Goal: Task Accomplishment & Management: Complete application form

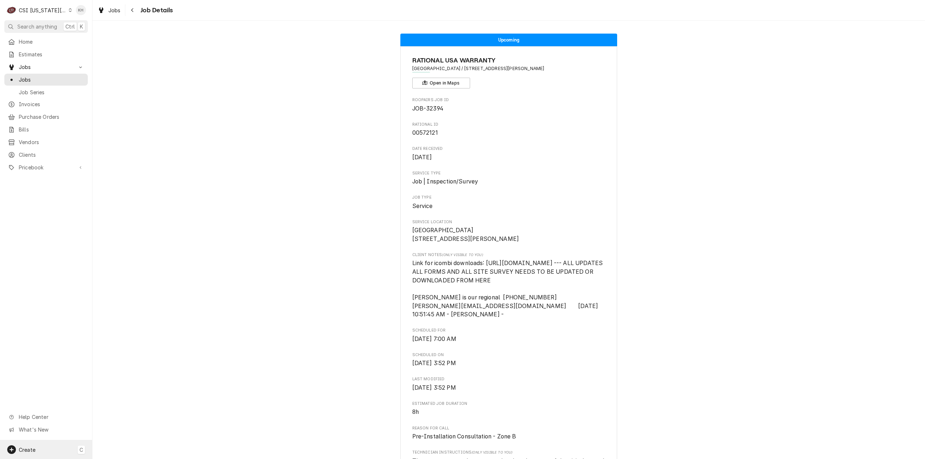
click at [39, 447] on div "Create C" at bounding box center [46, 449] width 92 height 19
click at [140, 371] on div "Job" at bounding box center [135, 375] width 48 height 8
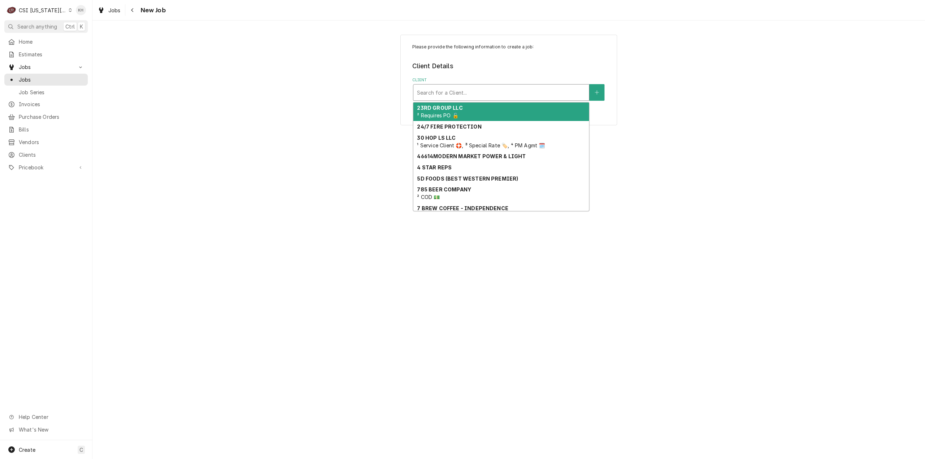
click at [515, 92] on div "Client" at bounding box center [501, 92] width 168 height 13
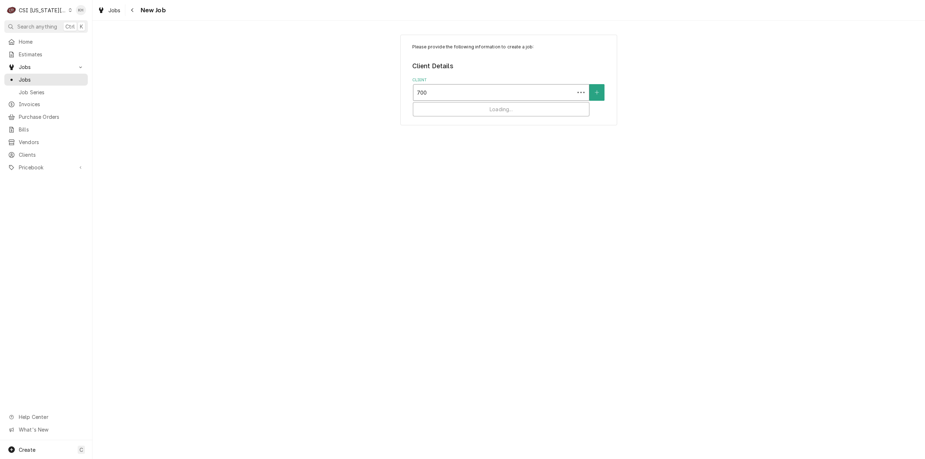
type input "7006"
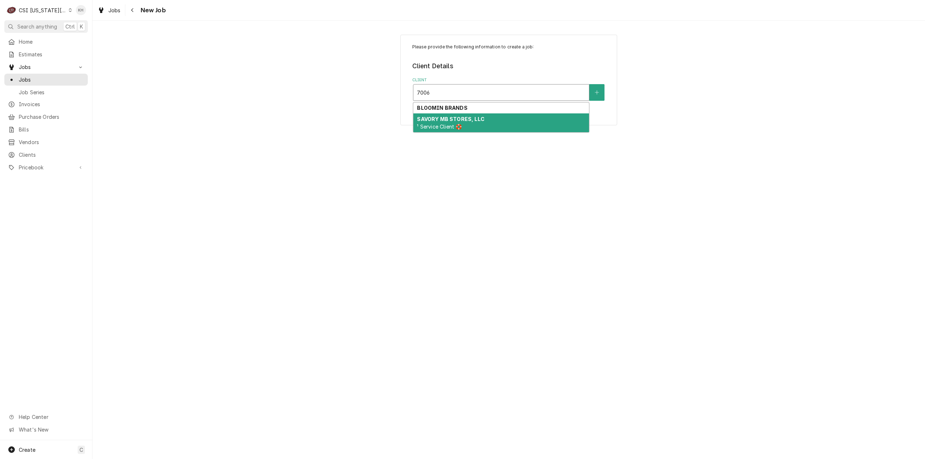
click at [499, 122] on div "SAVORY MB STORES, LLC ¹ Service Client 🛟" at bounding box center [501, 122] width 176 height 19
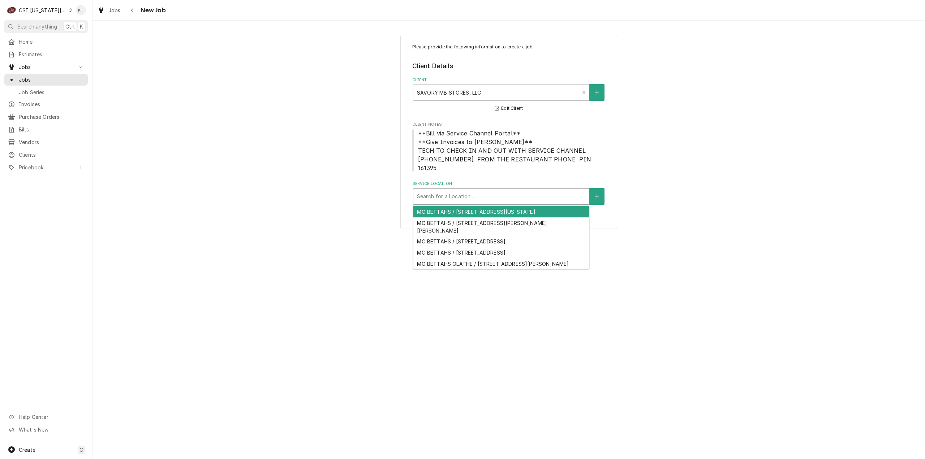
click at [507, 191] on div "Service Location" at bounding box center [501, 196] width 168 height 13
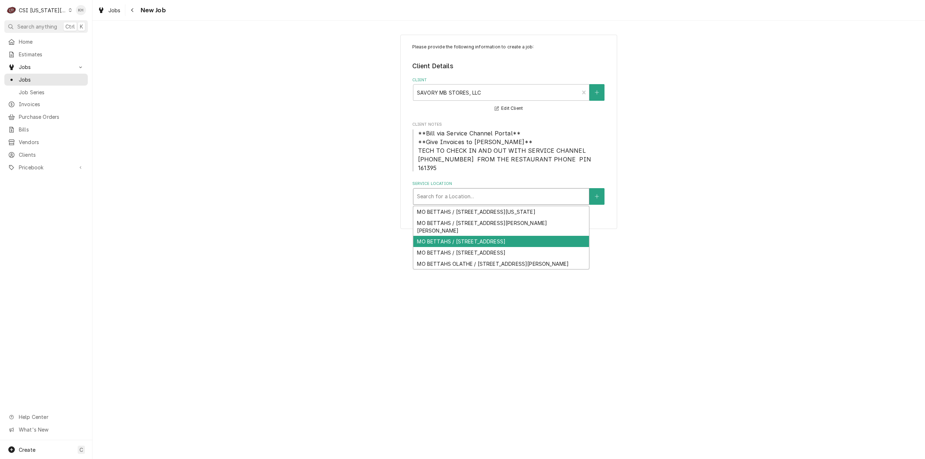
click at [500, 236] on div "MO BETTAHS / 7006 W 75th St, Overland Park, KS 66204" at bounding box center [501, 241] width 176 height 11
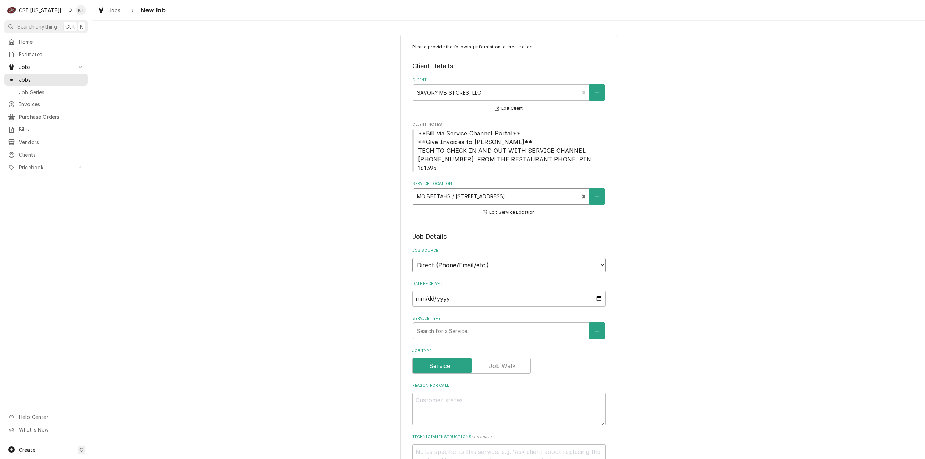
click at [461, 258] on select "Direct (Phone/Email/etc.) Service Channel Corrigo Ecotrak Other" at bounding box center [508, 265] width 193 height 14
select select "1"
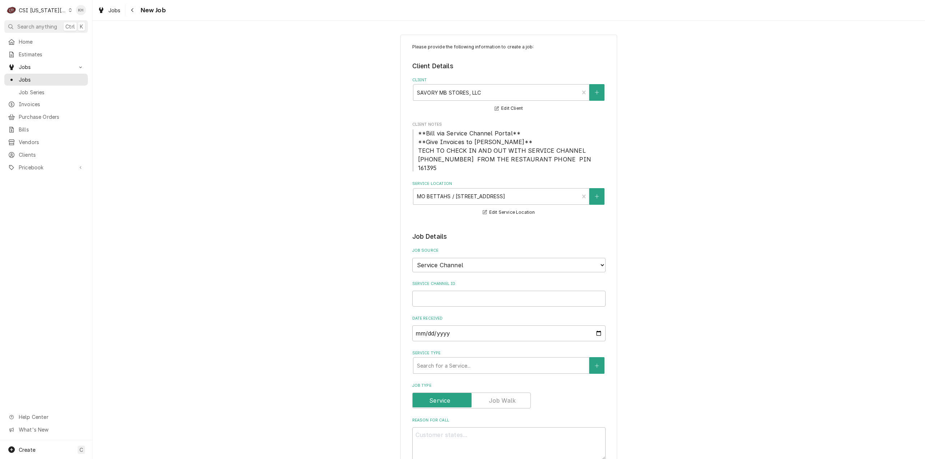
click at [462, 281] on div "Service Channel ID" at bounding box center [508, 294] width 193 height 26
click at [466, 291] on input "Service Channel ID" at bounding box center [508, 299] width 193 height 16
paste input "324158054"
type textarea "x"
type input "324158054"
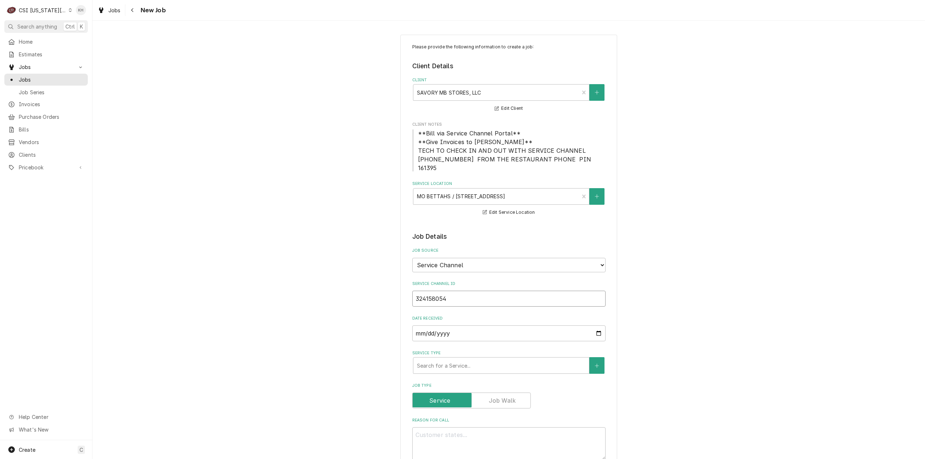
type textarea "x"
type input "324158054"
click at [464, 362] on div "Service Type" at bounding box center [501, 365] width 168 height 13
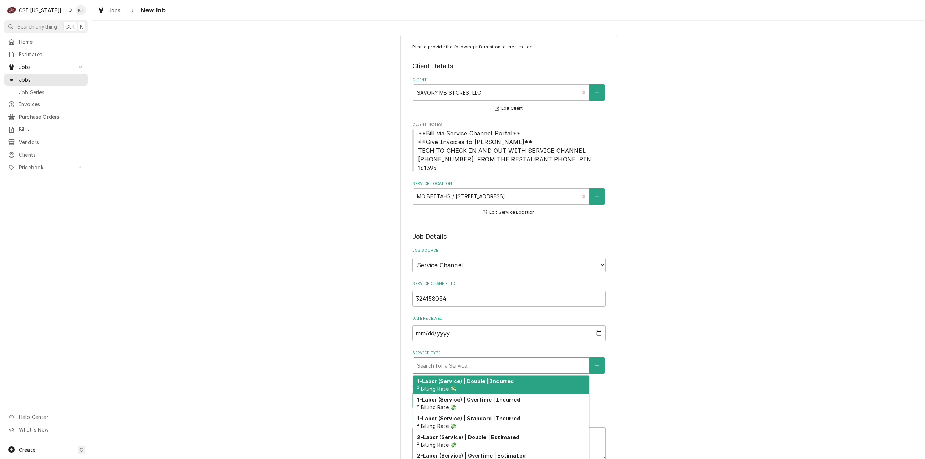
type textarea "x"
type input "s"
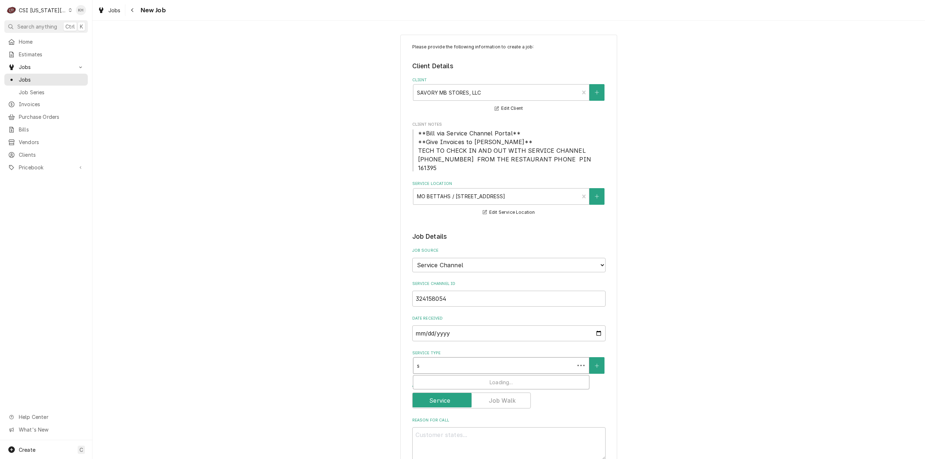
type textarea "x"
type input "se"
type textarea "x"
type input "ser"
type textarea "x"
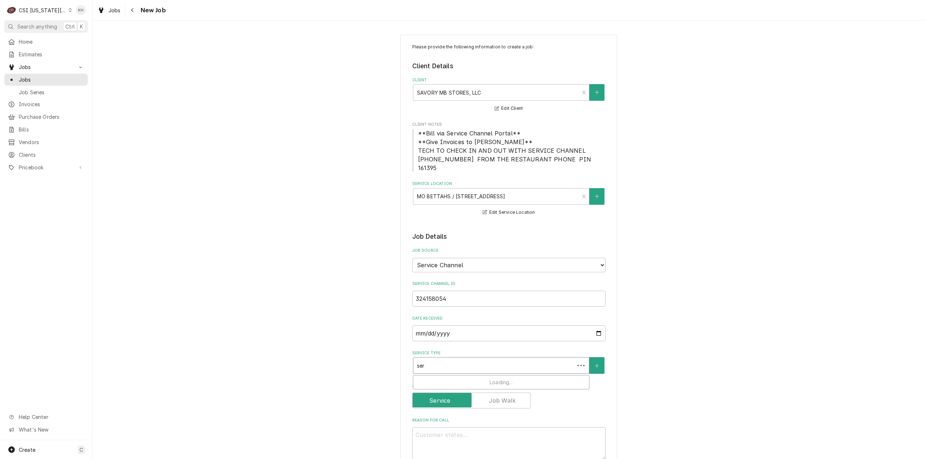
type input "serv"
type textarea "x"
type input "servi"
type textarea "x"
type input "servic"
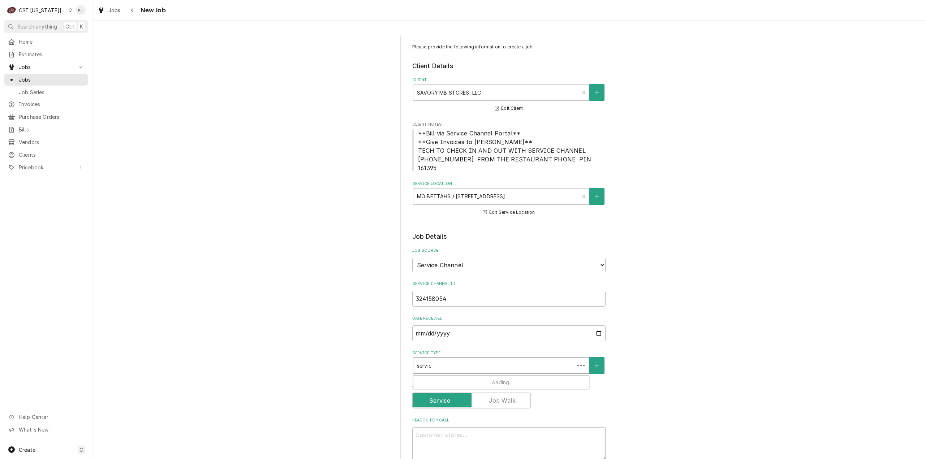
type textarea "x"
type input "service"
type textarea "x"
type input "service"
type textarea "x"
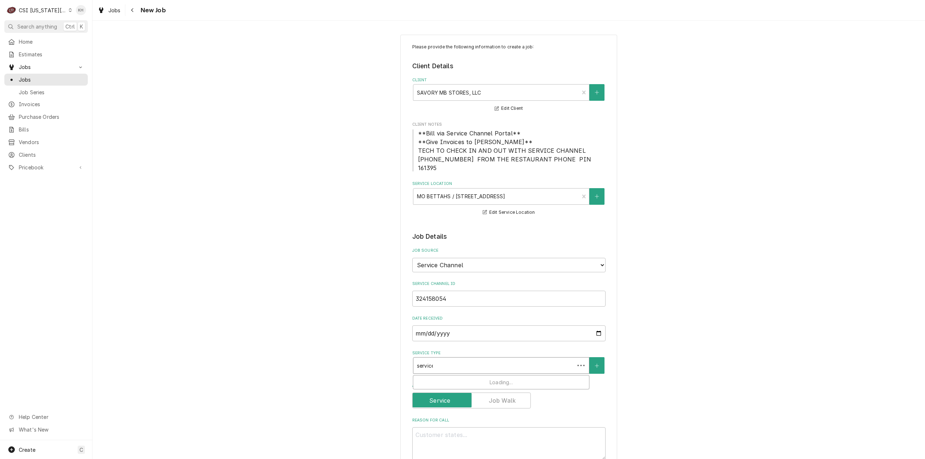
type input "service c"
type textarea "x"
type input "service ca"
type textarea "x"
type input "service cal"
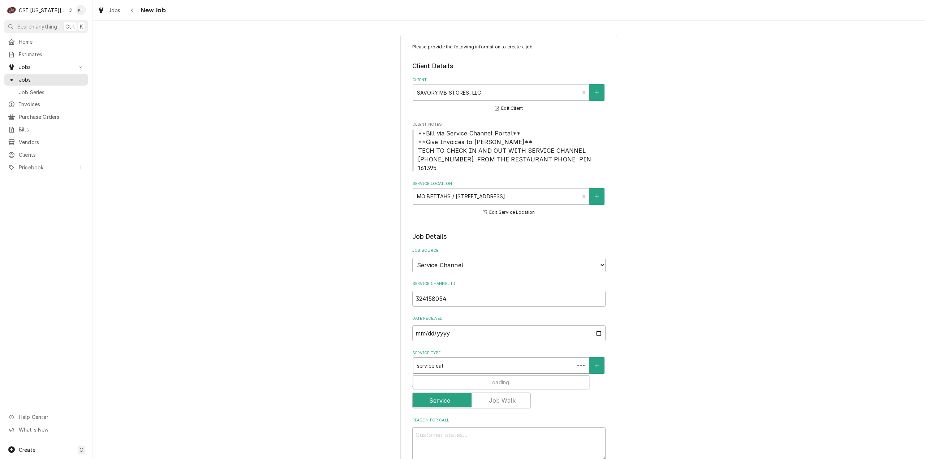
type textarea "x"
type input "service call"
click at [472, 378] on div "Job | Service Call ¹ Service Type 🛠️" at bounding box center [501, 385] width 176 height 19
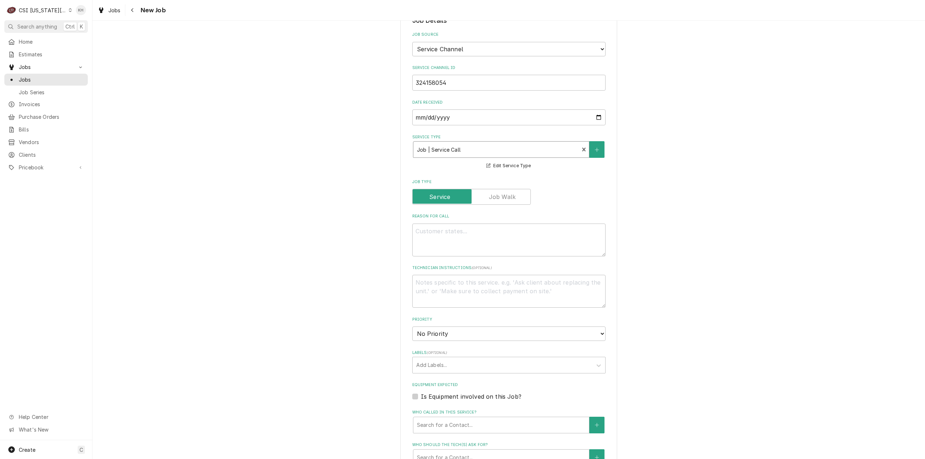
scroll to position [217, 0]
click at [477, 227] on textarea "Reason For Call" at bounding box center [508, 239] width 193 height 33
paste textarea "BACK OF HOUSE (BOH) / KITCHEN EQUIPMENT / CHARBROILER GRILL / BROKEN/MISSING PA…"
type textarea "x"
type textarea "BACK OF HOUSE (BOH) / KITCHEN EQUIPMENT / CHARBROILER GRILL / BROKEN/MISSING PA…"
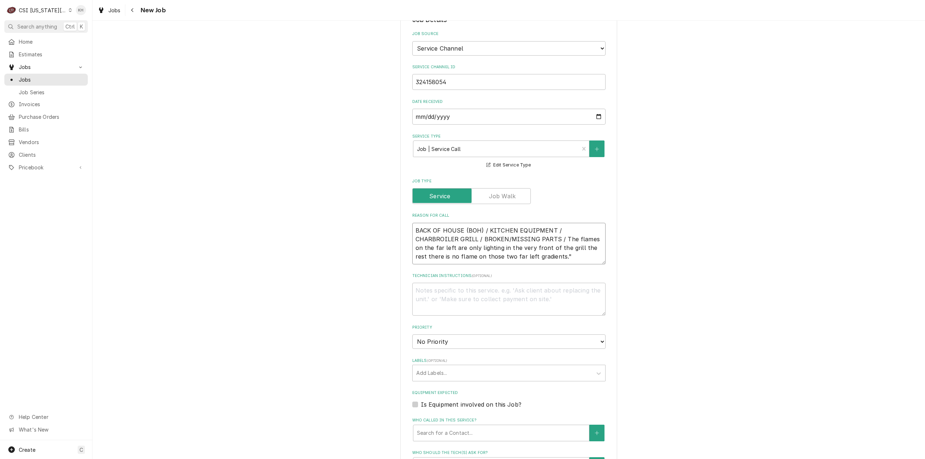
type textarea "x"
type textarea "BACK OF HOUSE (BOH) / KITCHEN EQUIPMENT / CHARBROILER GRILL / BROKEN/MISSING PA…"
type textarea "x"
type textarea "BACK OF HOUSE (BOH) / KITCHEN EQUIPMENT / CHARBROILER GRILL / BROKEN/MISSING PA…"
type textarea "x"
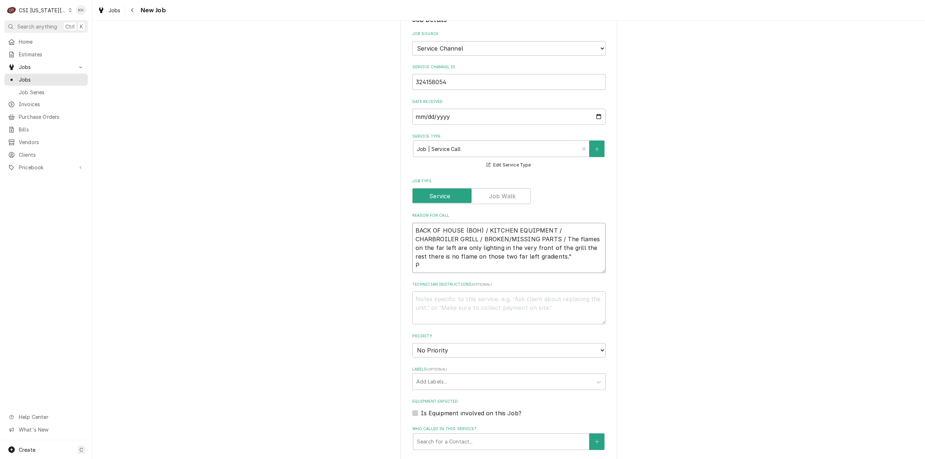
type textarea "BACK OF HOUSE (BOH) / KITCHEN EQUIPMENT / CHARBROILER GRILL / BROKEN/MISSING PA…"
type textarea "x"
type textarea "BACK OF HOUSE (BOH) / KITCHEN EQUIPMENT / CHARBROILER GRILL / BROKEN/MISSING PA…"
type textarea "x"
type textarea "BACK OF HOUSE (BOH) / KITCHEN EQUIPMENT / CHARBROILER GRILL / BROKEN/MISSING PA…"
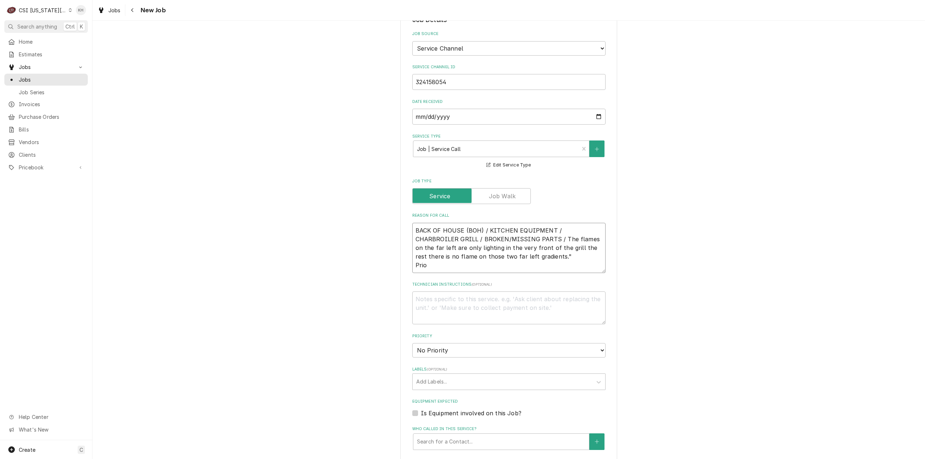
type textarea "x"
type textarea "BACK OF HOUSE (BOH) / KITCHEN EQUIPMENT / CHARBROILER GRILL / BROKEN/MISSING PA…"
type textarea "x"
type textarea "BACK OF HOUSE (BOH) / KITCHEN EQUIPMENT / CHARBROILER GRILL / BROKEN/MISSING PA…"
type textarea "x"
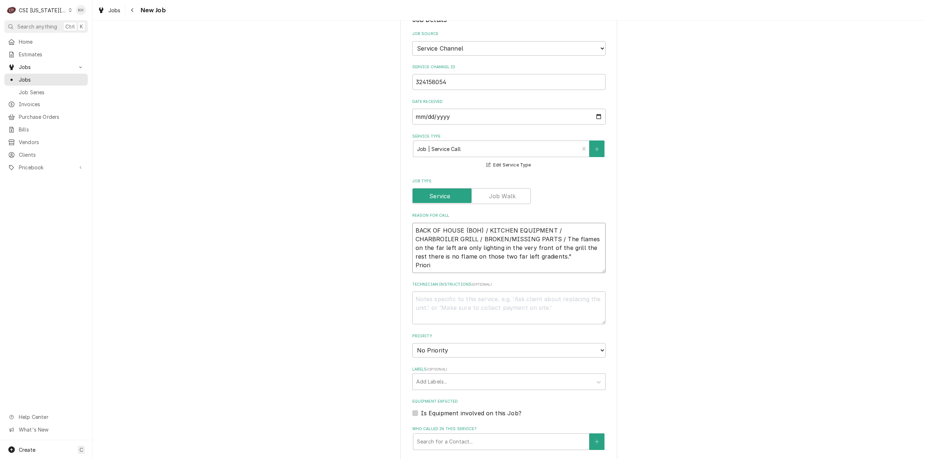
type textarea "BACK OF HOUSE (BOH) / KITCHEN EQUIPMENT / CHARBROILER GRILL / BROKEN/MISSING PA…"
type textarea "x"
type textarea "BACK OF HOUSE (BOH) / KITCHEN EQUIPMENT / CHARBROILER GRILL / BROKEN/MISSING PA…"
type textarea "x"
type textarea "BACK OF HOUSE (BOH) / KITCHEN EQUIPMENT / CHARBROILER GRILL / BROKEN/MISSING PA…"
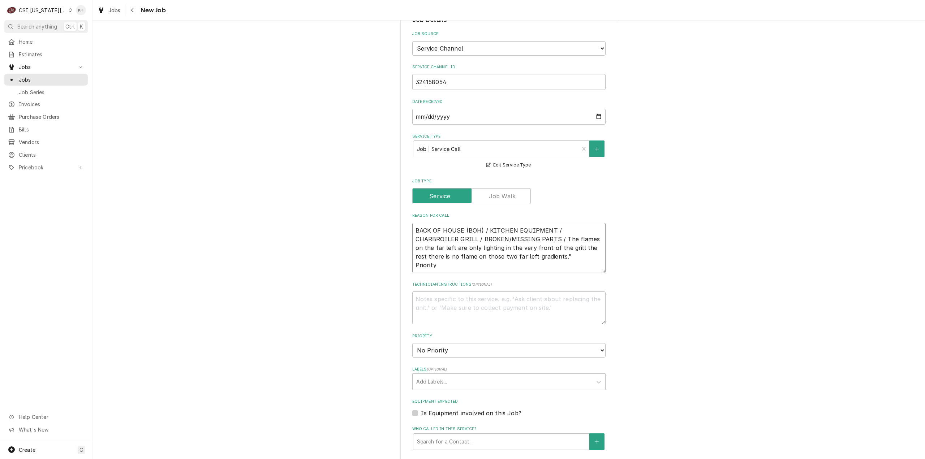
click at [516, 248] on textarea "BACK OF HOUSE (BOH) / KITCHEN EQUIPMENT / CHARBROILER GRILL / BROKEN/MISSING PA…" at bounding box center [508, 248] width 193 height 50
type textarea "x"
type textarea "BACK OF HOUSE (BOH) / KITCHEN EQUIPMENT / CHARBROILER GRILL / BROKEN/MISSING PA…"
type textarea "x"
type textarea "BACK OF HOUSE (BOH) / KITCHEN EQUIPMENT / CHARBROILER GRILL / BROKEN/MISSING PA…"
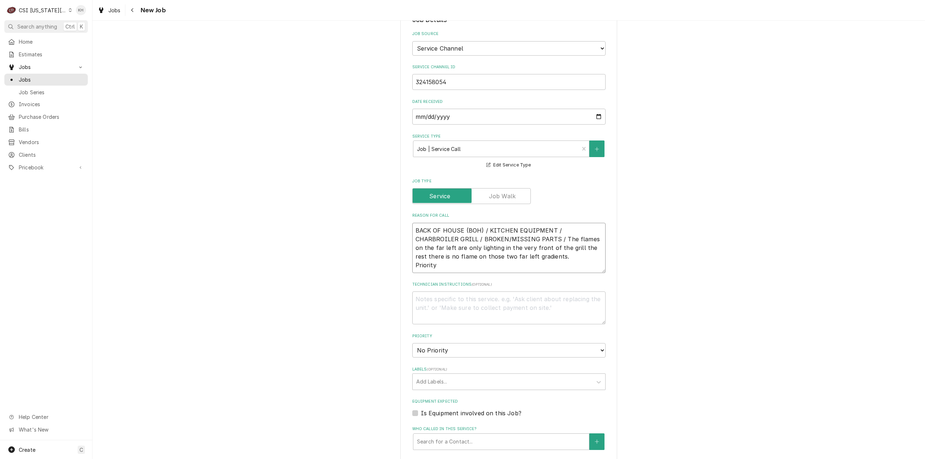
click at [514, 247] on textarea "BACK OF HOUSE (BOH) / KITCHEN EQUIPMENT / CHARBROILER GRILL / BROKEN/MISSING PA…" at bounding box center [508, 248] width 193 height 50
type textarea "x"
type textarea "BACK OF HOUSE (BOH) / KITCHEN EQUIPMENT / CHARBROILER GRILL / BROKEN/MISSING PA…"
paste textarea "We need to see if internal gas line needs to be realigned"
type textarea "x"
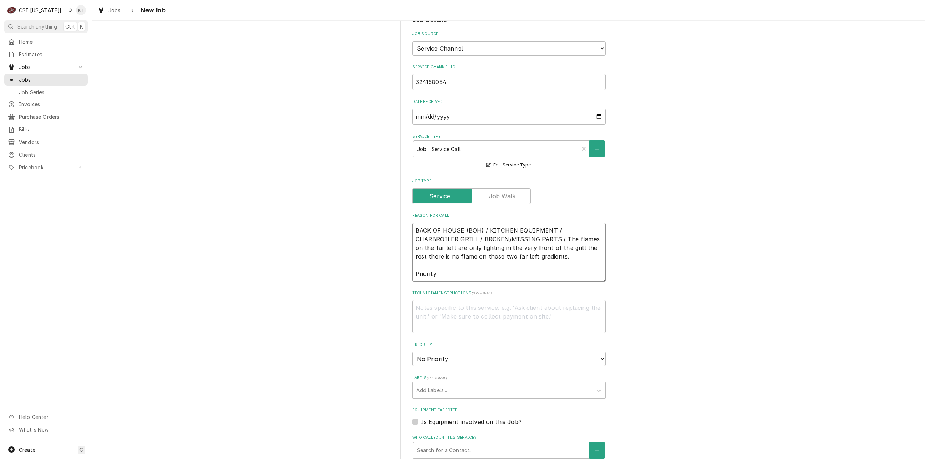
type textarea "BACK OF HOUSE (BOH) / KITCHEN EQUIPMENT / CHARBROILER GRILL / BROKEN/MISSING PA…"
type textarea "x"
type textarea "BACK OF HOUSE (BOH) / KITCHEN EQUIPMENT / CHARBROILER GRILL / BROKEN/MISSING PA…"
click at [468, 266] on textarea "BACK OF HOUSE (BOH) / KITCHEN EQUIPMENT / CHARBROILER GRILL / BROKEN/MISSING PA…" at bounding box center [508, 252] width 193 height 59
paste textarea "NORMAL - 48 HRS"
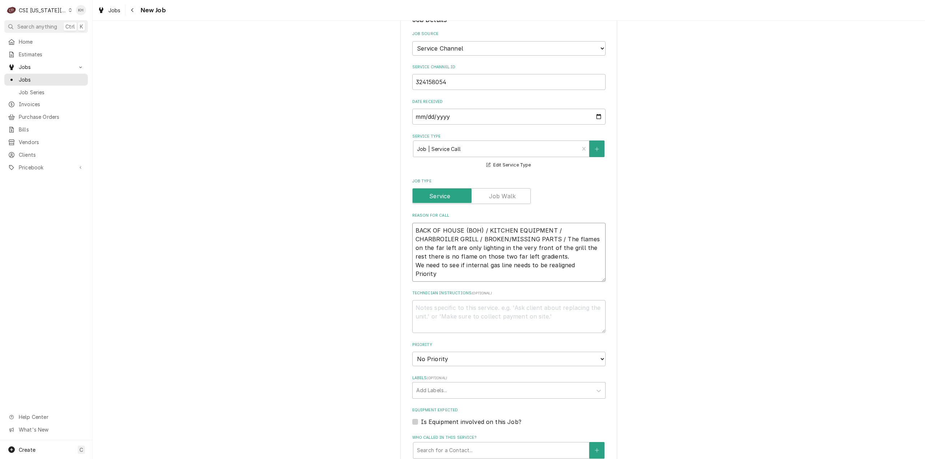
type textarea "x"
type textarea "BACK OF HOUSE (BOH) / KITCHEN EQUIPMENT / CHARBROILER GRILL / BROKEN/MISSING PA…"
type textarea "x"
type textarea "BACK OF HOUSE (BOH) / KITCHEN EQUIPMENT / CHARBROILER GRILL / BROKEN/MISSING PA…"
click at [490, 301] on textarea "Technician Instructions ( optional )" at bounding box center [508, 316] width 193 height 33
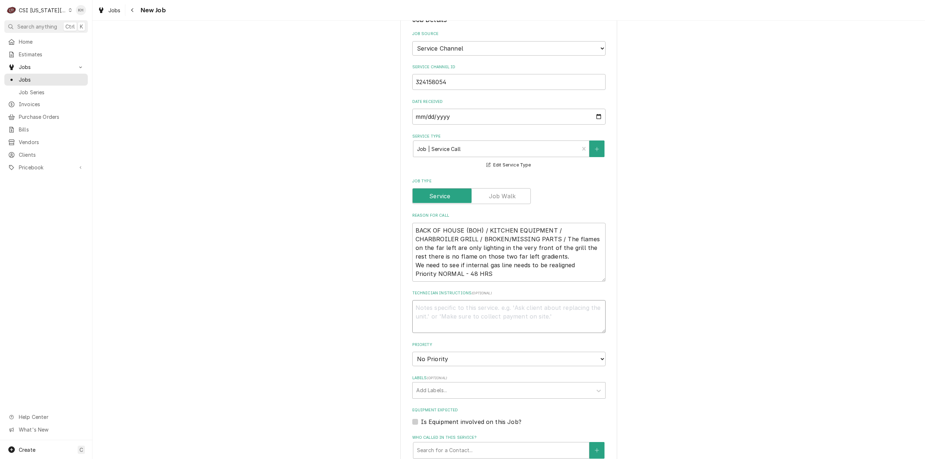
type textarea "x"
type textarea "N"
type textarea "x"
type textarea "NT"
type textarea "x"
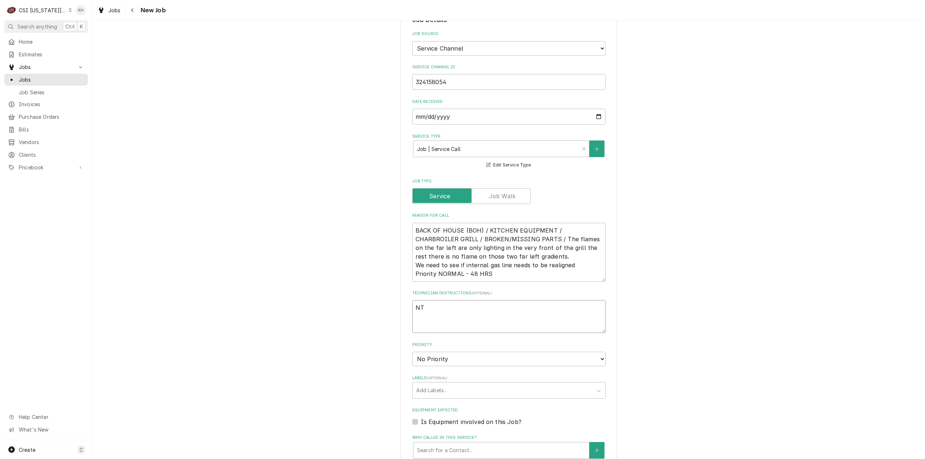
type textarea "NTE"
type textarea "x"
type textarea "NTE"
type textarea "x"
type textarea "NTE $"
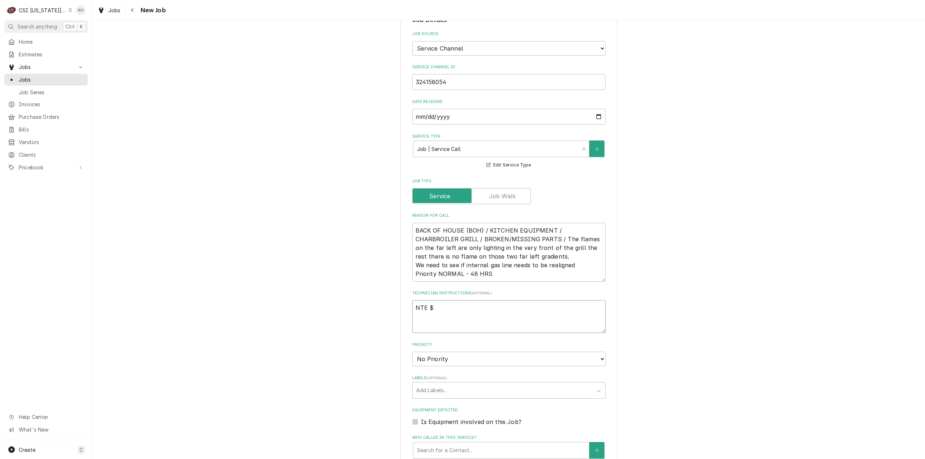
type textarea "x"
type textarea "NTE $5"
type textarea "x"
type textarea "NTE $55"
type textarea "x"
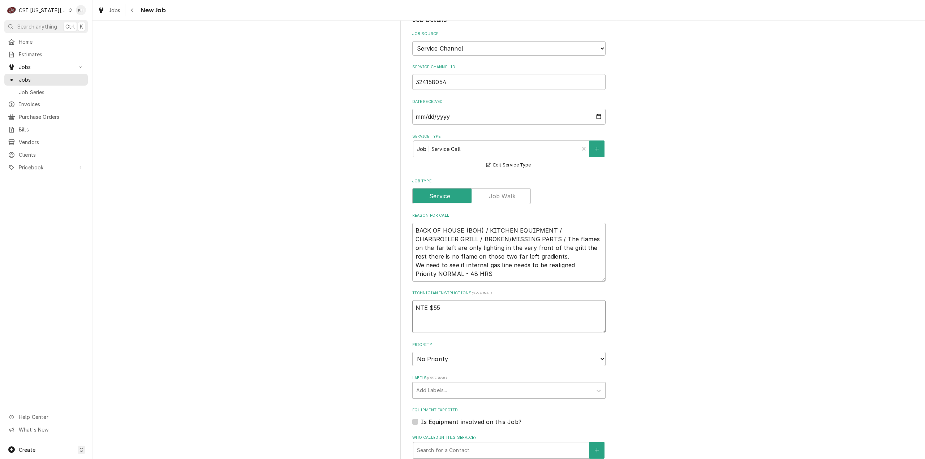
type textarea "NTE $550"
type textarea "x"
type textarea "NTE $550."
type textarea "x"
type textarea "NTE $550.0"
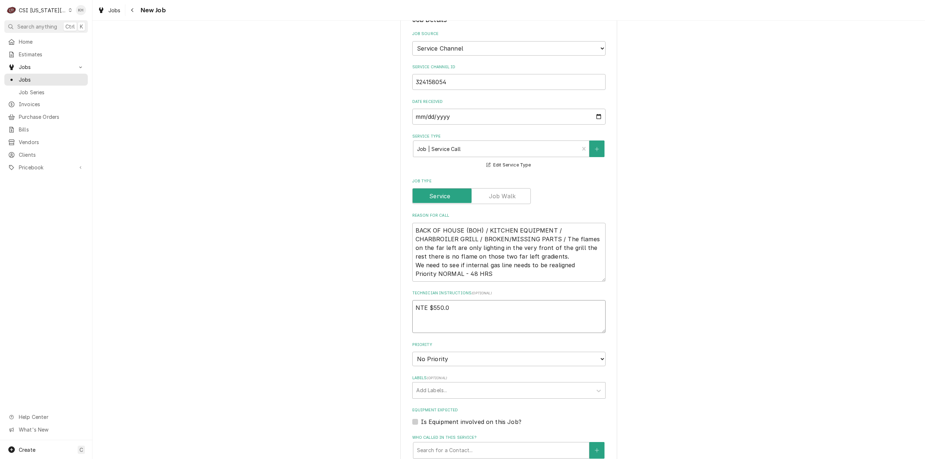
type textarea "x"
type textarea "NTE $550.00"
type textarea "x"
type textarea "NTE $550.00"
type textarea "x"
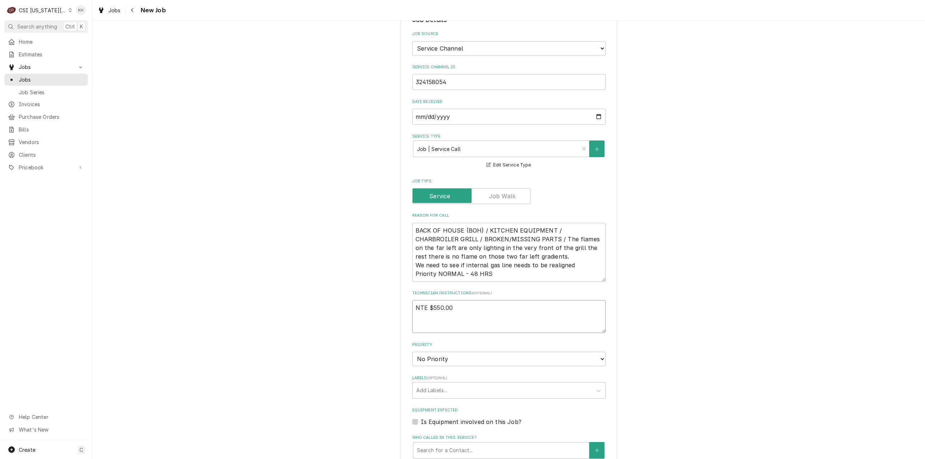
type textarea "NTE $550.00"
type textarea "x"
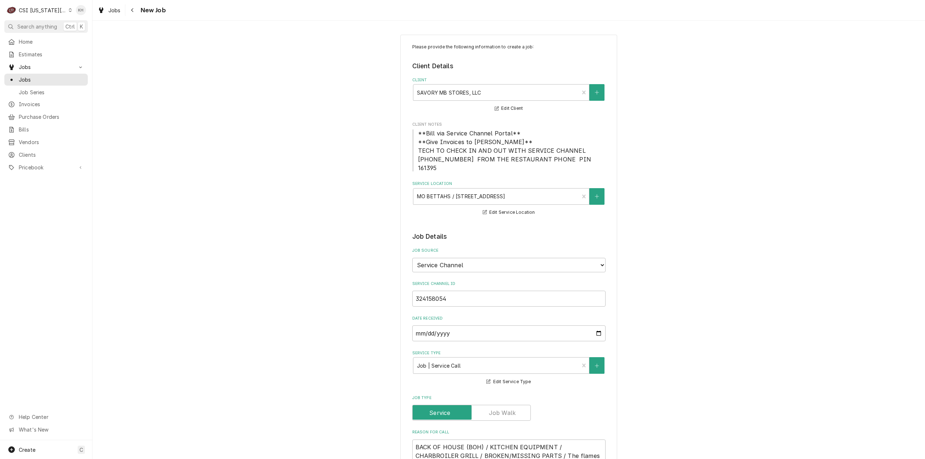
type textarea "NTE $550.00"
drag, startPoint x: 415, startPoint y: 148, endPoint x: 573, endPoint y: 161, distance: 158.4
click at [573, 161] on span "**Bill via Service Channel Portal** **Give Invoices to Kelsey** TECH TO CHECK I…" at bounding box center [508, 150] width 193 height 43
copy span "TECH TO CHECK IN AND OUT WITH SERVICE CHANNEL 516- 500-7776 FROM THE RESTAURANT…"
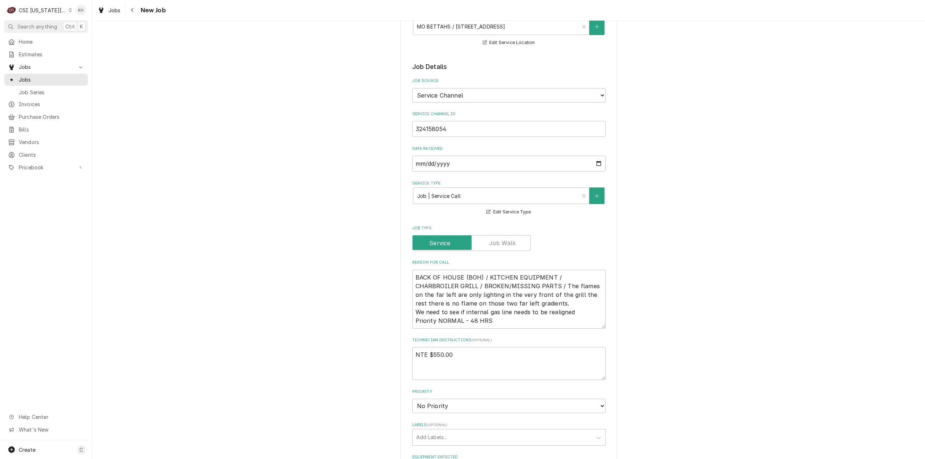
scroll to position [253, 0]
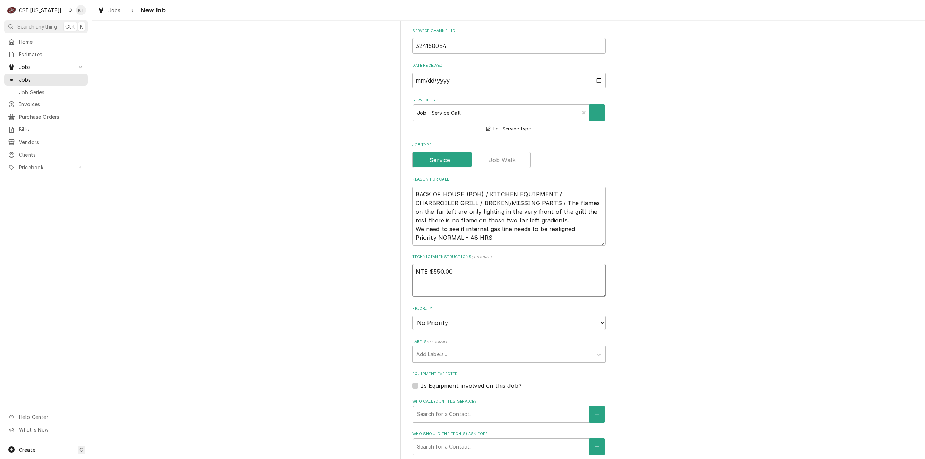
click at [419, 279] on textarea "NTE $550.00" at bounding box center [508, 280] width 193 height 33
paste textarea "TECH TO CHECK IN AND OUT WITH SERVICE CHANNEL 516- 500-7776 FROM THE RESTAURANT…"
type textarea "x"
type textarea "NTE $550.00 TECH TO CHECK IN AND OUT WITH SERVICE CHANNEL 516- 500-7776 FROM TH…"
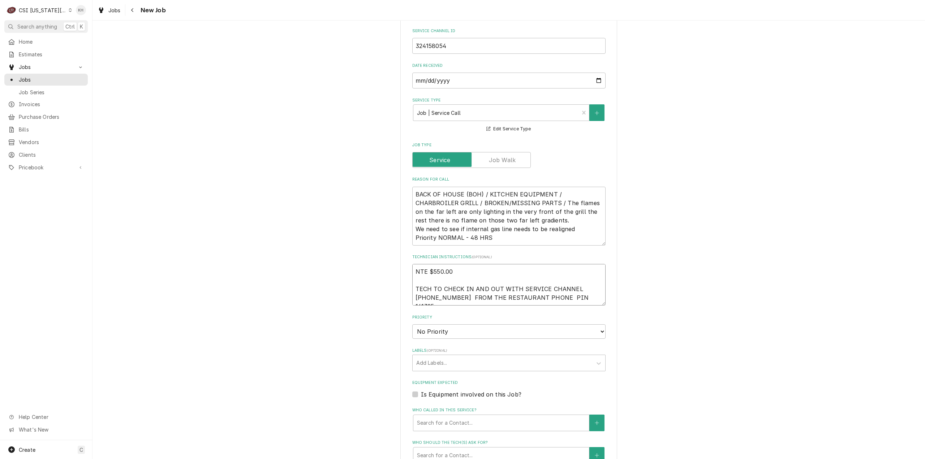
type textarea "x"
type textarea "NTE $550.00 TECH TO CHECK IN AND OUT WITH SERVICE CHANNEL 516- 500-7776 FROM TH…"
type textarea "x"
type textarea "NTE $550.00 TECH TO CHECK IN AND OUT WITH SERVICE CHANNEL 516- 500-7776 FROM TH…"
type textarea "x"
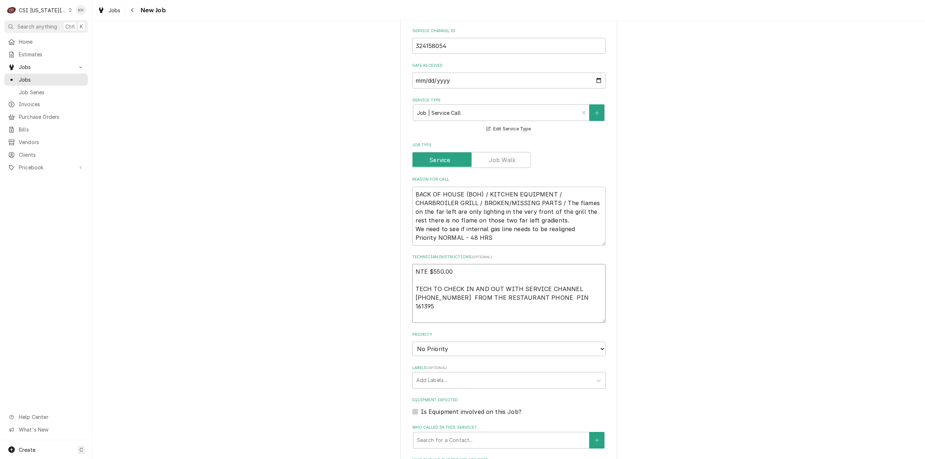
type textarea "NTE $550.00 TECH TO CHECK IN AND OUT WITH SERVICE CHANNEL 516- 500-7776 FROM TH…"
type textarea "x"
type textarea "NTE $550.00 TECH TO CHECK IN AND OUT WITH SERVICE CHANNEL 516- 500-7776 FROM TH…"
type textarea "x"
type textarea "NTE $550.00 TECH TO CHECK IN AND OUT WITH SERVICE CHANNEL 516- 500-7776 FROM TH…"
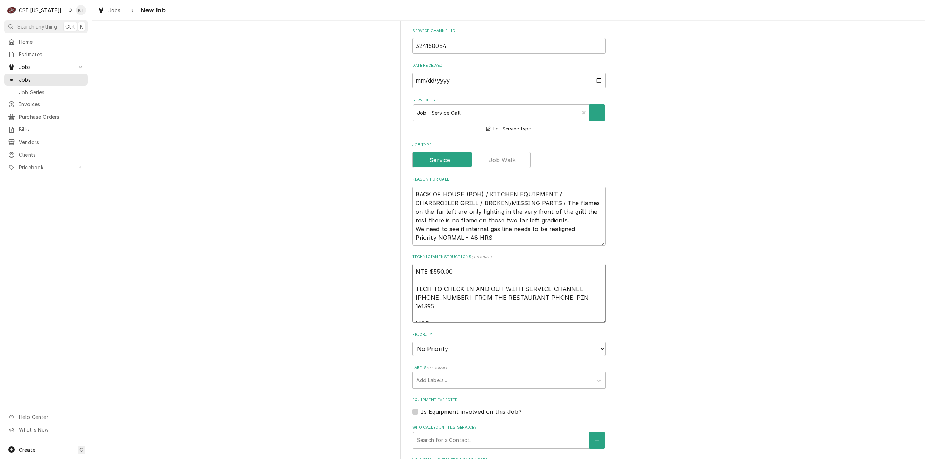
type textarea "x"
type textarea "NTE $550.00 TECH TO CHECK IN AND OUT WITH SERVICE CHANNEL 516- 500-7776 FROM TH…"
type textarea "x"
type textarea "NTE $550.00 TECH TO CHECK IN AND OUT WITH SERVICE CHANNEL 516- 500-7776 FROM TH…"
click at [444, 307] on textarea "NTE $550.00 TECH TO CHECK IN AND OUT WITH SERVICE CHANNEL 516- 500-7776 FROM TH…" at bounding box center [508, 293] width 193 height 59
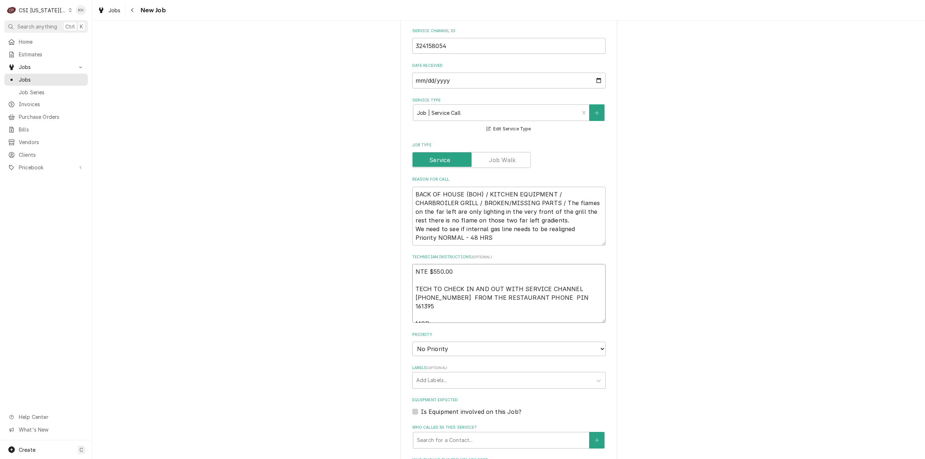
paste textarea "913-391-6001"
type textarea "x"
type textarea "NTE $550.00 TECH TO CHECK IN AND OUT WITH SERVICE CHANNEL 516- 500-7776 FROM TH…"
type textarea "x"
type textarea "NTE $550.00 TECH TO CHECK IN AND OUT WITH SERVICE CHANNEL 516- 500-7776 FROM TH…"
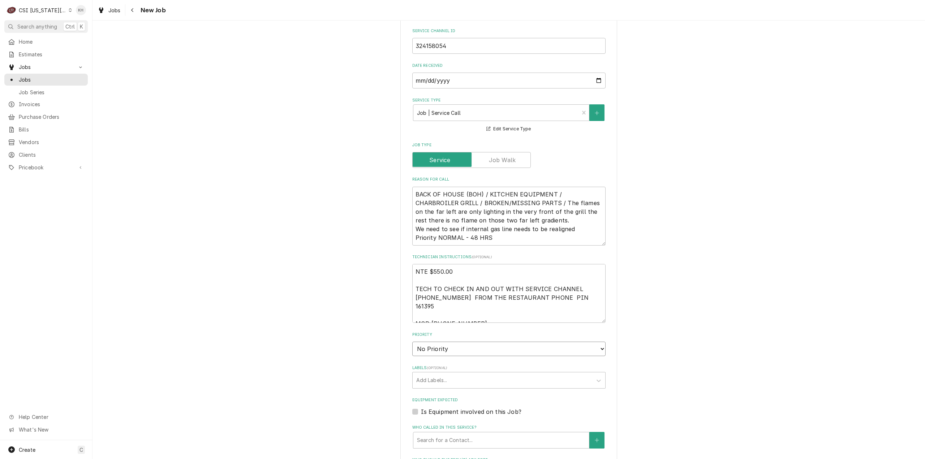
drag, startPoint x: 465, startPoint y: 338, endPoint x: 463, endPoint y: 343, distance: 5.3
click at [464, 342] on select "No Priority Urgent High Medium Low" at bounding box center [508, 349] width 193 height 14
select select "4"
click at [412, 342] on select "No Priority Urgent High Medium Low" at bounding box center [508, 349] width 193 height 14
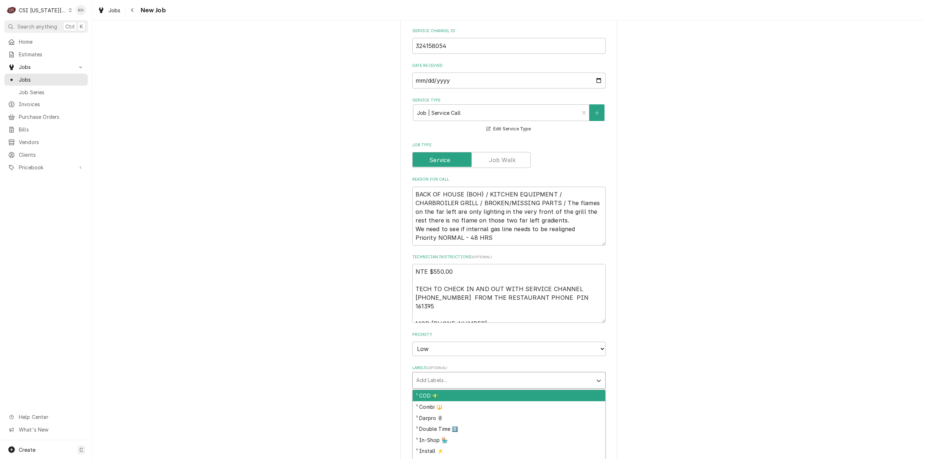
click at [439, 375] on div "Labels" at bounding box center [502, 380] width 172 height 13
type textarea "x"
type input "cook"
click at [449, 390] on div "² Cooking 🔥" at bounding box center [509, 395] width 193 height 11
type textarea "x"
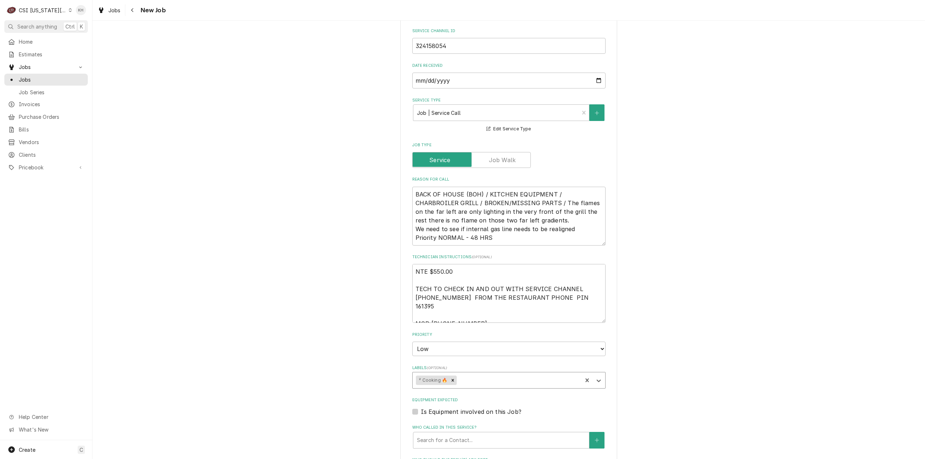
type textarea "x"
click at [421, 408] on label "Is Equipment involved on this Job?" at bounding box center [471, 412] width 100 height 9
click at [421, 408] on input "Equipment Expected" at bounding box center [517, 416] width 193 height 16
checkbox input "true"
type textarea "x"
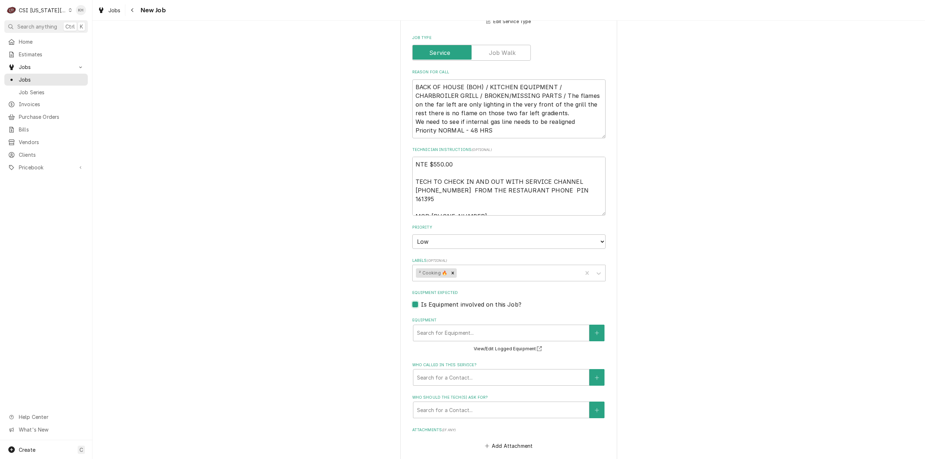
scroll to position [361, 0]
click at [475, 328] on div "Equipment" at bounding box center [501, 332] width 168 height 13
click at [595, 329] on icon "Create New Equipment" at bounding box center [597, 331] width 4 height 5
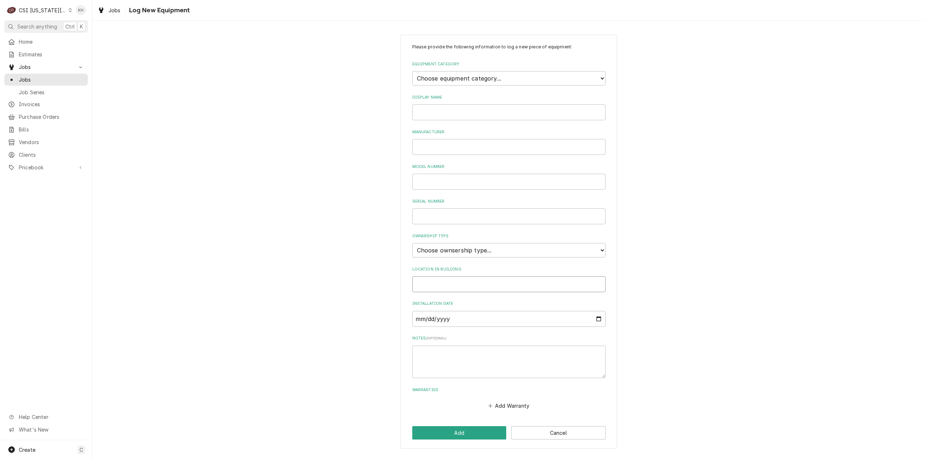
click at [470, 289] on input "Location in Building" at bounding box center [508, 284] width 193 height 16
type input "BOH"
click at [474, 82] on select "Choose equipment category... Cooking Equipment Fryers Ice Machines Ovens and Ra…" at bounding box center [508, 78] width 193 height 14
select select "1"
click at [412, 71] on select "Choose equipment category... Cooking Equipment Fryers Ice Machines Ovens and Ra…" at bounding box center [508, 78] width 193 height 14
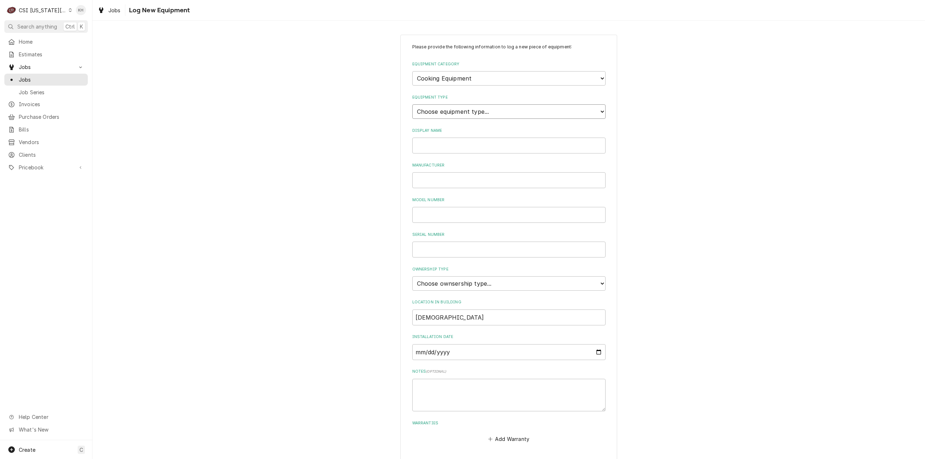
drag, startPoint x: 473, startPoint y: 108, endPoint x: 471, endPoint y: 117, distance: 8.5
click at [473, 109] on select "Choose equipment type... Broiler Charbroiler Commercial Microwave Commercial To…" at bounding box center [508, 111] width 193 height 14
select select "2"
click at [412, 104] on select "Choose equipment type... Broiler Charbroiler Commercial Microwave Commercial To…" at bounding box center [508, 111] width 193 height 14
click at [462, 148] on input "Display Name" at bounding box center [508, 146] width 193 height 16
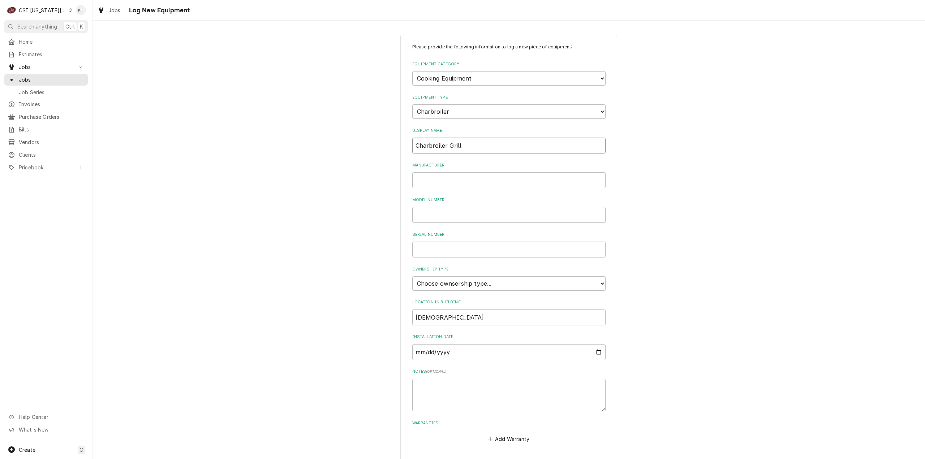
type input "Charbroiler Grill"
click at [465, 280] on select "Choose ownsership type... Unknown Owned Leased Rented" at bounding box center [508, 283] width 193 height 14
select select "1"
click at [412, 276] on select "Choose ownsership type... Unknown Owned Leased Rented" at bounding box center [508, 283] width 193 height 14
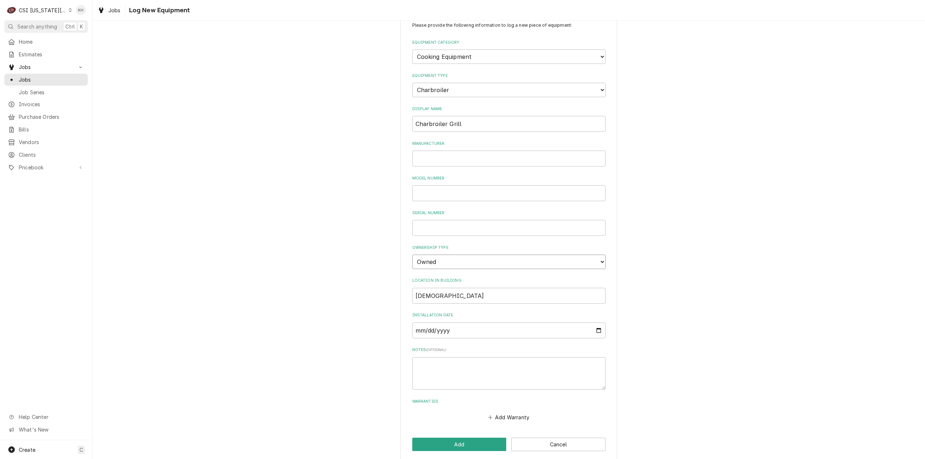
scroll to position [28, 0]
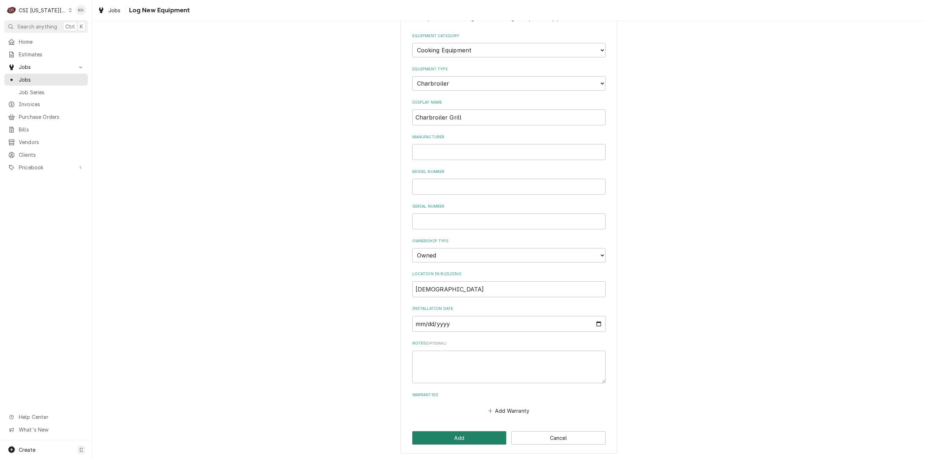
click at [460, 436] on button "Add" at bounding box center [459, 437] width 94 height 13
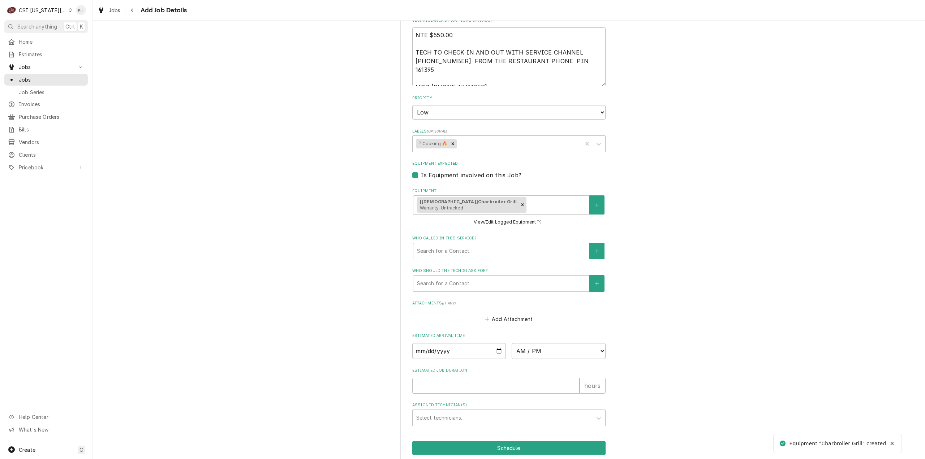
scroll to position [512, 0]
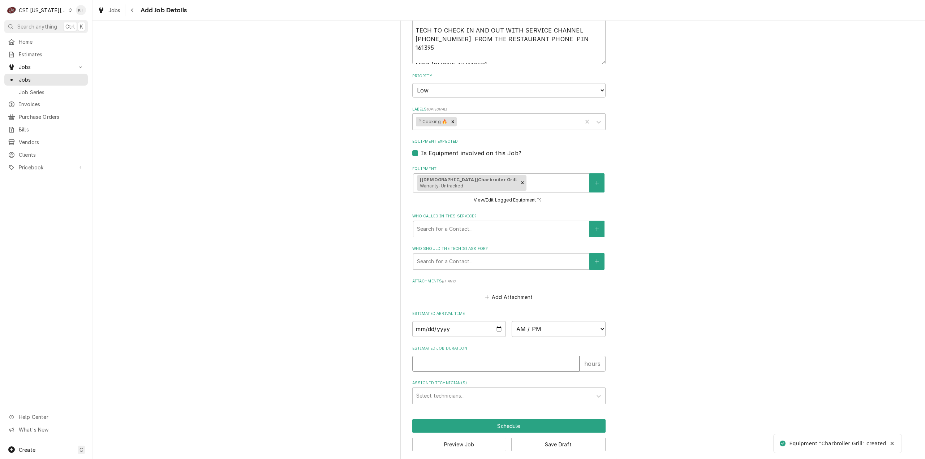
click at [460, 356] on input "Estimated Job Duration" at bounding box center [495, 364] width 167 height 16
type textarea "x"
type input "2"
type textarea "x"
type input "2"
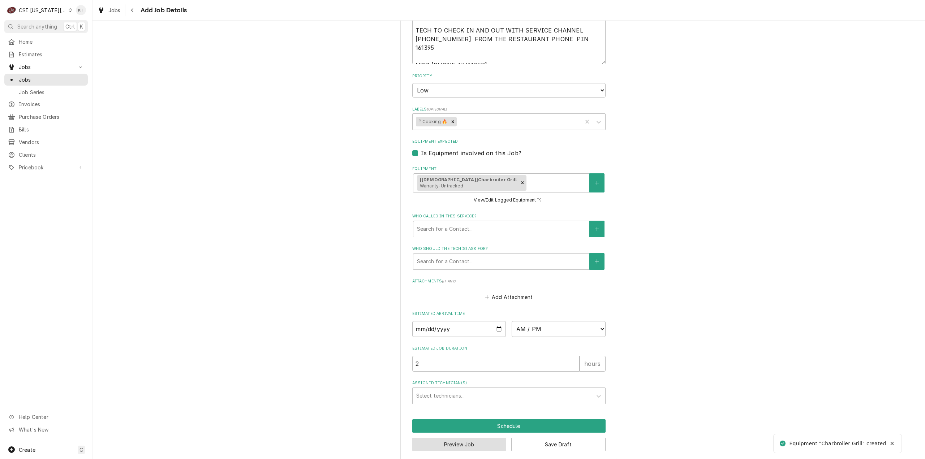
drag, startPoint x: 460, startPoint y: 435, endPoint x: 717, endPoint y: 381, distance: 262.5
click at [460, 438] on button "Preview Job" at bounding box center [459, 444] width 94 height 13
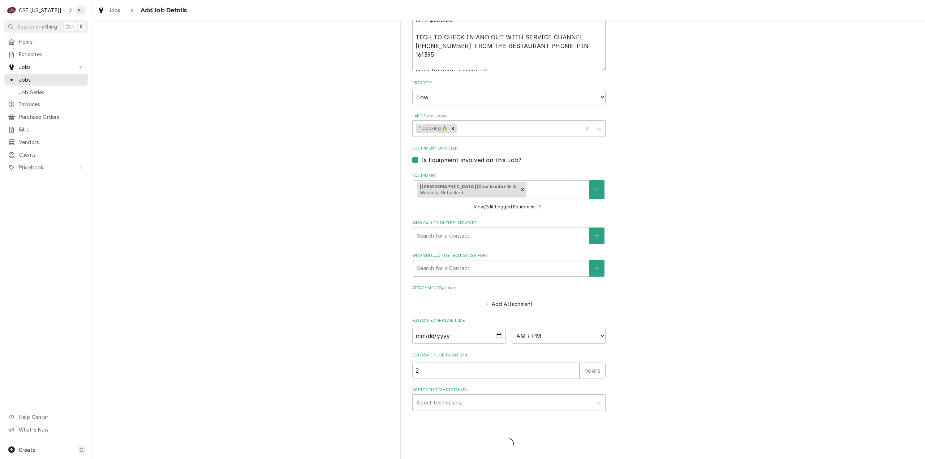
type textarea "x"
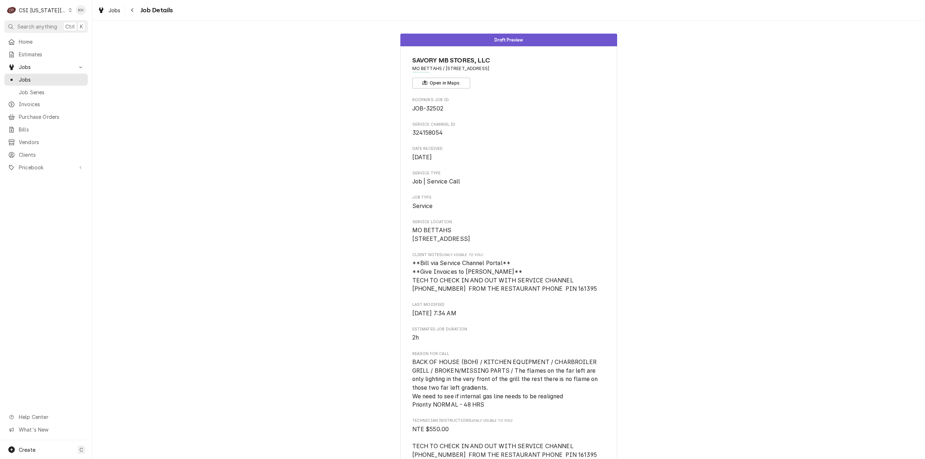
drag, startPoint x: 33, startPoint y: 76, endPoint x: 520, endPoint y: 62, distance: 487.9
click at [33, 76] on span "Jobs" at bounding box center [51, 80] width 65 height 8
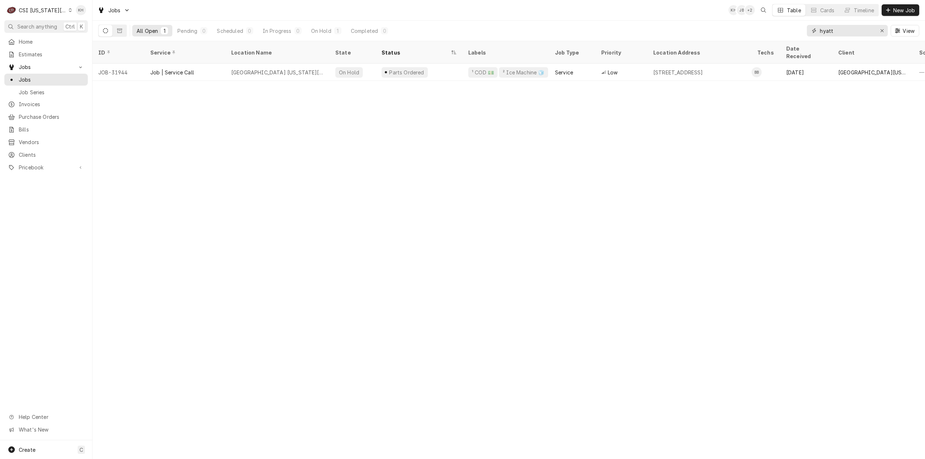
drag, startPoint x: 842, startPoint y: 29, endPoint x: 773, endPoint y: 32, distance: 69.8
click at [773, 32] on div "All Open 1 Pending 0 Scheduled 0 In Progress 0 On Hold 1 Completed 0 hyatt View" at bounding box center [508, 31] width 821 height 20
paste input "324604369"
type input "324604369"
click at [30, 12] on div "CSI [US_STATE][GEOGRAPHIC_DATA]" at bounding box center [43, 11] width 48 height 8
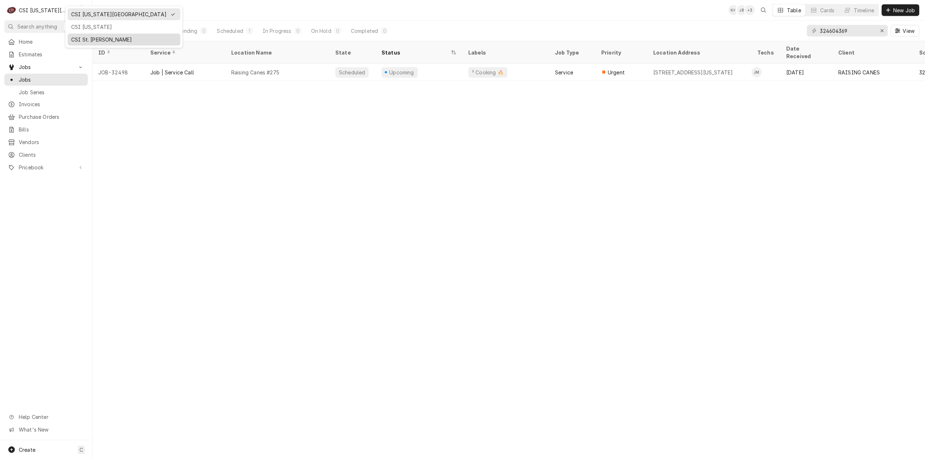
click at [97, 39] on div "CSI St. [PERSON_NAME]" at bounding box center [123, 40] width 105 height 8
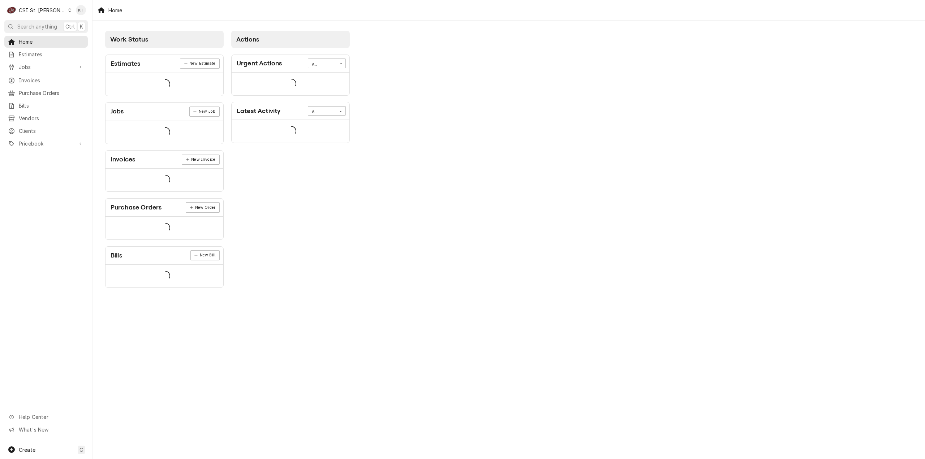
drag, startPoint x: 56, startPoint y: 31, endPoint x: 89, endPoint y: 35, distance: 33.8
click at [43, 27] on span "Search anything" at bounding box center [37, 27] width 40 height 8
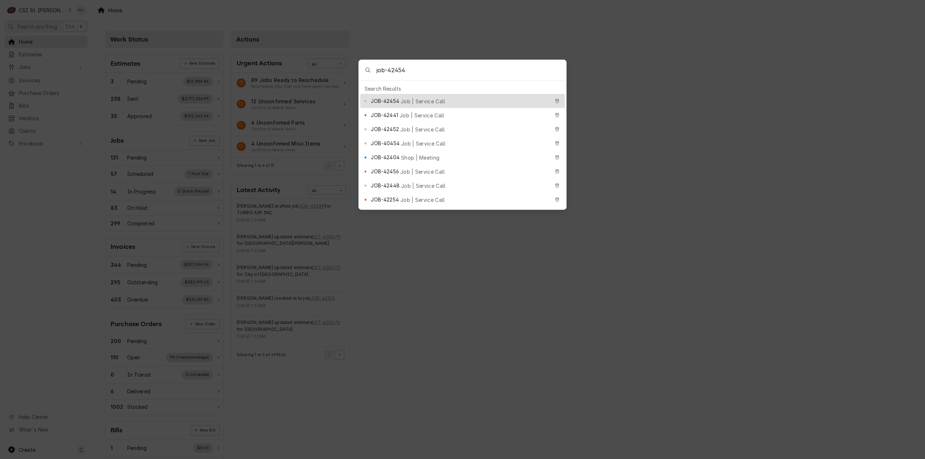
type input "job-42454"
click at [406, 98] on span "Job | Service Call" at bounding box center [423, 102] width 45 height 8
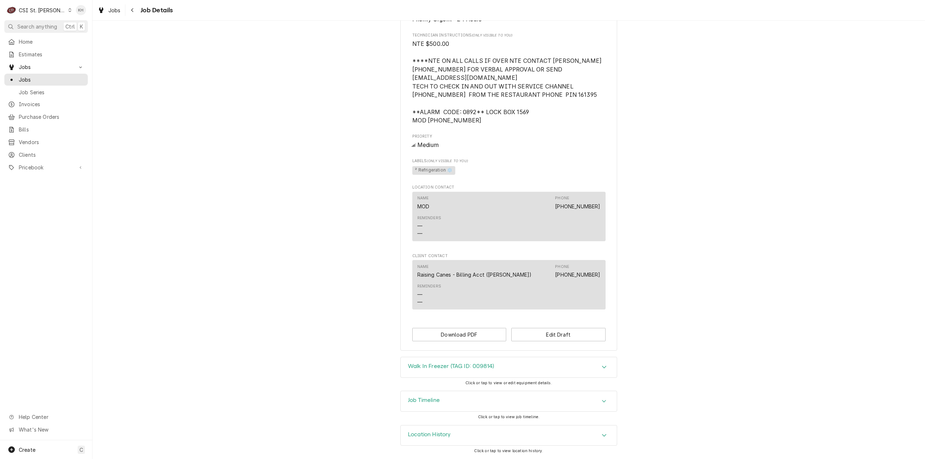
click at [433, 406] on div "Job Timeline" at bounding box center [509, 401] width 216 height 20
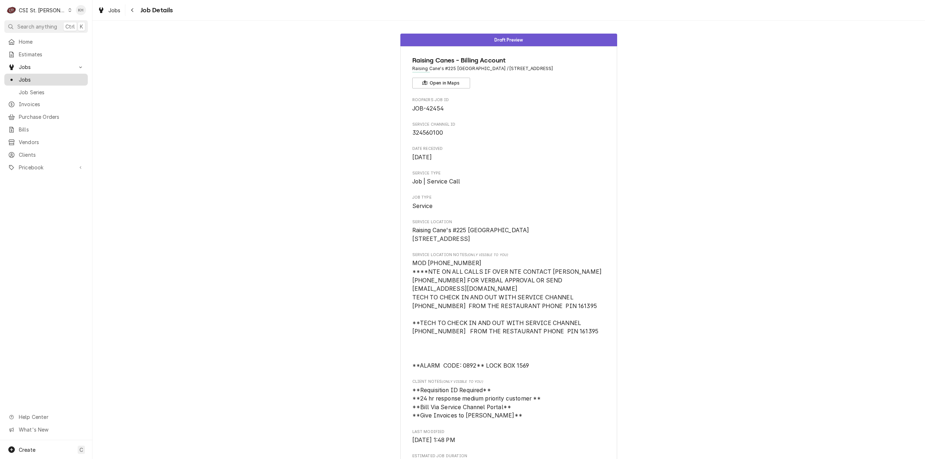
click at [53, 80] on span "Jobs" at bounding box center [51, 80] width 65 height 8
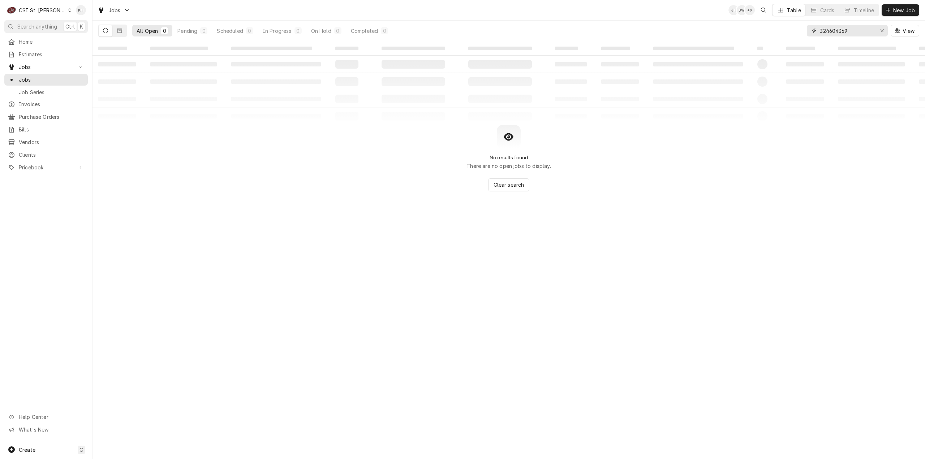
drag, startPoint x: 865, startPoint y: 32, endPoint x: 710, endPoint y: 28, distance: 155.8
click at [710, 28] on div "All Open 0 Pending 0 Scheduled 0 In Progress 0 On Hold 0 Completed 0 324604369 …" at bounding box center [508, 31] width 821 height 20
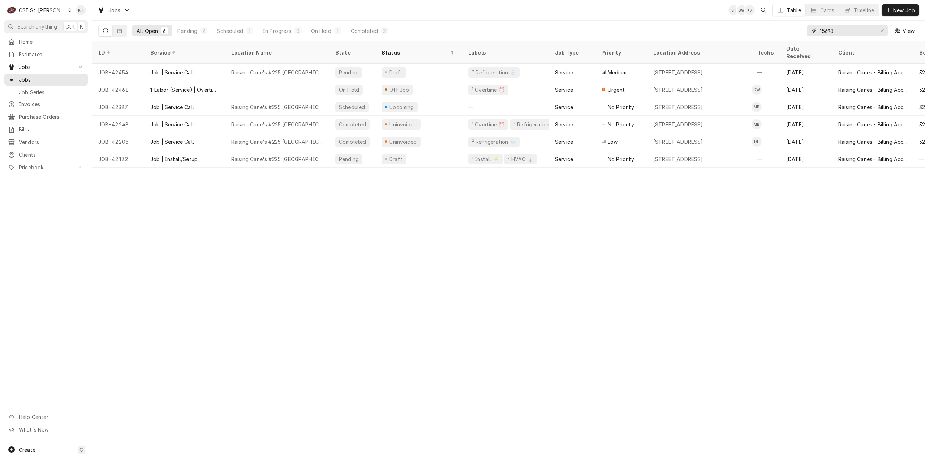
type input "15698"
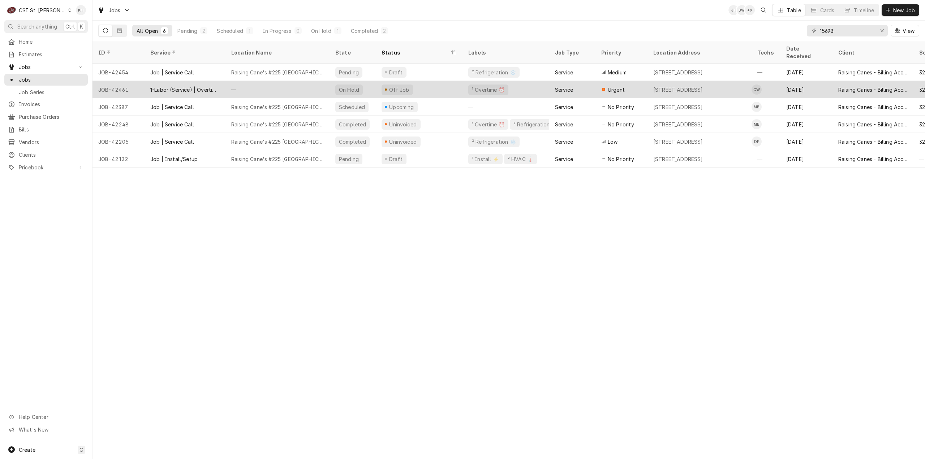
click at [436, 81] on div "Off Job" at bounding box center [419, 89] width 87 height 17
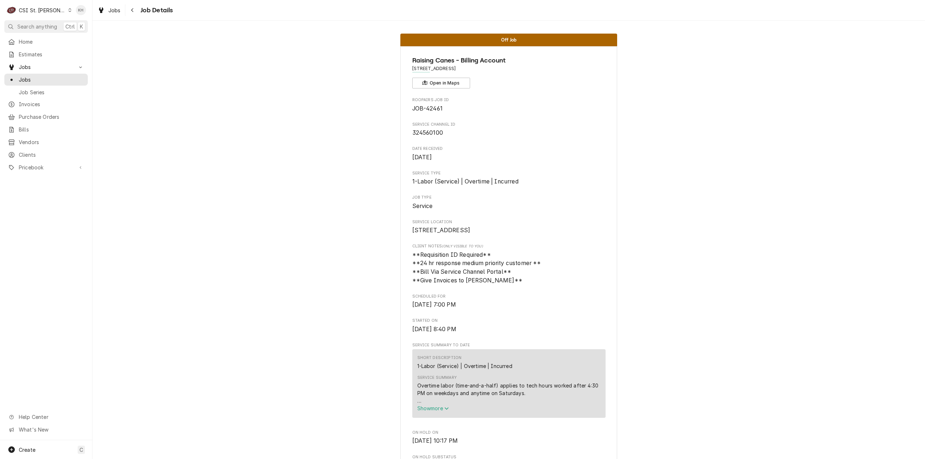
click at [422, 133] on span "324560100" at bounding box center [427, 132] width 31 height 7
copy span "324560100"
click at [49, 76] on span "Jobs" at bounding box center [51, 80] width 65 height 8
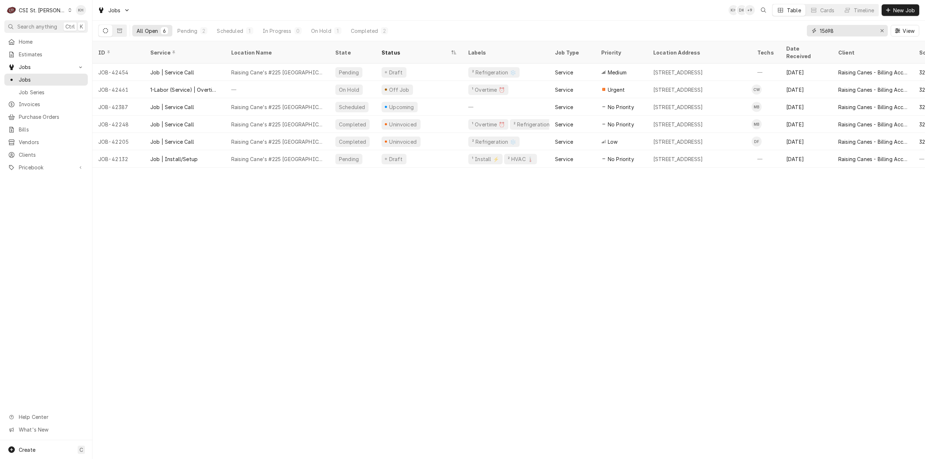
drag, startPoint x: 806, startPoint y: 36, endPoint x: 789, endPoint y: 39, distance: 17.2
click at [789, 39] on div "All Open 6 Pending 2 Scheduled 1 In Progress 0 On Hold 1 Completed 2 15698 View" at bounding box center [508, 31] width 821 height 20
paste input "324560100"
type input "324560100"
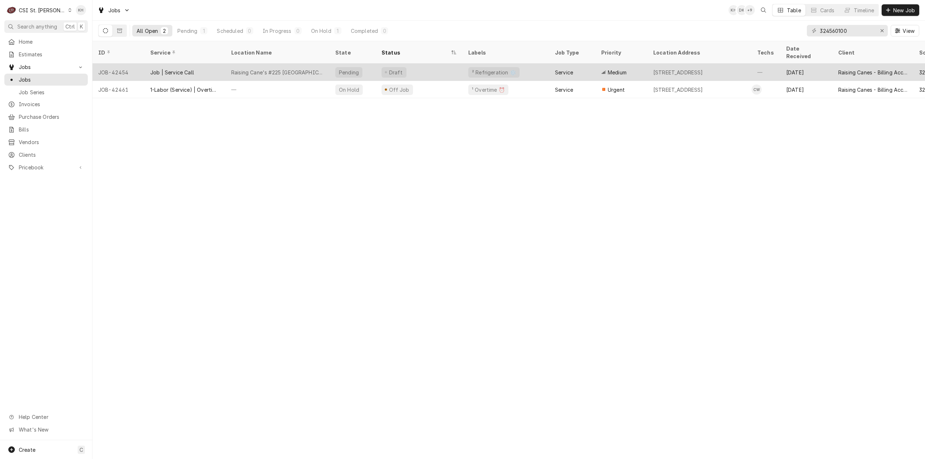
click at [313, 69] on div "Raising Cane's #225 Ellisville" at bounding box center [277, 72] width 104 height 17
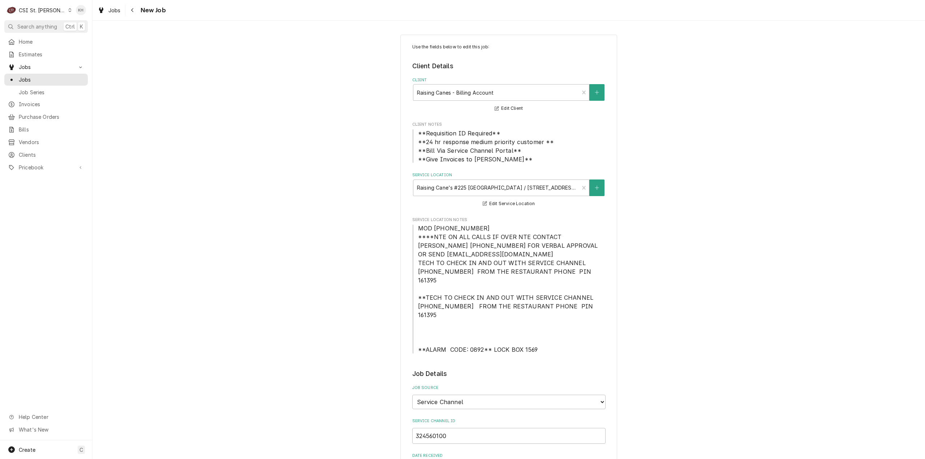
type textarea "x"
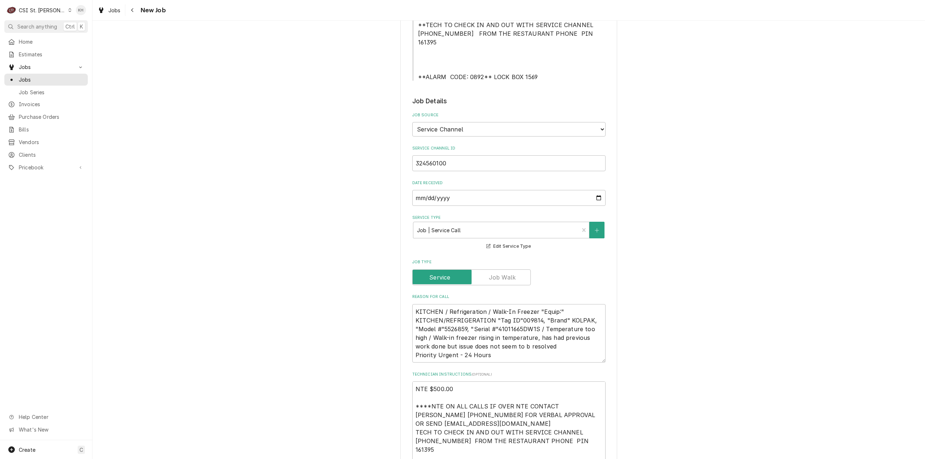
scroll to position [253, 0]
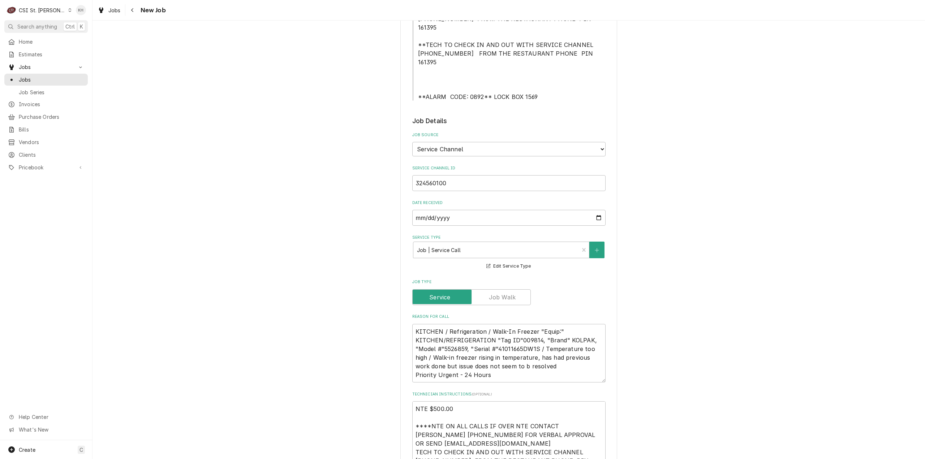
click at [736, 176] on div "Use the fields below to edit this job: Client Details Client Raising Canes - Bi…" at bounding box center [508, 348] width 832 height 1147
click at [41, 11] on div "CSI St. Louis" at bounding box center [42, 11] width 47 height 8
click at [90, 13] on div "CSI [US_STATE][GEOGRAPHIC_DATA]" at bounding box center [110, 14] width 95 height 8
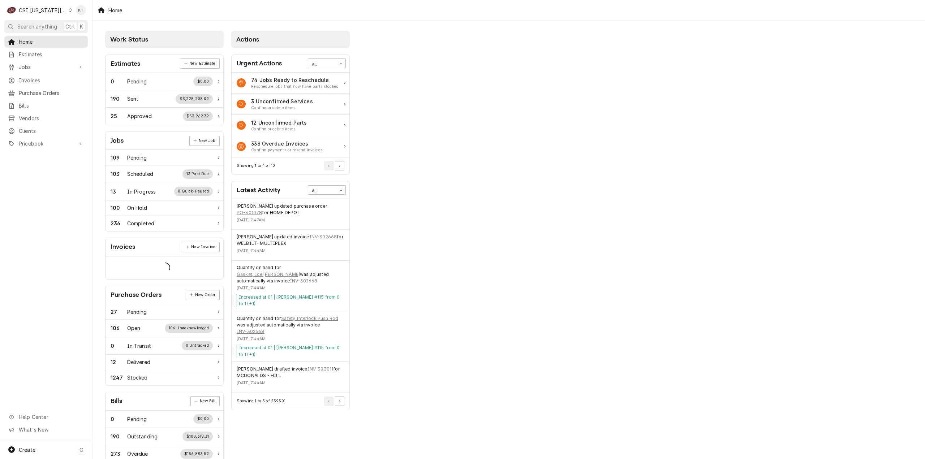
click at [53, 451] on div "Create C" at bounding box center [46, 449] width 92 height 19
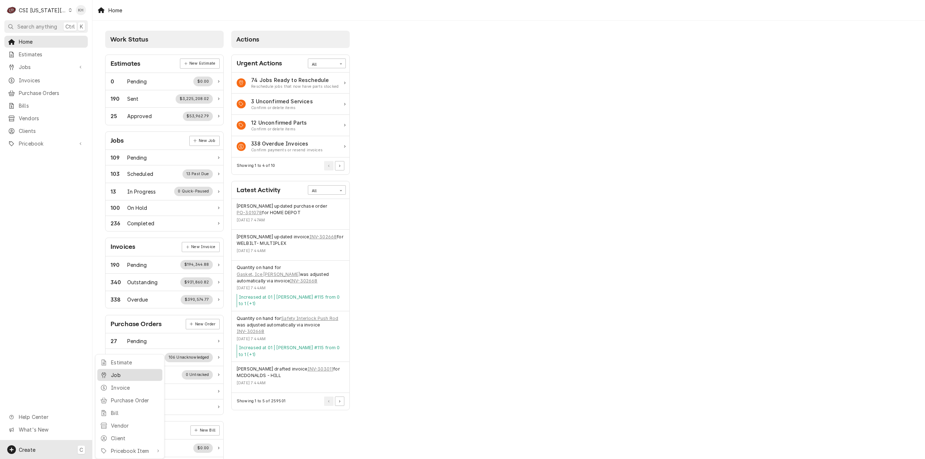
click at [113, 378] on div "Job" at bounding box center [135, 375] width 48 height 8
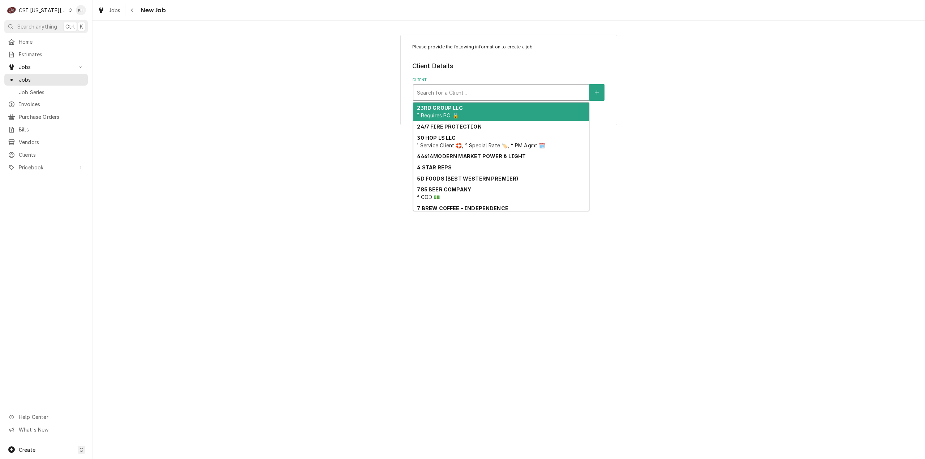
click at [540, 91] on div "Client" at bounding box center [501, 92] width 168 height 13
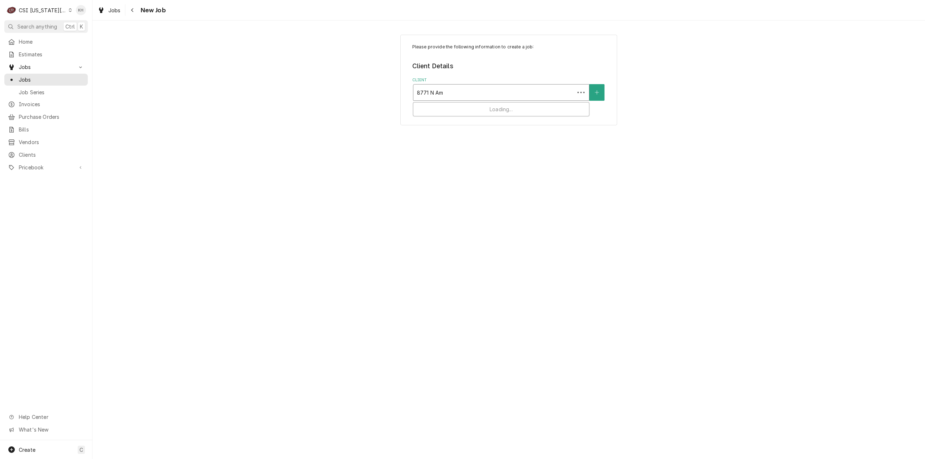
type input "8771 N Amb"
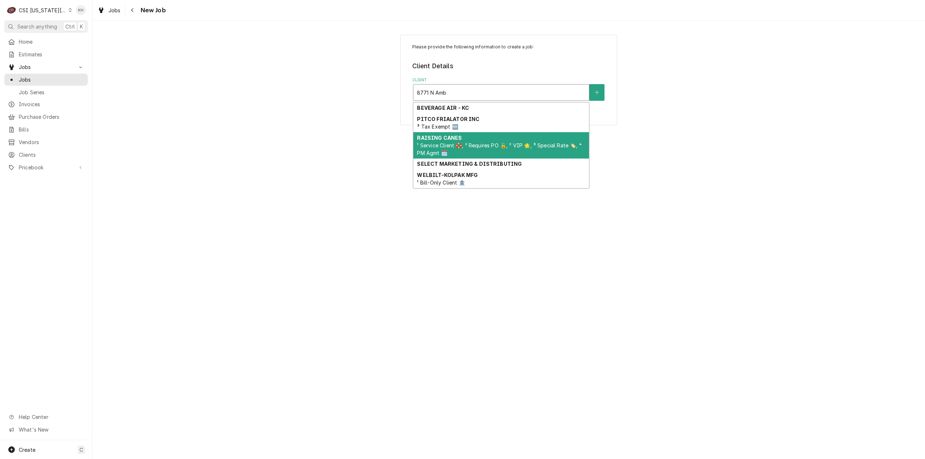
click at [483, 145] on span "¹ Service Client 🛟, ² Requires PO 🔓, ² VIP 🌟, ³ Special Rate 🏷️, ⁴ PM Agmt 🗓️" at bounding box center [499, 149] width 164 height 14
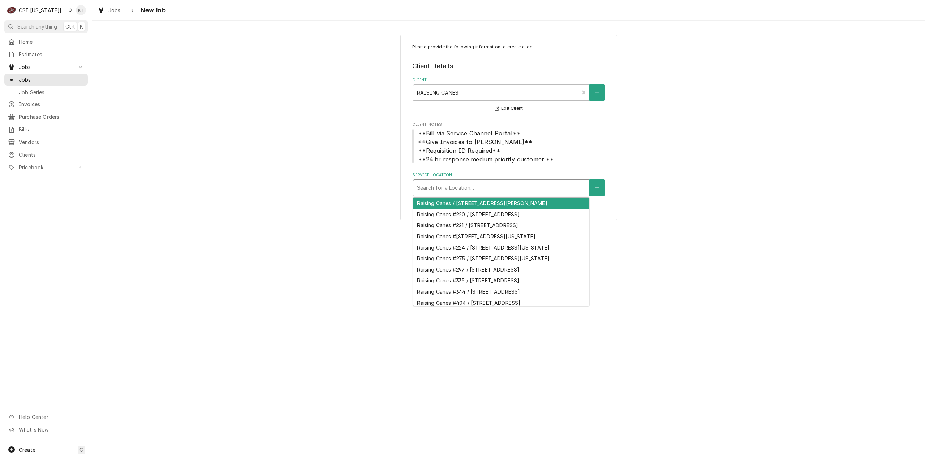
click at [494, 193] on div "Service Location" at bounding box center [501, 187] width 168 height 13
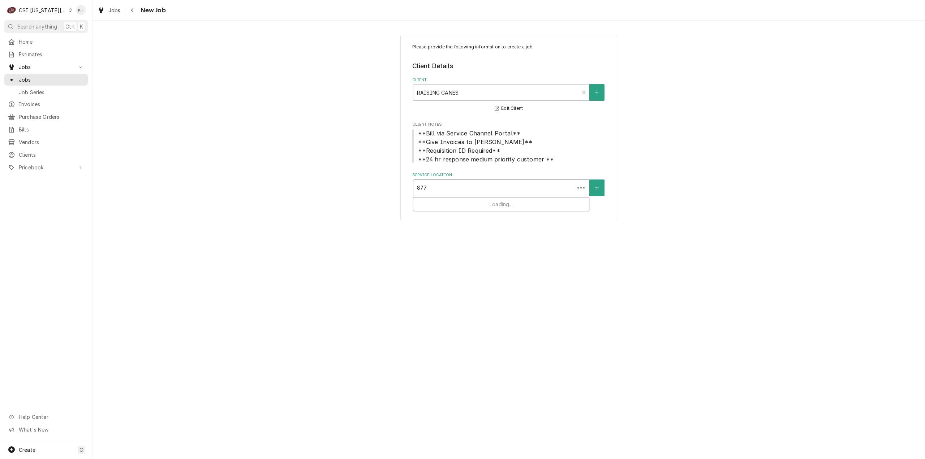
type input "8771"
click at [439, 209] on div "Raising Canes #275 / [STREET_ADDRESS][US_STATE]" at bounding box center [501, 203] width 176 height 11
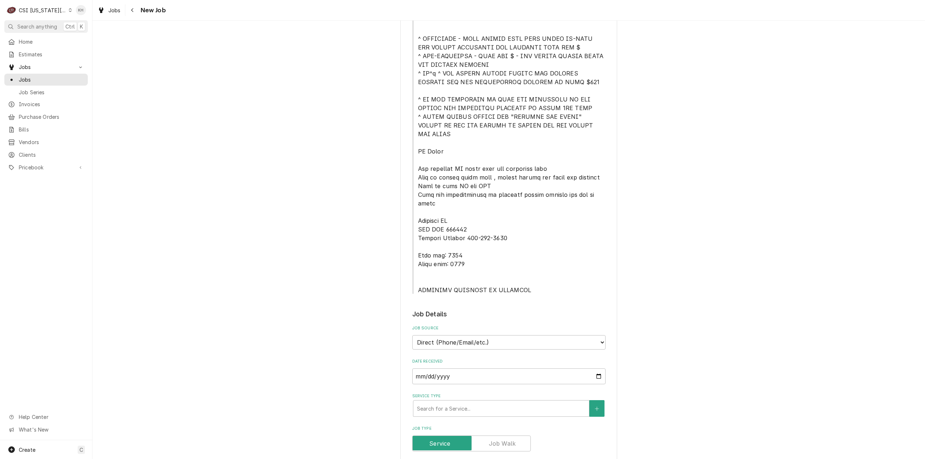
scroll to position [289, 0]
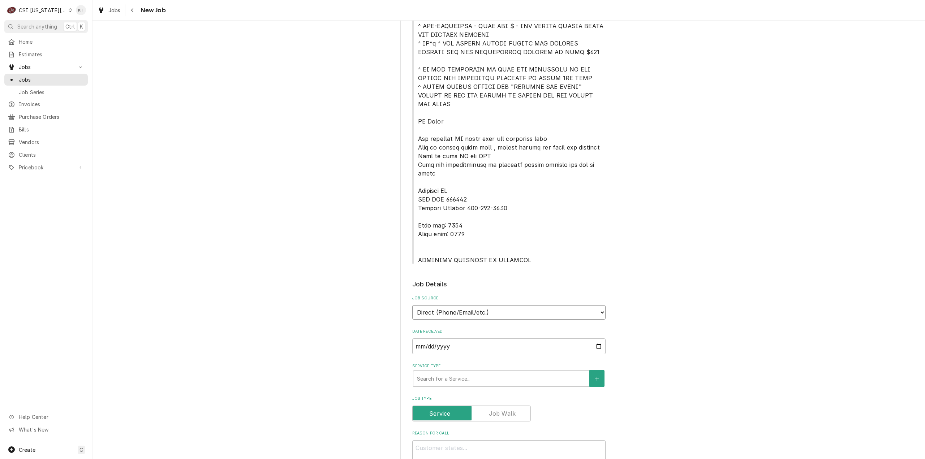
click at [493, 305] on select "Direct (Phone/Email/etc.) Service Channel Corrigo Ecotrak Other" at bounding box center [508, 312] width 193 height 14
click at [412, 305] on select "Direct (Phone/Email/etc.) Service Channel Corrigo Ecotrak Other" at bounding box center [508, 312] width 193 height 14
drag, startPoint x: 477, startPoint y: 286, endPoint x: 478, endPoint y: 293, distance: 6.9
click at [477, 305] on select "Direct (Phone/Email/etc.) Service Channel Corrigo Ecotrak Other" at bounding box center [508, 312] width 193 height 14
select select "1"
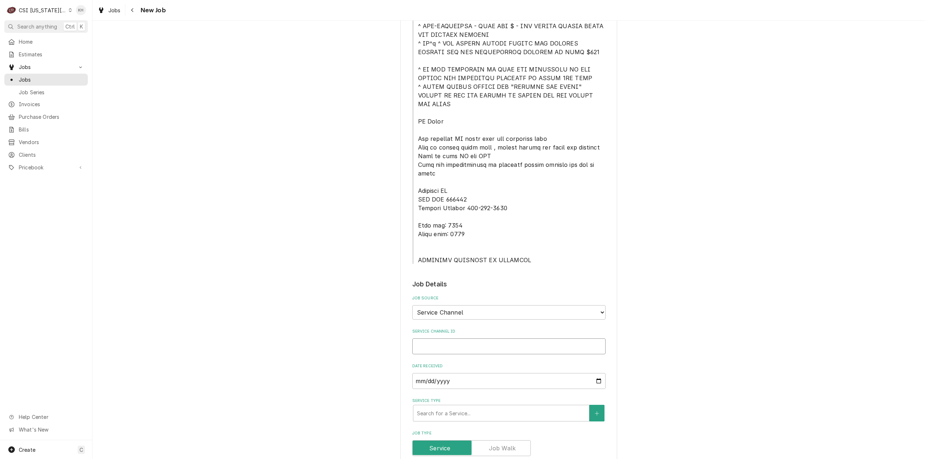
click at [478, 339] on input "Service Channel ID" at bounding box center [508, 347] width 193 height 16
paste input "324574035"
type textarea "x"
type input "324574035"
type textarea "x"
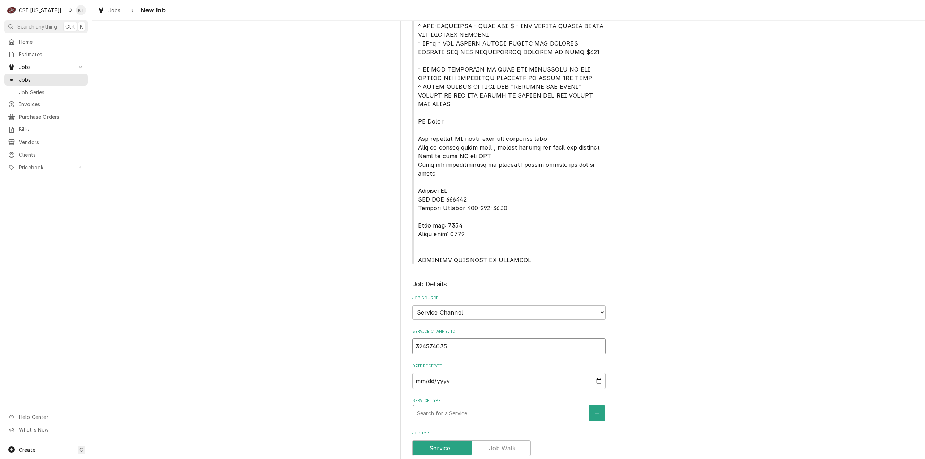
type input "324574035"
click at [480, 407] on div "Service Type" at bounding box center [501, 413] width 168 height 13
type textarea "x"
type input "s"
type textarea "x"
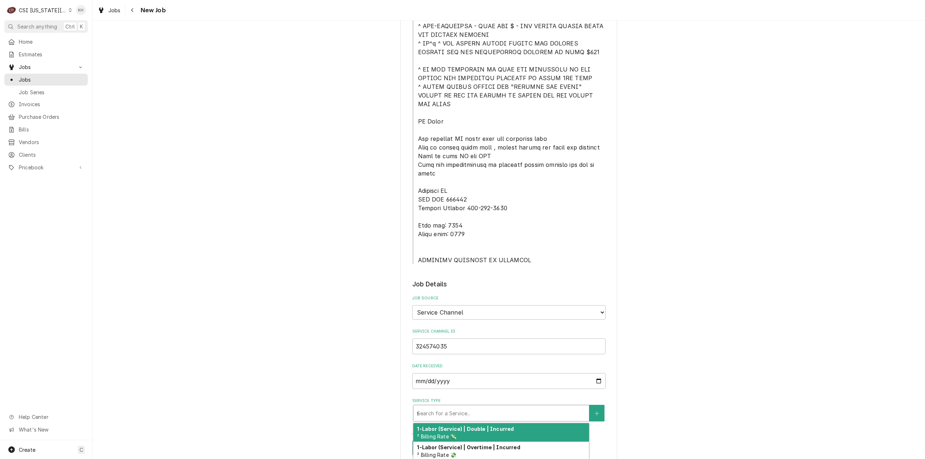
type input "se"
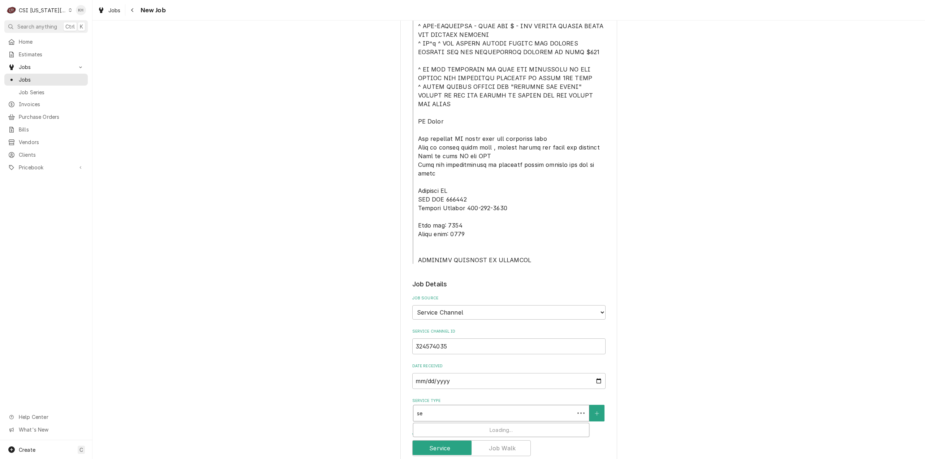
type textarea "x"
type input "ser"
type textarea "x"
type input "seri"
type textarea "x"
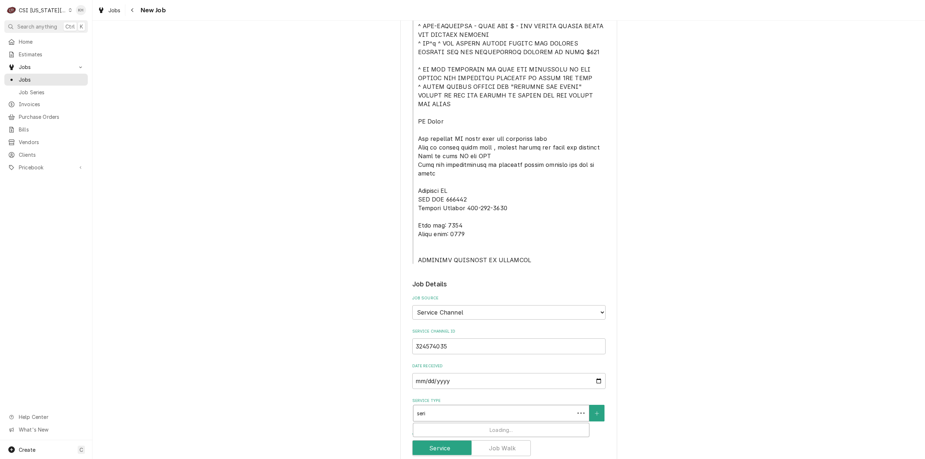
type input "ser"
type textarea "x"
type input "serv"
type textarea "x"
type input "servc"
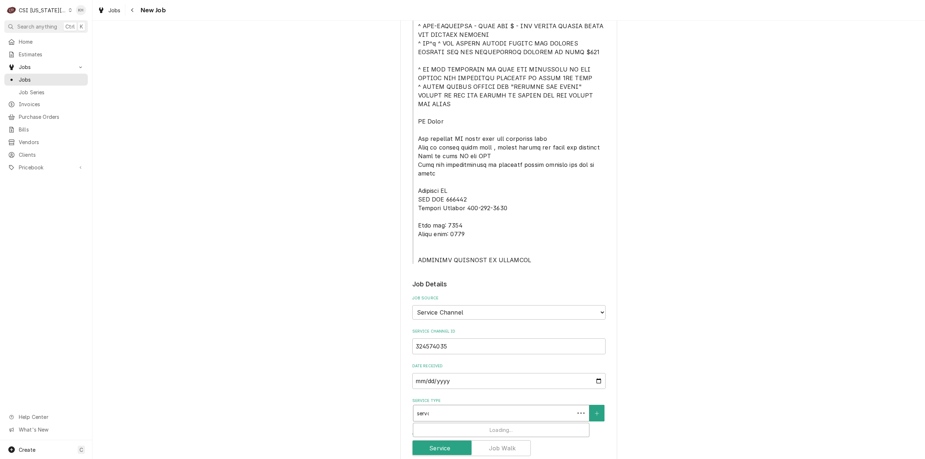
type textarea "x"
type input "servci"
type textarea "x"
type input "servcic"
type textarea "x"
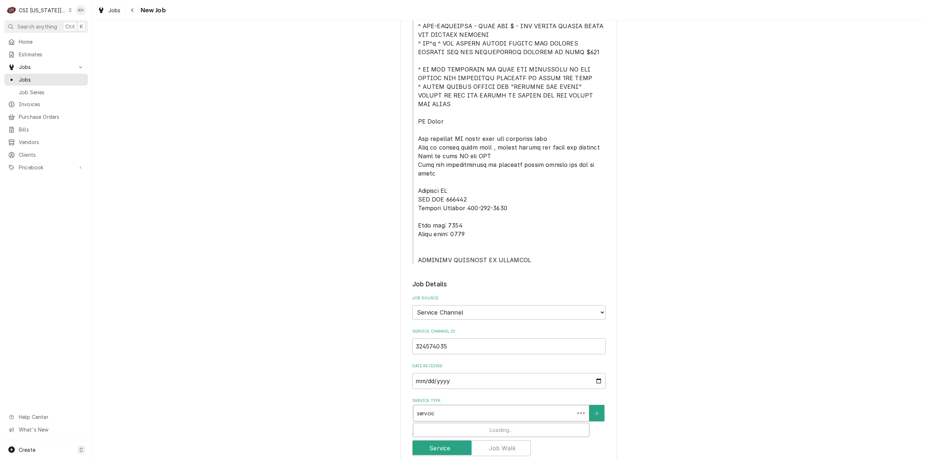
type input "servci"
type textarea "x"
type input "servc"
type textarea "x"
type input "serv"
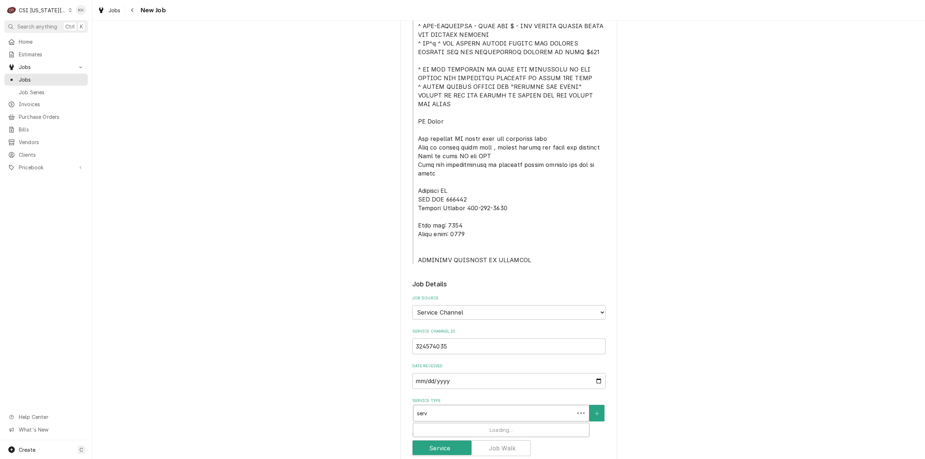
type textarea "x"
type input "servi"
type textarea "x"
type input "servic"
type textarea "x"
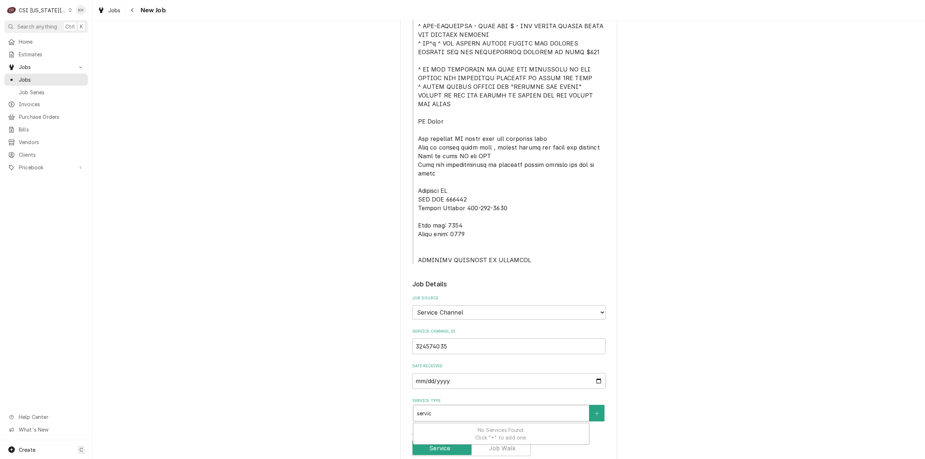
type input "service"
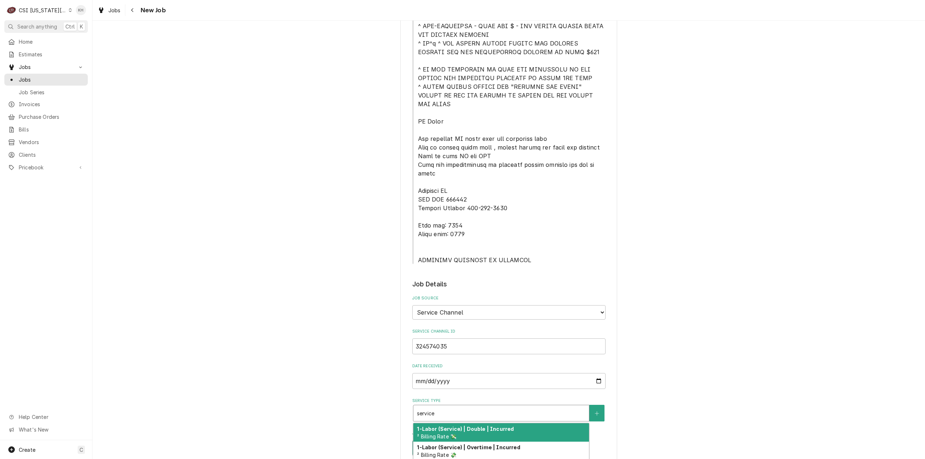
scroll to position [434, 0]
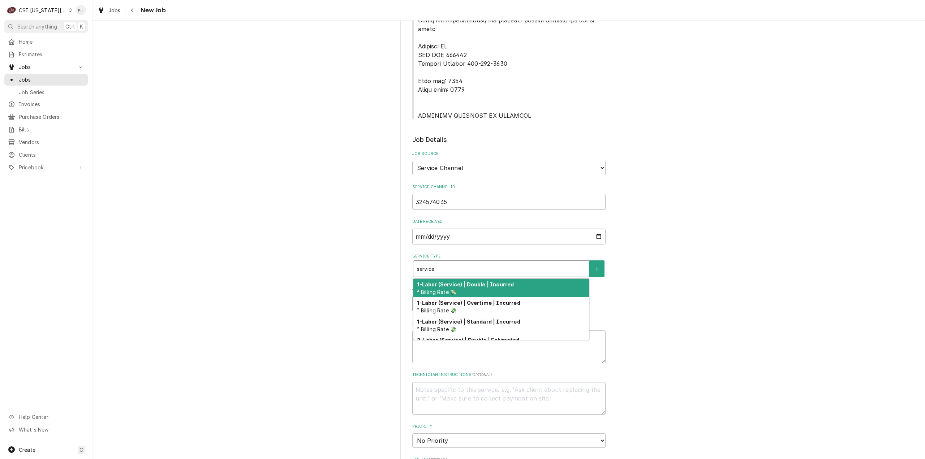
type textarea "x"
type input "service"
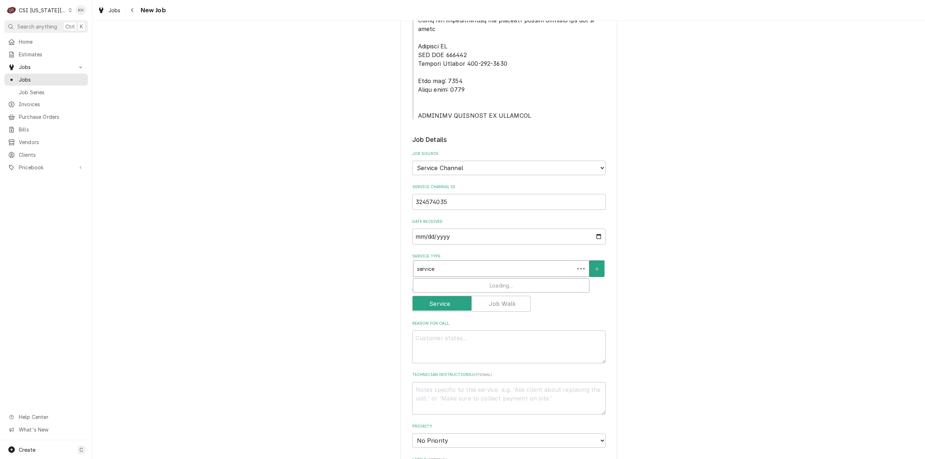
type textarea "x"
type input "service ca"
type textarea "x"
type input "service cal"
type textarea "x"
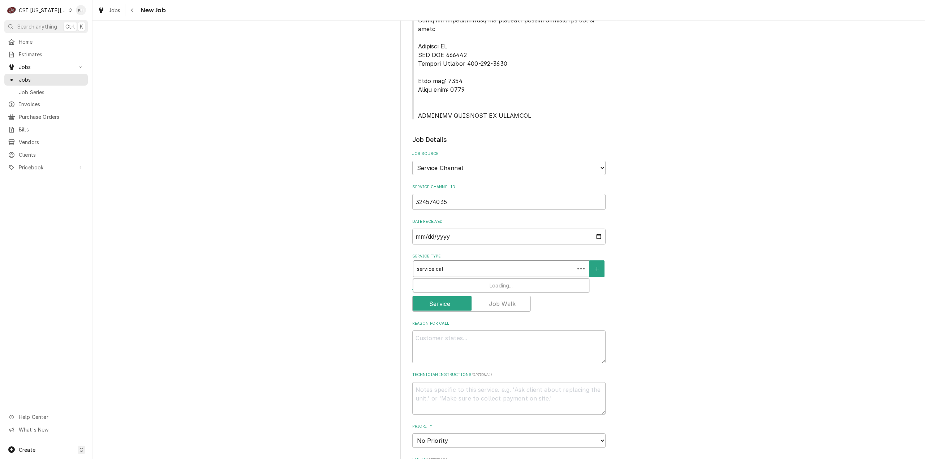
type input "service call"
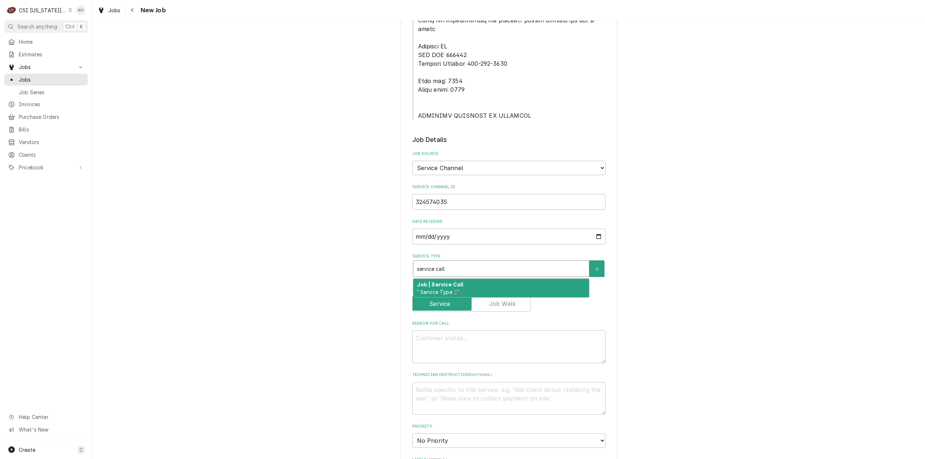
drag, startPoint x: 454, startPoint y: 264, endPoint x: 453, endPoint y: 269, distance: 5.3
click at [454, 289] on span "¹ Service Type 🛠️" at bounding box center [438, 292] width 43 height 6
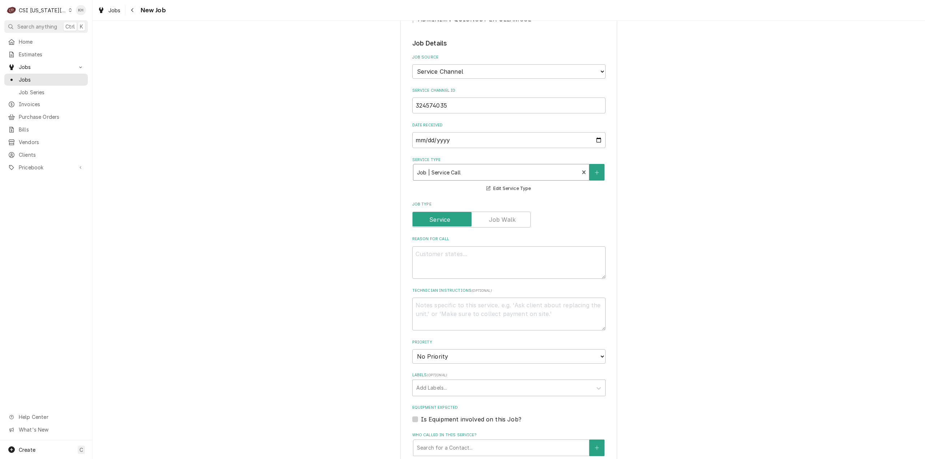
scroll to position [542, 0]
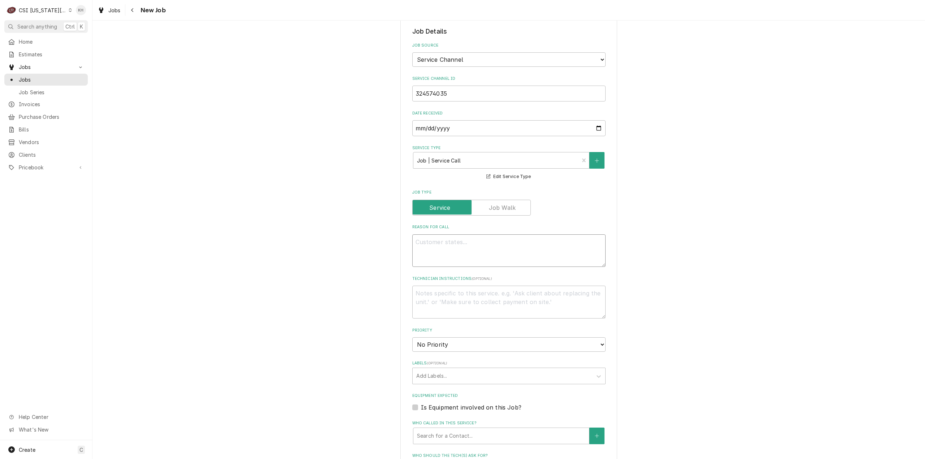
drag, startPoint x: 469, startPoint y: 230, endPoint x: 460, endPoint y: 244, distance: 16.9
click at [469, 234] on textarea "Reason For Call" at bounding box center [508, 250] width 193 height 33
paste textarea "KITCHEN / Hot Side / Filter Unit / Will not pump/filter/return oil / Did troubl…"
type textarea "x"
type textarea "KITCHEN / Hot Side / Filter Unit / Will not pump/filter/return oil / Did troubl…"
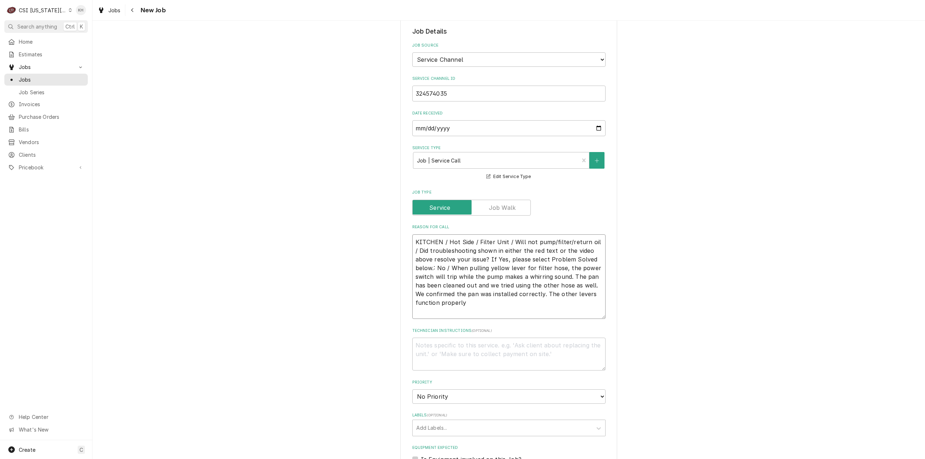
type textarea "x"
type textarea "KITCHEN / Hot Side / Filter Unit / Will not pump/filter/return oil / Did troubl…"
type textarea "x"
type textarea "KITCHEN / Hot Side / Filter Unit / Will not pump/filter/return oil / Did troubl…"
type textarea "x"
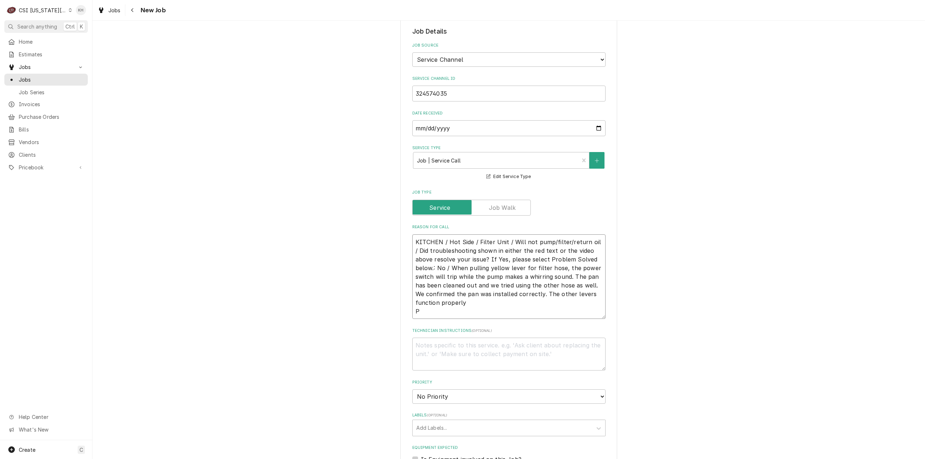
type textarea "KITCHEN / Hot Side / Filter Unit / Will not pump/filter/return oil / Did troubl…"
type textarea "x"
type textarea "KITCHEN / Hot Side / Filter Unit / Will not pump/filter/return oil / Did troubl…"
type textarea "x"
type textarea "KITCHEN / Hot Side / Filter Unit / Will not pump/filter/return oil / Did troubl…"
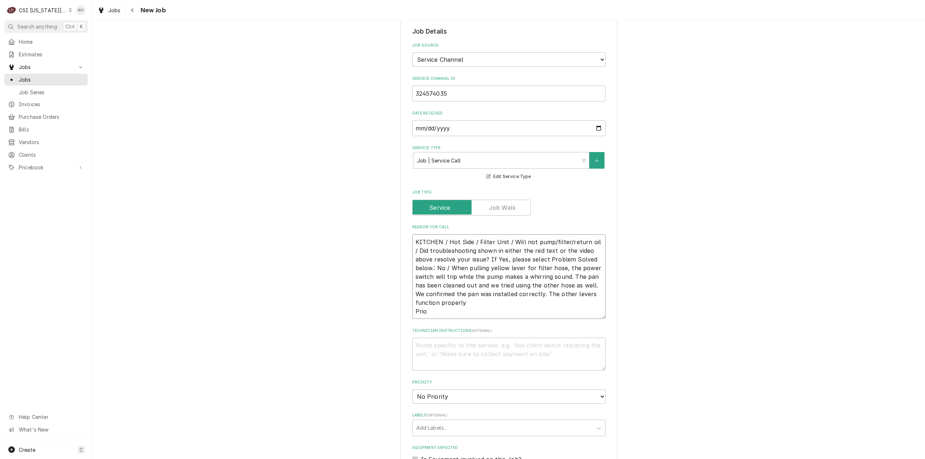
type textarea "x"
type textarea "KITCHEN / Hot Side / Filter Unit / Will not pump/filter/return oil / Did troubl…"
type textarea "x"
type textarea "KITCHEN / Hot Side / Filter Unit / Will not pump/filter/return oil / Did troubl…"
type textarea "x"
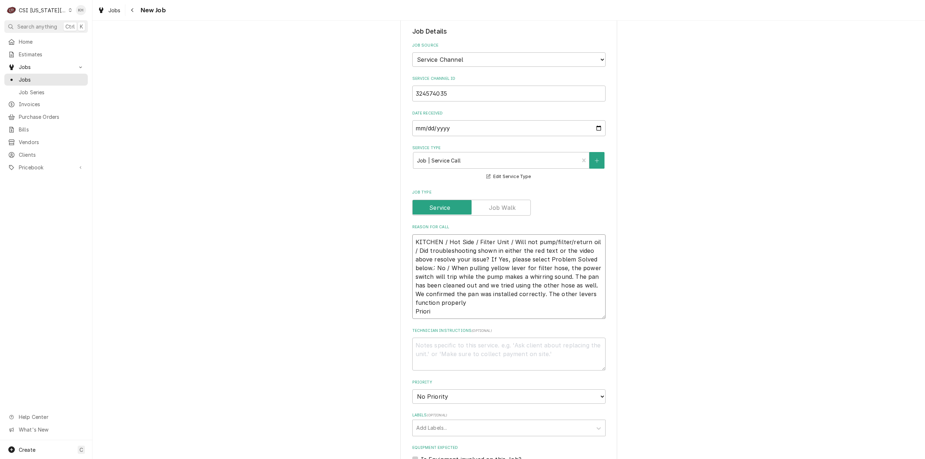
type textarea "KITCHEN / Hot Side / Filter Unit / Will not pump/filter/return oil / Did troubl…"
type textarea "x"
type textarea "KITCHEN / Hot Side / Filter Unit / Will not pump/filter/return oil / Did troubl…"
type textarea "x"
type textarea "KITCHEN / Hot Side / Filter Unit / Will not pump/filter/return oil / Did troubl…"
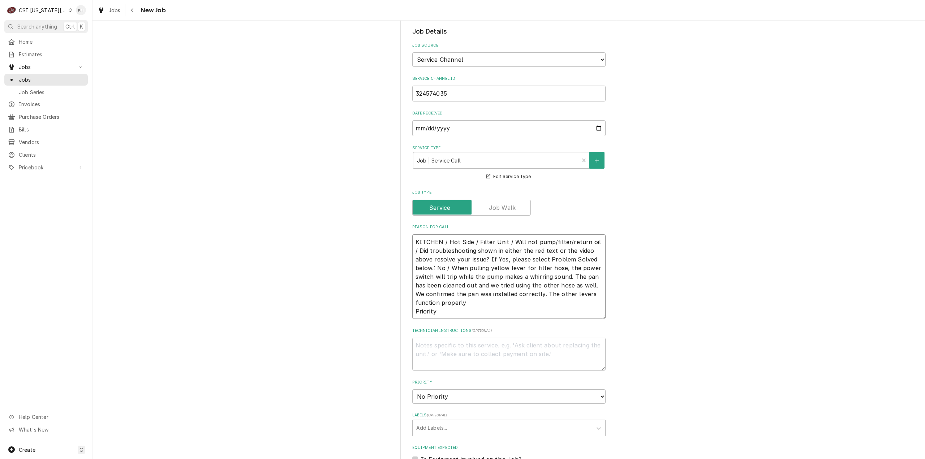
type textarea "x"
type textarea "KITCHEN / Hot Side / Filter Unit / Will not pump/filter/return oil / Did troubl…"
click at [470, 284] on textarea "KITCHEN / Hot Side / Filter Unit / Will not pump/filter/return oil / Did troubl…" at bounding box center [508, 276] width 193 height 85
paste textarea "Urgent - 24 Hours"
type textarea "x"
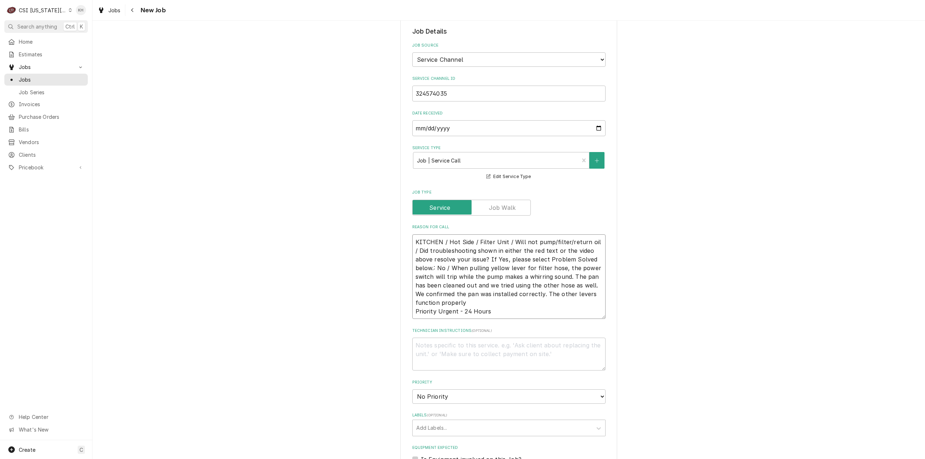
type textarea "KITCHEN / Hot Side / Filter Unit / Will not pump/filter/return oil / Did troubl…"
click at [465, 338] on textarea "Technician Instructions ( optional )" at bounding box center [508, 354] width 193 height 33
type textarea "x"
type textarea "NT"
type textarea "x"
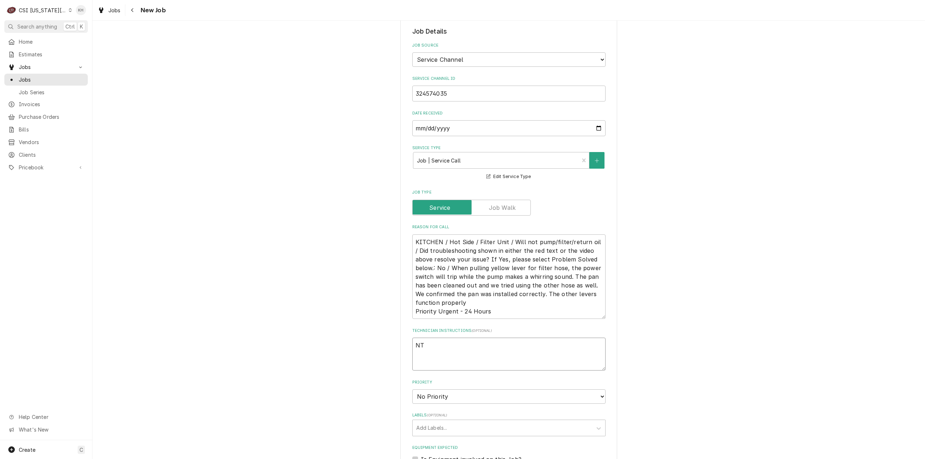
type textarea "NTE"
type textarea "x"
type textarea "NTE"
type textarea "x"
type textarea "NTE $"
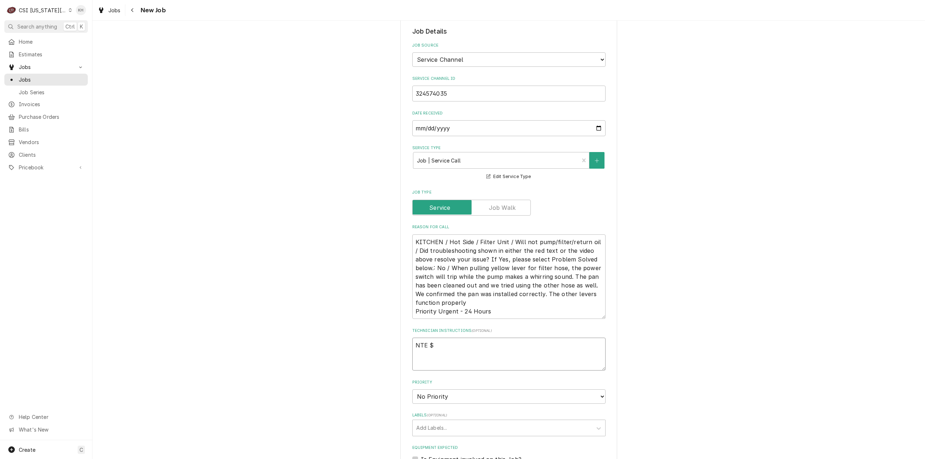
type textarea "x"
type textarea "NTE $44"
type textarea "x"
type textarea "NTE $445"
type textarea "x"
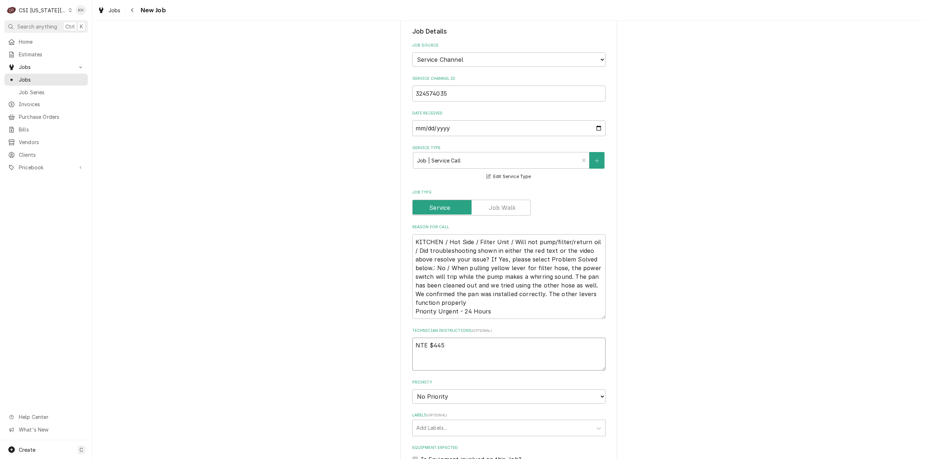
type textarea "NTE $4450"
type textarea "x"
type textarea "NTE $4450."
type textarea "x"
type textarea "NTE $4450"
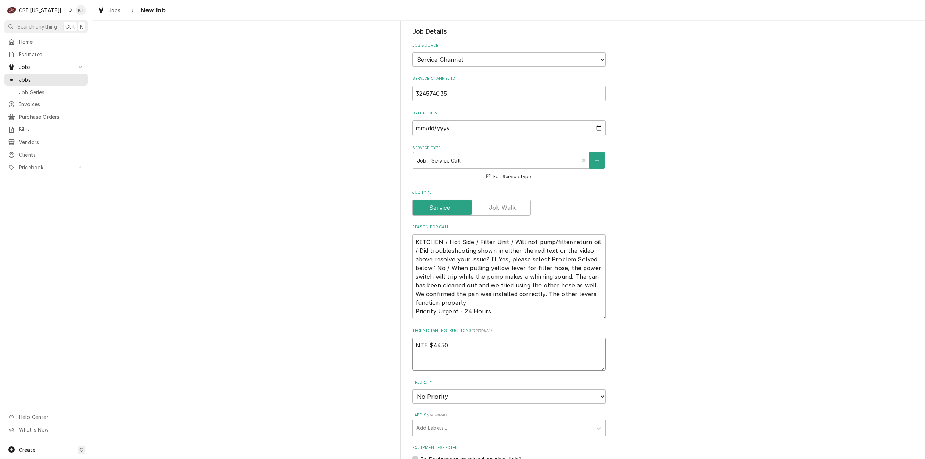
type textarea "x"
type textarea "NTE $445"
type textarea "x"
type textarea "NTE $44"
type textarea "x"
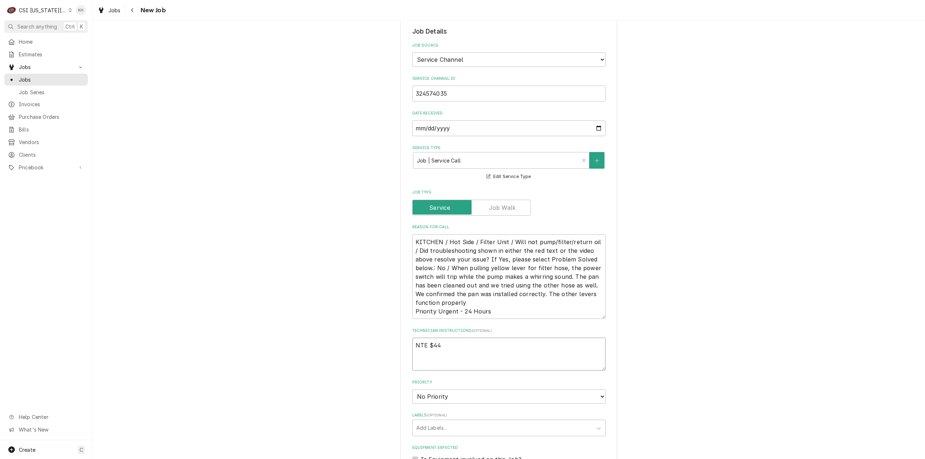
type textarea "NTE $4"
type textarea "x"
type textarea "NTE $45"
type textarea "x"
type textarea "NTE $450"
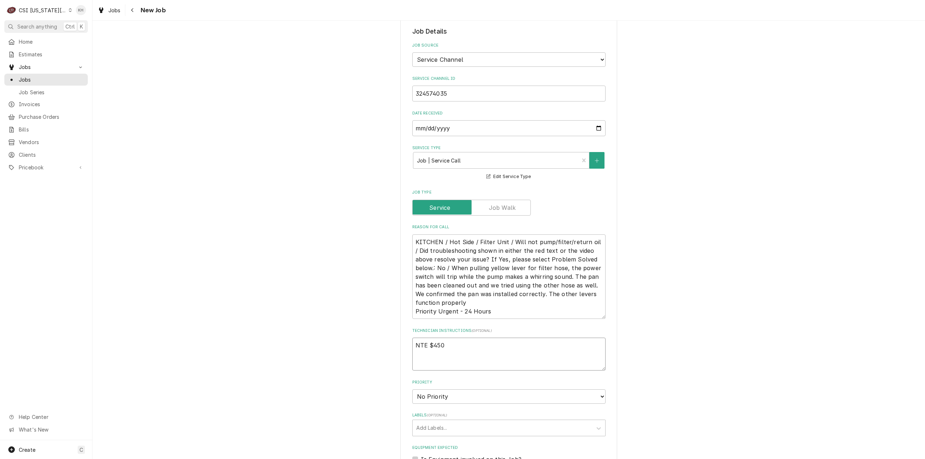
type textarea "x"
type textarea "NTE $450."
type textarea "x"
type textarea "NTE $450.0"
type textarea "x"
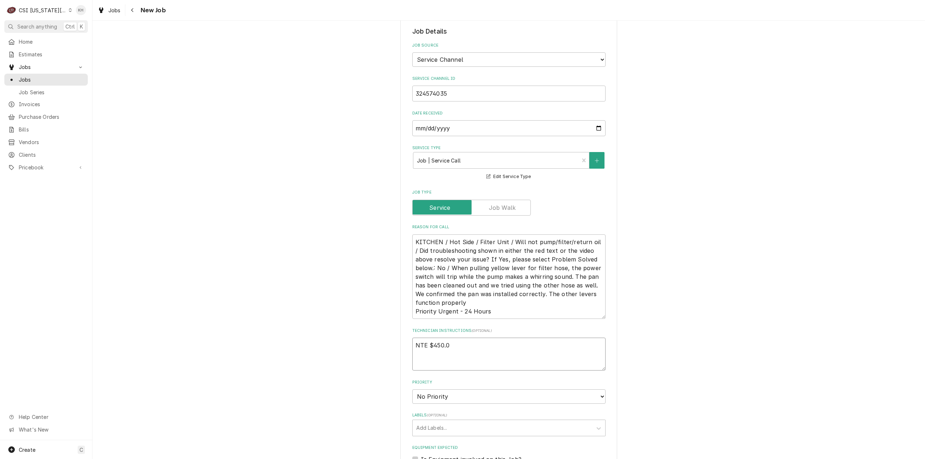
type textarea "NTE $450.00"
type textarea "x"
type textarea "NTE $450.00"
type textarea "x"
type textarea "NTE $450.00"
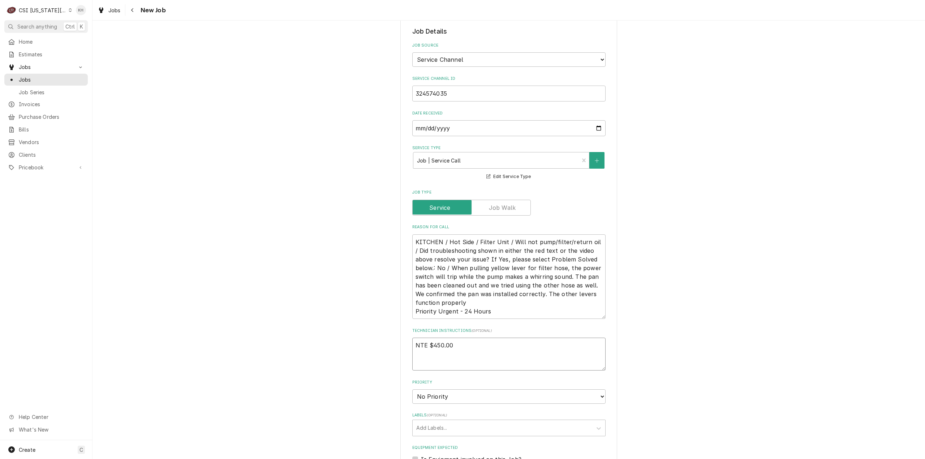
type textarea "x"
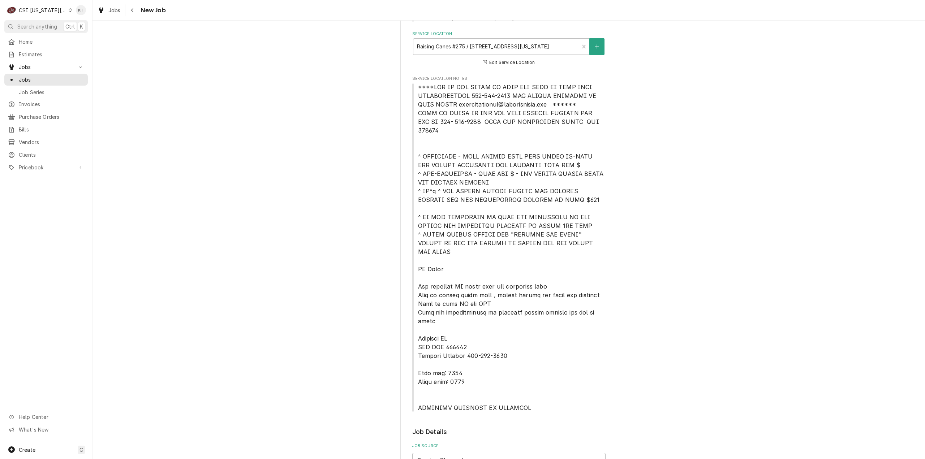
scroll to position [145, 0]
type textarea "NTE $450.00"
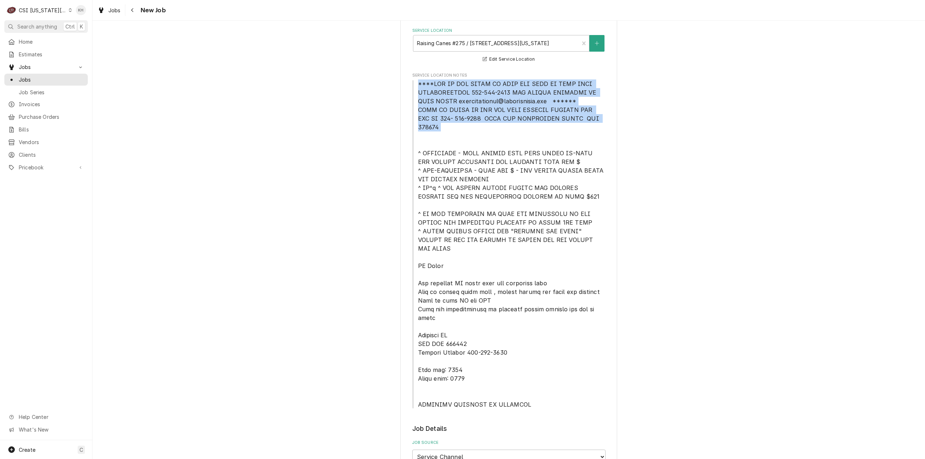
drag, startPoint x: 414, startPoint y: 83, endPoint x: 582, endPoint y: 129, distance: 173.7
click at [582, 129] on span "Service Location Notes" at bounding box center [508, 243] width 193 height 329
copy span "****NTE ON ALL CALLS IF OVER NTE NEED TO CALL JOHN HERBOLSHEIMER 402-380-8262 F…"
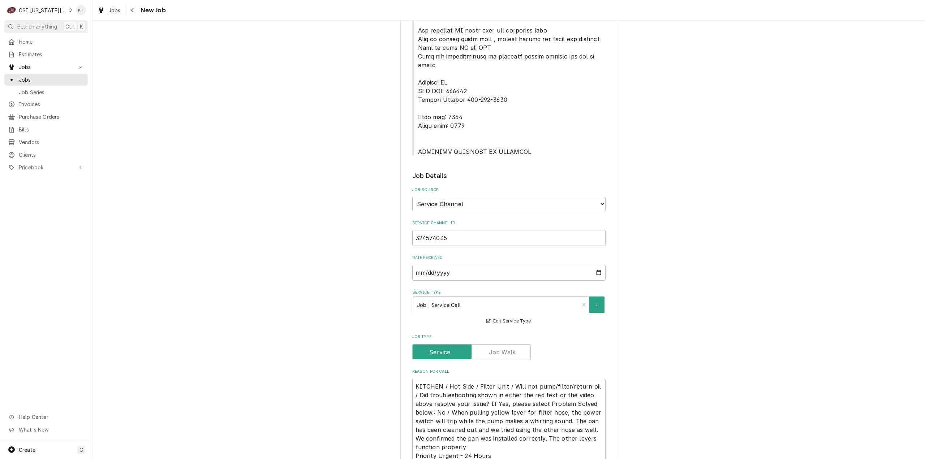
scroll to position [542, 0]
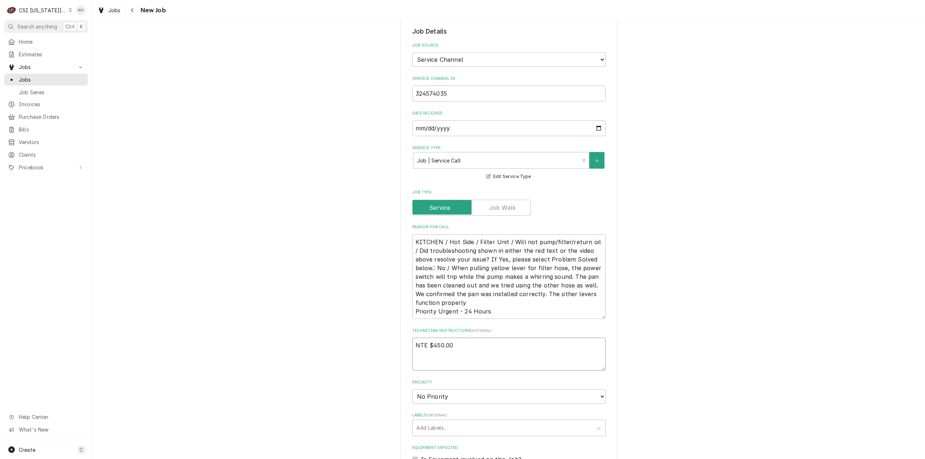
click at [429, 339] on textarea "NTE $450.00" at bounding box center [508, 354] width 193 height 33
paste textarea "****NTE ON ALL CALLS IF OVER NTE NEED TO CALL JOHN HERBOLSHEIMER 402-380-8262 F…"
type textarea "x"
type textarea "NTE $450.00 ****NTE ON ALL CALLS IF OVER NTE NEED TO CALL JOHN HERBOLSHEIMER 40…"
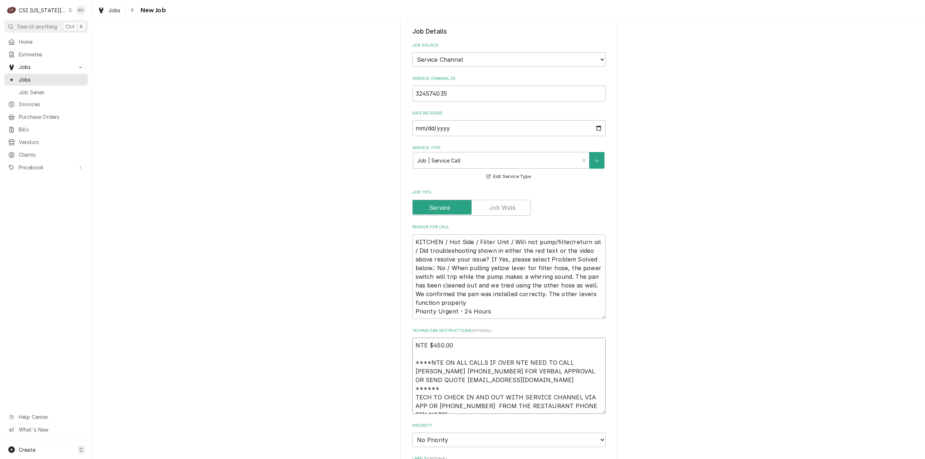
scroll to position [5, 0]
type textarea "x"
type textarea "NTE $450.00 ****NTE ON ALL CALLS IF OVER NTE NEED TO CALL JOHN HERBOLSHEIMER 40…"
type textarea "x"
type textarea "NTE $450.00 ****NTE ON ALL CALLS IF OVER NTE NEED TO CALL JOHN HERBOLSHEIMER 40…"
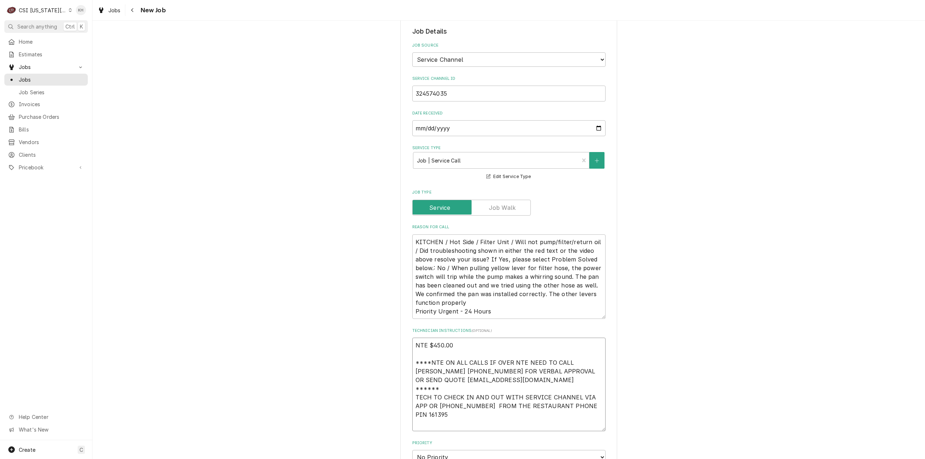
type textarea "x"
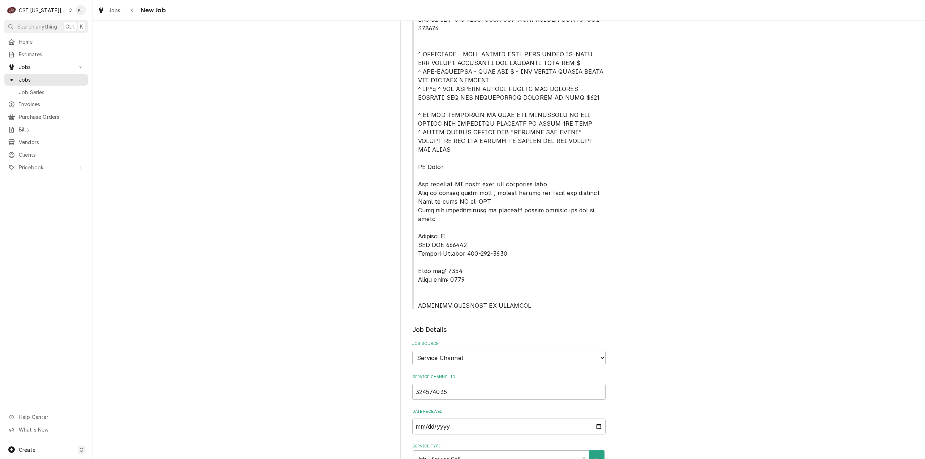
scroll to position [181, 0]
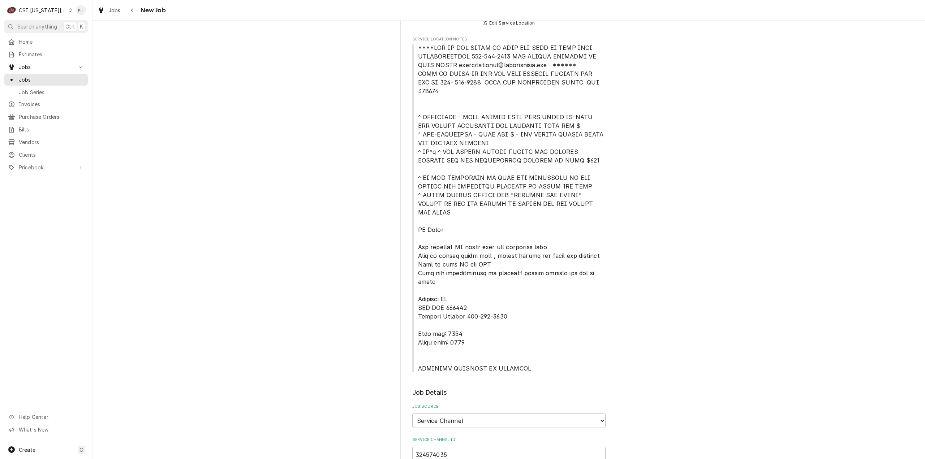
type textarea "NTE $450.00 ****NTE ON ALL CALLS IF OVER NTE NEED TO CALL JOHN HERBOLSHEIMER 40…"
drag, startPoint x: 415, startPoint y: 305, endPoint x: 468, endPoint y: 318, distance: 55.2
click at [468, 318] on span "Service Location Notes" at bounding box center [508, 207] width 193 height 329
copy span "Lock box: 2784 Alarm code: 0358"
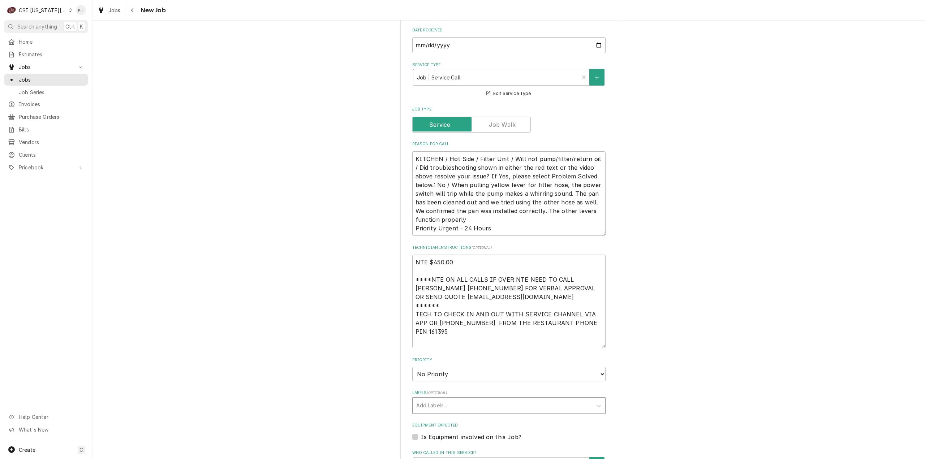
scroll to position [686, 0]
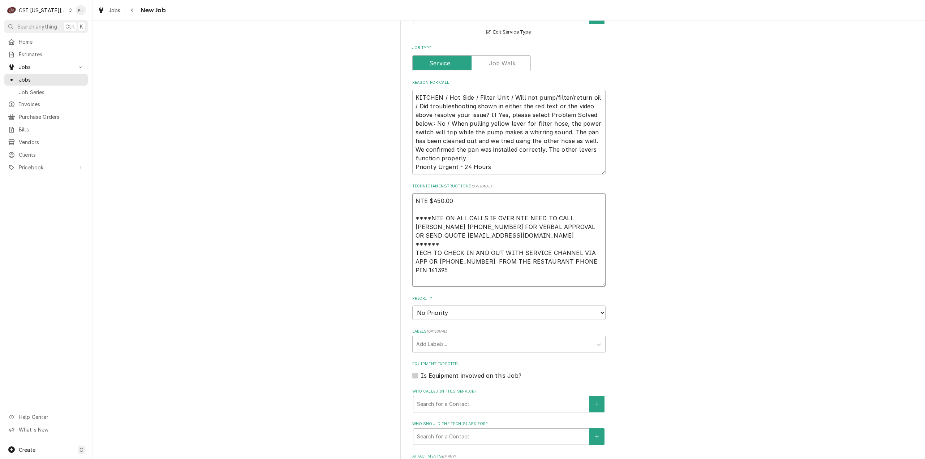
click at [416, 249] on textarea "NTE $450.00 ****NTE ON ALL CALLS IF OVER NTE NEED TO CALL JOHN HERBOLSHEIMER 40…" at bounding box center [508, 240] width 193 height 94
paste textarea "Lock box: 2784 Alarm code: 0358"
type textarea "x"
type textarea "NTE $450.00 ****NTE ON ALL CALLS IF OVER NTE NEED TO CALL JOHN HERBOLSHEIMER 40…"
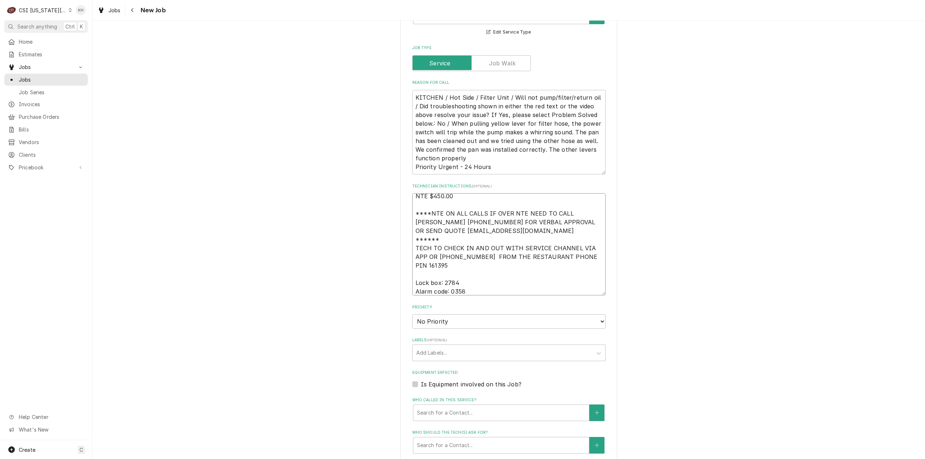
type textarea "x"
type textarea "NTE $450.00 ****NTE ON ALL CALLS IF OVER NTE NEED TO CALL JOHN HERBOLSHEIMER 40…"
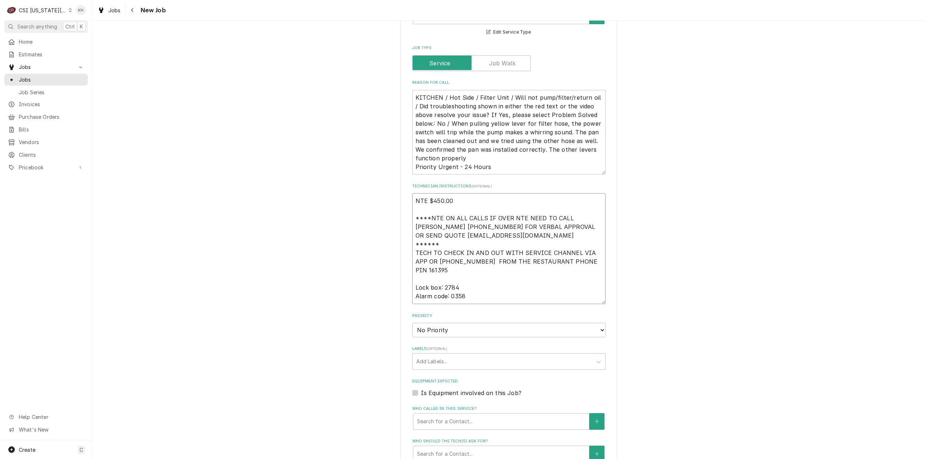
type textarea "x"
type textarea "NTE $450.00 ****NTE ON ALL CALLS IF OVER NTE NEED TO CALL JOHN HERBOLSHEIMER 40…"
type textarea "x"
type textarea "NTE $450.00 ****NTE ON ALL CALLS IF OVER NTE NEED TO CALL JOHN HERBOLSHEIMER 40…"
type textarea "x"
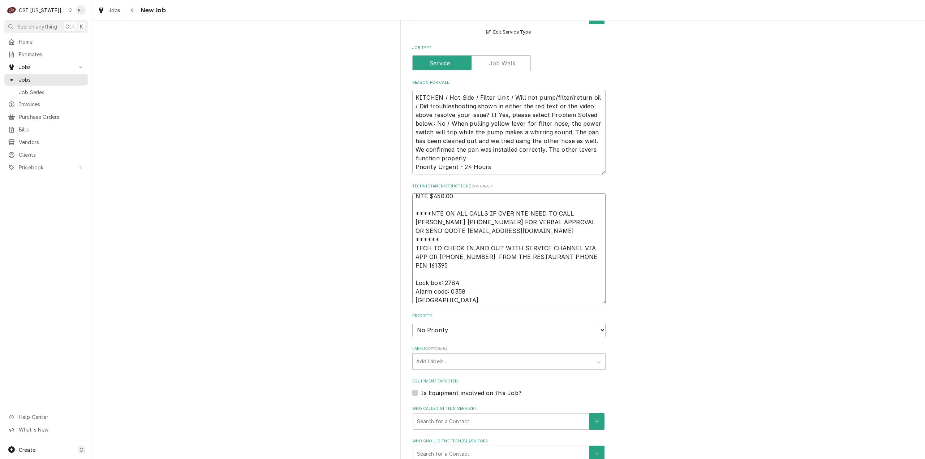
type textarea "NTE $450.00 ****NTE ON ALL CALLS IF OVER NTE NEED TO CALL JOHN HERBOLSHEIMER 40…"
type textarea "x"
type textarea "NTE $450.00 ****NTE ON ALL CALLS IF OVER NTE NEED TO CALL JOHN HERBOLSHEIMER 40…"
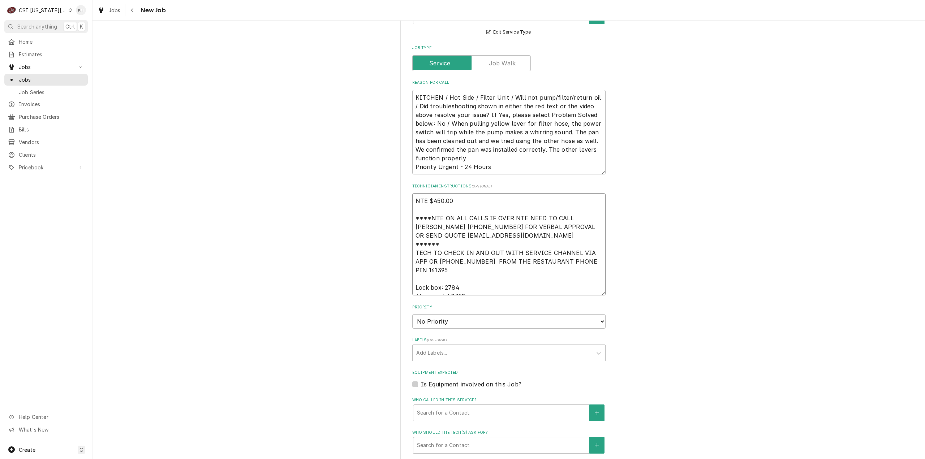
type textarea "x"
type textarea "NTE $450.00 ****NTE ON ALL CALLS IF OVER NTE NEED TO CALL JOHN HERBOLSHEIMER 40…"
type textarea "x"
type textarea "NTE $450.00 ****NTE ON ALL CALLS IF OVER NTE NEED TO CALL JOHN HERBOLSHEIMER 40…"
drag, startPoint x: 464, startPoint y: 260, endPoint x: 462, endPoint y: 277, distance: 17.5
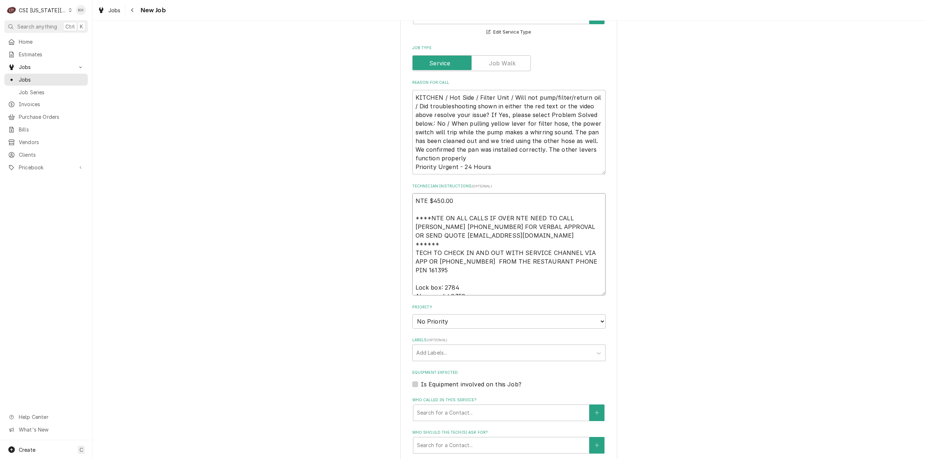
click at [464, 260] on textarea "NTE $450.00 ****NTE ON ALL CALLS IF OVER NTE NEED TO CALL JOHN HERBOLSHEIMER 40…" at bounding box center [508, 244] width 193 height 102
paste textarea "816-584-0502"
type textarea "x"
type textarea "NTE $450.00 ****NTE ON ALL CALLS IF OVER NTE NEED TO CALL JOHN HERBOLSHEIMER 40…"
type textarea "x"
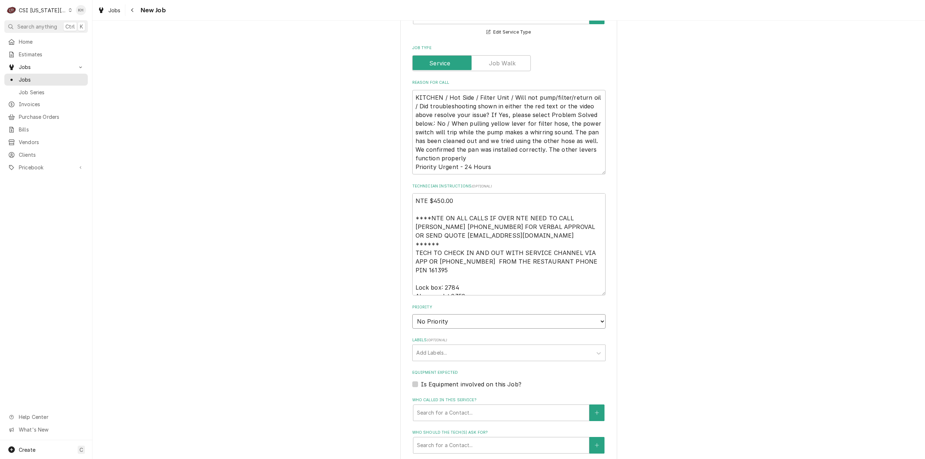
click at [487, 314] on select "No Priority Urgent High Medium Low" at bounding box center [508, 321] width 193 height 14
select select "3"
click at [412, 314] on select "No Priority Urgent High Medium Low" at bounding box center [508, 321] width 193 height 14
type textarea "x"
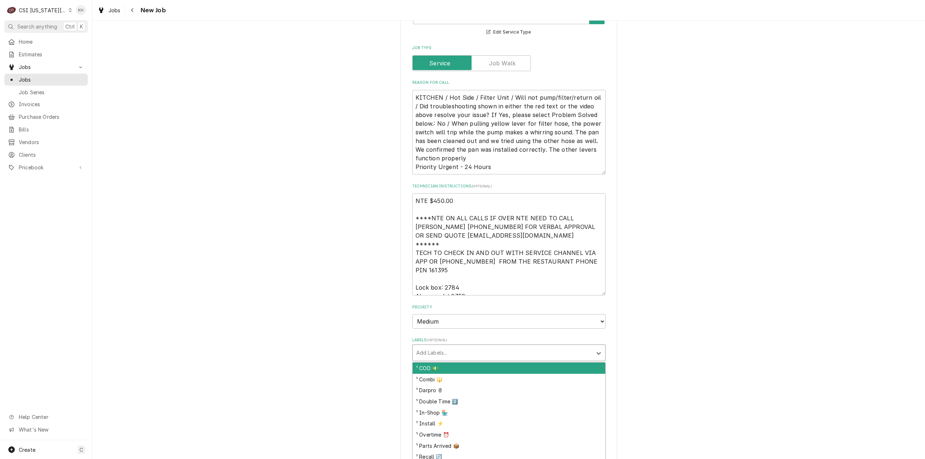
click at [430, 346] on div "Labels" at bounding box center [502, 352] width 172 height 13
type input "cook"
click at [449, 363] on div "² Cooking 🔥" at bounding box center [509, 368] width 193 height 11
type textarea "x"
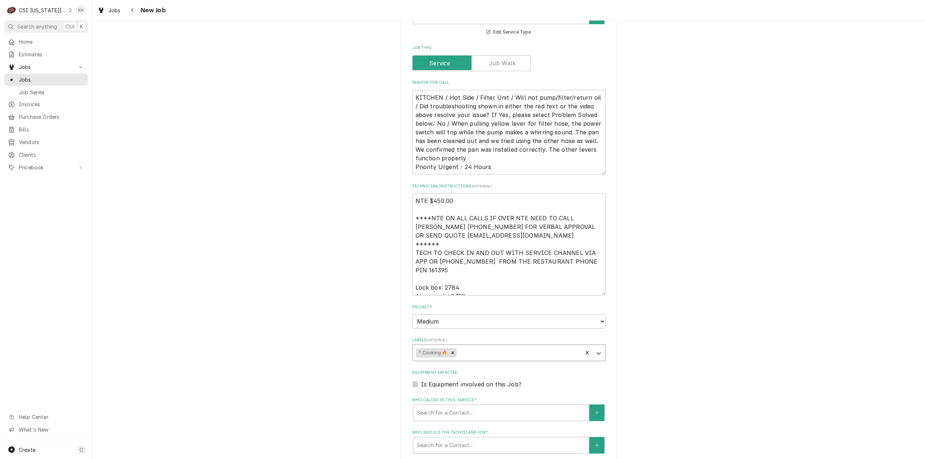
type textarea "x"
click at [421, 380] on label "Is Equipment involved on this Job?" at bounding box center [471, 384] width 100 height 9
click at [421, 380] on input "Equipment Expected" at bounding box center [517, 388] width 193 height 16
checkbox input "true"
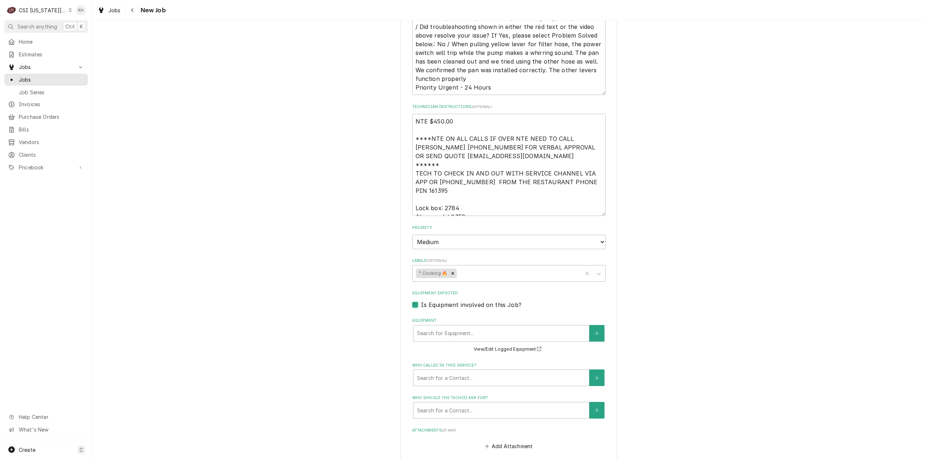
scroll to position [831, 0]
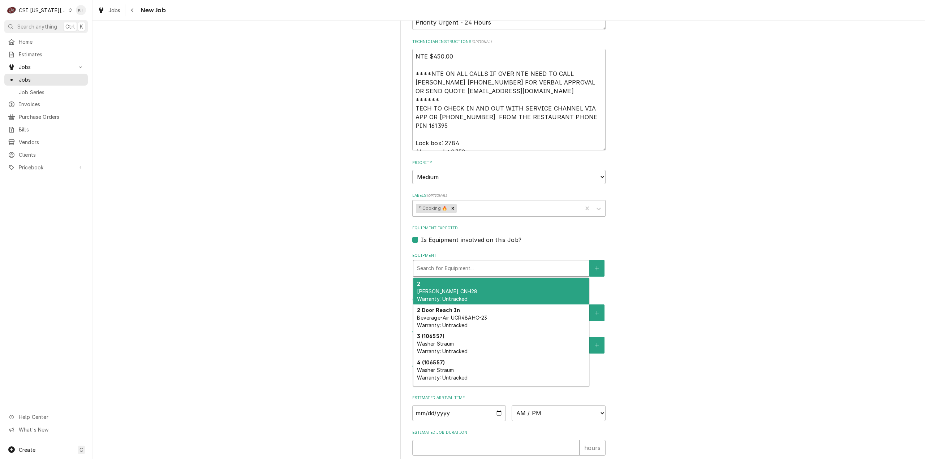
click at [491, 262] on div "Equipment" at bounding box center [501, 268] width 168 height 13
type textarea "x"
type input "f"
type textarea "x"
type input "fr"
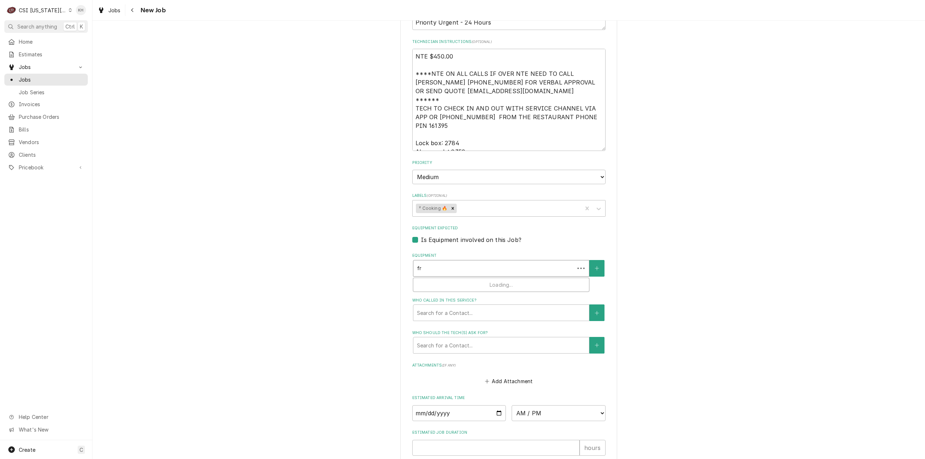
type textarea "x"
type input "fry"
type textarea "x"
type input "frye"
type textarea "x"
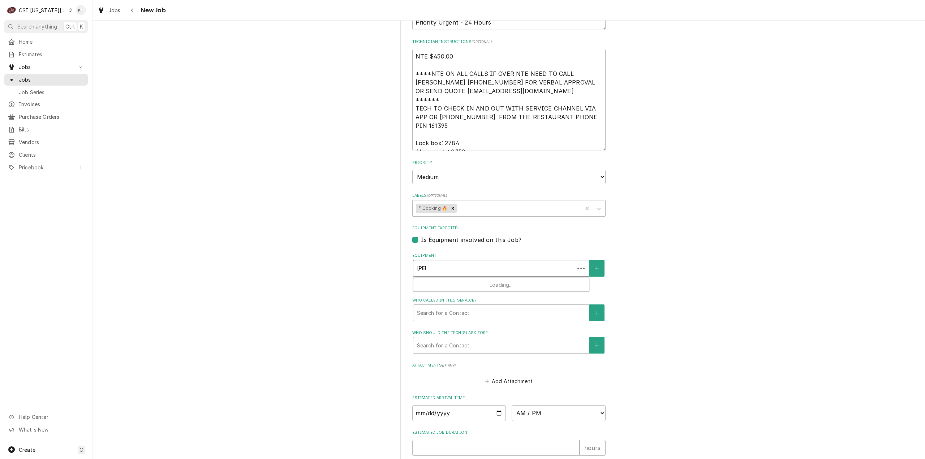
type input "fryer"
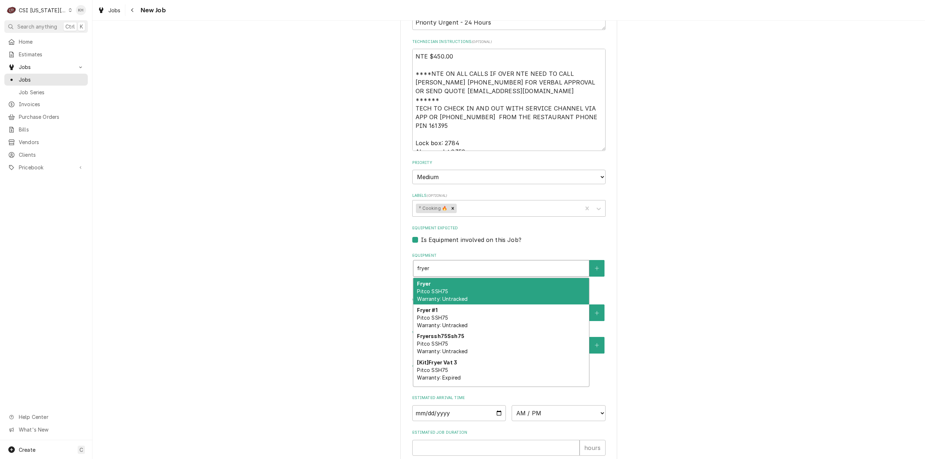
click at [488, 278] on div "Fryer Pitco SSH75 Warranty: Untracked" at bounding box center [501, 291] width 176 height 26
type textarea "x"
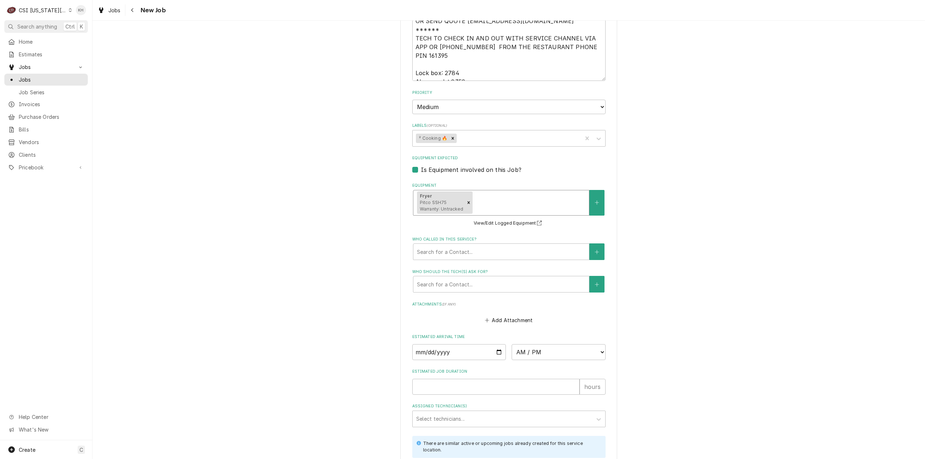
scroll to position [903, 0]
click at [491, 377] on input "Estimated Job Duration" at bounding box center [495, 385] width 167 height 16
type textarea "x"
type input "2"
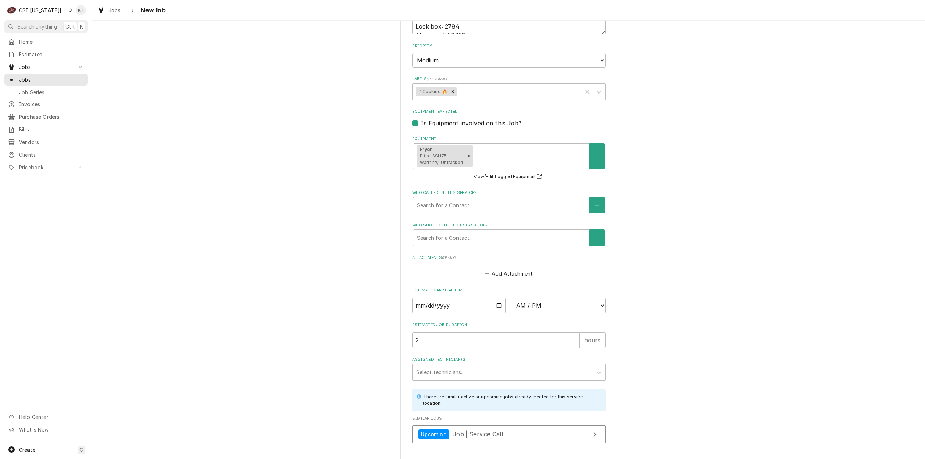
scroll to position [973, 0]
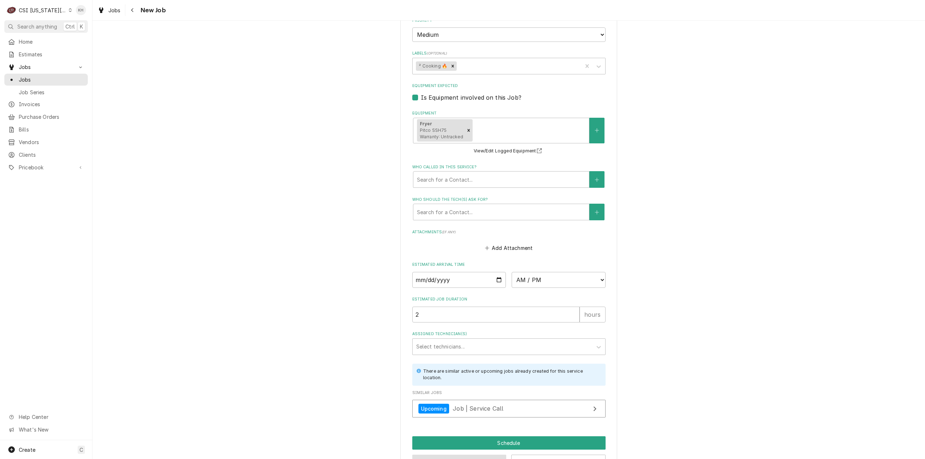
click at [470, 455] on button "Preview Job" at bounding box center [459, 461] width 94 height 13
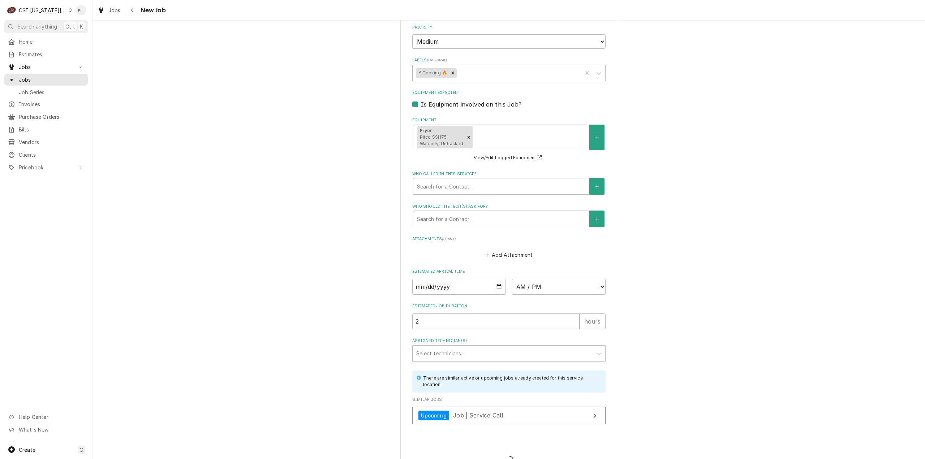
type textarea "x"
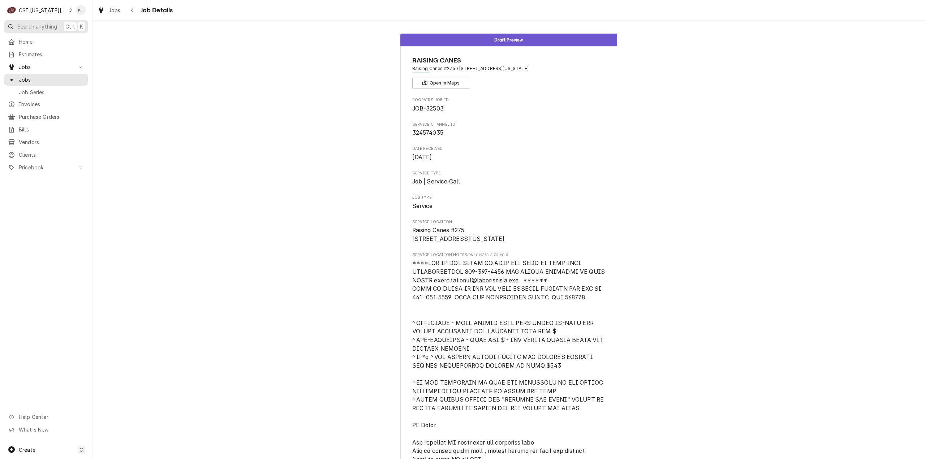
click at [40, 29] on span "Search anything" at bounding box center [37, 27] width 40 height 8
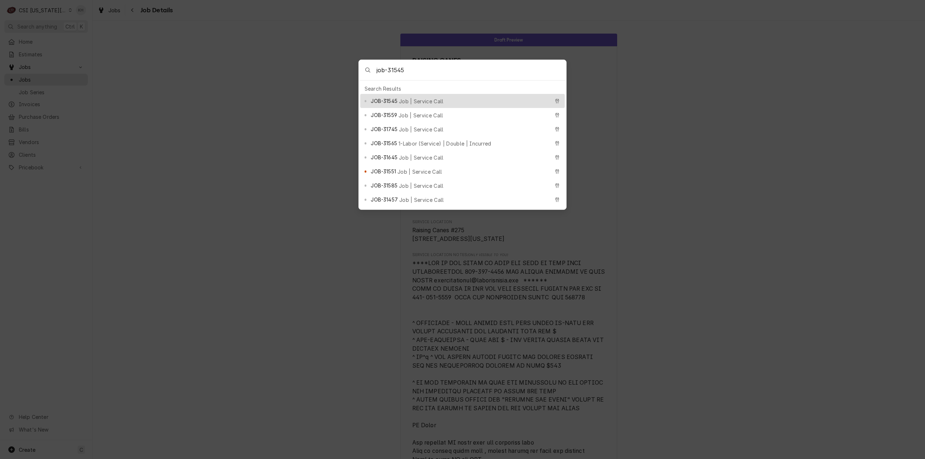
type input "job-31545"
click at [425, 102] on div "JOB-31545 Job | Service Call" at bounding box center [460, 101] width 178 height 8
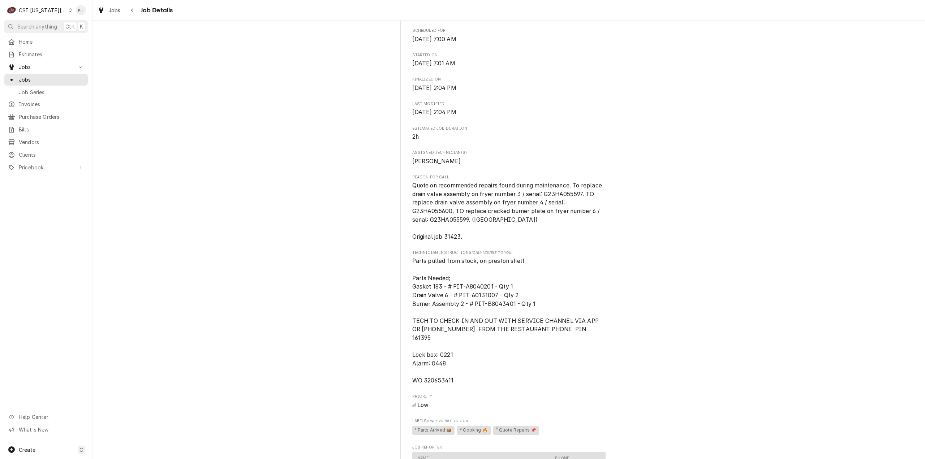
scroll to position [614, 0]
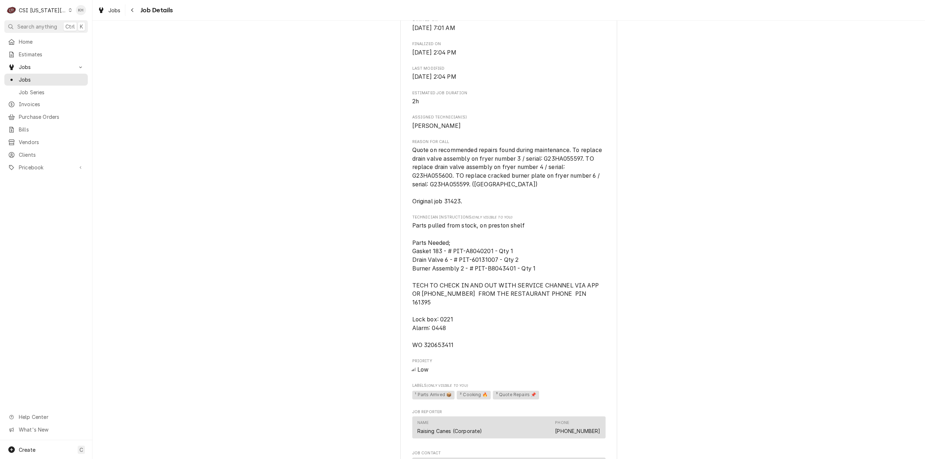
click at [443, 347] on span "Parts pulled from stock, on preston shelf Parts Needed; Gasket 183 - # PIT-A804…" at bounding box center [506, 285] width 188 height 126
copy span "320653411"
click at [45, 27] on span "Search anything" at bounding box center [37, 27] width 40 height 8
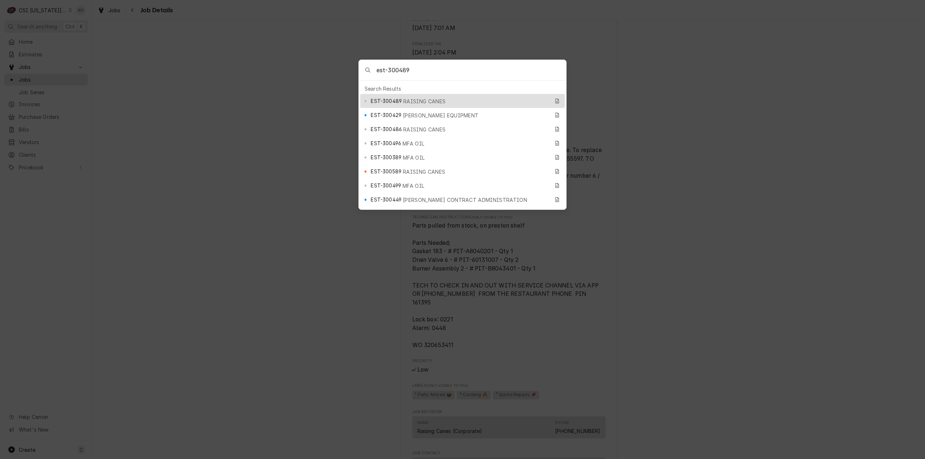
type input "est-300489"
click at [418, 97] on div "EST-300489 RAISING CANES" at bounding box center [460, 101] width 178 height 8
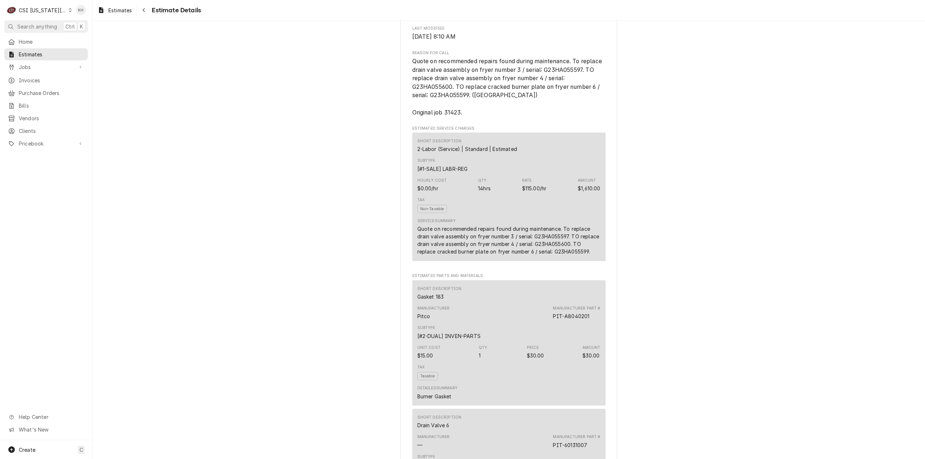
scroll to position [301, 0]
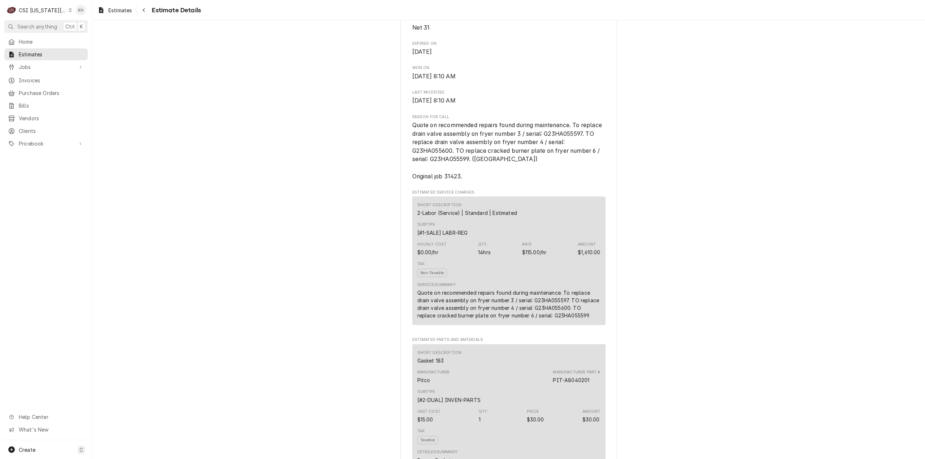
click at [30, 13] on div "CSI [US_STATE][GEOGRAPHIC_DATA]" at bounding box center [43, 11] width 48 height 8
click at [33, 23] on html "C CSI [US_STATE][GEOGRAPHIC_DATA] KH Search anything Ctrl K Home Estimates Jobs…" at bounding box center [462, 229] width 925 height 459
click at [34, 24] on span "Search anything" at bounding box center [37, 27] width 40 height 8
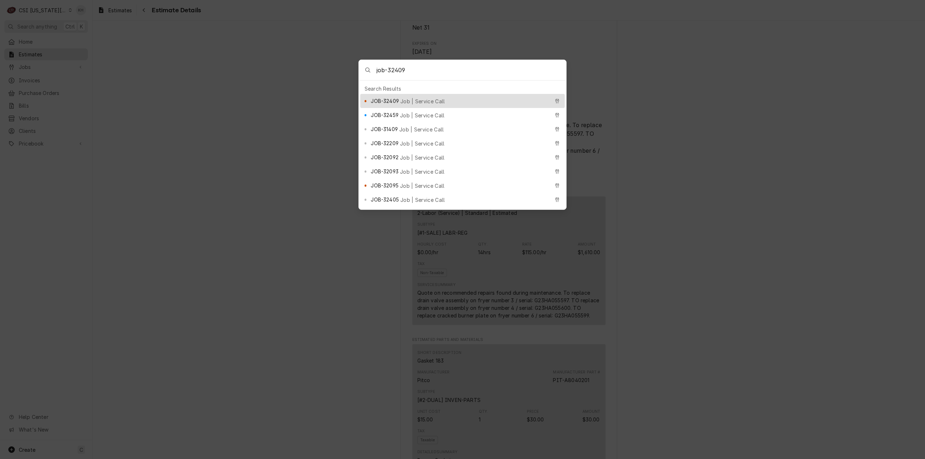
type input "job-32409"
click at [423, 102] on div "JOB-32409 Job | Service Call" at bounding box center [460, 101] width 178 height 8
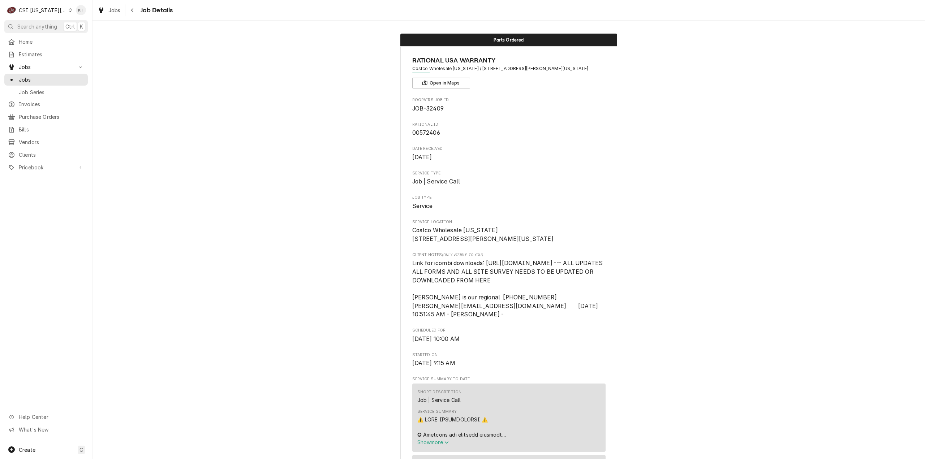
click at [50, 25] on span "Search anything" at bounding box center [37, 27] width 40 height 8
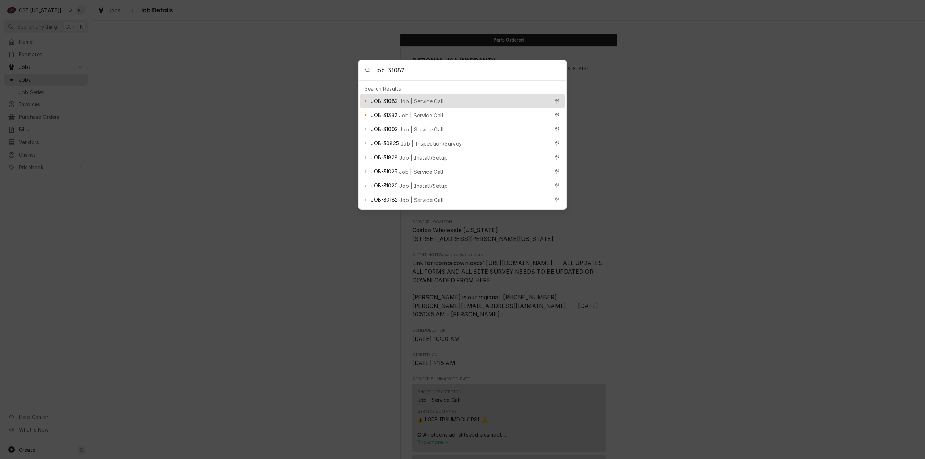
type input "job-31082"
click at [441, 99] on div "JOB-31082 Job | Service Call" at bounding box center [460, 101] width 178 height 8
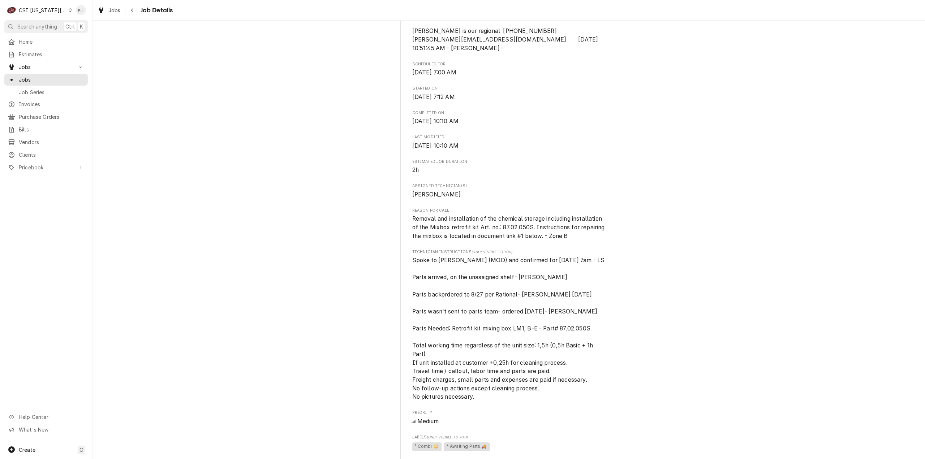
scroll to position [253, 0]
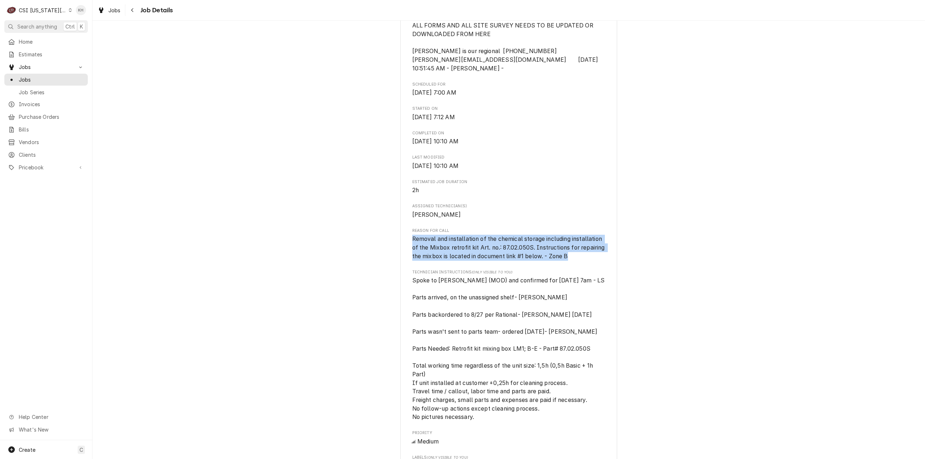
drag, startPoint x: 409, startPoint y: 250, endPoint x: 617, endPoint y: 268, distance: 209.3
click at [617, 268] on div "Completed and Uninvoiced RATIONAL [GEOGRAPHIC_DATA] WARRANTY [PERSON_NAME][GEOG…" at bounding box center [508, 361] width 832 height 1172
copy span "Removal and installation of the chemical storage including installation of the …"
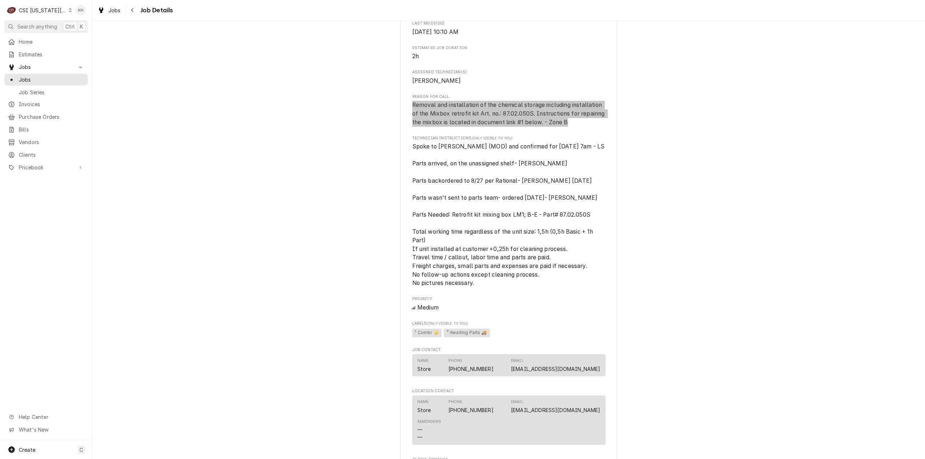
scroll to position [397, 0]
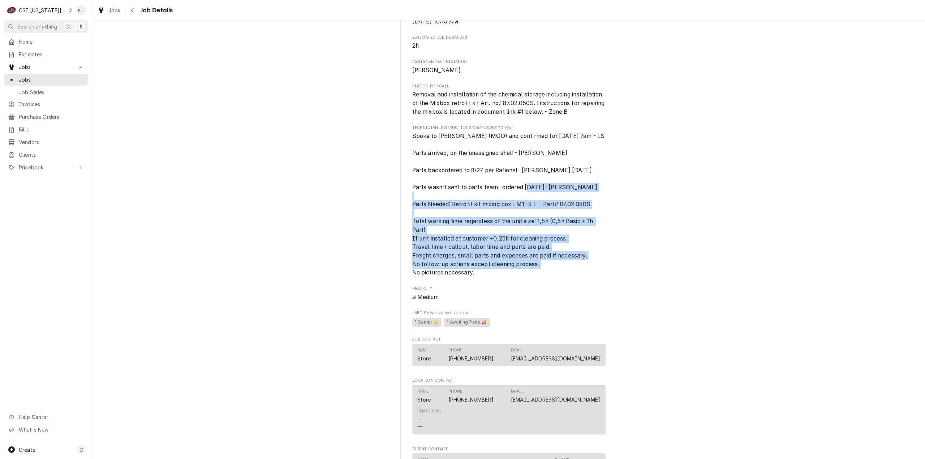
drag, startPoint x: 407, startPoint y: 214, endPoint x: 538, endPoint y: 287, distance: 150.4
click at [538, 287] on div "RATIONAL USA WARRANTY John Knox Village - Courtyard Cafe / 518 NW Murray Rd, Le…" at bounding box center [508, 222] width 217 height 1147
copy span "Parts Needed: Retrofit kit mixing box LM1; B-E - Part# 87.02.050S Total working…"
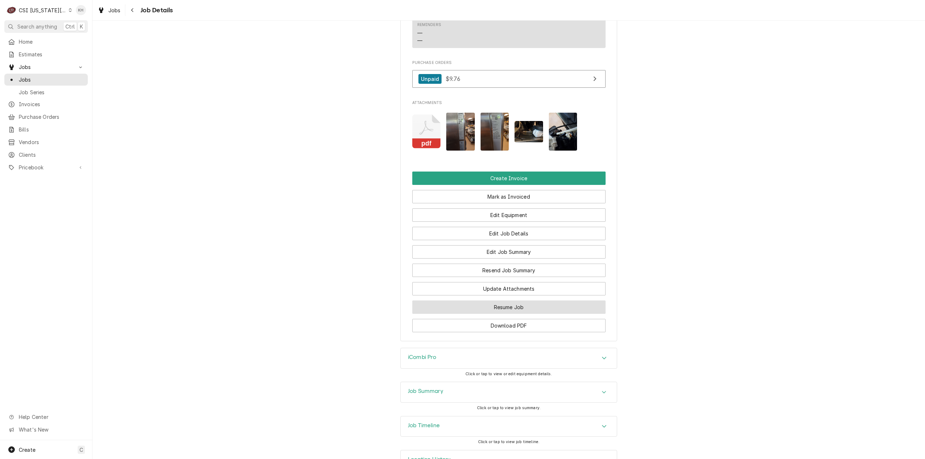
scroll to position [889, 0]
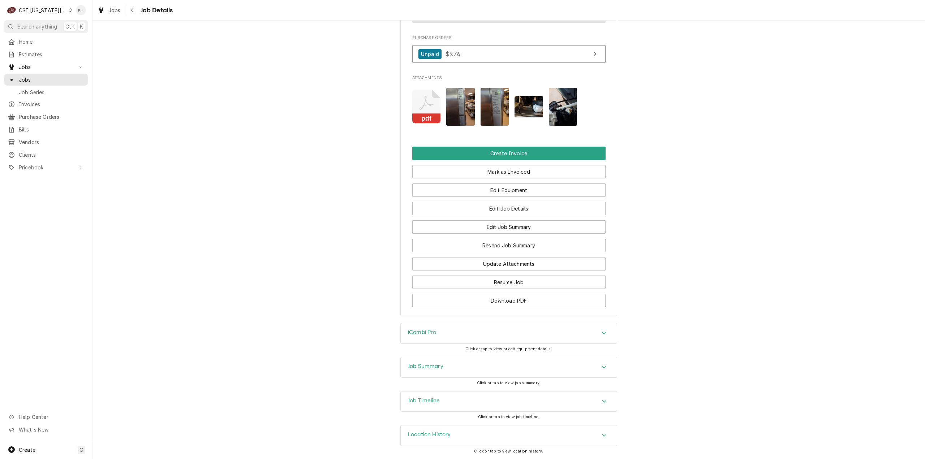
click at [447, 336] on div "iCombi Pro" at bounding box center [509, 333] width 216 height 20
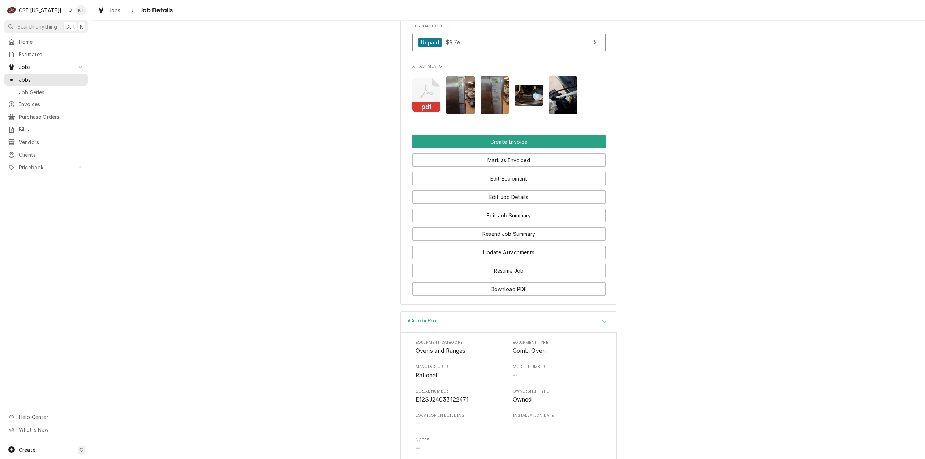
click at [436, 403] on span "E12SJ24033122471" at bounding box center [441, 399] width 53 height 7
copy span "E12SJ24033122471"
click at [430, 100] on icon "Attachments" at bounding box center [426, 95] width 29 height 34
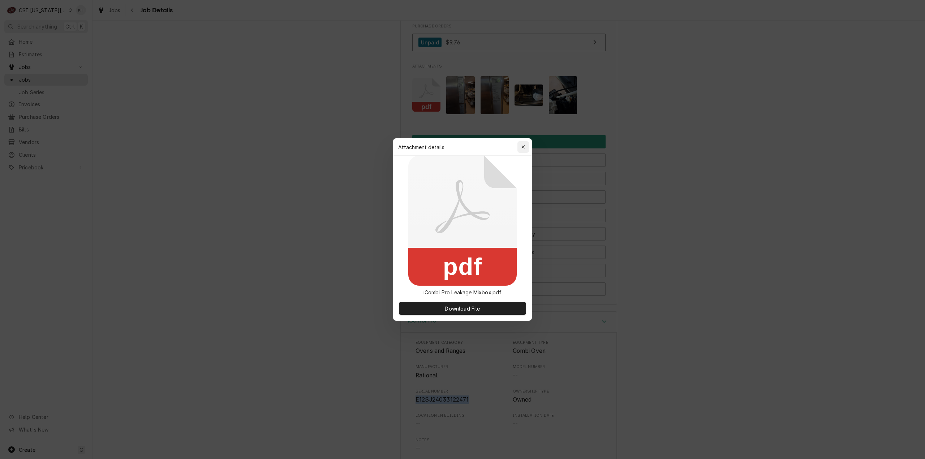
click at [522, 146] on icon "button" at bounding box center [523, 147] width 4 height 5
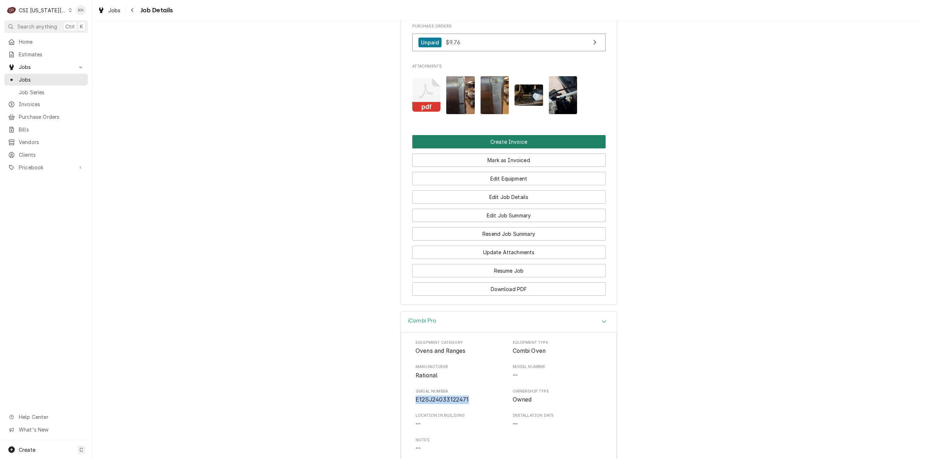
click at [531, 148] on button "Create Invoice" at bounding box center [508, 141] width 193 height 13
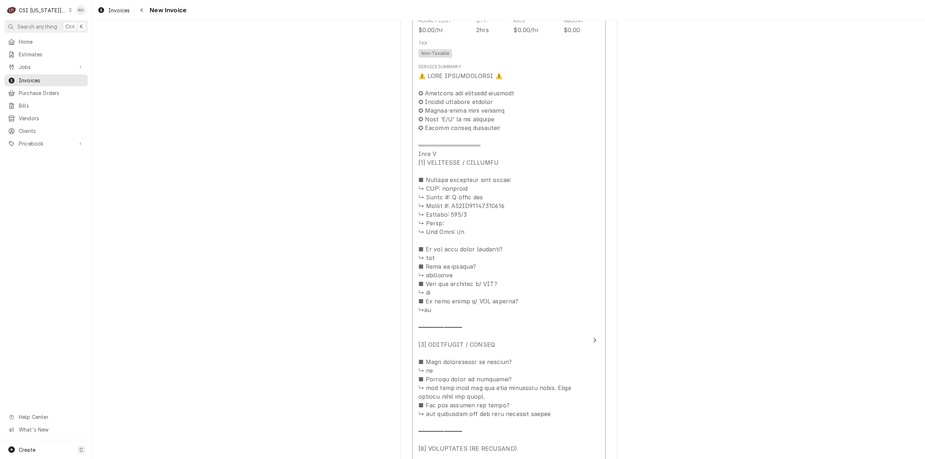
scroll to position [795, 0]
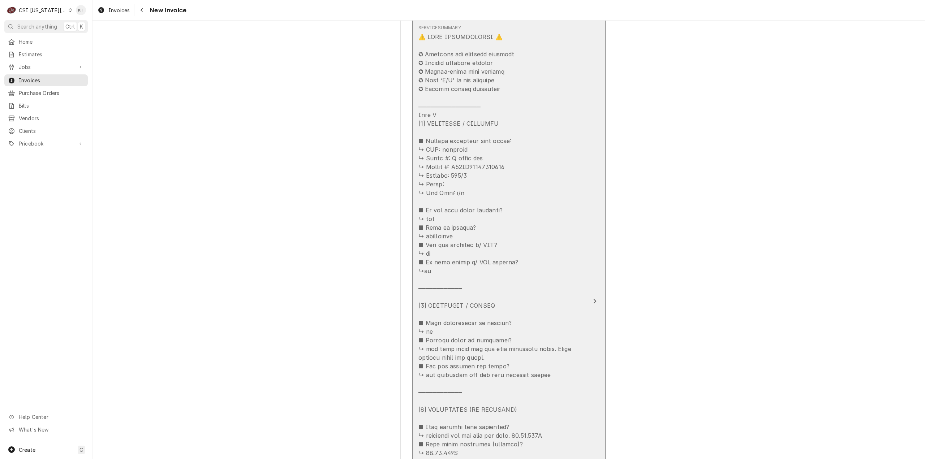
click at [586, 307] on button "Short Description Job | Service Call Subtype [#1-SALE] LABR-REG Service Date [D…" at bounding box center [508, 302] width 193 height 794
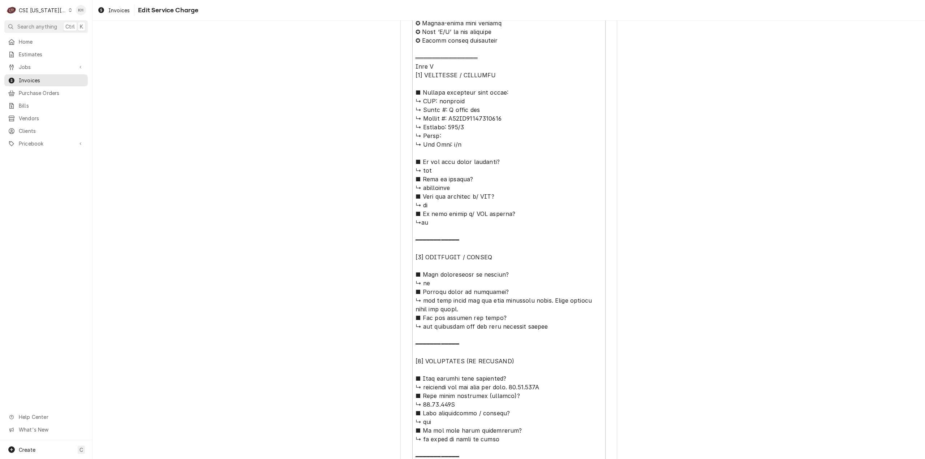
scroll to position [254, 0]
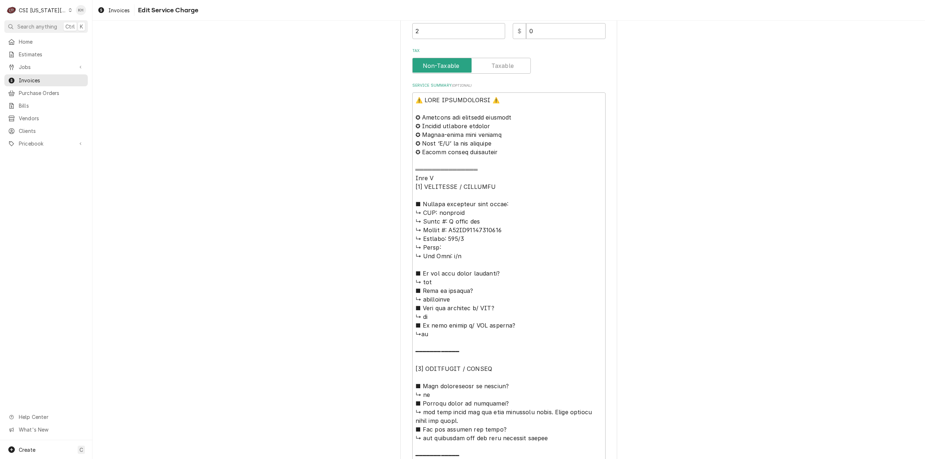
click at [263, 63] on div "Use the fields below to edit this service charge Short Description Job | Servic…" at bounding box center [508, 297] width 832 height 1047
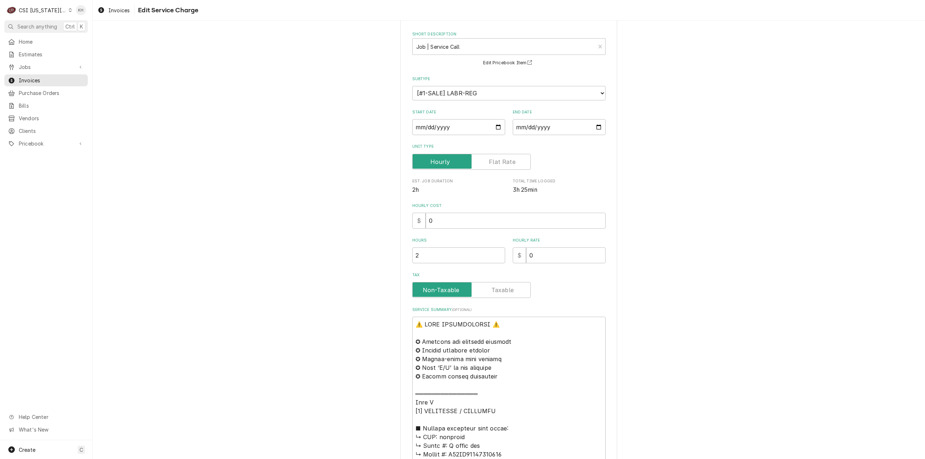
scroll to position [0, 0]
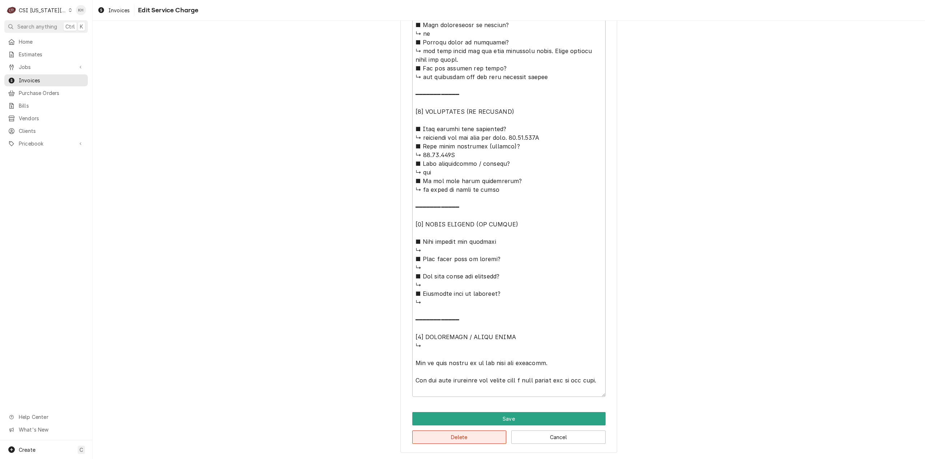
click at [473, 439] on button "Delete" at bounding box center [459, 437] width 94 height 13
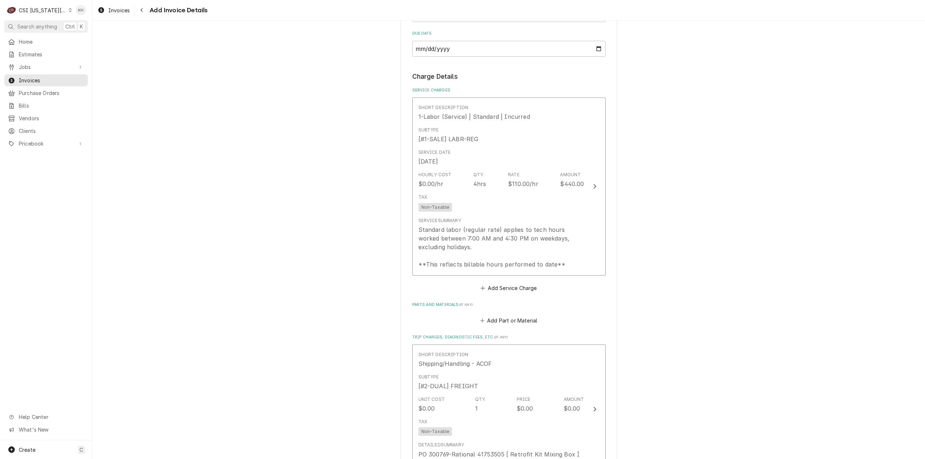
scroll to position [592, 0]
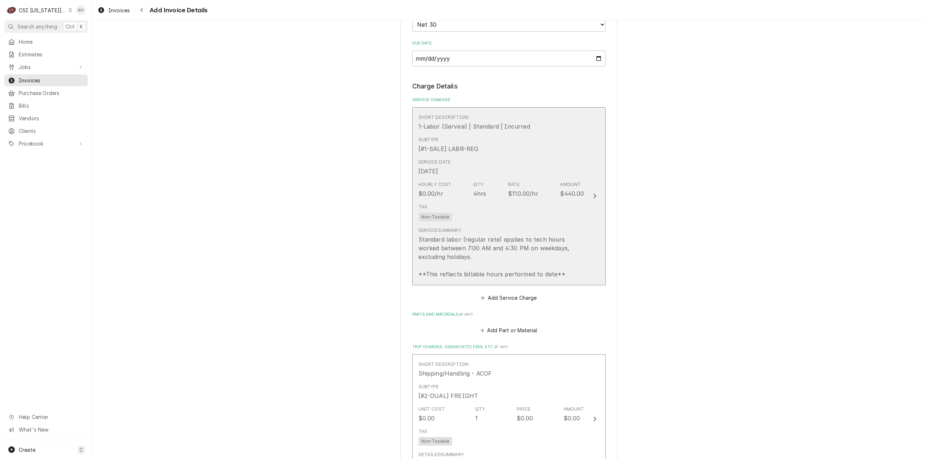
click at [595, 220] on button "Short Description 1-Labor (Service) | Standard | Incurred Subtype [#1-SALE] LAB…" at bounding box center [508, 196] width 193 height 178
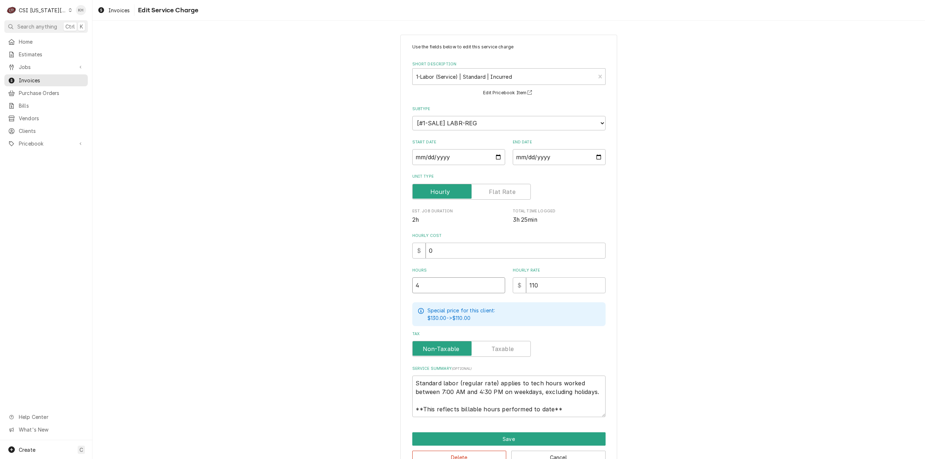
drag, startPoint x: 424, startPoint y: 284, endPoint x: 380, endPoint y: 282, distance: 44.1
click at [380, 282] on div "Use the fields below to edit this service charge Short Description 1-Labor (Ser…" at bounding box center [508, 254] width 832 height 452
type textarea "x"
type input "1"
type textarea "x"
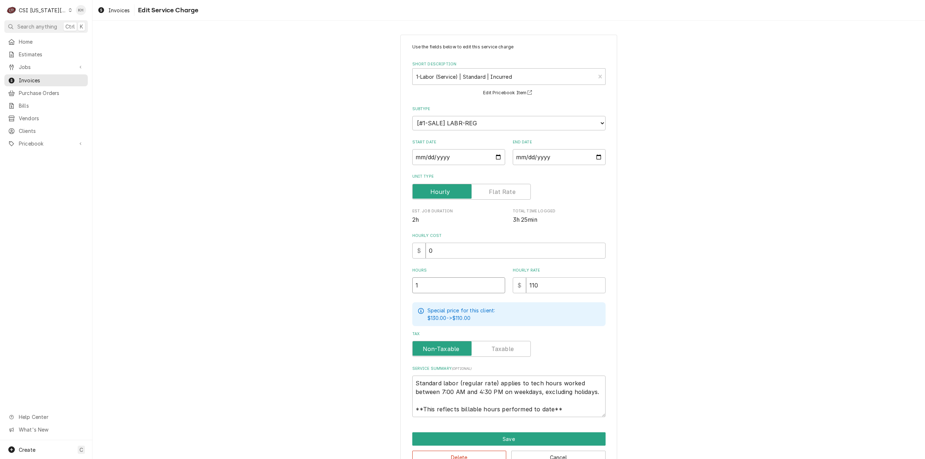
type input "1.7"
type textarea "x"
type input "1.75"
drag, startPoint x: 796, startPoint y: 312, endPoint x: 770, endPoint y: 310, distance: 25.7
click at [786, 310] on div "Use the fields below to edit this service charge Short Description 1-Labor (Ser…" at bounding box center [508, 254] width 832 height 452
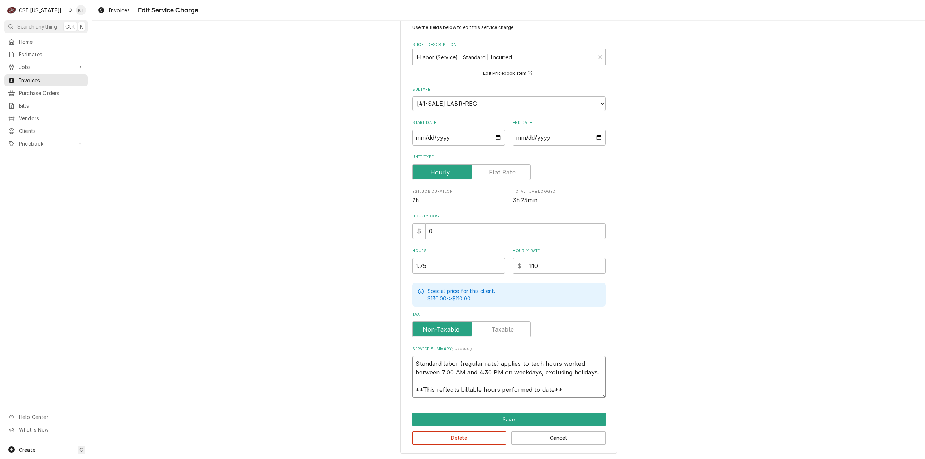
drag, startPoint x: 573, startPoint y: 390, endPoint x: 307, endPoint y: 344, distance: 269.5
click at [307, 344] on div "Use the fields below to edit this service charge Short Description 1-Labor (Ser…" at bounding box center [508, 235] width 832 height 452
paste textarea "Rational / E12SJ24033122471 Arrived onsite to install Retrofit Kit Mixing Box. …"
type textarea "x"
type textarea "Rational / E12SJ24033122471 Arrived onsite to install Retrofit Kit Mixing Box. …"
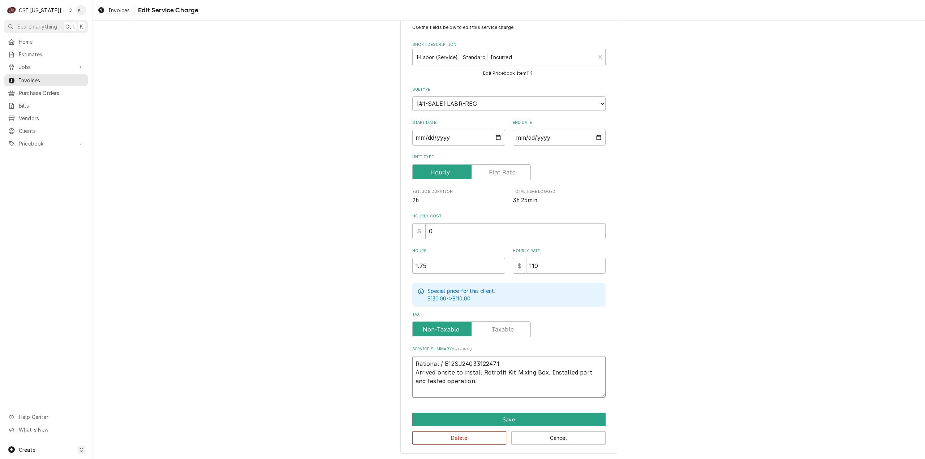
type textarea "x"
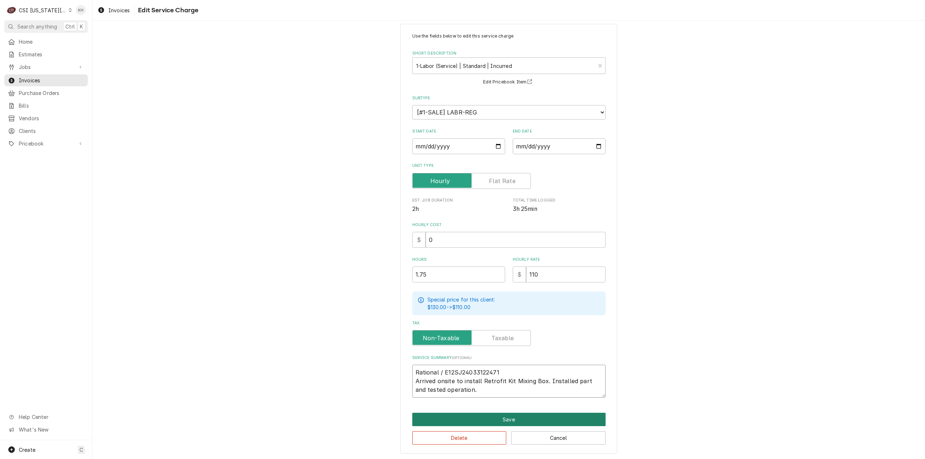
type textarea "Rational / E12SJ24033122471 Arrived onsite to install Retrofit Kit Mixing Box. …"
click at [487, 419] on button "Save" at bounding box center [508, 419] width 193 height 13
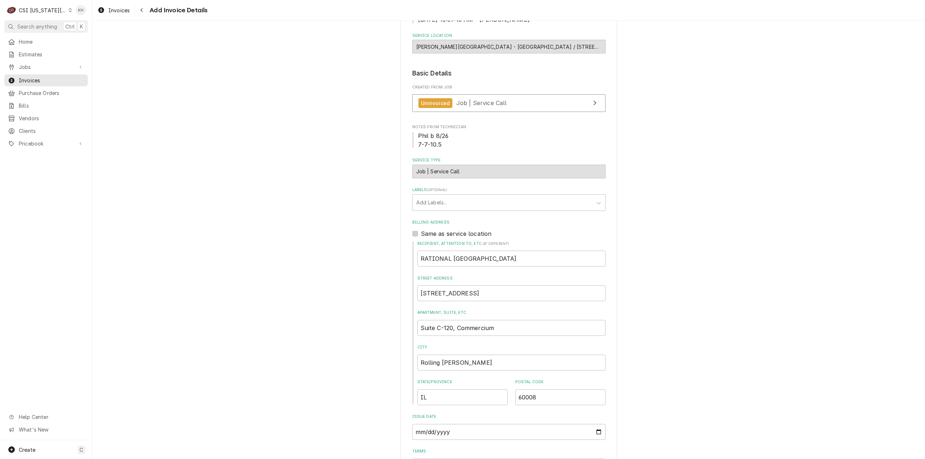
scroll to position [150, 0]
click at [487, 108] on div "Uninvoiced Job | Service Call" at bounding box center [462, 104] width 89 height 10
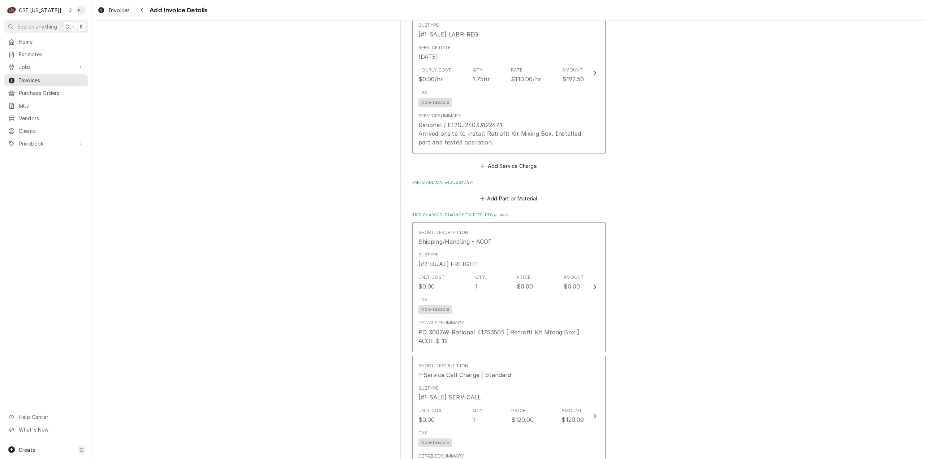
scroll to position [795, 0]
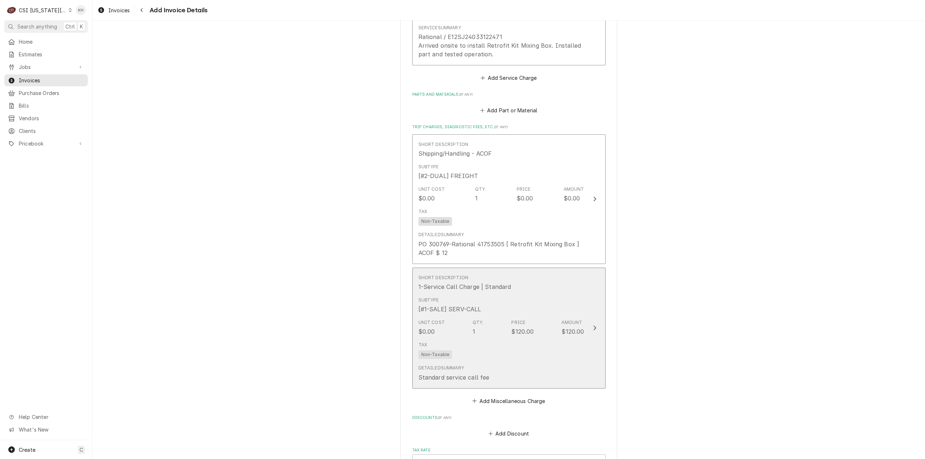
click at [595, 348] on button "Short Description 1-Service Call Charge | Standard Subtype [#1-SALE] SERV-CALL …" at bounding box center [508, 328] width 193 height 121
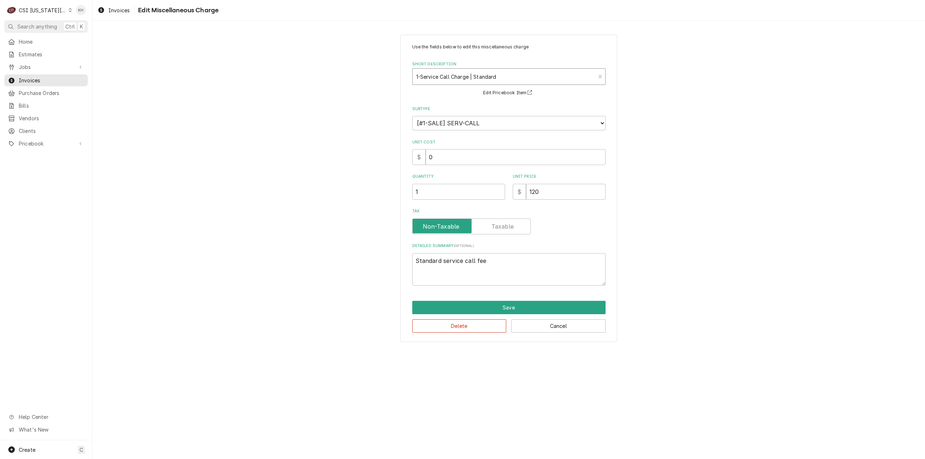
type textarea "x"
click at [503, 76] on div "Short Description" at bounding box center [504, 76] width 176 height 13
type input "travel"
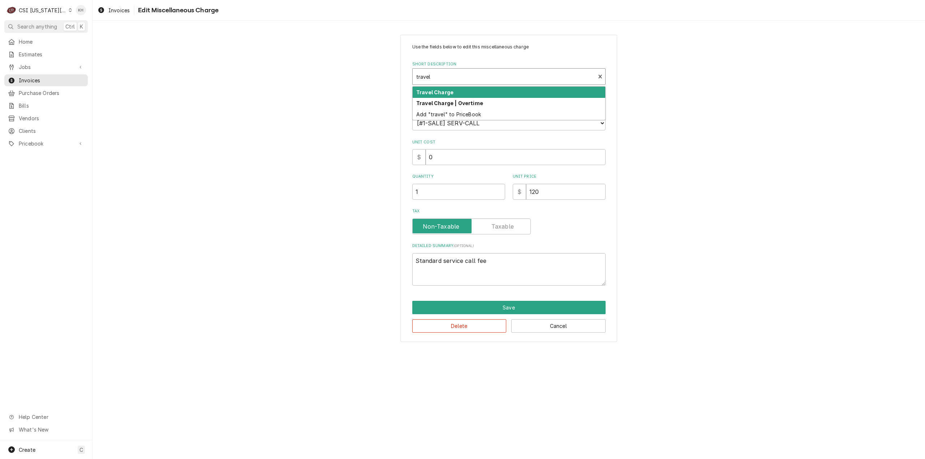
click at [469, 94] on div "Travel Charge" at bounding box center [509, 92] width 193 height 11
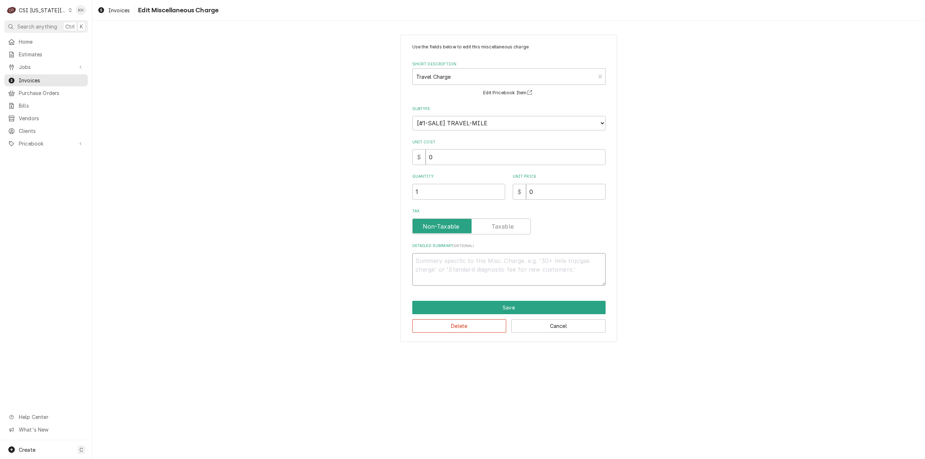
click at [548, 269] on textarea "Detailed Summary ( optional )" at bounding box center [508, 269] width 193 height 33
type textarea "x"
type textarea "T"
type textarea "x"
type textarea "Tr"
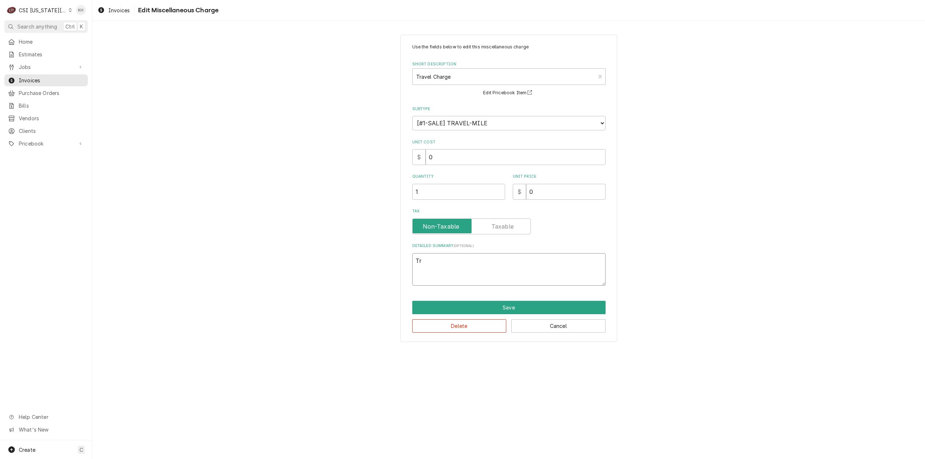
type textarea "x"
type textarea "Tra"
type textarea "x"
type textarea "Trav"
type textarea "x"
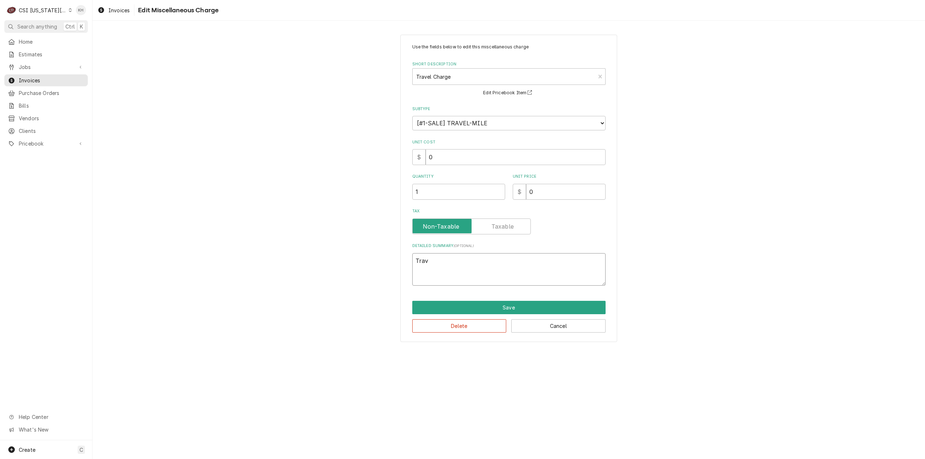
type textarea "Trave"
type textarea "x"
type textarea "Travel"
type textarea "x"
type textarea "Travel"
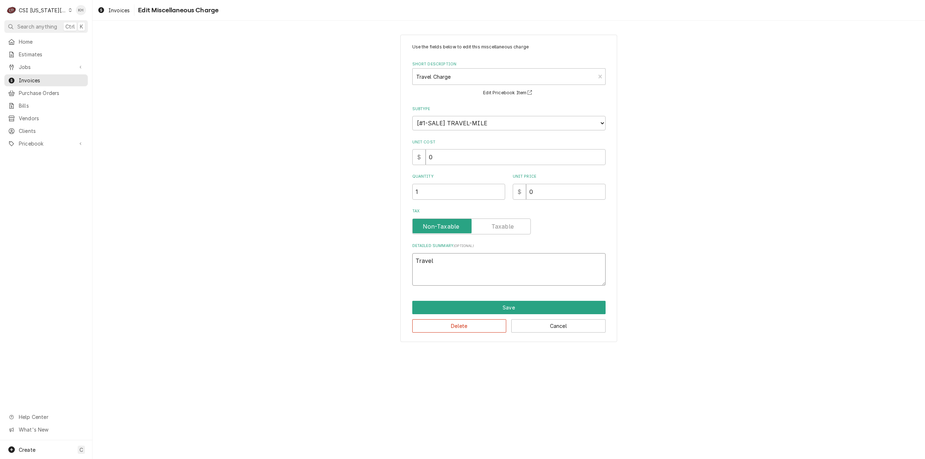
type textarea "x"
type textarea "Travel Z"
type textarea "x"
type textarea "Travel Zo"
type textarea "x"
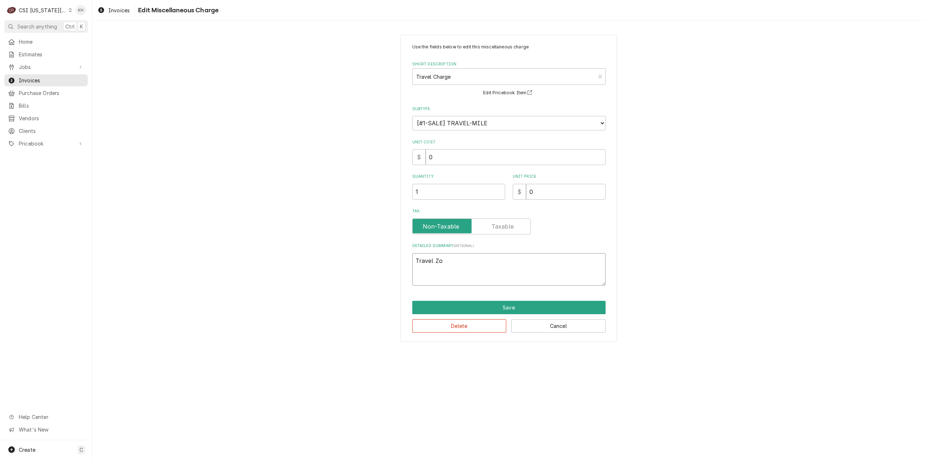
type textarea "Travel Zon"
type textarea "x"
type textarea "Travel Zone"
type textarea "x"
type textarea "Travel Zone"
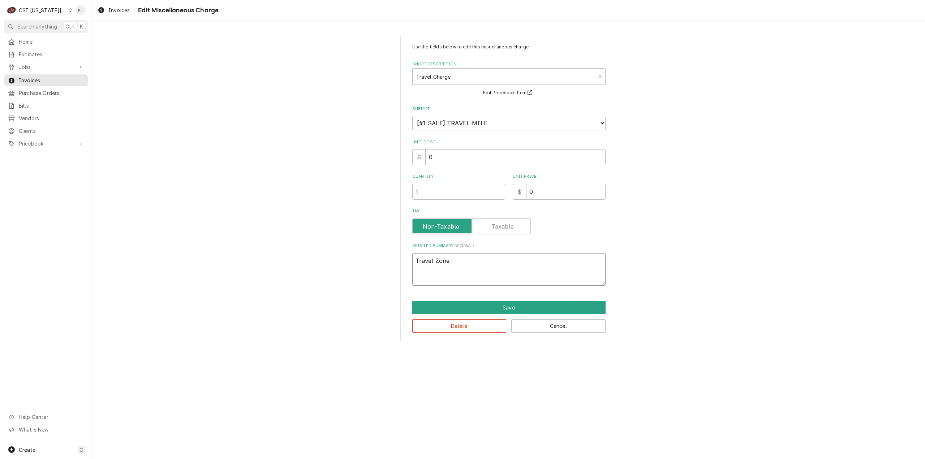
type textarea "x"
type textarea "Travel Zone B"
drag, startPoint x: 545, startPoint y: 193, endPoint x: 503, endPoint y: 201, distance: 43.4
click at [503, 201] on div "Use the fields below to edit this miscellaneous charge Short Description Travel…" at bounding box center [508, 165] width 193 height 242
type textarea "x"
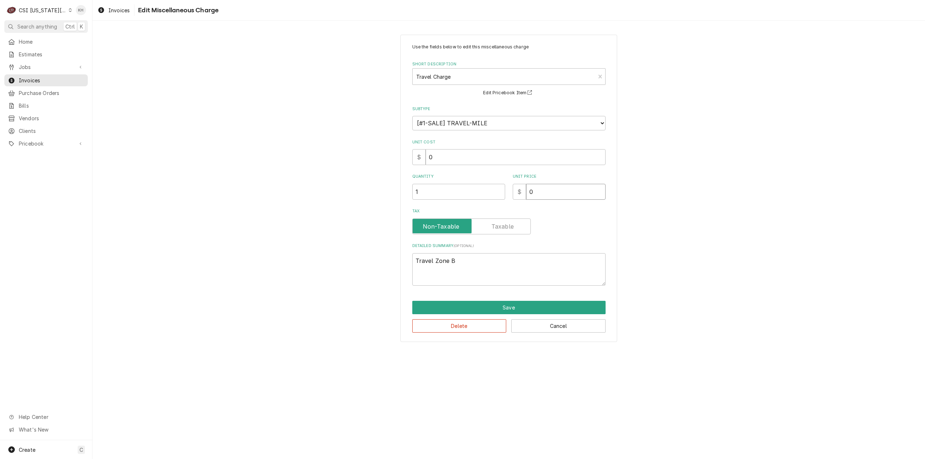
type input "1"
type textarea "x"
type input "10"
type textarea "x"
type input "105"
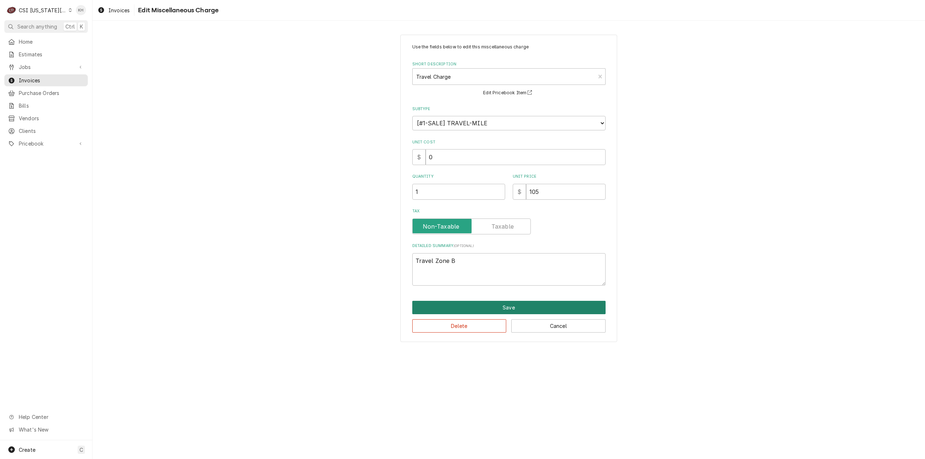
click at [527, 307] on button "Save" at bounding box center [508, 307] width 193 height 13
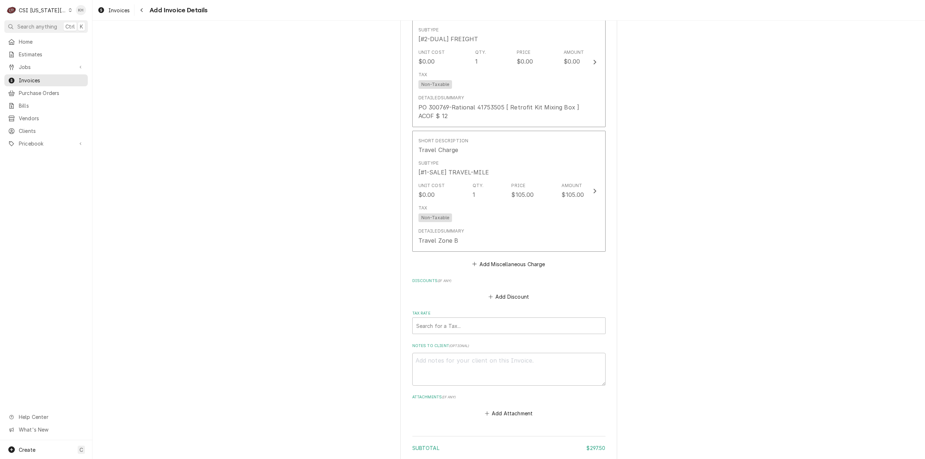
scroll to position [939, 0]
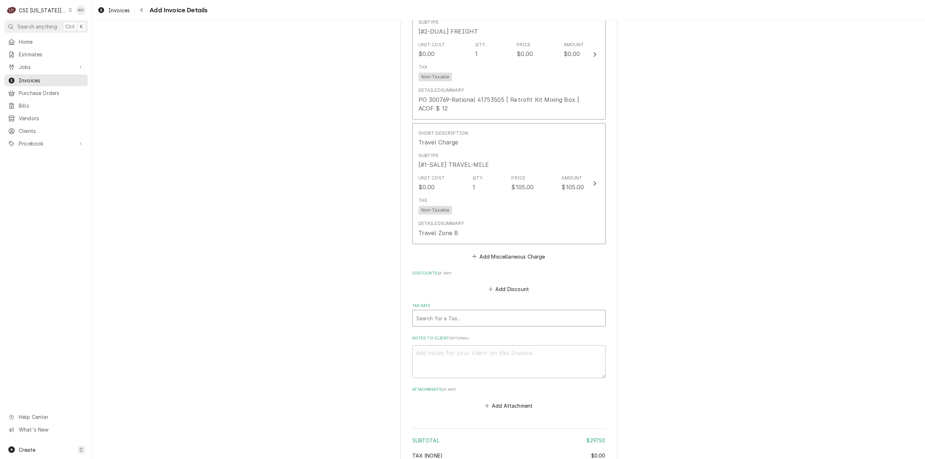
click at [485, 325] on div "Tax Rate" at bounding box center [508, 318] width 185 height 13
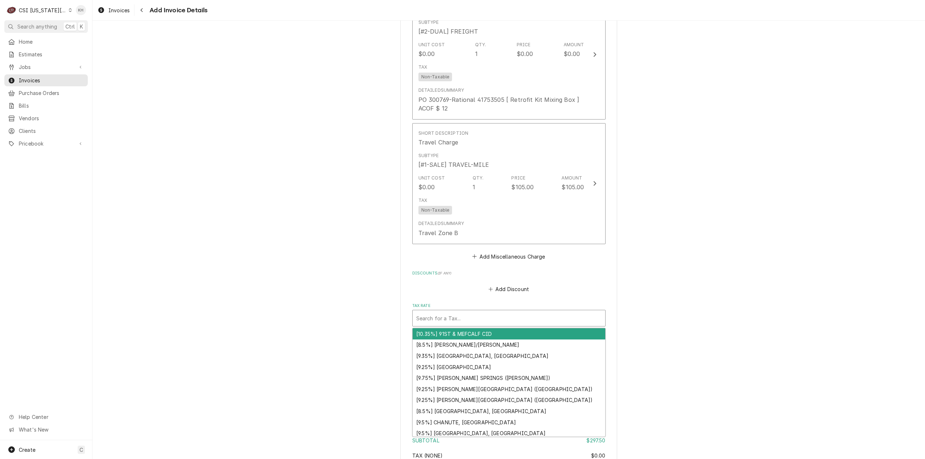
type textarea "x"
type input "e"
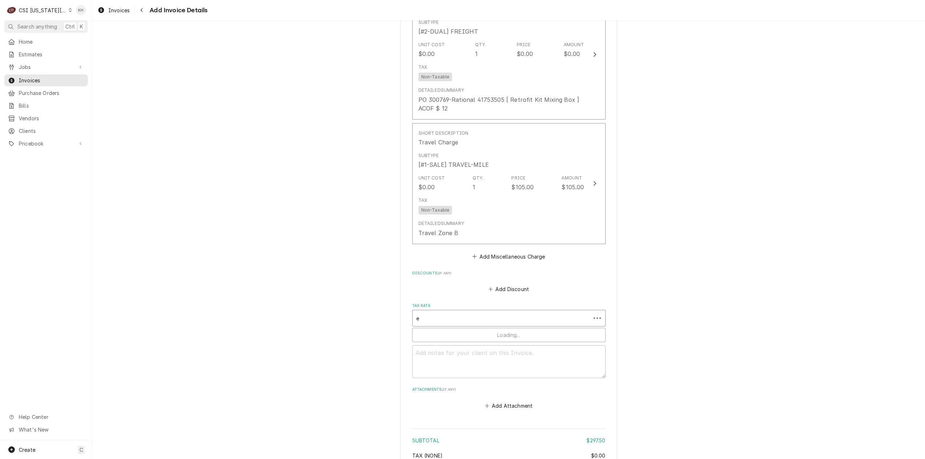
type textarea "x"
type input "ex"
type textarea "x"
type input "exe"
type textarea "x"
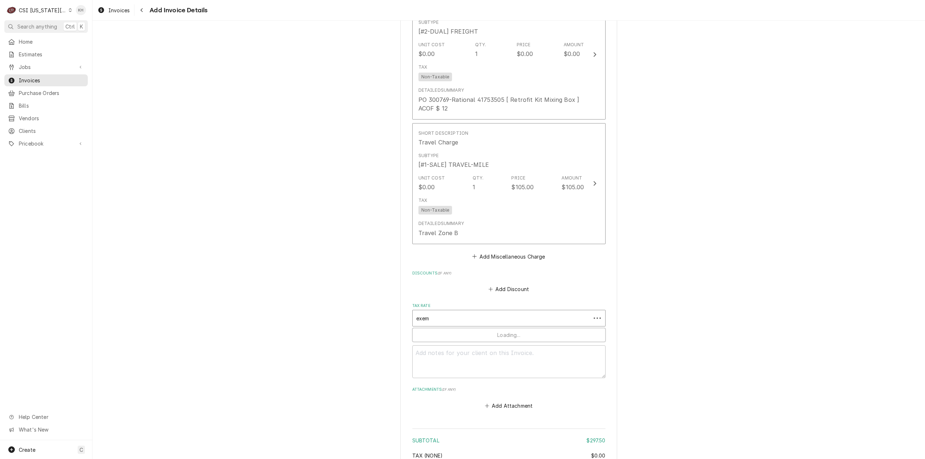
type input "exemp"
type textarea "x"
click at [484, 351] on div "[0%] KANSAS EXEMPT" at bounding box center [509, 345] width 193 height 11
type textarea "x"
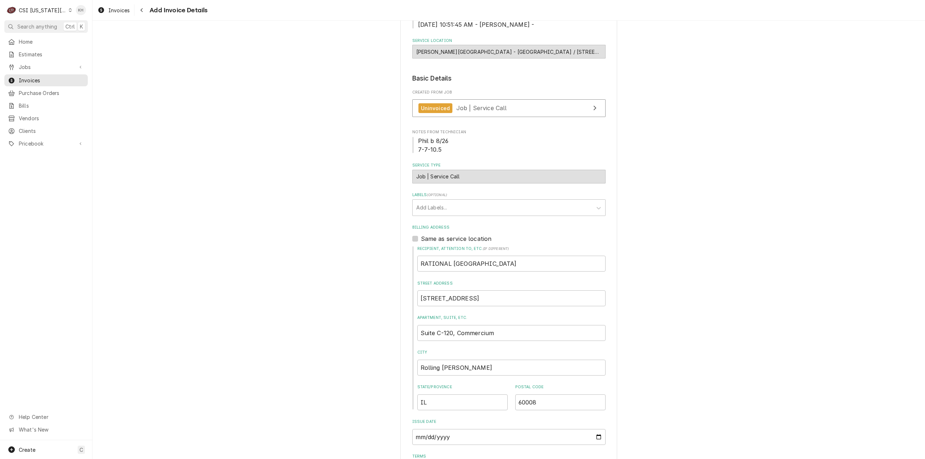
scroll to position [145, 0]
click at [501, 107] on div "Created From Job Uninvoiced Job | Service Call" at bounding box center [508, 106] width 193 height 31
click at [504, 114] on link "Uninvoiced Job | Service Call" at bounding box center [508, 109] width 193 height 18
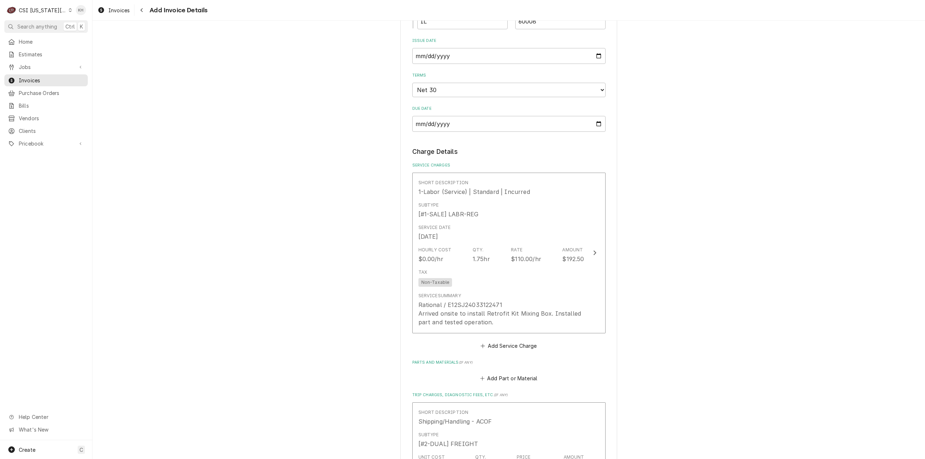
scroll to position [614, 0]
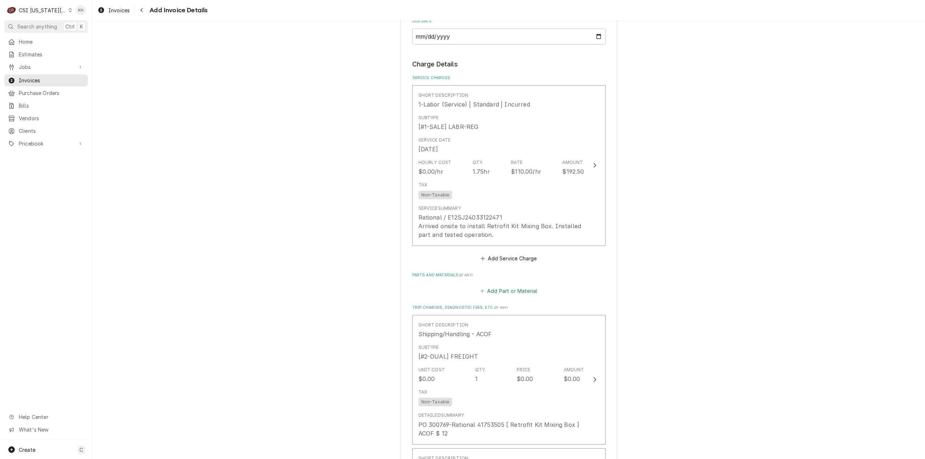
click at [512, 296] on button "Add Part or Material" at bounding box center [509, 291] width 60 height 10
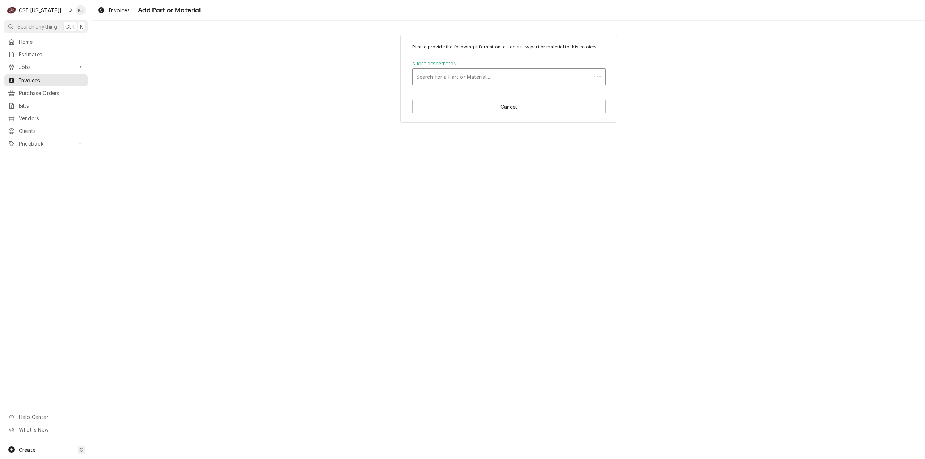
click at [451, 77] on div "Short Description" at bounding box center [501, 76] width 171 height 13
type input "87.02.050S"
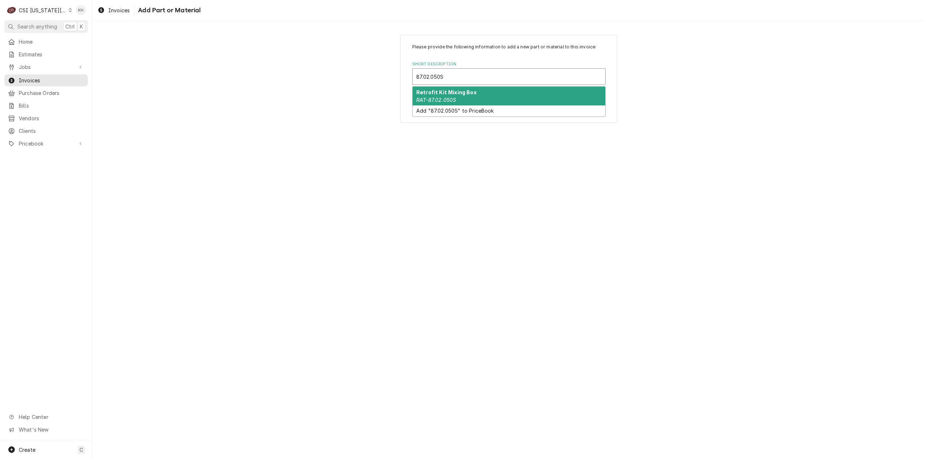
click at [463, 99] on div "Retrofit Kit Mixing Box RAT-87.02.050S" at bounding box center [509, 96] width 193 height 19
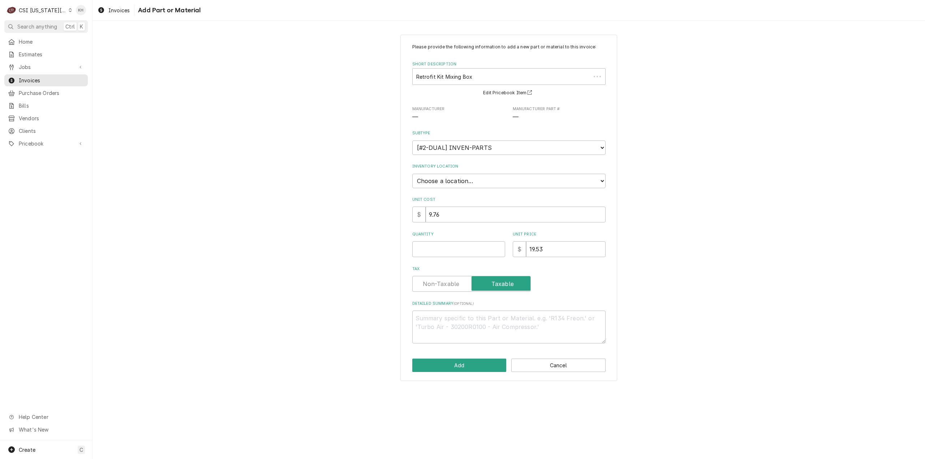
type textarea "x"
click at [476, 180] on select "Choose a location... 00 | KC WAREHOUSE 00 | MAIN WAREHOUSE 01 | BRIAN BREAZIER …" at bounding box center [508, 181] width 193 height 14
select select "2694"
click at [412, 174] on select "Choose a location... 00 | KC WAREHOUSE 00 | MAIN WAREHOUSE 01 | BRIAN BREAZIER …" at bounding box center [508, 181] width 193 height 14
click at [488, 247] on input "Quantity" at bounding box center [458, 249] width 93 height 16
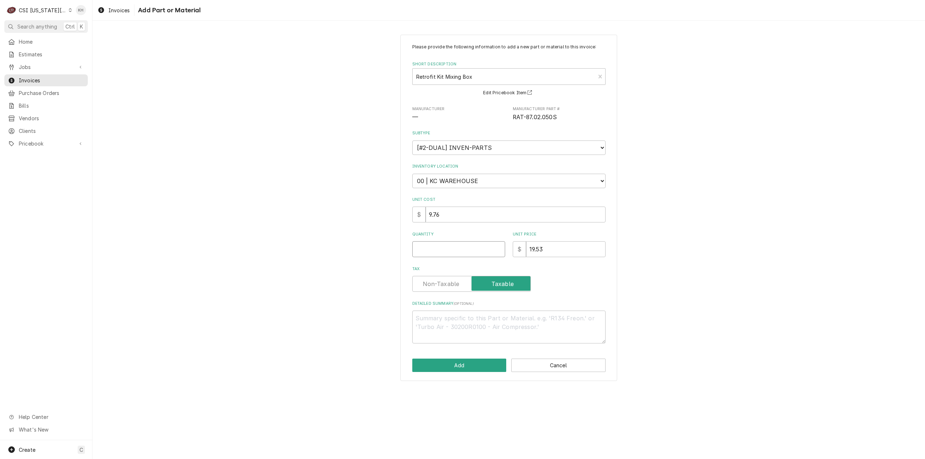
type textarea "x"
type input "1"
drag, startPoint x: 568, startPoint y: 249, endPoint x: 422, endPoint y: 255, distance: 146.1
click at [422, 255] on div "Quantity 1 Unit Price $ 19.53" at bounding box center [508, 245] width 193 height 26
type textarea "x"
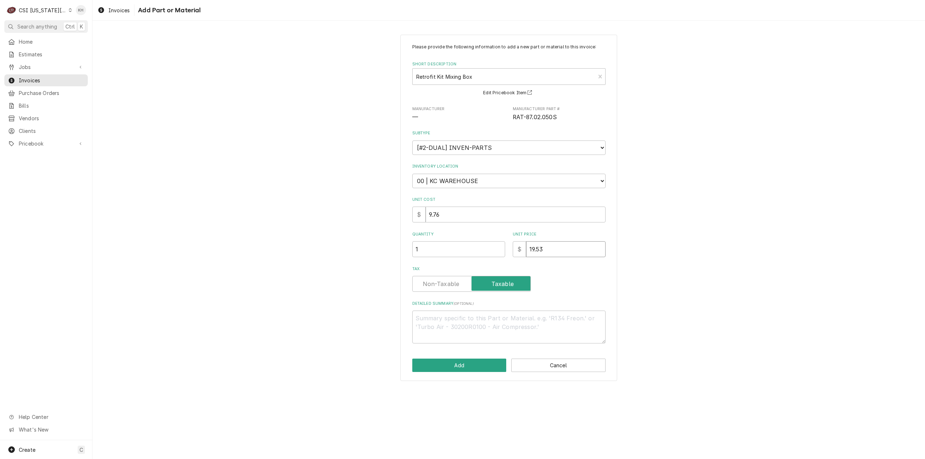
type input "9"
type textarea "x"
type input "9.7"
type textarea "x"
type input "9.76"
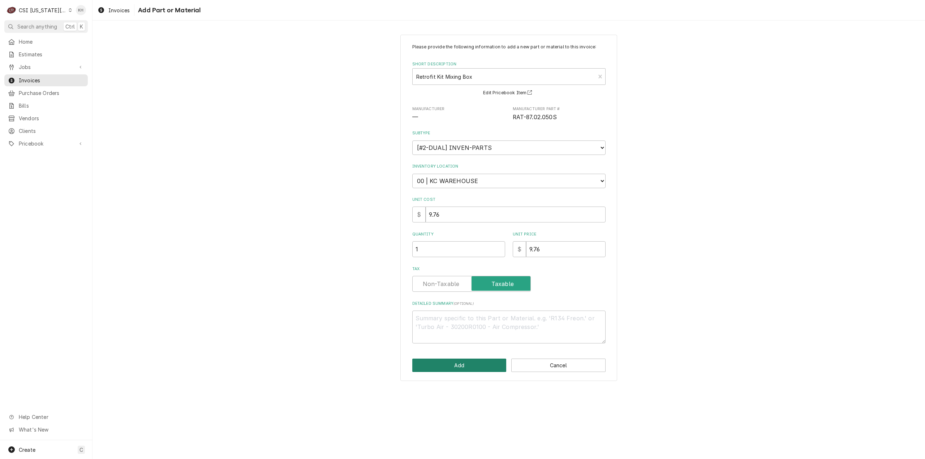
click at [477, 362] on button "Add" at bounding box center [459, 365] width 94 height 13
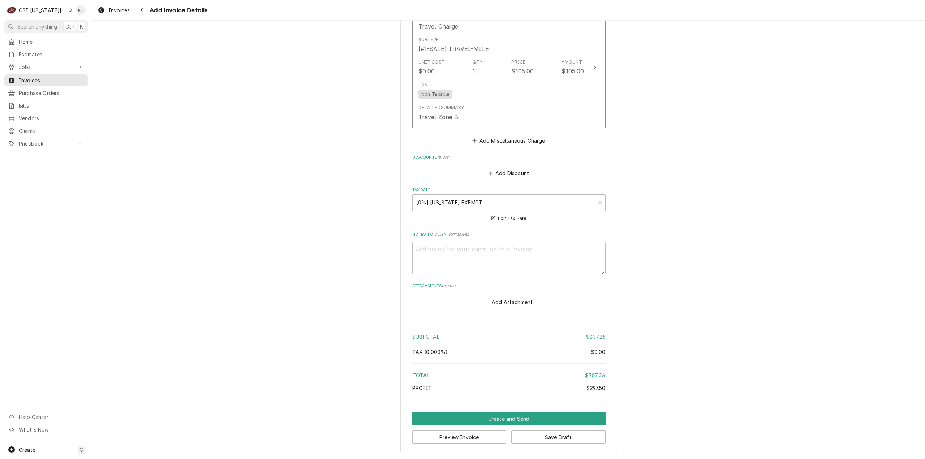
scroll to position [1212, 0]
click at [458, 438] on button "Preview Invoice" at bounding box center [459, 436] width 94 height 13
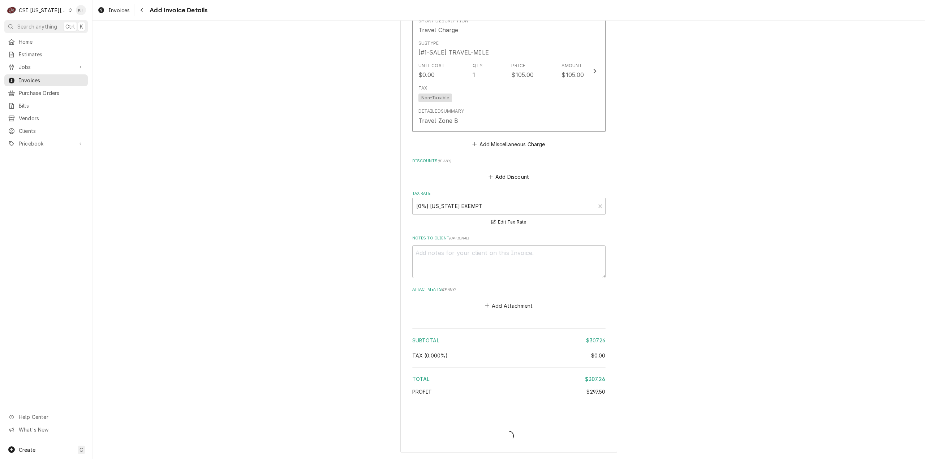
type textarea "x"
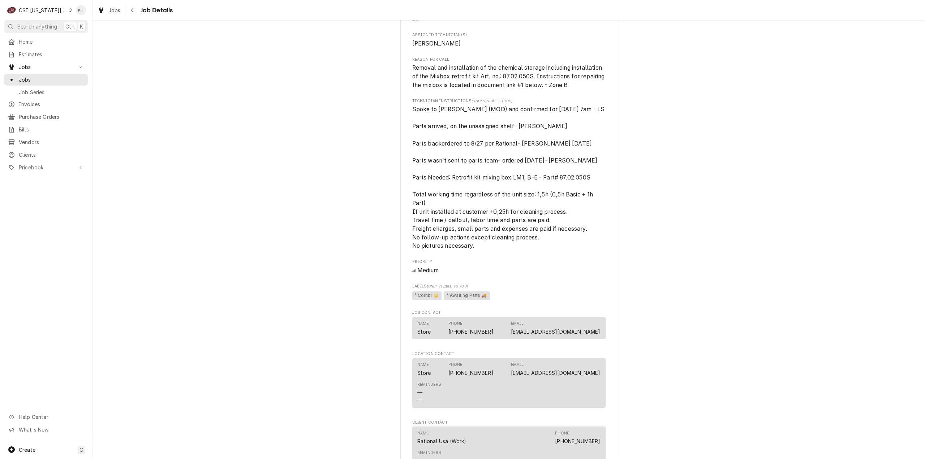
scroll to position [325, 0]
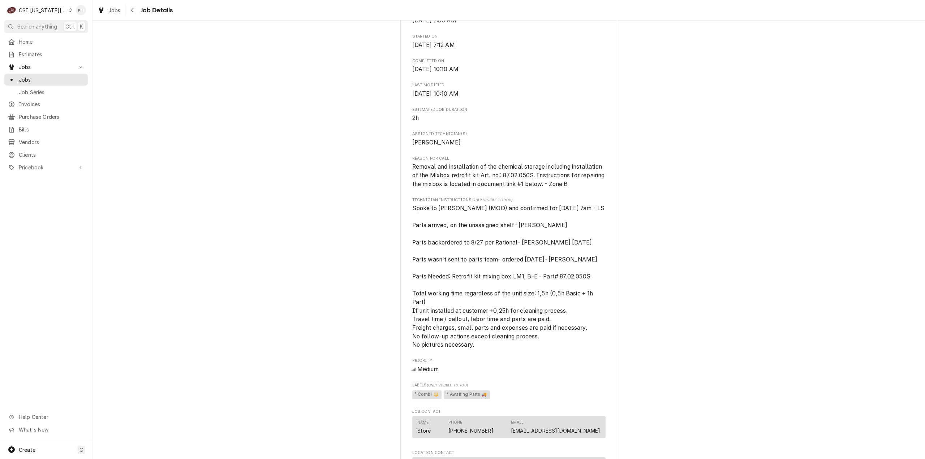
click at [38, 23] on span "Search anything" at bounding box center [37, 27] width 40 height 8
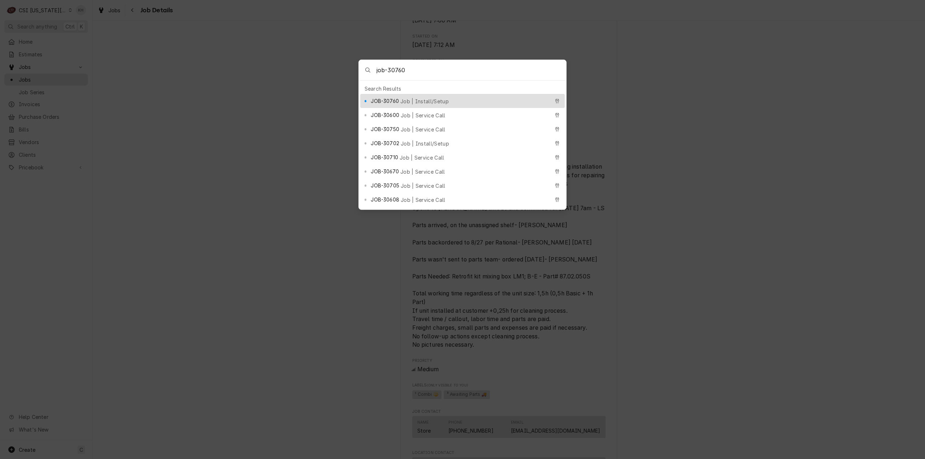
type input "job-30760"
click at [395, 97] on span "JOB-30760" at bounding box center [385, 101] width 28 height 8
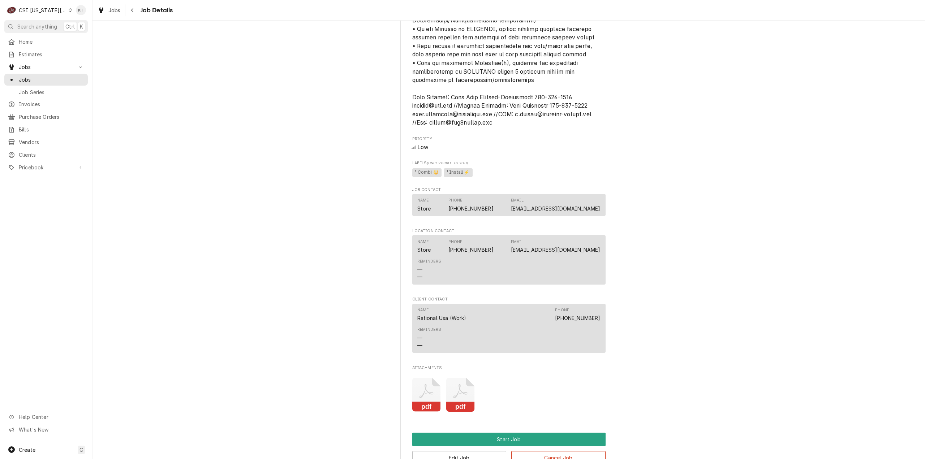
scroll to position [578, 0]
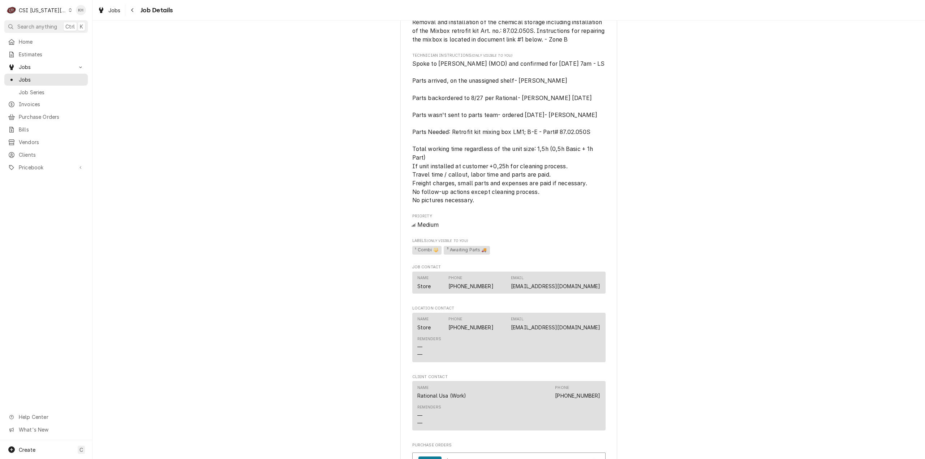
scroll to position [650, 0]
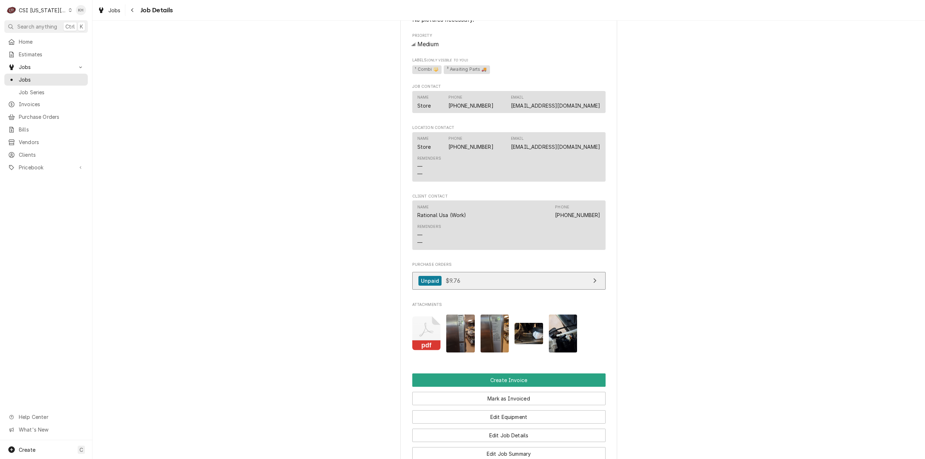
click at [524, 286] on link "Unpaid $9.76" at bounding box center [508, 281] width 193 height 18
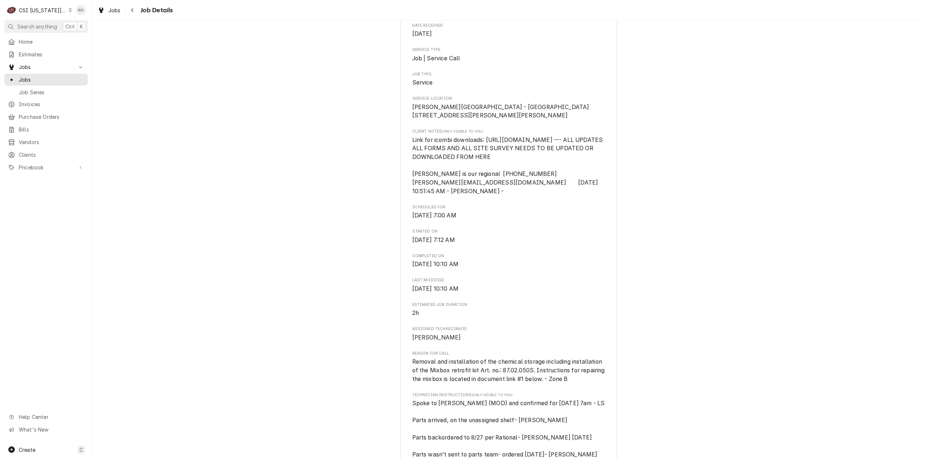
scroll to position [0, 0]
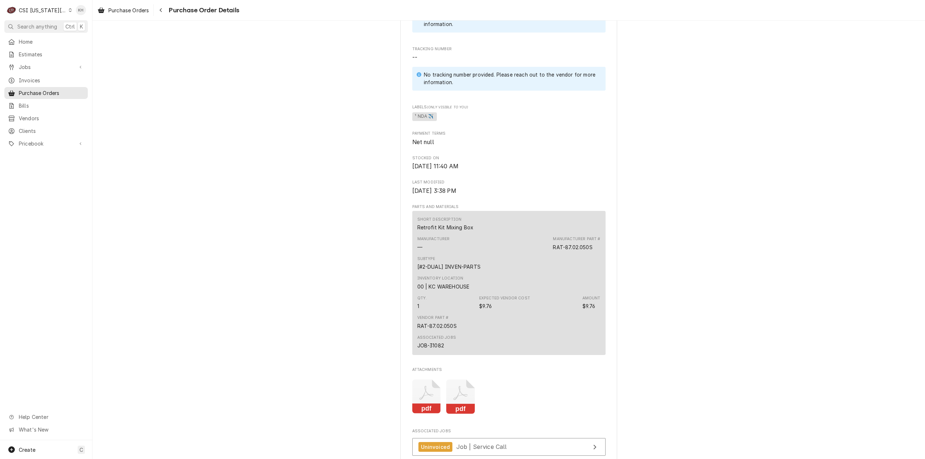
scroll to position [506, 0]
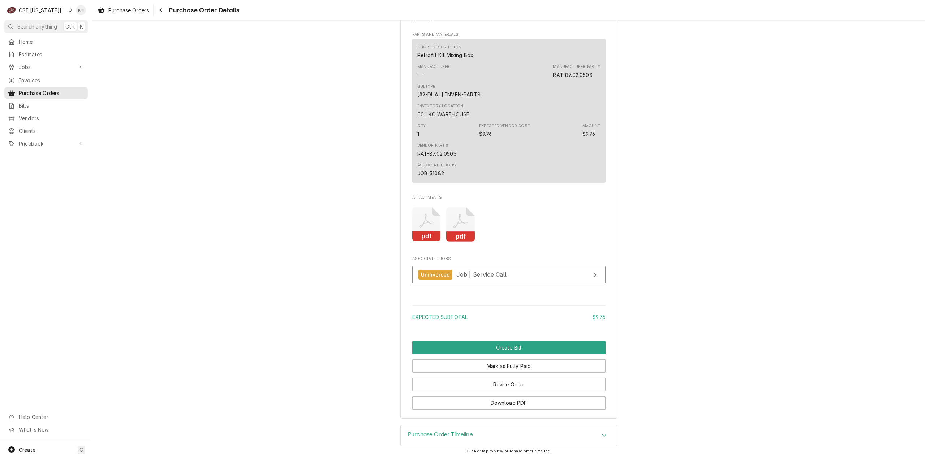
click at [441, 236] on icon "Attachments" at bounding box center [426, 224] width 29 height 34
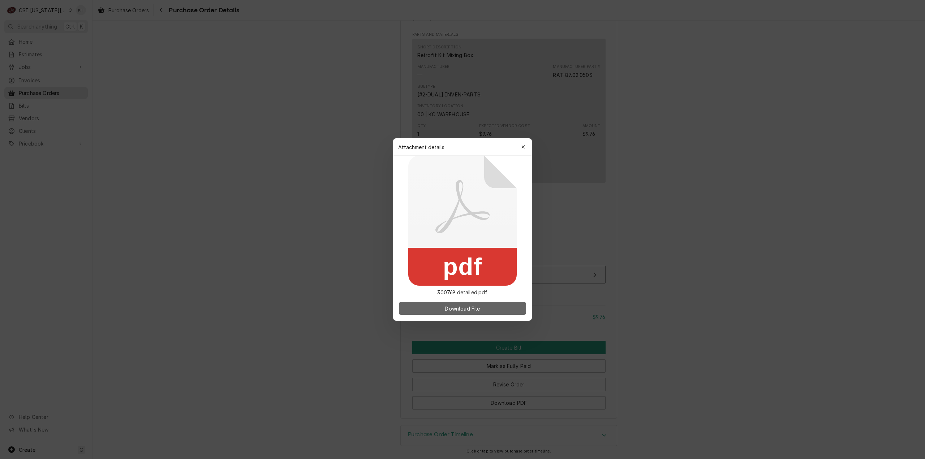
click at [492, 309] on button "Download File" at bounding box center [462, 308] width 127 height 13
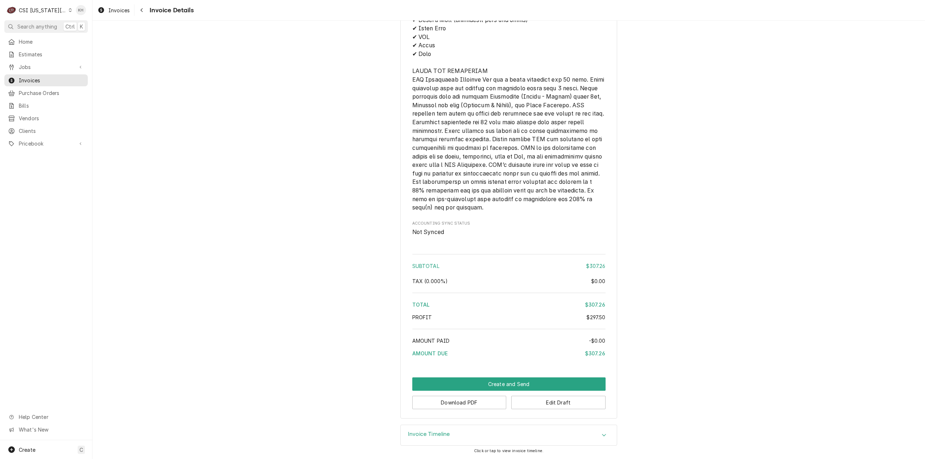
scroll to position [1145, 0]
drag, startPoint x: 37, startPoint y: 25, endPoint x: 137, endPoint y: 40, distance: 101.6
click at [47, 26] on span "Search anything" at bounding box center [37, 27] width 40 height 8
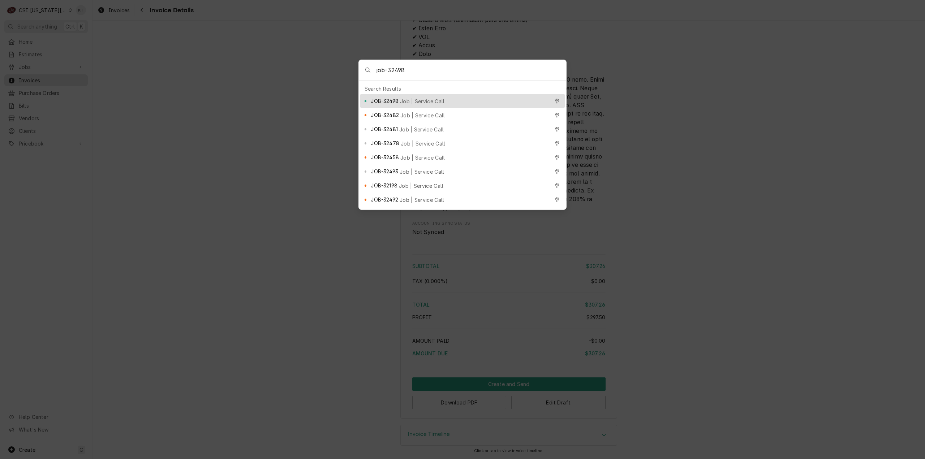
type input "job-32498"
click at [428, 98] on span "Job | Service Call" at bounding box center [422, 102] width 45 height 8
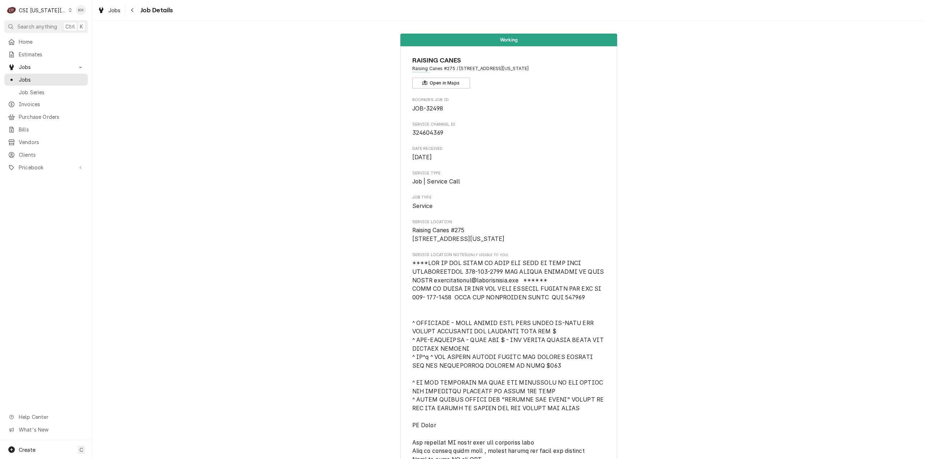
click at [44, 15] on div "C CSI [US_STATE] City" at bounding box center [39, 10] width 70 height 14
click at [71, 40] on div "CSI St. [PERSON_NAME]" at bounding box center [123, 40] width 105 height 8
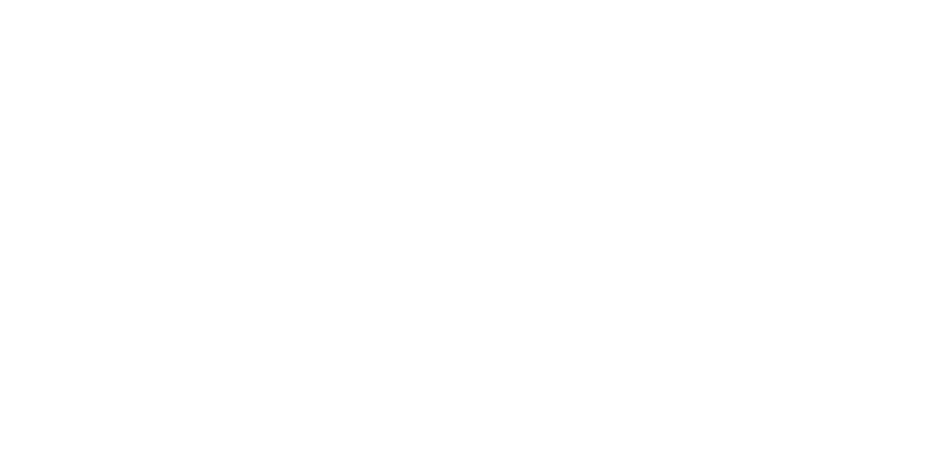
click at [39, 25] on div "Dynamic Content Wrapper" at bounding box center [462, 229] width 925 height 459
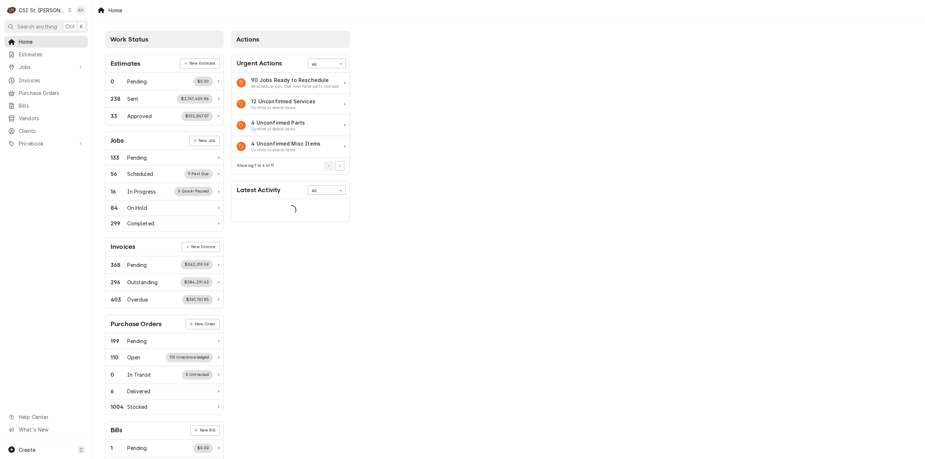
click at [39, 25] on span "Search anything" at bounding box center [37, 27] width 40 height 8
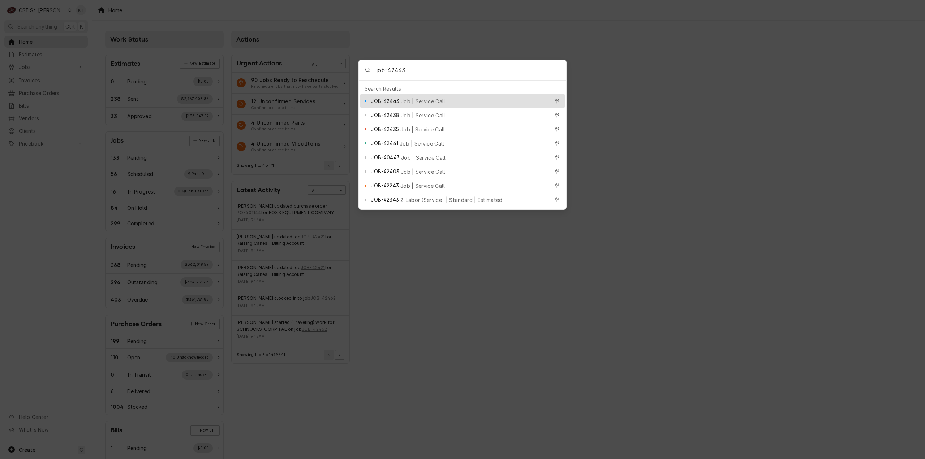
type input "job-42443"
click at [401, 99] on span "Job | Service Call" at bounding box center [423, 102] width 45 height 8
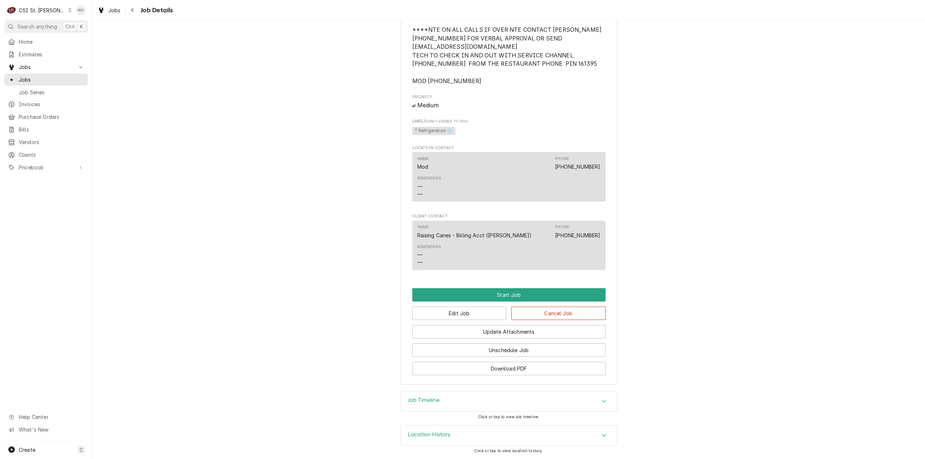
scroll to position [548, 0]
click at [439, 398] on div "Job Timeline" at bounding box center [509, 401] width 216 height 20
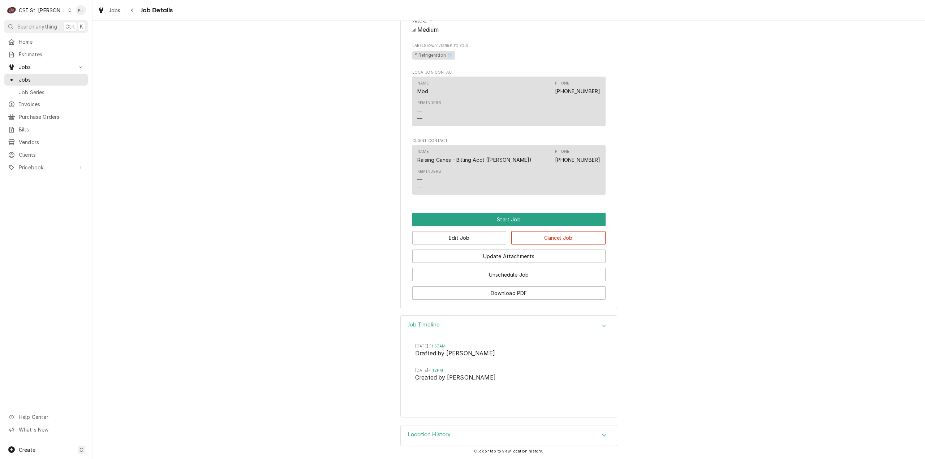
scroll to position [624, 0]
click at [38, 25] on span "Search anything" at bounding box center [37, 27] width 40 height 8
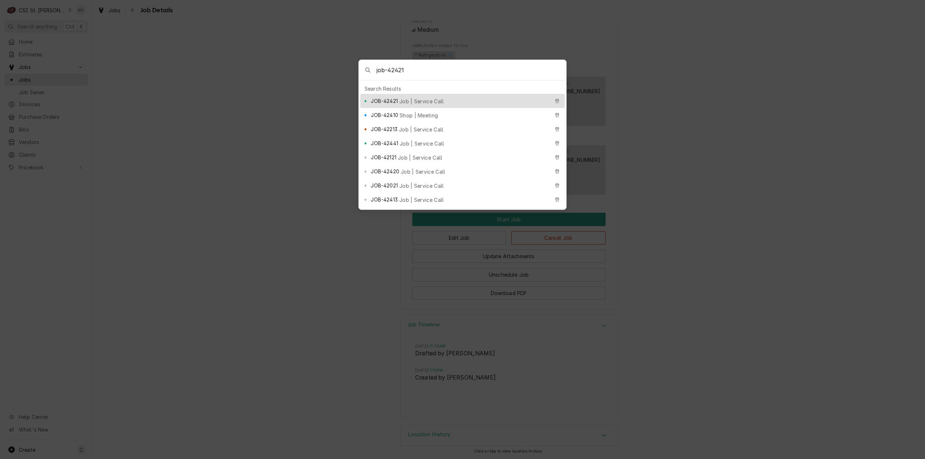
type input "job-42421"
click at [386, 99] on span "JOB-42421" at bounding box center [384, 101] width 27 height 8
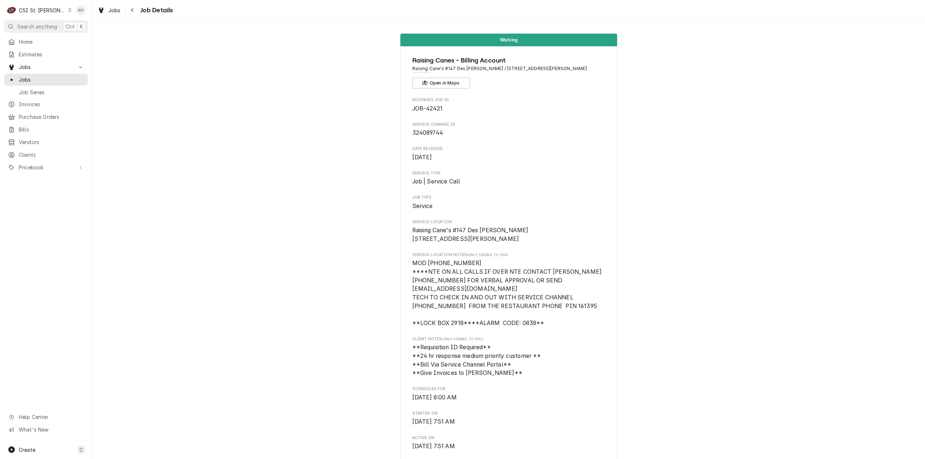
click at [55, 22] on button "Search anything Ctrl K" at bounding box center [45, 26] width 83 height 13
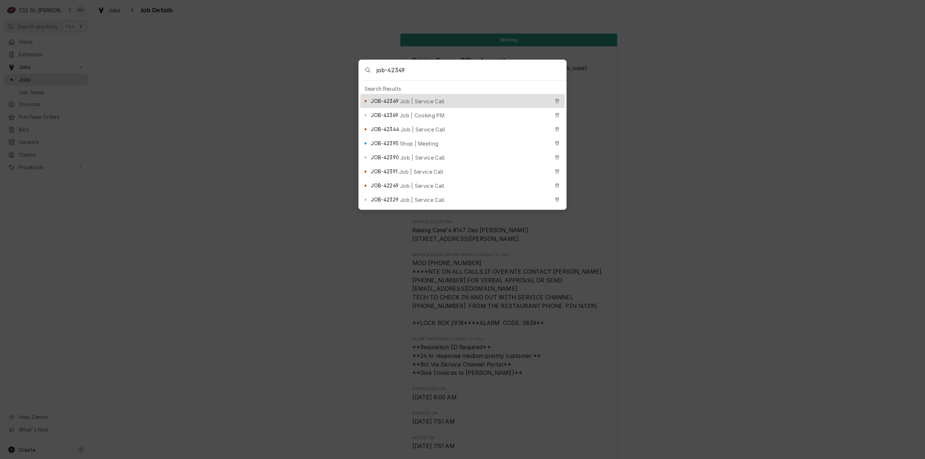
type input "job-42349"
click at [441, 99] on div "JOB-42349 Job | Service Call" at bounding box center [460, 101] width 178 height 8
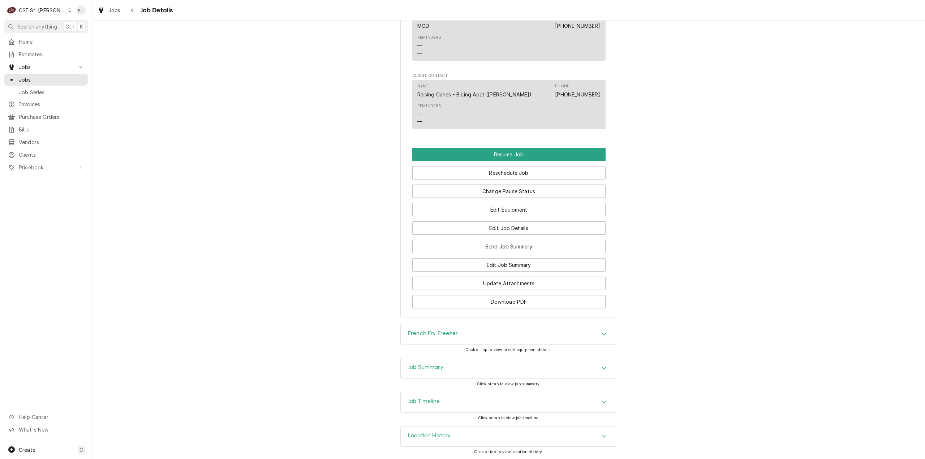
scroll to position [945, 0]
click at [430, 403] on h3 "Job Timeline" at bounding box center [424, 400] width 32 height 7
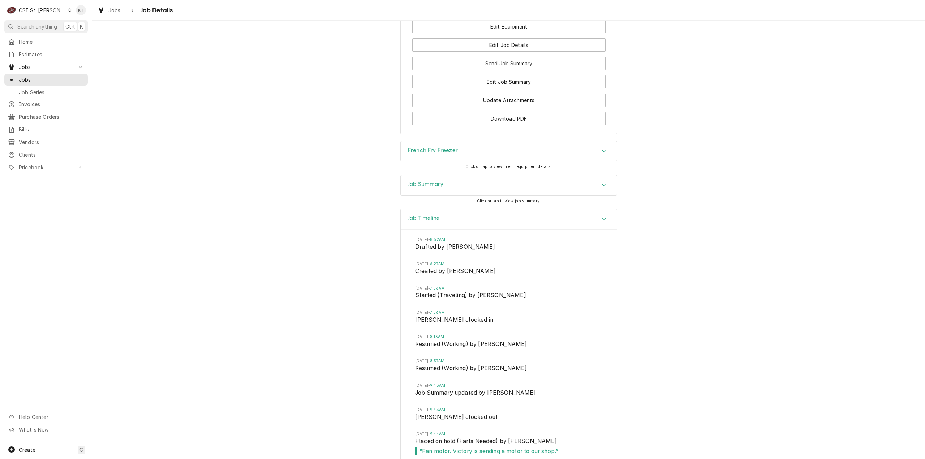
scroll to position [1224, 0]
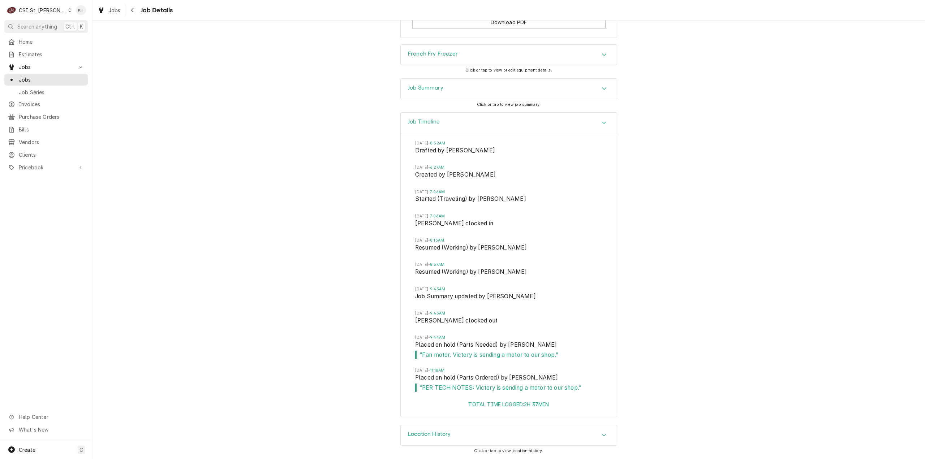
drag, startPoint x: 40, startPoint y: 5, endPoint x: 43, endPoint y: 8, distance: 4.4
click at [40, 5] on div "C CSI St. [PERSON_NAME]" at bounding box center [39, 10] width 70 height 14
click at [81, 8] on div "CSI Kansas City CSI Kentucky CSI St. Louis" at bounding box center [111, 27] width 108 height 42
click at [83, 13] on div "CSI [US_STATE][GEOGRAPHIC_DATA]" at bounding box center [110, 14] width 95 height 8
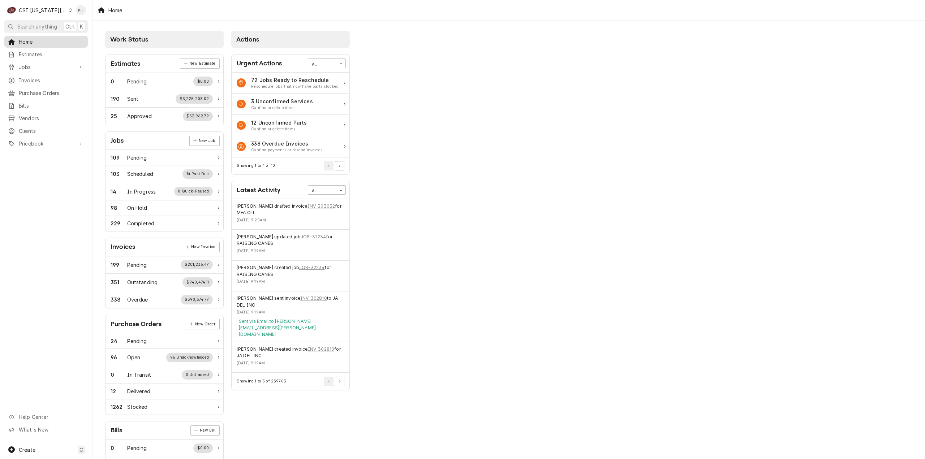
click at [56, 39] on span "Home" at bounding box center [51, 42] width 65 height 8
click at [40, 23] on span "Search anything" at bounding box center [37, 27] width 40 height 8
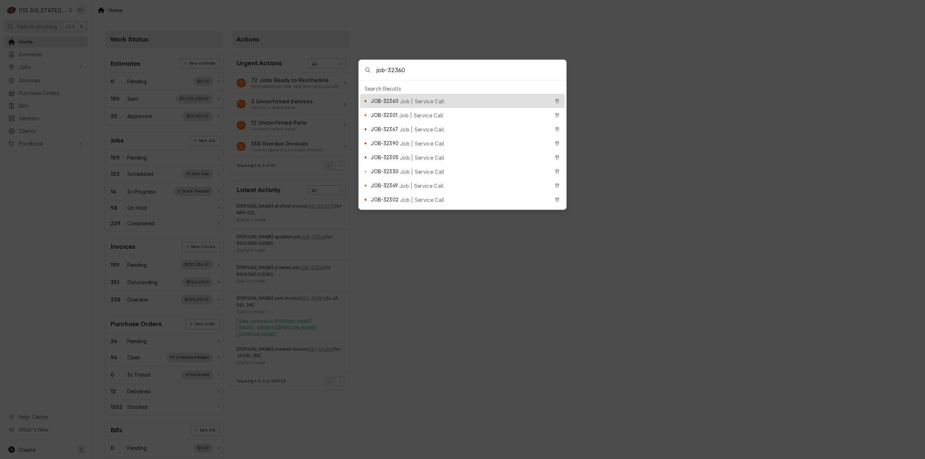
type input "job-32360"
click at [423, 99] on span "Job | Service Call" at bounding box center [422, 102] width 45 height 8
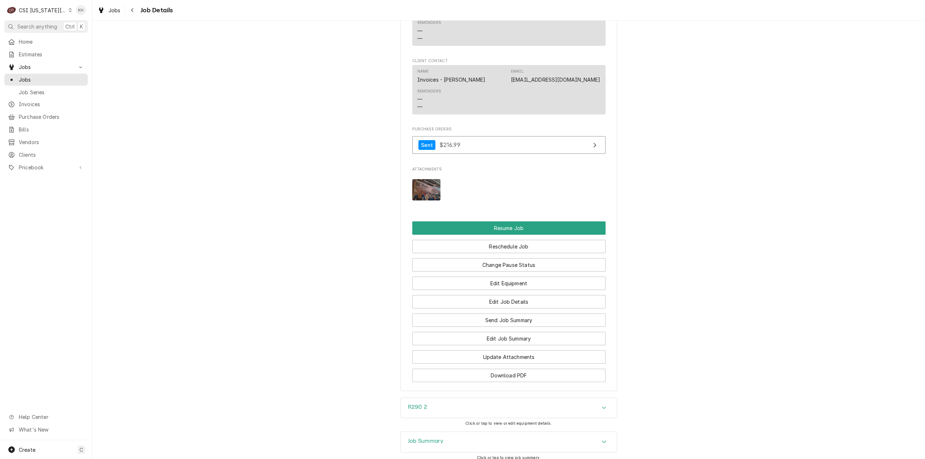
scroll to position [1268, 0]
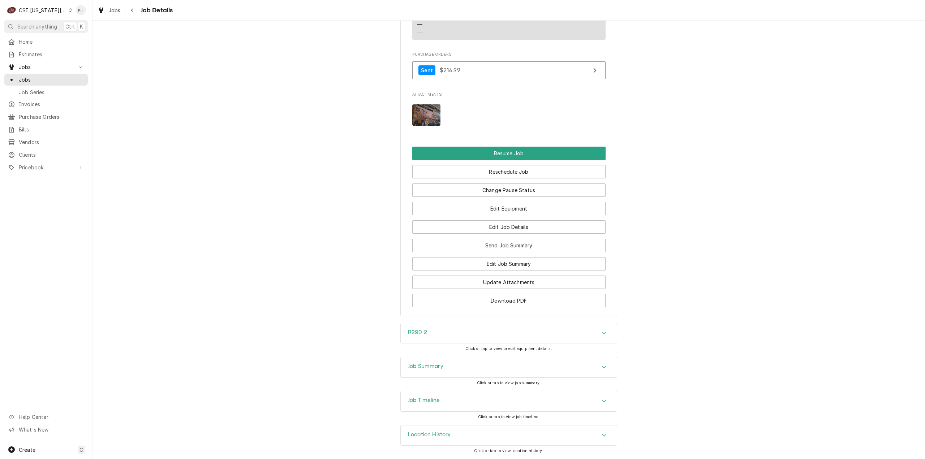
click at [440, 402] on div "Job Timeline" at bounding box center [509, 401] width 216 height 20
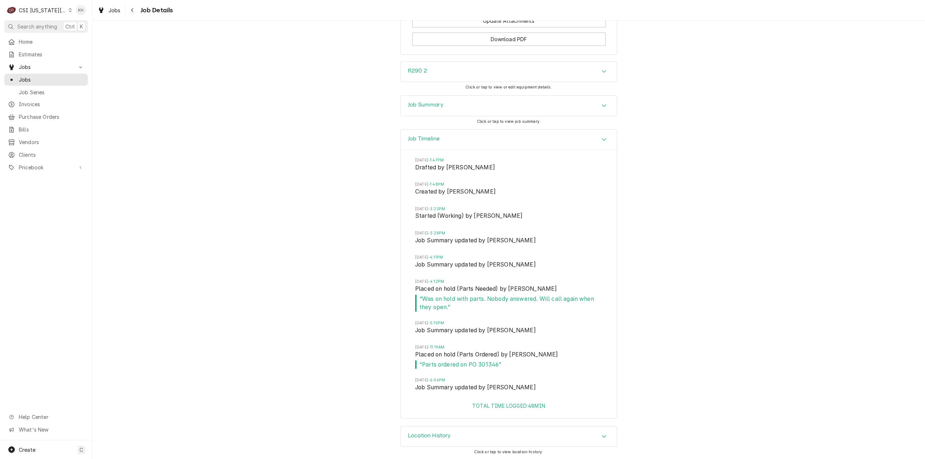
scroll to position [1530, 0]
drag, startPoint x: 456, startPoint y: 363, endPoint x: 483, endPoint y: 365, distance: 27.5
click at [483, 365] on span "“ Parts ordered on PO 301346 ”" at bounding box center [508, 363] width 187 height 9
click at [59, 9] on div "C CSI [US_STATE] City" at bounding box center [39, 10] width 70 height 14
click at [79, 39] on div "CSI St. [PERSON_NAME]" at bounding box center [123, 40] width 105 height 8
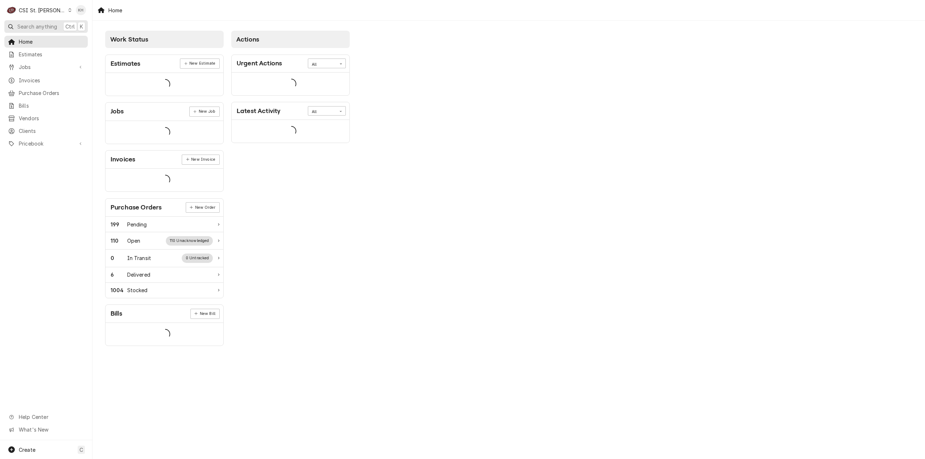
drag, startPoint x: 0, startPoint y: 0, endPoint x: 36, endPoint y: 27, distance: 45.4
click at [36, 27] on span "Search anything" at bounding box center [37, 27] width 40 height 8
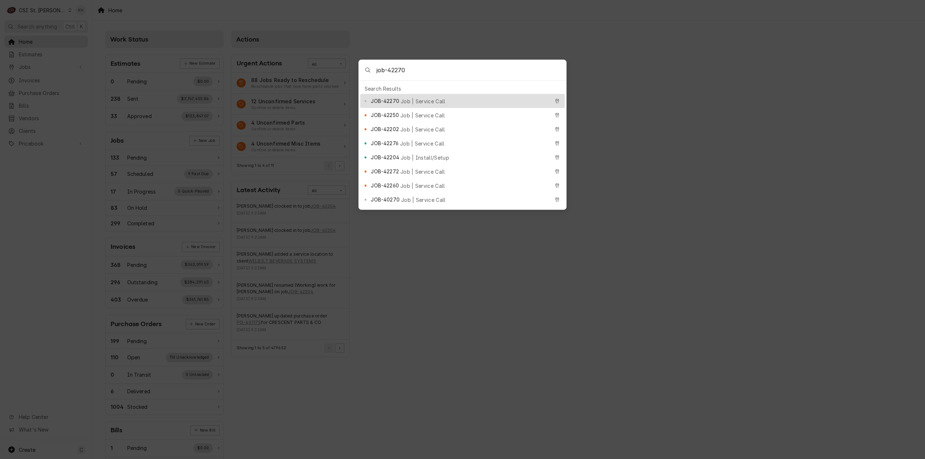
type input "job-42270"
click at [420, 99] on span "Job | Service Call" at bounding box center [423, 102] width 45 height 8
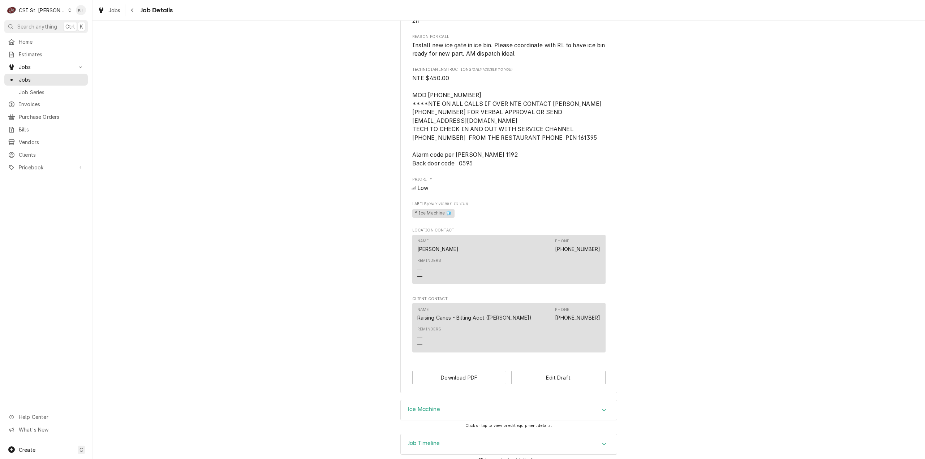
scroll to position [460, 0]
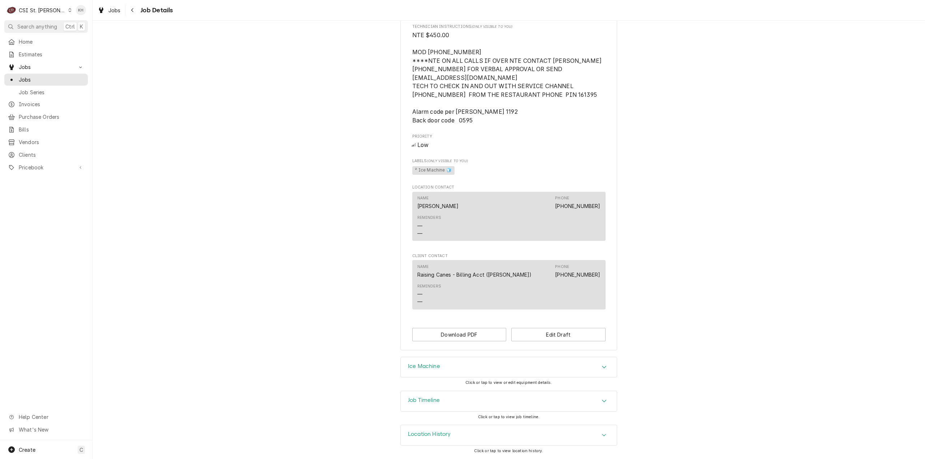
click at [462, 412] on div "Job Timeline Click or tap to view job timeline." at bounding box center [508, 408] width 217 height 34
click at [465, 404] on div "Job Timeline" at bounding box center [509, 401] width 216 height 20
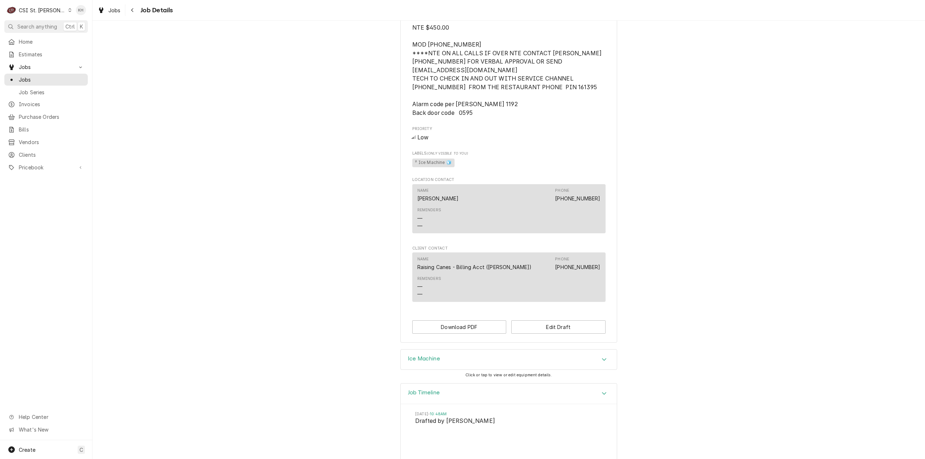
scroll to position [536, 0]
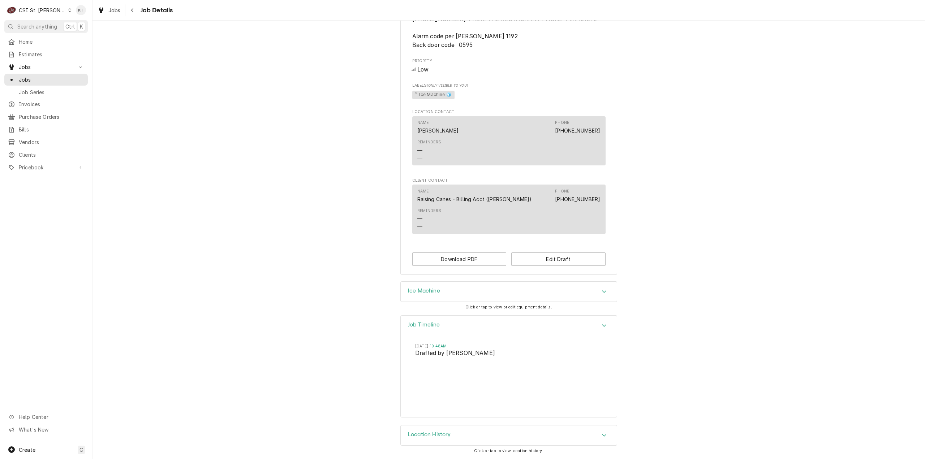
drag, startPoint x: 37, startPoint y: 11, endPoint x: 40, endPoint y: 15, distance: 5.6
click at [36, 10] on div "CSI St. [PERSON_NAME]" at bounding box center [42, 11] width 47 height 8
click at [75, 16] on div "CSI Kansas City" at bounding box center [110, 14] width 95 height 8
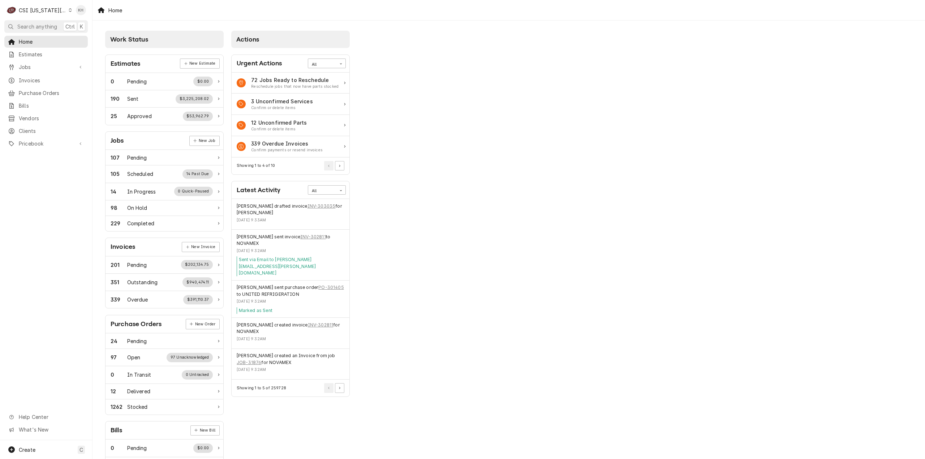
click at [38, 10] on div "CSI [US_STATE][GEOGRAPHIC_DATA]" at bounding box center [43, 11] width 48 height 8
click at [105, 37] on div "CSI St. [PERSON_NAME]" at bounding box center [123, 40] width 105 height 8
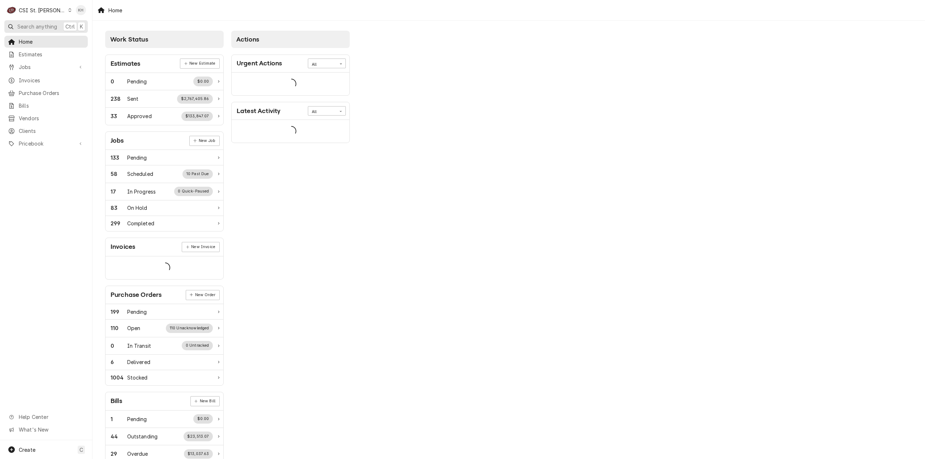
click at [52, 25] on span "Search anything" at bounding box center [37, 27] width 40 height 8
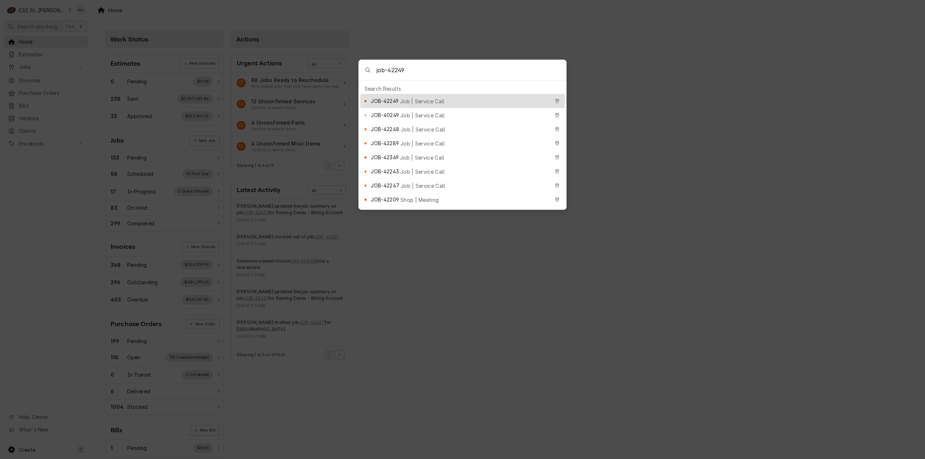
type input "job-42249"
click at [404, 99] on span "Job | Service Call" at bounding box center [422, 102] width 45 height 8
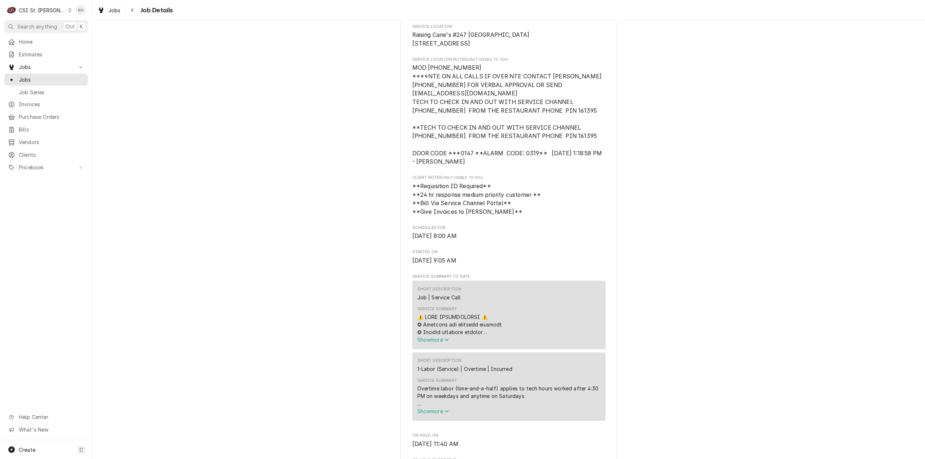
scroll to position [289, 0]
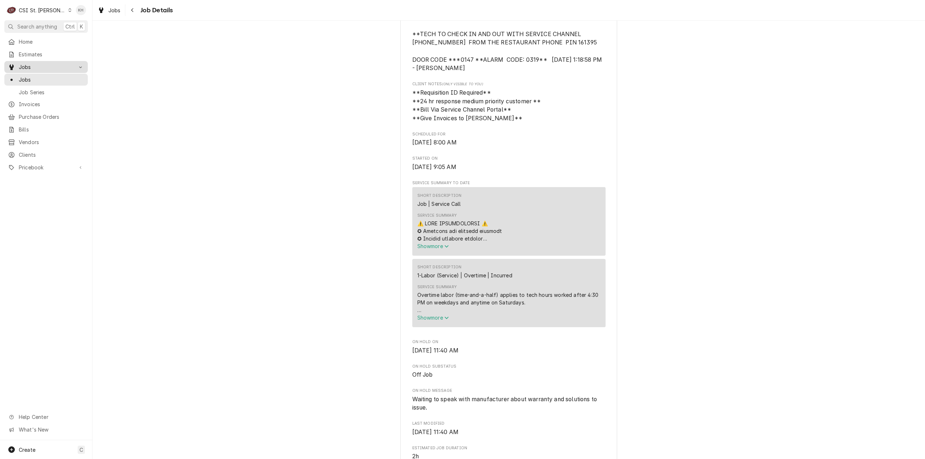
click at [36, 69] on div "Jobs" at bounding box center [46, 67] width 81 height 9
click at [33, 65] on span "Jobs" at bounding box center [46, 67] width 55 height 8
click at [35, 76] on span "Jobs" at bounding box center [51, 80] width 65 height 8
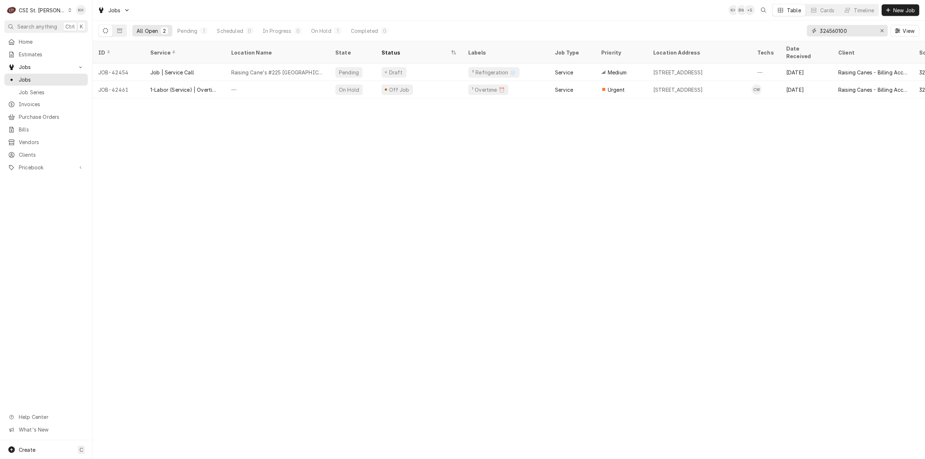
drag, startPoint x: 850, startPoint y: 30, endPoint x: 784, endPoint y: 36, distance: 66.8
click at [784, 36] on div "All Open 2 Pending 1 Scheduled 0 In Progress 0 On Hold 1 Completed 0 324560100 …" at bounding box center [508, 31] width 821 height 20
paste input "2233517"
type input "322233517"
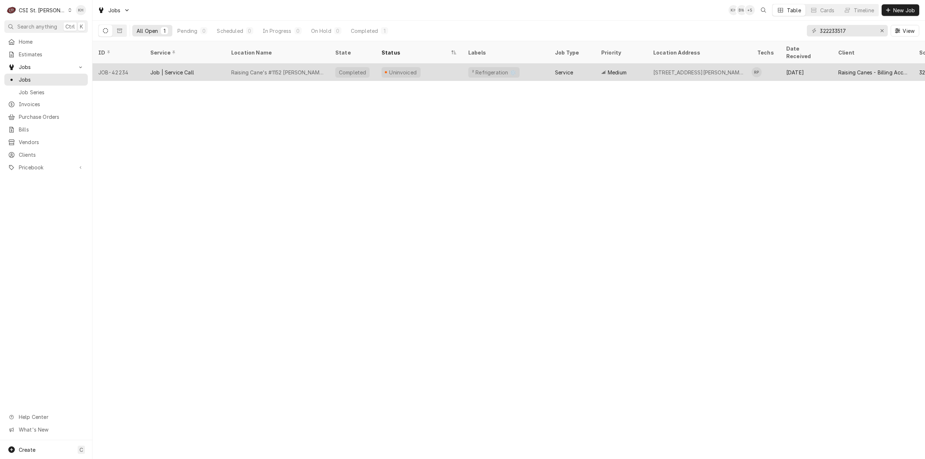
click at [312, 68] on div "Raising Cane's #1152 Marion" at bounding box center [277, 72] width 104 height 17
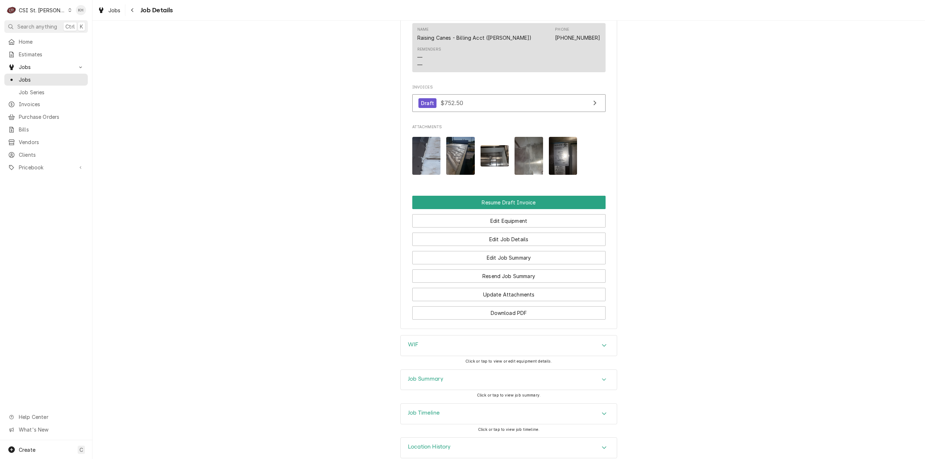
scroll to position [809, 0]
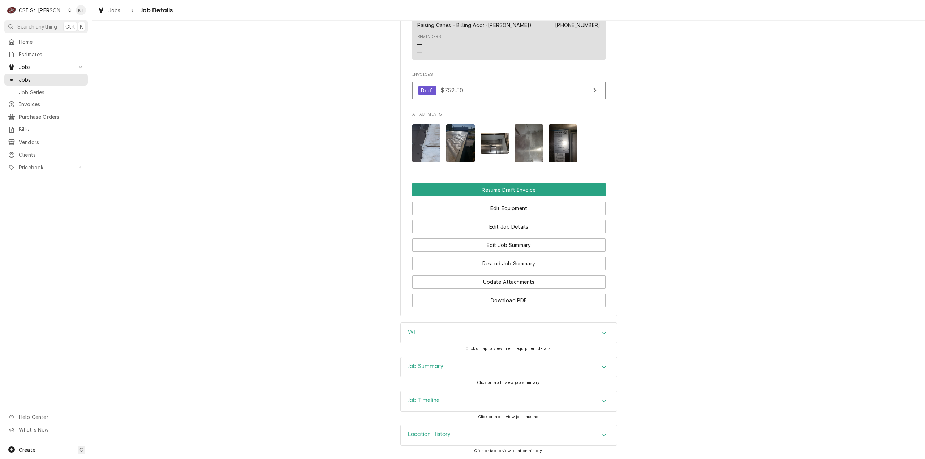
click at [434, 398] on h3 "Job Timeline" at bounding box center [424, 400] width 32 height 7
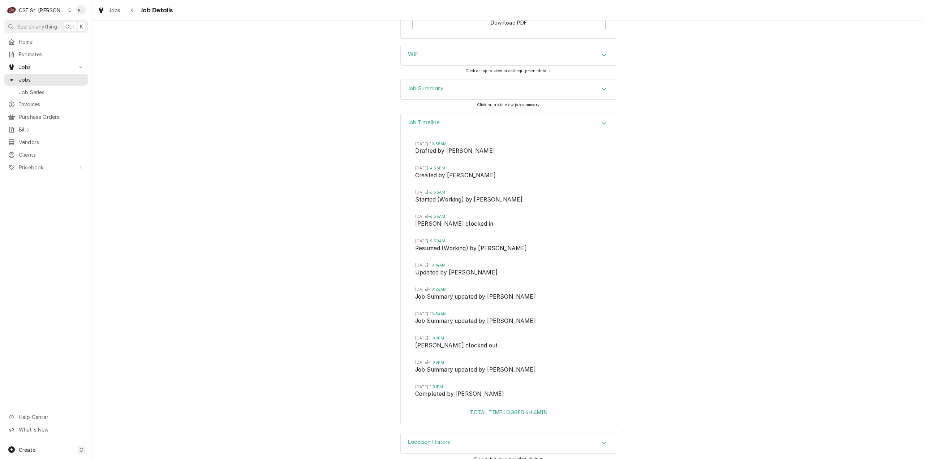
scroll to position [1095, 0]
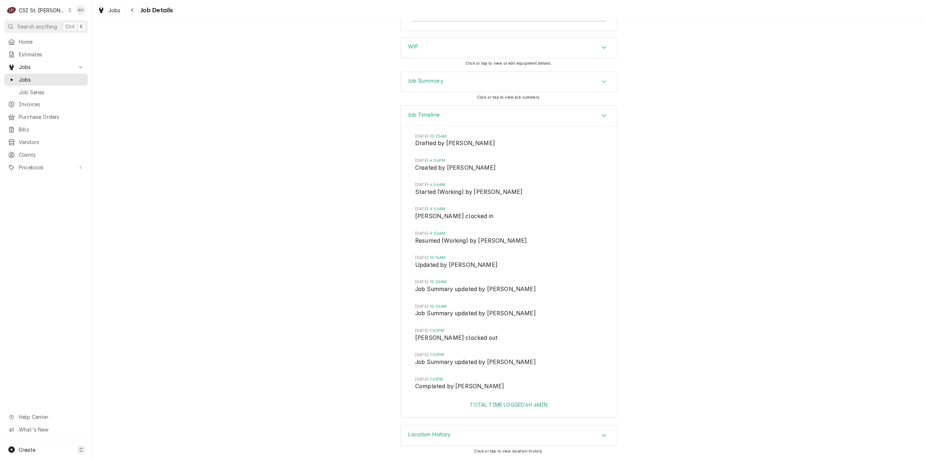
click at [431, 85] on div "Job Summary" at bounding box center [425, 82] width 35 height 9
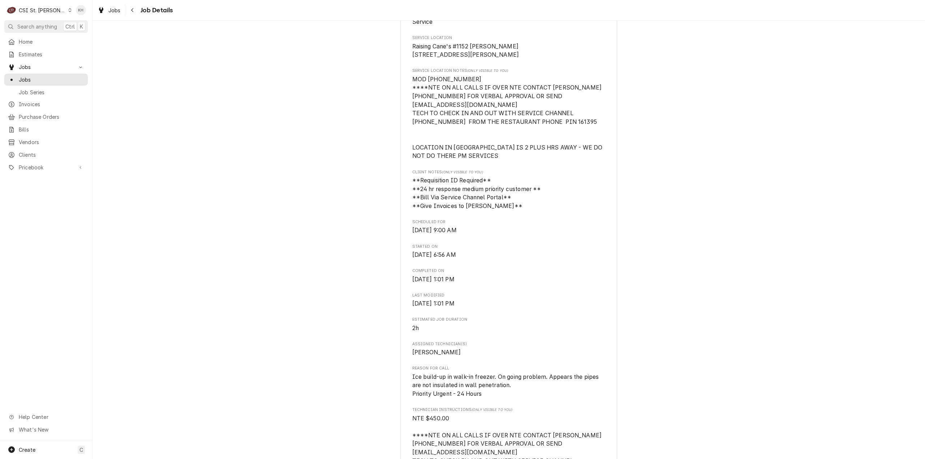
scroll to position [0, 0]
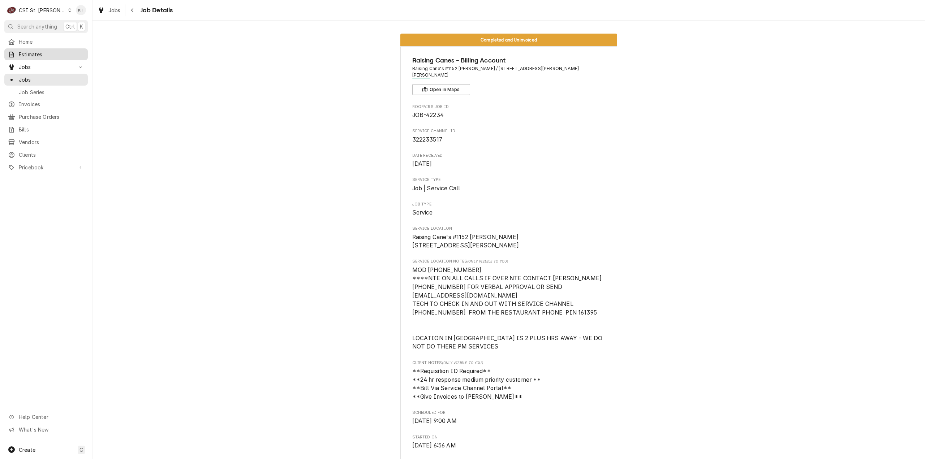
click at [54, 50] on div "Estimates" at bounding box center [46, 54] width 81 height 9
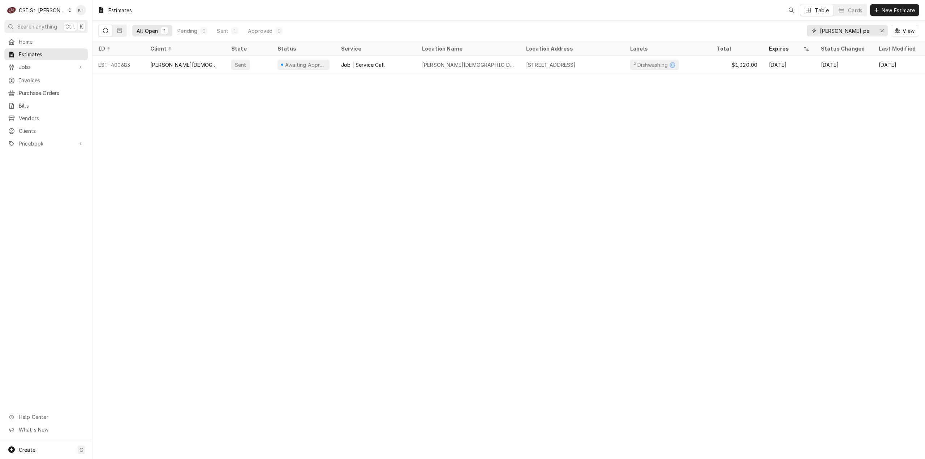
drag, startPoint x: 863, startPoint y: 31, endPoint x: 750, endPoint y: 26, distance: 113.5
click at [750, 26] on div "All Open 1 Pending 0 Sent 1 Approved 0 bethany pe View" at bounding box center [508, 31] width 821 height 20
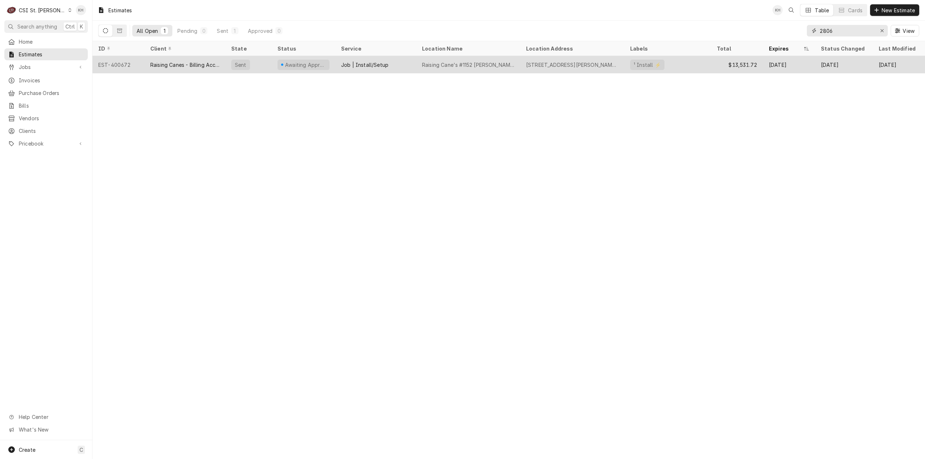
type input "2806"
click at [379, 63] on div "Job | Install/Setup" at bounding box center [364, 65] width 47 height 8
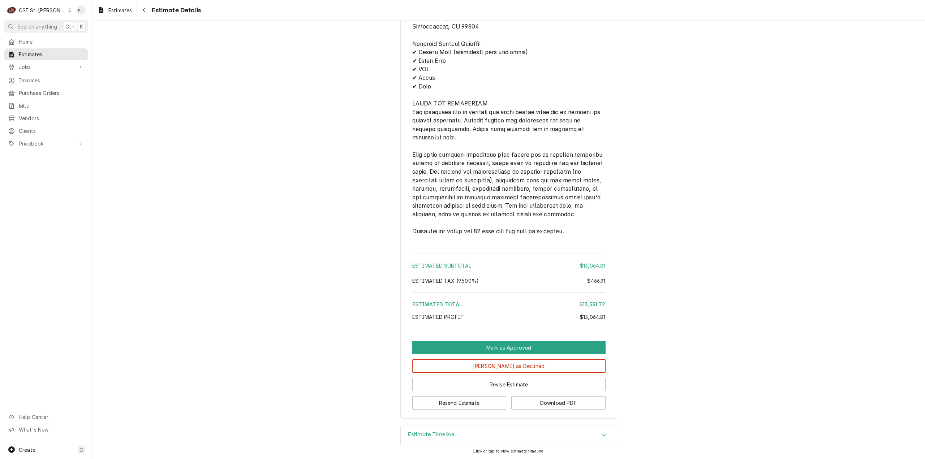
click at [423, 441] on div "Estimate Timeline" at bounding box center [509, 436] width 216 height 20
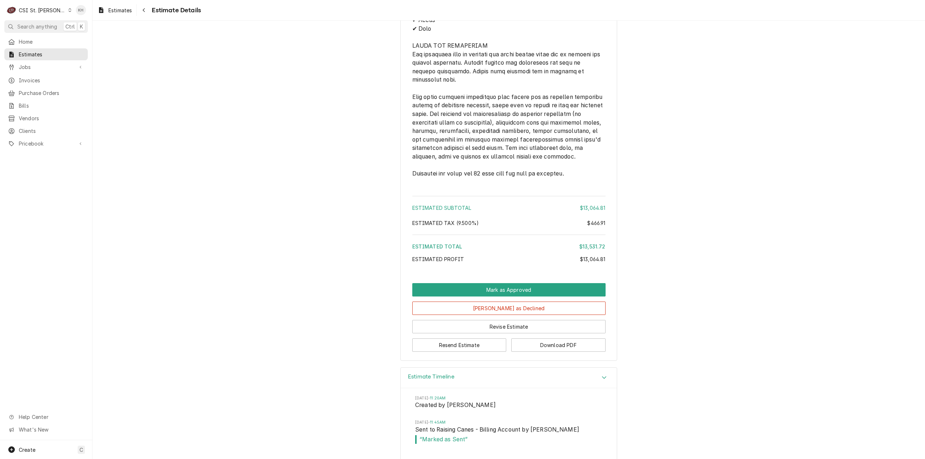
scroll to position [938, 0]
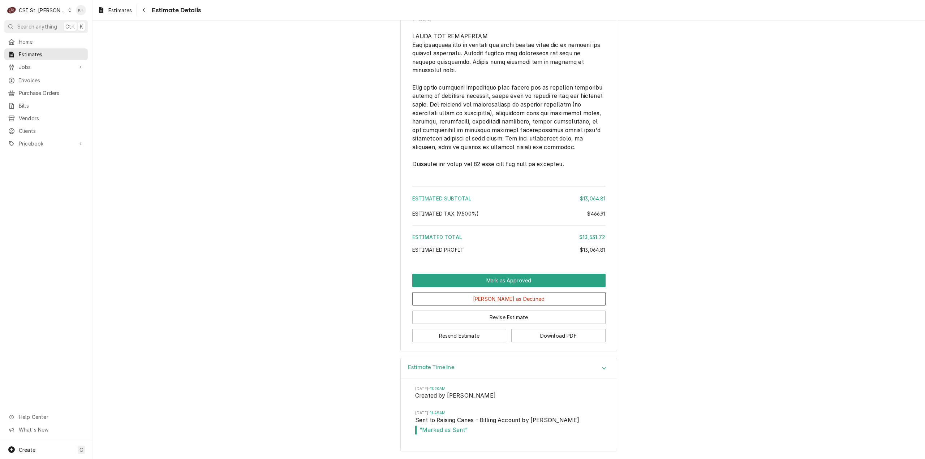
click at [36, 7] on div "CSI St. Louis" at bounding box center [42, 11] width 47 height 8
click at [78, 15] on div "CSI [US_STATE][GEOGRAPHIC_DATA]" at bounding box center [110, 14] width 95 height 8
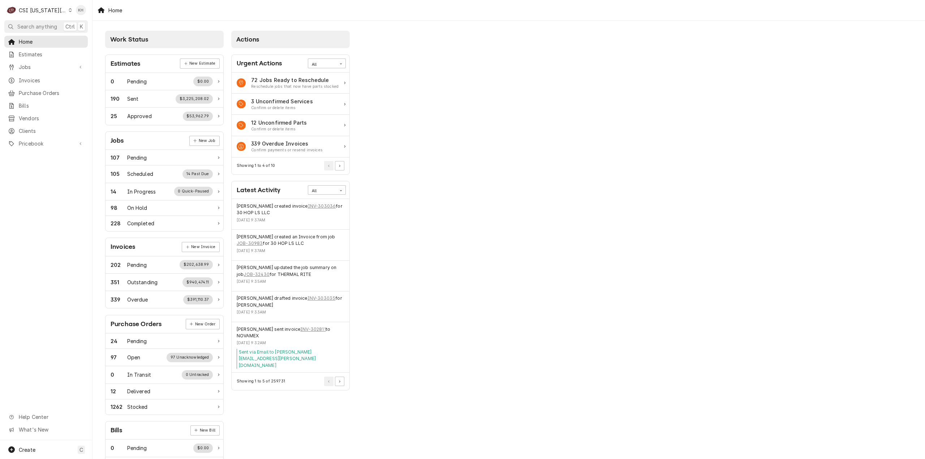
drag, startPoint x: 46, startPoint y: 27, endPoint x: 160, endPoint y: 40, distance: 114.2
click at [46, 27] on span "Search anything" at bounding box center [37, 27] width 40 height 8
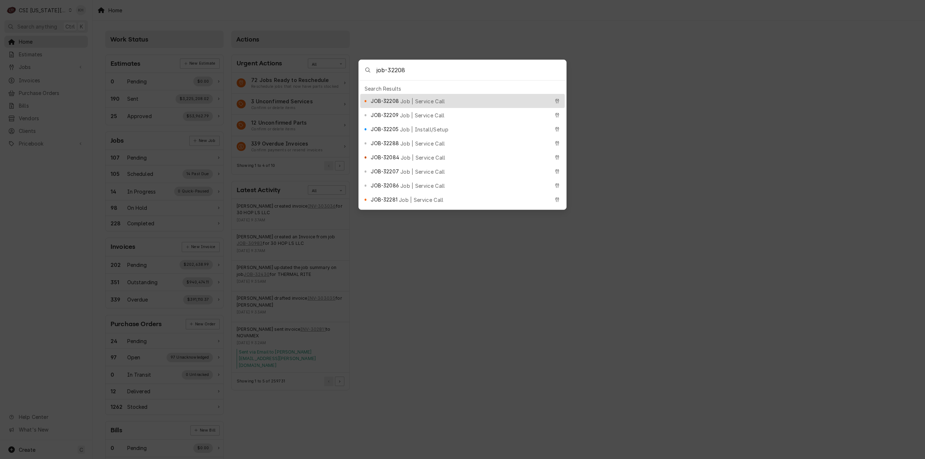
type input "job-32208"
click at [431, 97] on div "JOB-32208 Job | Service Call" at bounding box center [460, 101] width 178 height 8
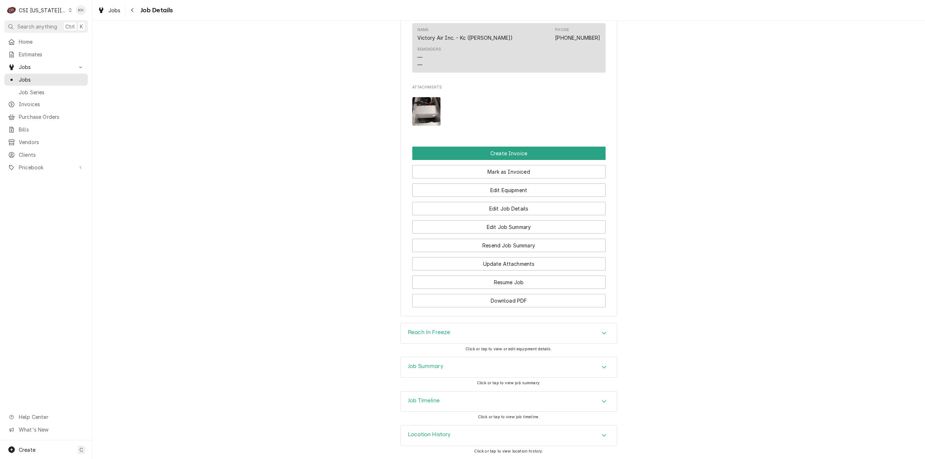
click at [471, 397] on div "Job Timeline" at bounding box center [509, 402] width 216 height 20
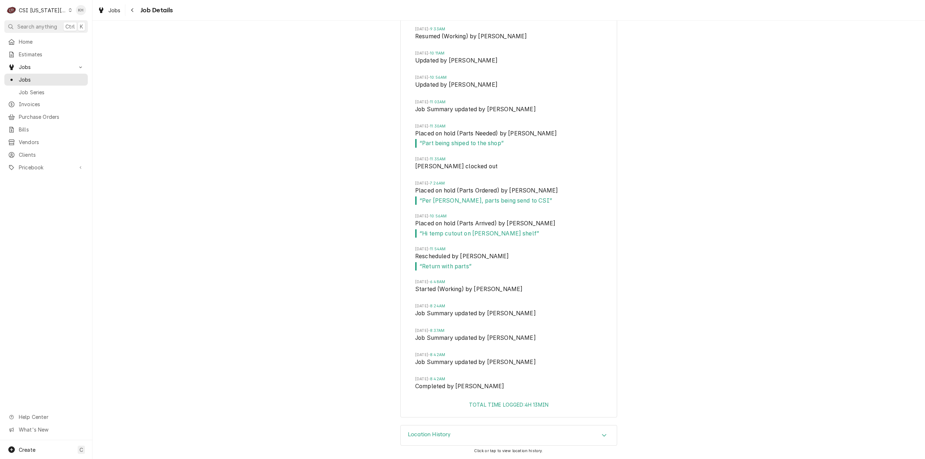
scroll to position [1160, 0]
click at [45, 25] on span "Search anything" at bounding box center [37, 27] width 40 height 8
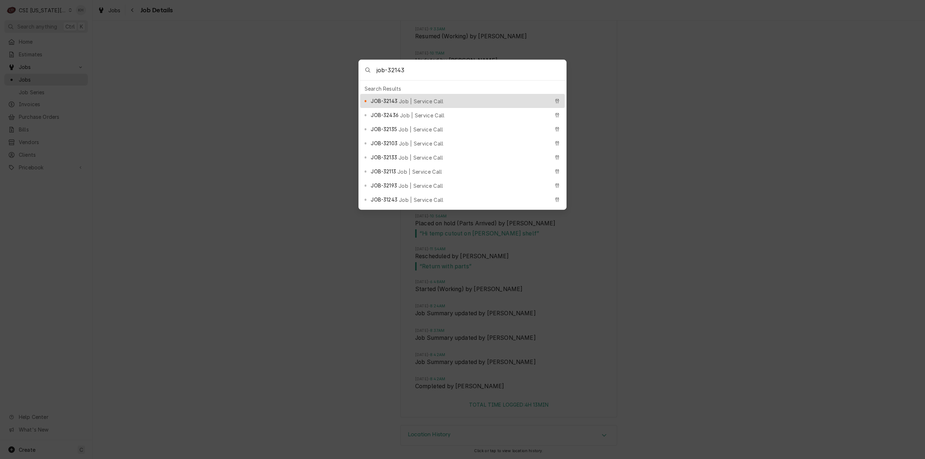
type input "job-32143"
click at [412, 98] on span "Job | Service Call" at bounding box center [421, 102] width 45 height 8
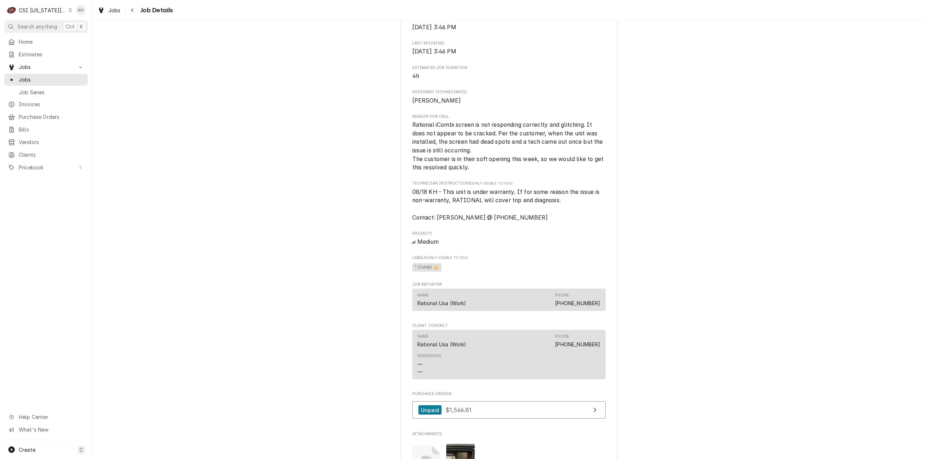
scroll to position [361, 0]
click at [790, 362] on div "Completed and Uninvoiced RATIONAL USA WARRANTY Jojo's Biscuit Company / 2540 Br…" at bounding box center [508, 173] width 832 height 1012
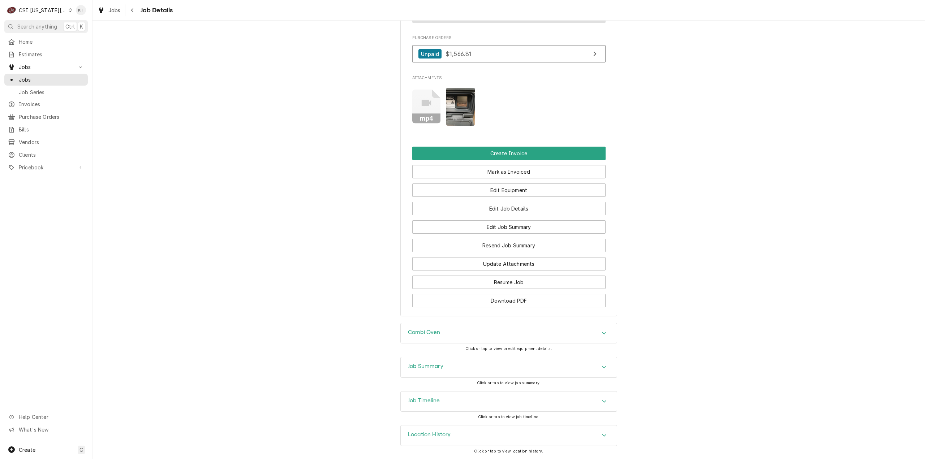
click at [488, 367] on div "Job Summary" at bounding box center [509, 367] width 216 height 20
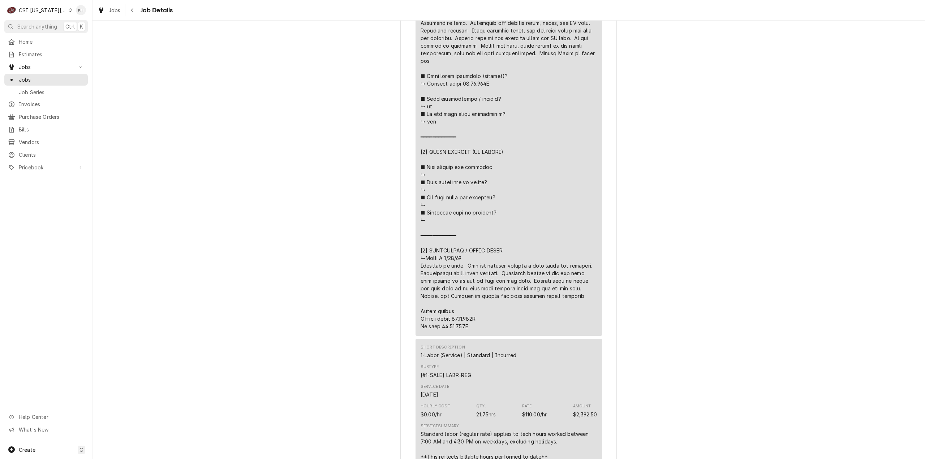
scroll to position [1983, 0]
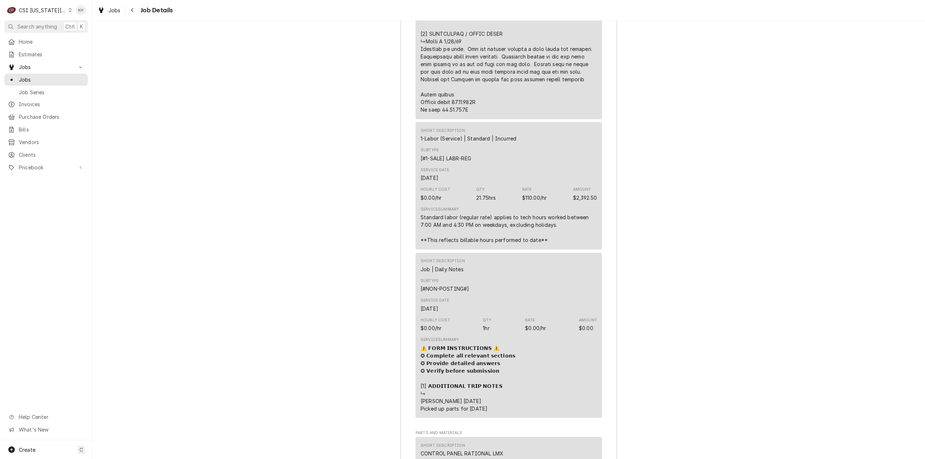
drag, startPoint x: 38, startPoint y: 24, endPoint x: 502, endPoint y: 52, distance: 465.4
click at [42, 24] on span "Search anything" at bounding box center [37, 27] width 40 height 8
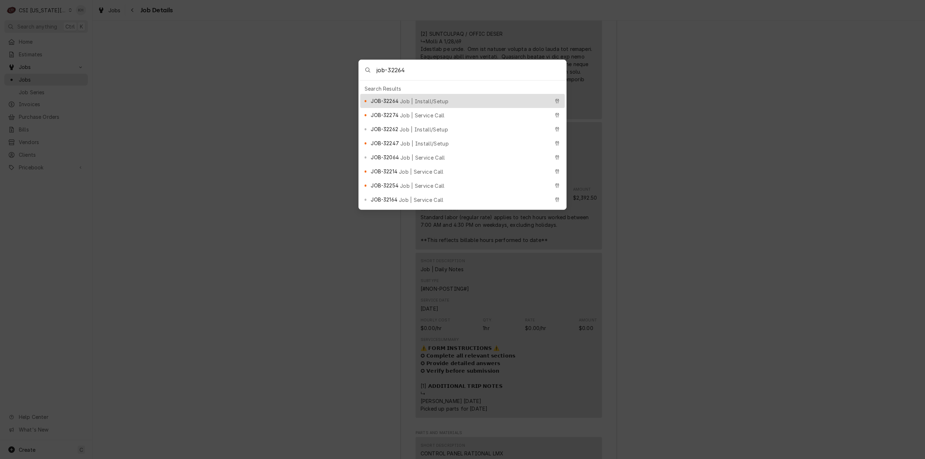
type input "job-32264"
click at [408, 98] on span "Job | Install/Setup" at bounding box center [424, 102] width 48 height 8
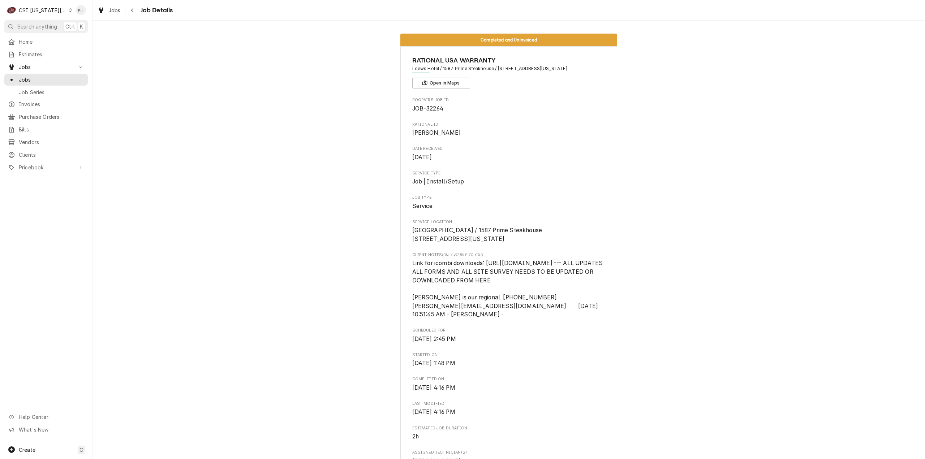
scroll to position [289, 0]
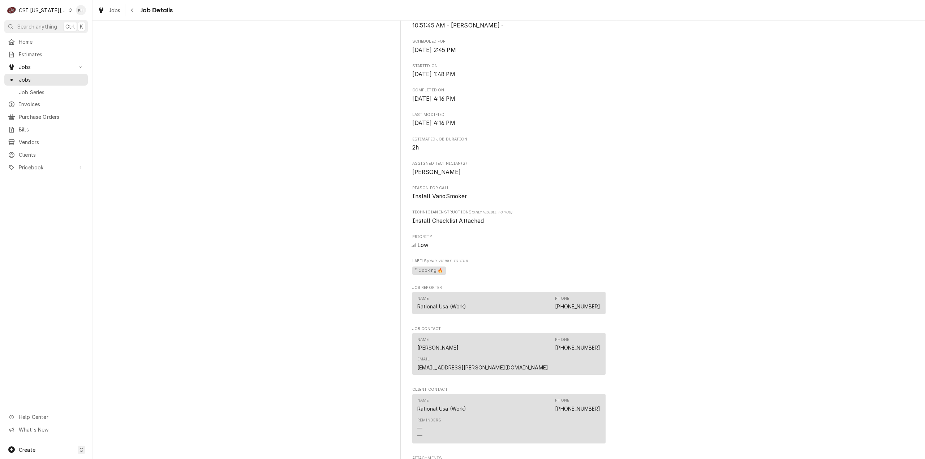
drag, startPoint x: 44, startPoint y: 12, endPoint x: 61, endPoint y: 26, distance: 21.3
click at [44, 13] on div "CSI Kansas City" at bounding box center [43, 11] width 48 height 8
click at [83, 38] on div "CSI St. [PERSON_NAME]" at bounding box center [123, 40] width 105 height 8
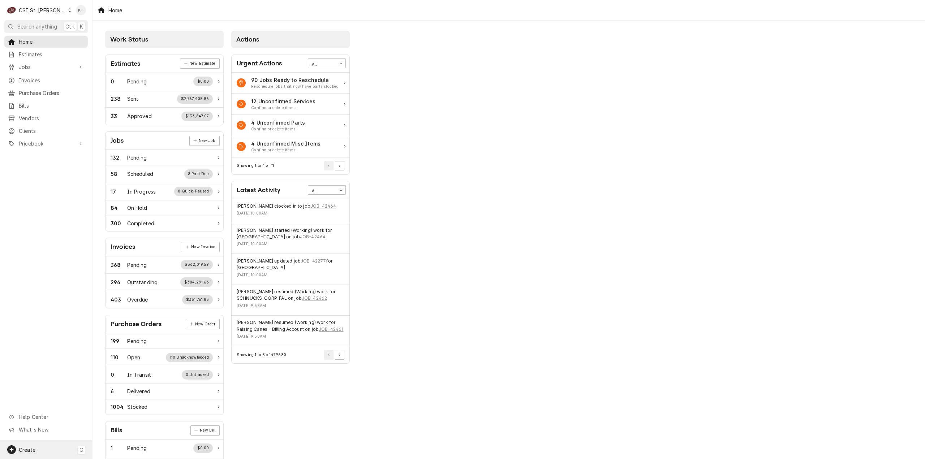
click at [71, 450] on div "Create C" at bounding box center [46, 449] width 92 height 19
click at [126, 378] on div "Job" at bounding box center [135, 375] width 48 height 8
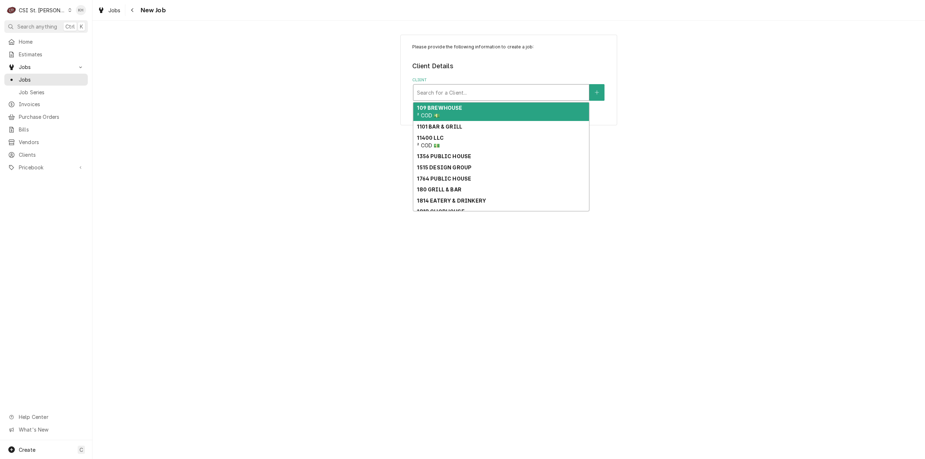
click at [520, 89] on div "Client" at bounding box center [501, 92] width 168 height 13
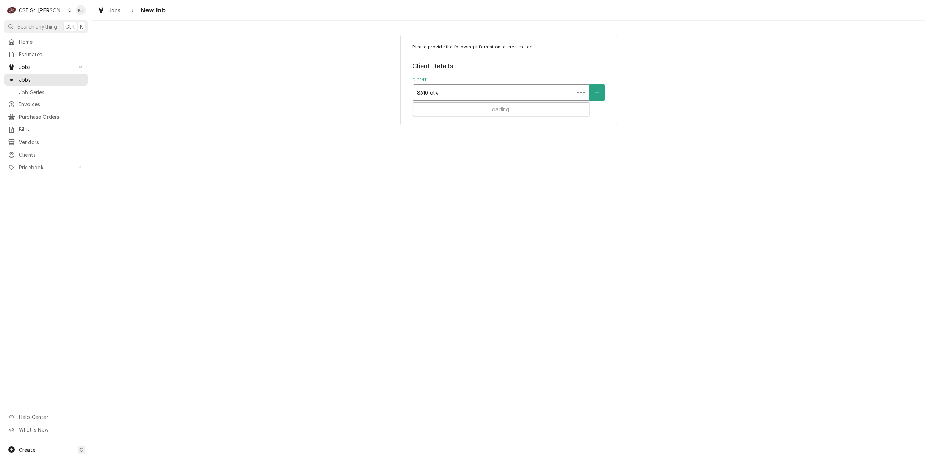
type input "8610 olive"
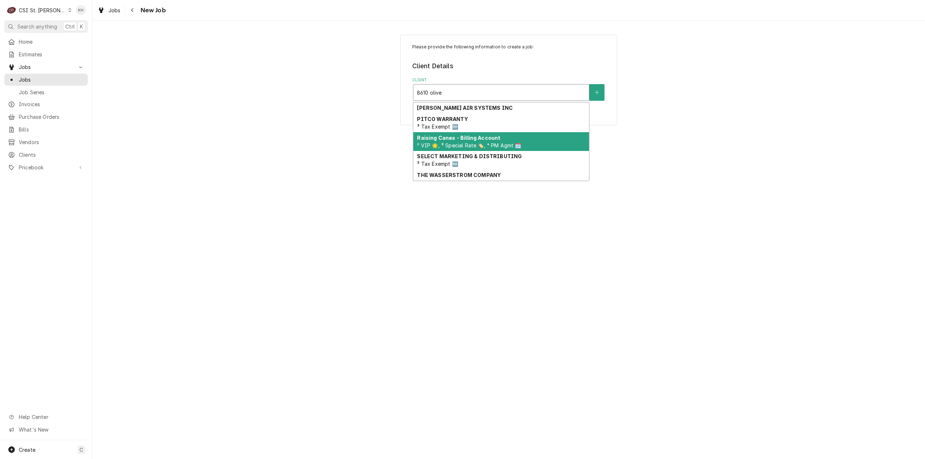
click at [488, 144] on span "² VIP 🌟, ³ Special Rate 🏷️, ⁴ PM Agmt 🗓️" at bounding box center [469, 145] width 104 height 6
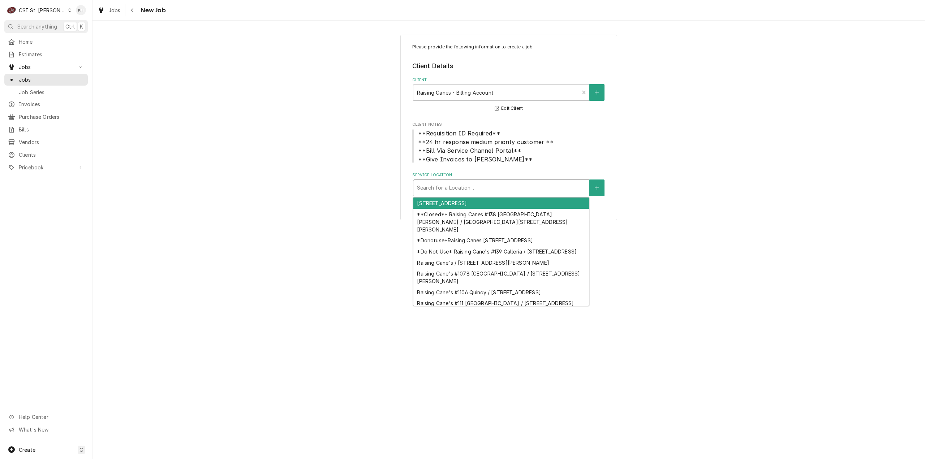
click at [473, 180] on div "Search for a Location..." at bounding box center [501, 188] width 176 height 16
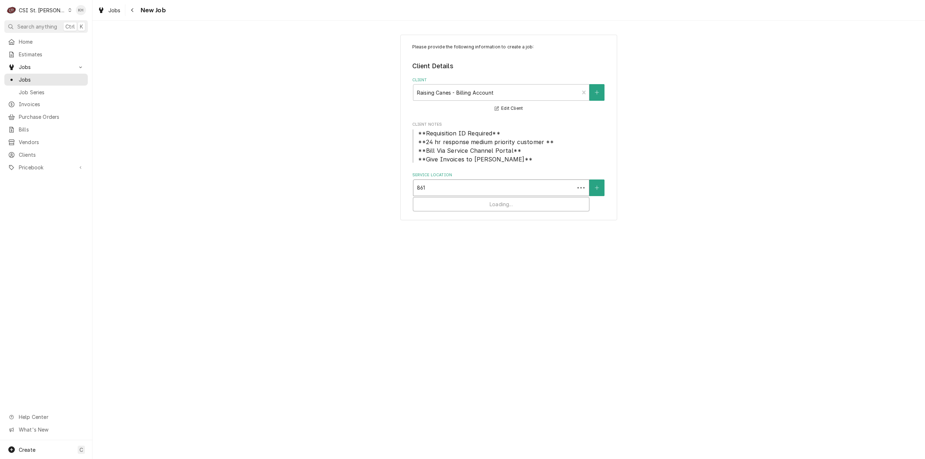
type input "8610"
click at [467, 205] on div "Raising Cane's #969 Olivette / 8610 Olive Blvd, St. Louis, MO 63132" at bounding box center [501, 203] width 176 height 11
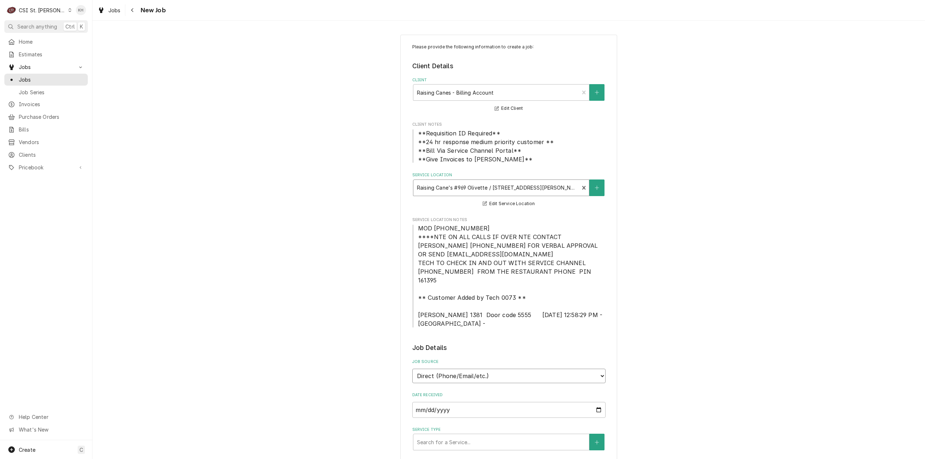
click at [542, 369] on select "Direct (Phone/Email/etc.) Service Channel Corrigo Ecotrak Other" at bounding box center [508, 376] width 193 height 14
select select "1"
click at [501, 402] on input "Service Channel ID" at bounding box center [508, 410] width 193 height 16
paste input "324654719"
type textarea "x"
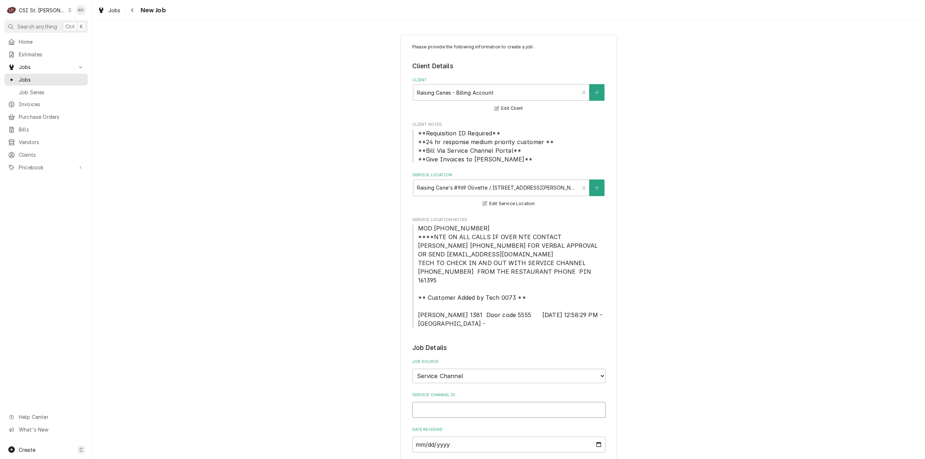
type input "324654719"
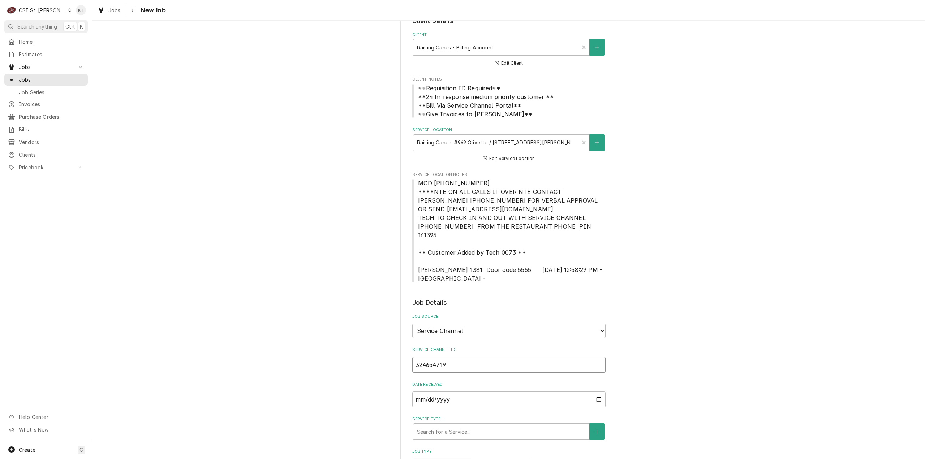
type textarea "x"
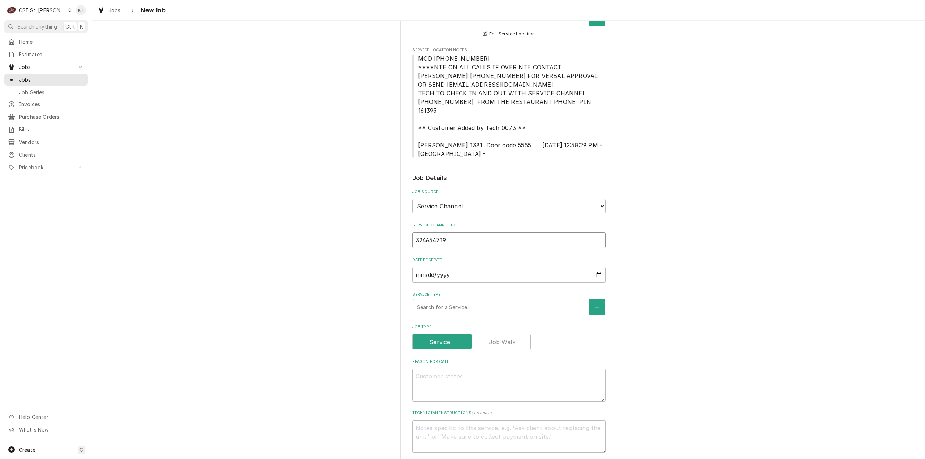
scroll to position [181, 0]
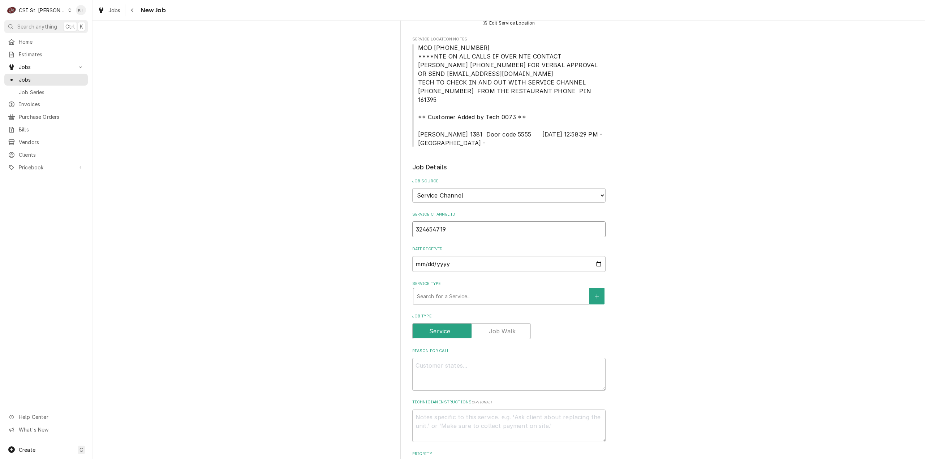
type input "324654719"
click at [483, 290] on div "Service Type" at bounding box center [501, 296] width 168 height 13
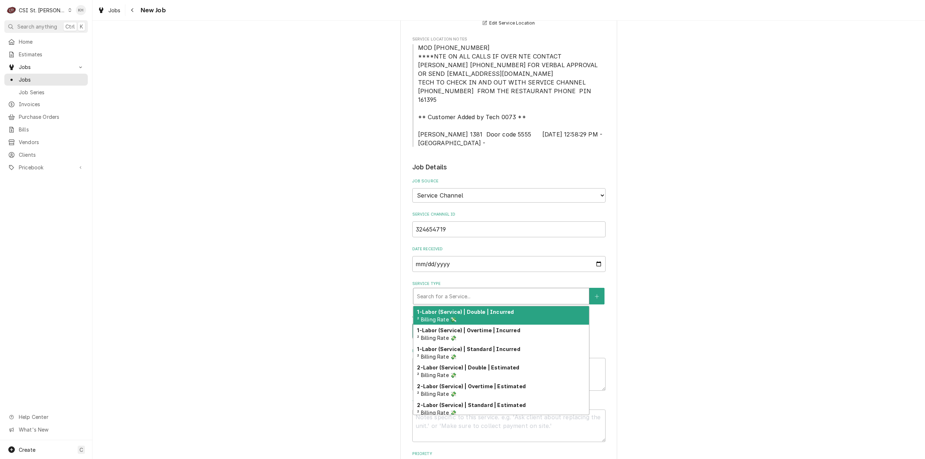
type textarea "x"
type input "s"
type textarea "x"
type input "se"
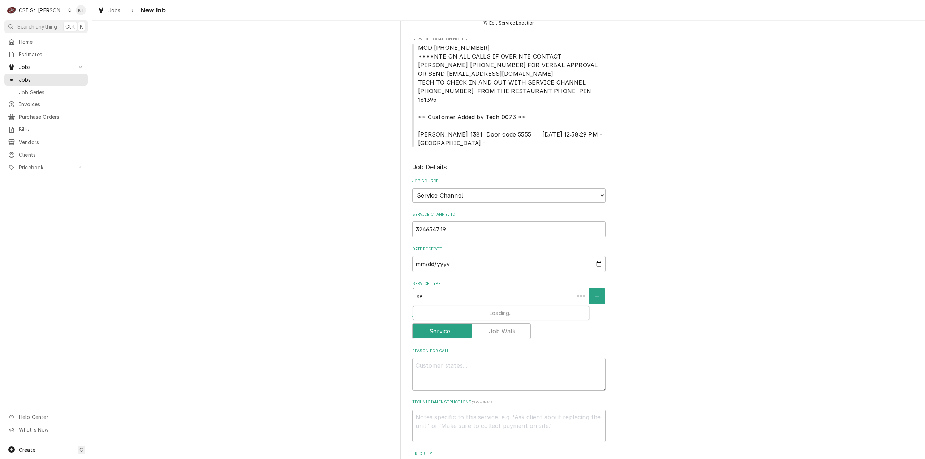
type textarea "x"
type input "ser"
type textarea "x"
type input "serv"
type textarea "x"
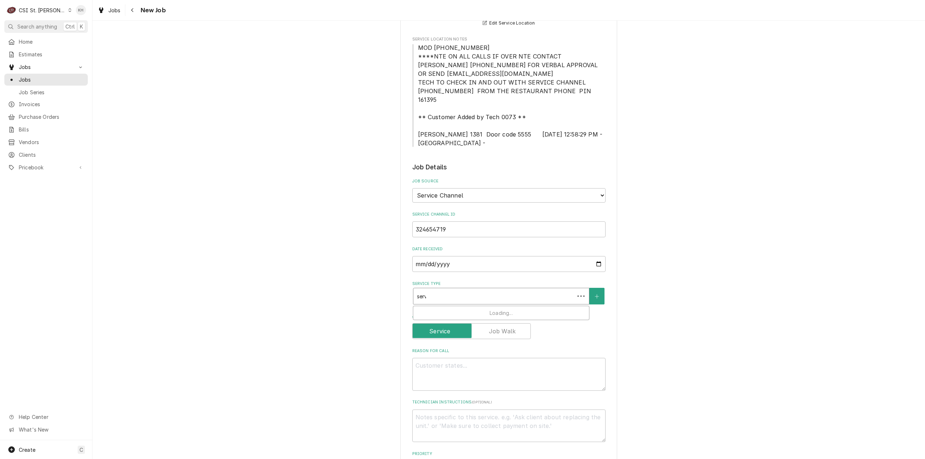
type input "servi"
type textarea "x"
type input "servic"
type textarea "x"
type input "service"
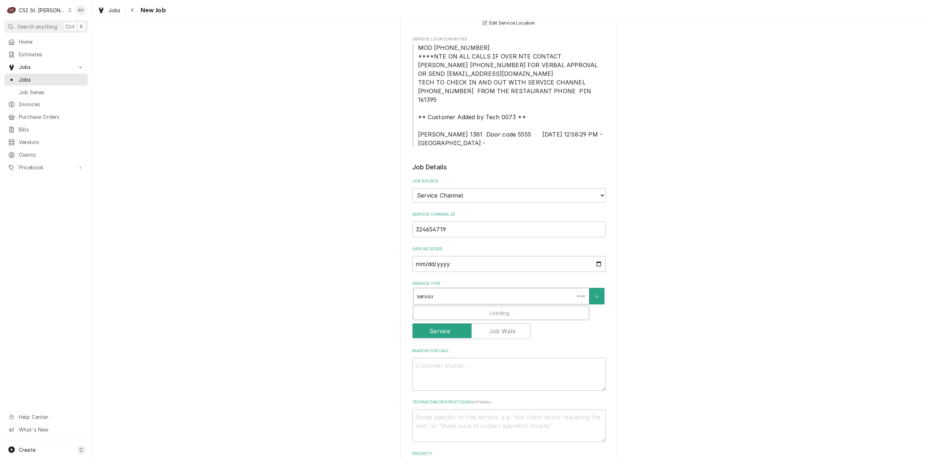
type textarea "x"
type input "service c"
type textarea "x"
type input "service ca"
type textarea "x"
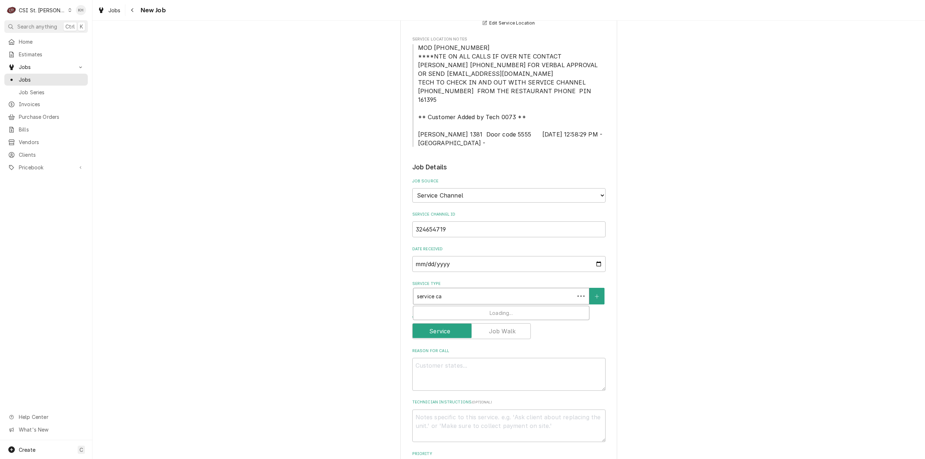
type input "service cal"
type textarea "x"
type input "service call"
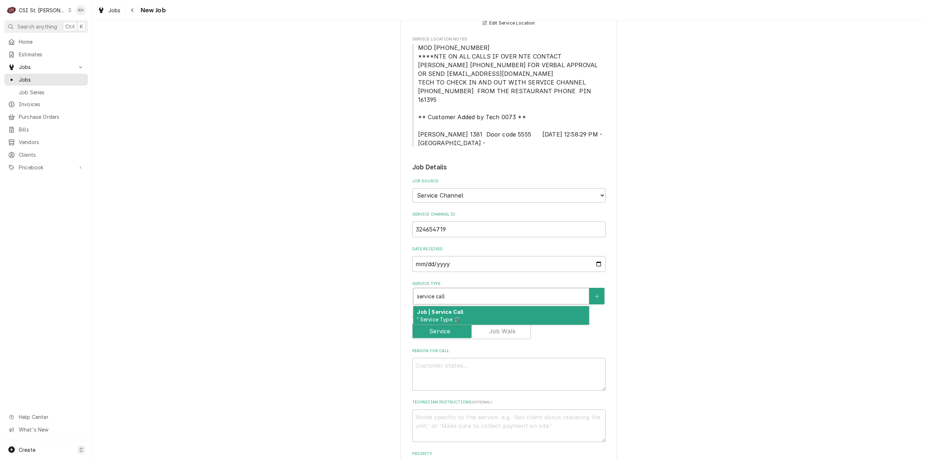
click at [493, 306] on div "Job | Service Call ¹ Service Type 🛠️" at bounding box center [501, 315] width 176 height 19
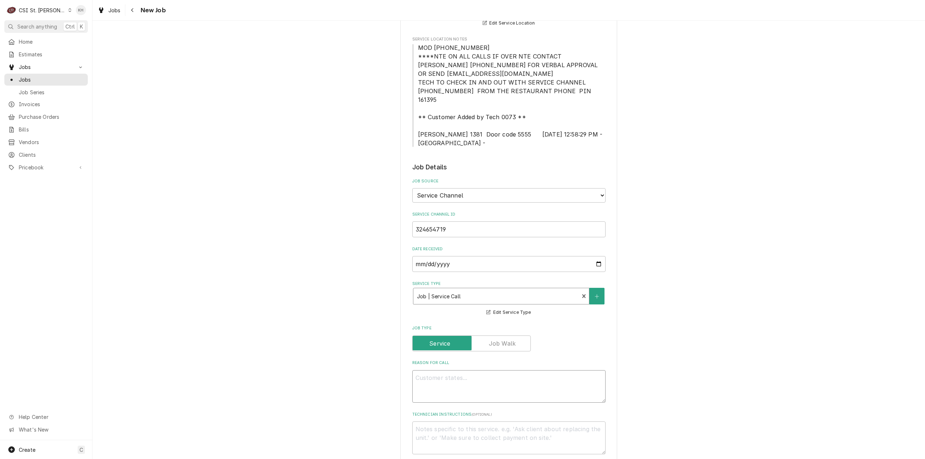
click at [522, 385] on textarea "Reason For Call" at bounding box center [508, 386] width 193 height 33
paste textarea "Problem Description "KITCHEN / Hot Side / Filter Unit / Filter is leaking / Lef…"
type textarea "x"
type textarea "Problem Description "KITCHEN / Hot Side / Filter Unit / Filter is leaking / Lef…"
drag, startPoint x: 414, startPoint y: 378, endPoint x: 405, endPoint y: 367, distance: 14.3
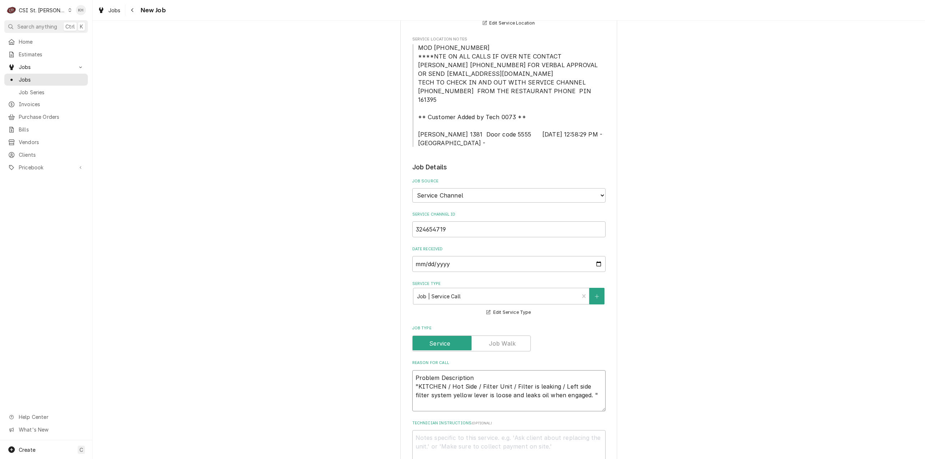
click at [405, 367] on div "Please provide the following information to create a job: Client Details Client…" at bounding box center [508, 377] width 217 height 1046
type textarea "x"
type textarea "KITCHEN / Hot Side / Filter Unit / Filter is leaking / Left side filter system …"
drag, startPoint x: 598, startPoint y: 377, endPoint x: 591, endPoint y: 379, distance: 7.0
click at [596, 378] on textarea "KITCHEN / Hot Side / Filter Unit / Filter is leaking / Left side filter system …" at bounding box center [508, 386] width 193 height 33
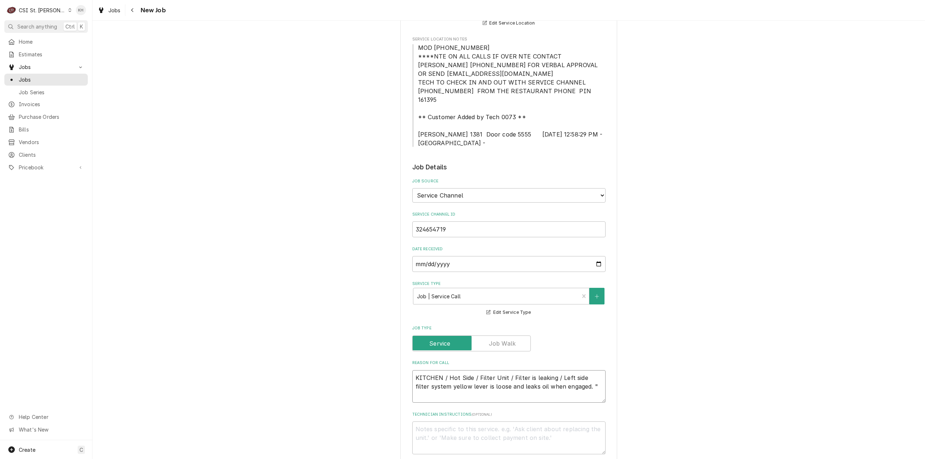
type textarea "x"
type textarea "KITCHEN / Hot Side / Filter Unit / Filter is leaking / Left side filter system …"
click at [454, 384] on textarea "KITCHEN / Hot Side / Filter Unit / Filter is leaking / Left side filter system …" at bounding box center [508, 386] width 193 height 33
type textarea "x"
type textarea "KITCHEN / Hot Side / Filter Unit / Filter is leaking / Left side filter system …"
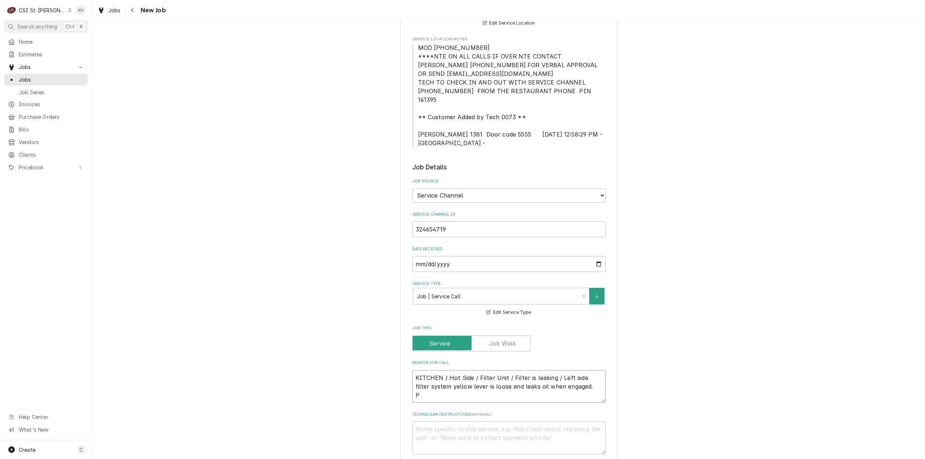
type textarea "x"
type textarea "KITCHEN / Hot Side / Filter Unit / Filter is leaking / Left side filter system …"
type textarea "x"
type textarea "KITCHEN / Hot Side / Filter Unit / Filter is leaking / Left side filter system …"
type textarea "x"
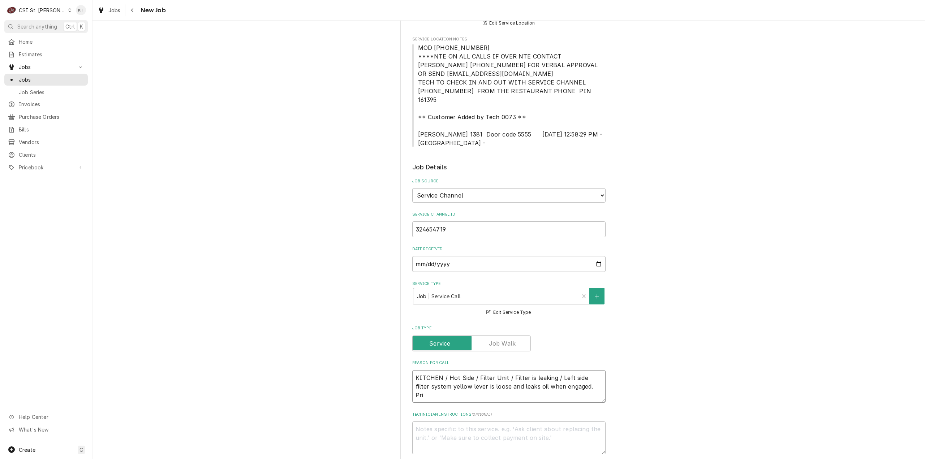
type textarea "KITCHEN / Hot Side / Filter Unit / Filter is leaking / Left side filter system …"
type textarea "x"
type textarea "KITCHEN / Hot Side / Filter Unit / Filter is leaking / Left side filter system …"
type textarea "x"
type textarea "KITCHEN / Hot Side / Filter Unit / Filter is leaking / Left side filter system …"
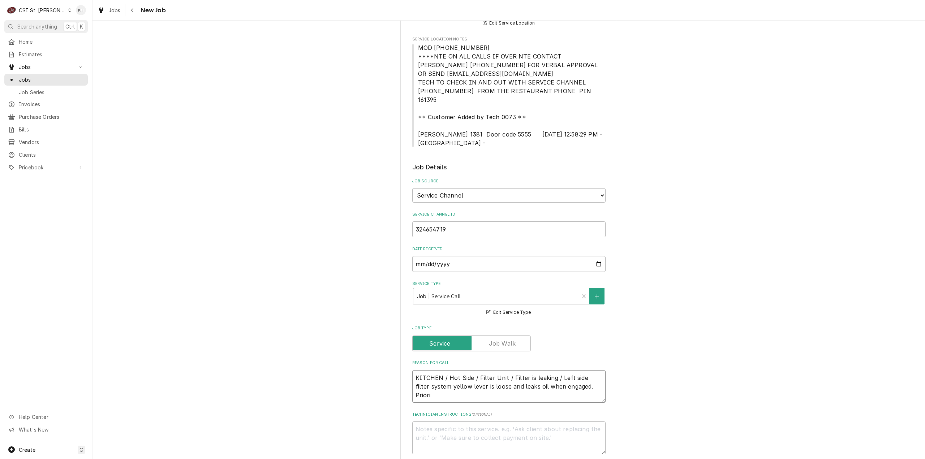
type textarea "x"
type textarea "KITCHEN / Hot Side / Filter Unit / Filter is leaking / Left side filter system …"
type textarea "x"
type textarea "KITCHEN / Hot Side / Filter Unit / Filter is leaking / Left side filter system …"
type textarea "x"
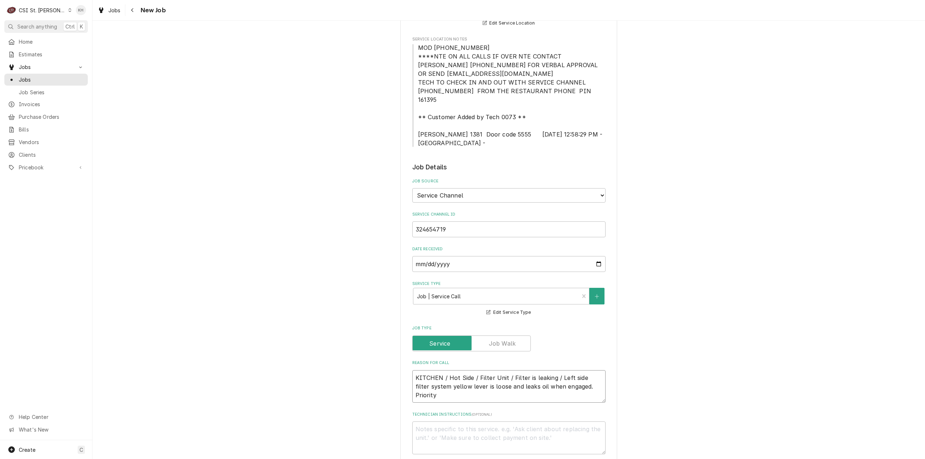
type textarea "KITCHEN / Hot Side / Filter Unit / Filter is leaking / Left side filter system …"
type textarea "x"
type textarea "KITCHEN / Hot Side / Filter Unit / Filter is leaking / Left side filter system …"
type textarea "x"
type textarea "KITCHEN / Hot Side / Filter Unit / Filter is leaking / Left side filter system …"
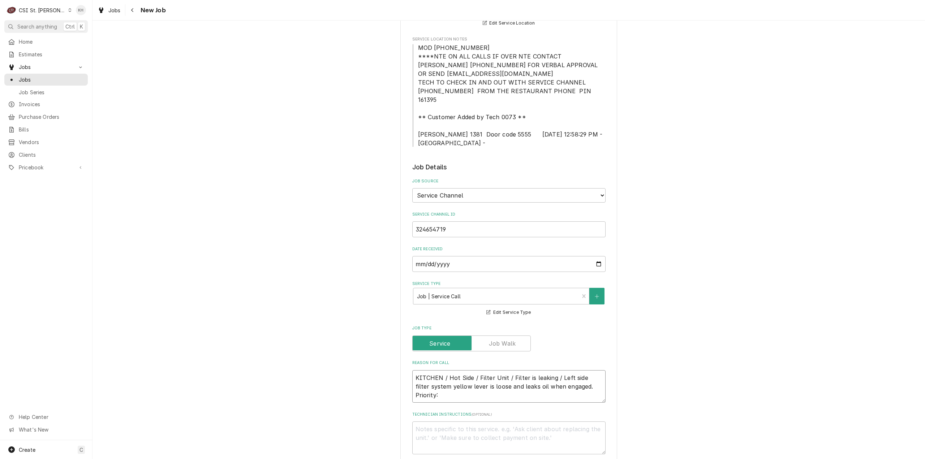
type textarea "x"
type textarea "KITCHEN / Hot Side / Filter Unit / Filter is leaking / Left side filter system …"
type textarea "x"
type textarea "KITCHEN / Hot Side / Filter Unit / Filter is leaking / Left side filter system …"
click at [454, 385] on textarea "KITCHEN / Hot Side / Filter Unit / Filter is leaking / Left side filter system …" at bounding box center [508, 386] width 193 height 33
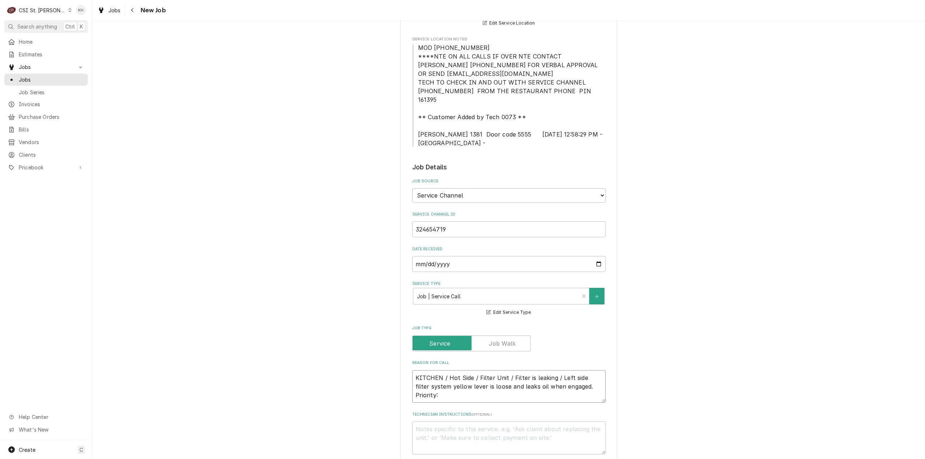
paste textarea "Urgent - 24 Hours"
type textarea "x"
type textarea "KITCHEN / Hot Side / Filter Unit / Filter is leaking / Left side filter system …"
type textarea "x"
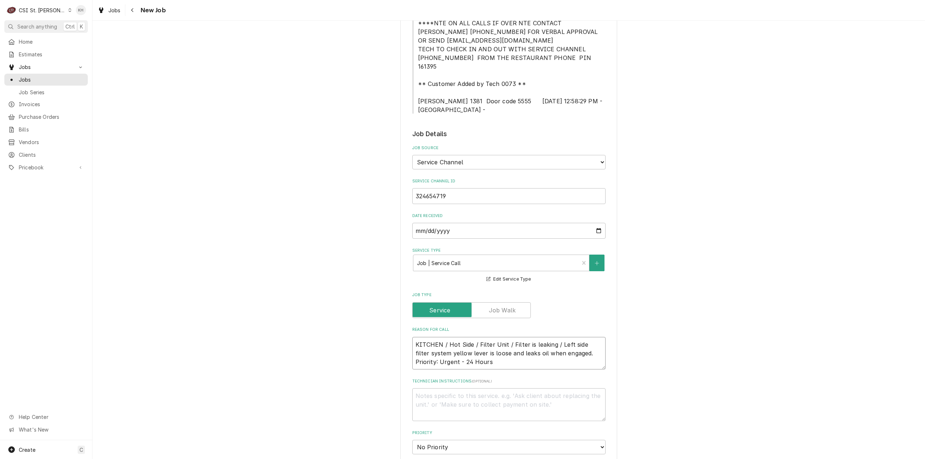
scroll to position [253, 0]
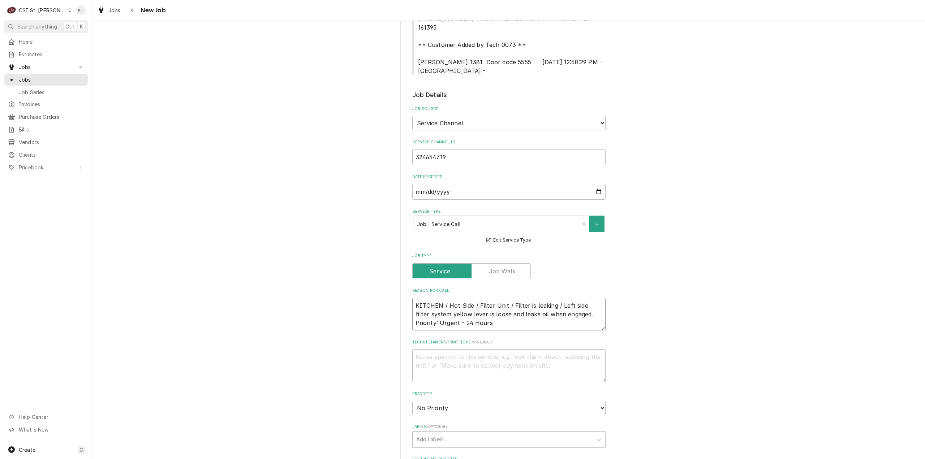
type textarea "KITCHEN / Hot Side / Filter Unit / Filter is leaking / Left side filter system …"
click at [338, 376] on div "Please provide the following information to create a job: Client Details Client…" at bounding box center [508, 300] width 832 height 1050
click at [491, 349] on textarea "Technician Instructions ( optional )" at bounding box center [508, 365] width 193 height 33
type textarea "x"
type textarea "N"
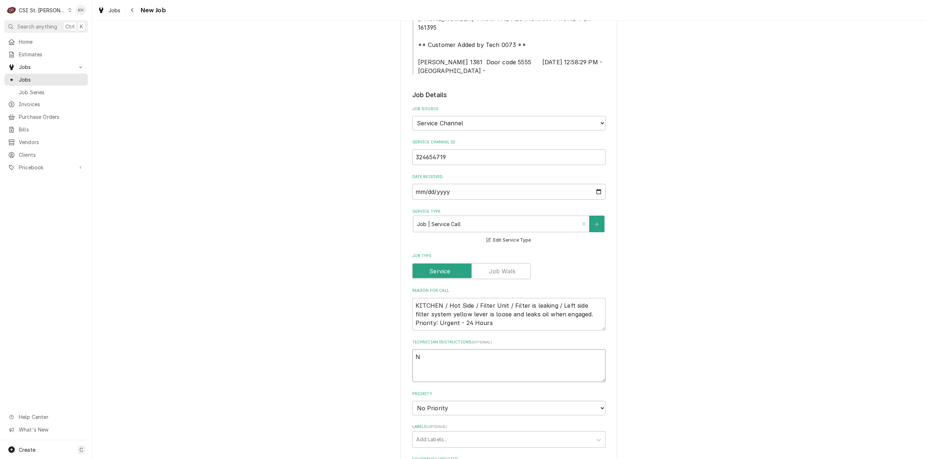
type textarea "x"
type textarea "NTE"
type textarea "x"
type textarea "NTE"
type textarea "x"
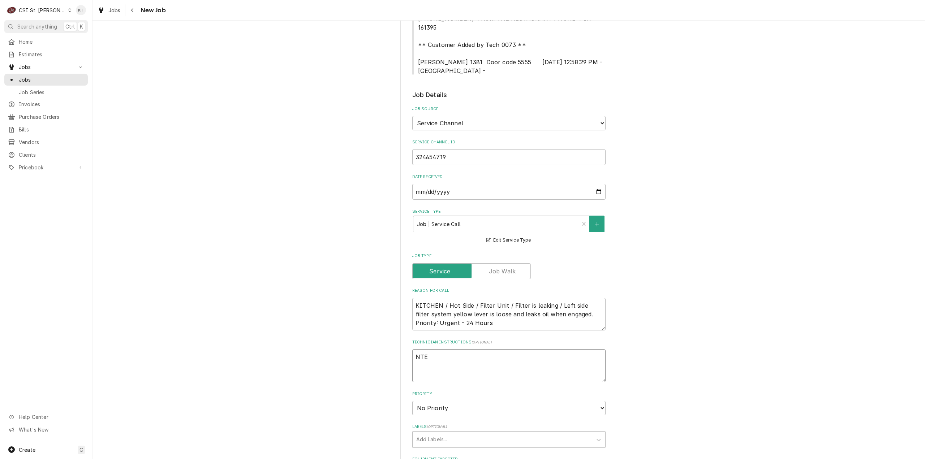
type textarea "NTE #"
type textarea "x"
type textarea "NTE"
type textarea "x"
type textarea "NTE $"
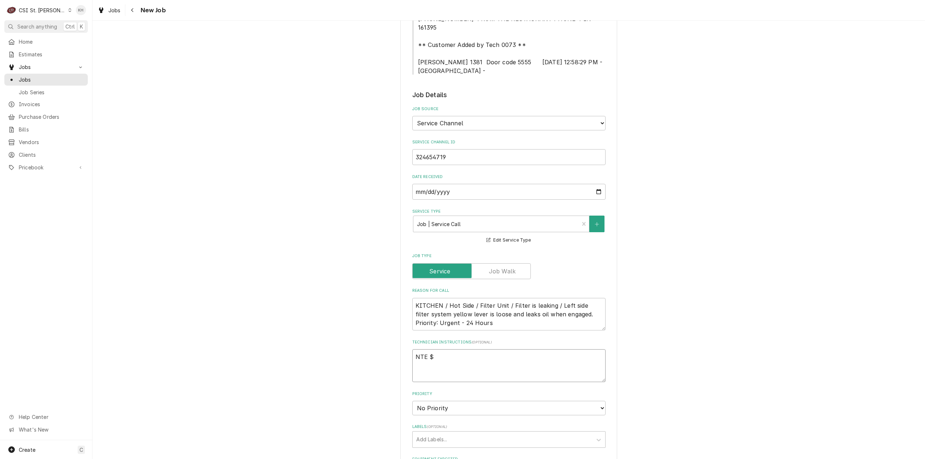
type textarea "x"
type textarea "NTE $4"
type textarea "x"
type textarea "NTE $45"
type textarea "x"
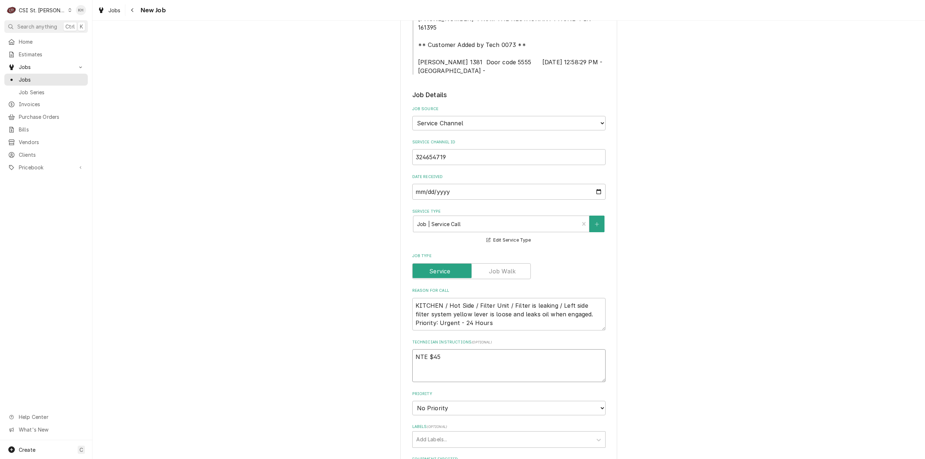
type textarea "NTE $450"
type textarea "x"
type textarea "NTE $450."
type textarea "x"
type textarea "NTE $450.0"
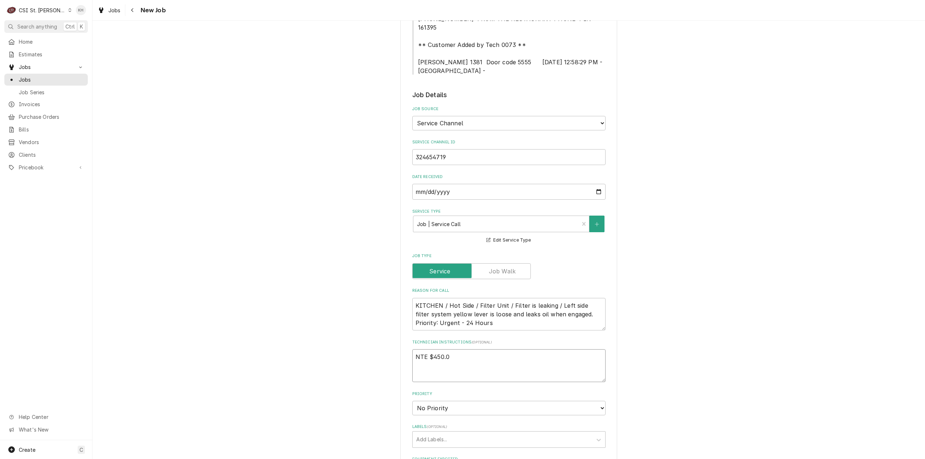
type textarea "x"
type textarea "NTE $450.00"
type textarea "x"
type textarea "NTE $450.00"
type textarea "x"
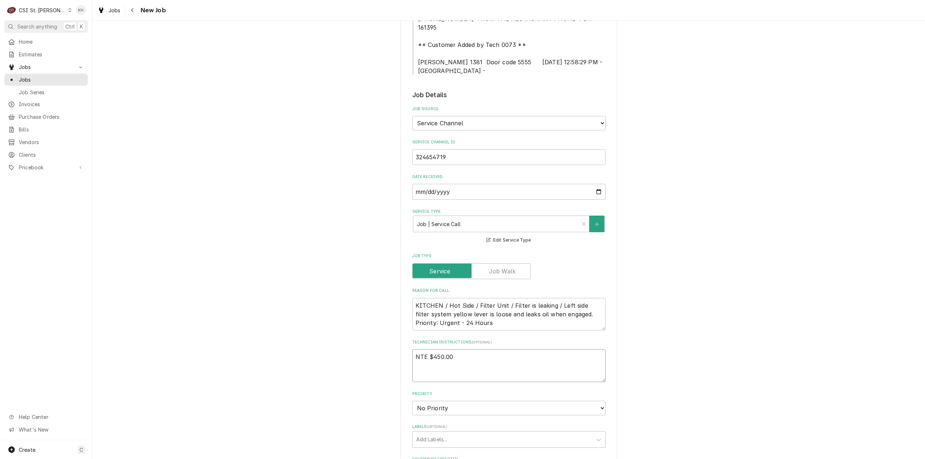
type textarea "NTE $450.00"
type textarea "x"
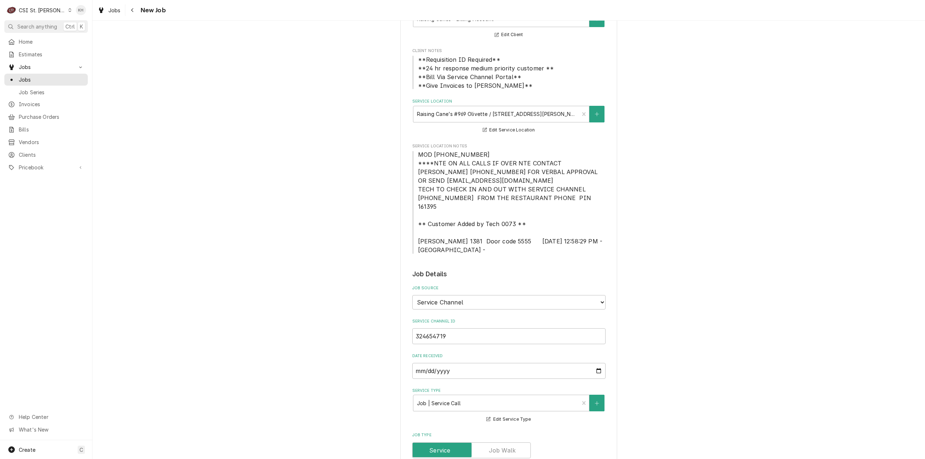
scroll to position [72, 0]
type textarea "NTE $450.00"
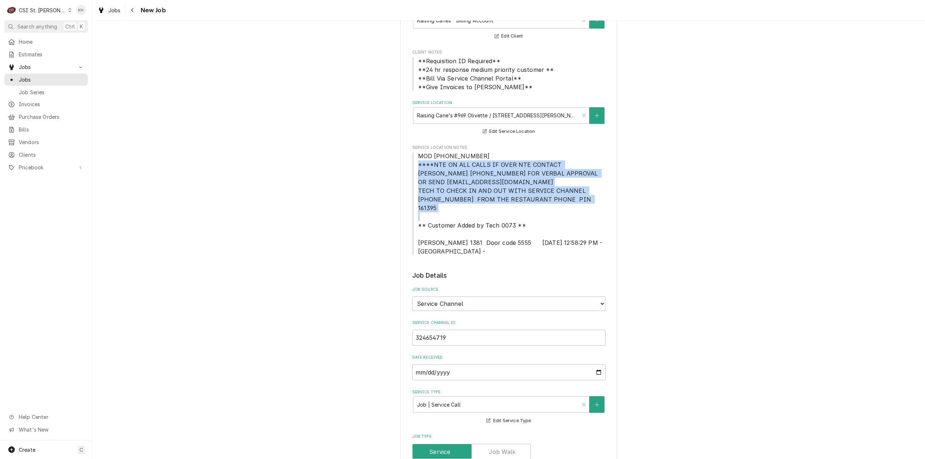
drag, startPoint x: 416, startPoint y: 163, endPoint x: 581, endPoint y: 205, distance: 170.4
click at [581, 205] on span "MOD (314) 513-0268 ****NTE ON ALL CALLS IF OVER NTE CONTACT JEFF COSTA 636-399-…" at bounding box center [508, 204] width 193 height 104
copy span "****NTE ON ALL CALLS IF OVER NTE CONTACT JEFF COSTA 636-399-1299 FOR VERBAL APP…"
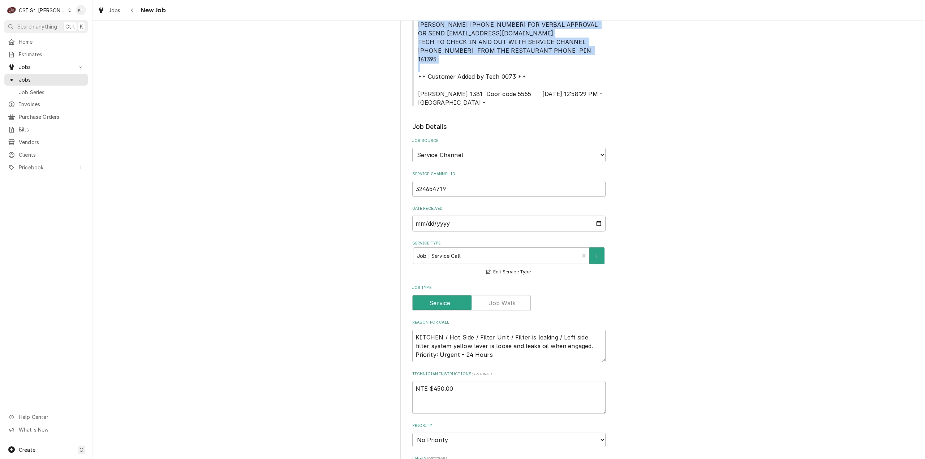
scroll to position [289, 0]
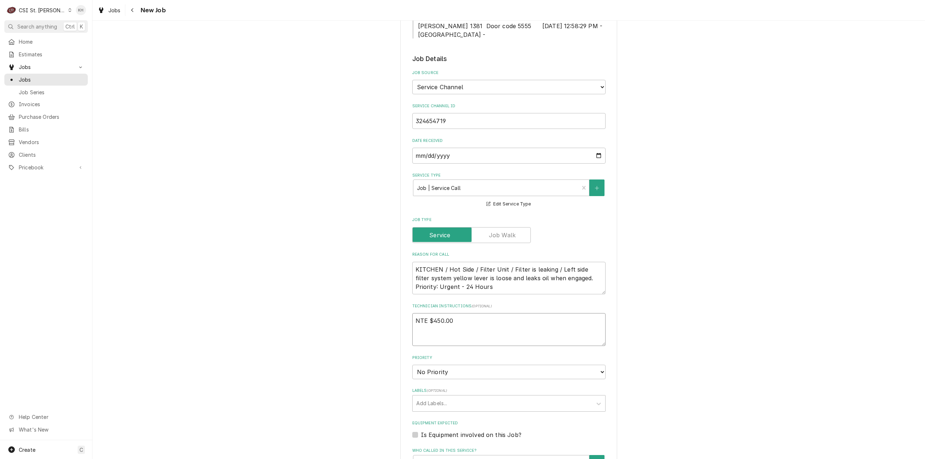
click at [435, 328] on textarea "NTE $450.00" at bounding box center [508, 329] width 193 height 33
paste textarea "****NTE ON ALL CALLS IF OVER NTE CONTACT JEFF COSTA 636-399-1299 FOR VERBAL APP…"
type textarea "x"
type textarea "NTE $450.00 ****NTE ON ALL CALLS IF OVER NTE CONTACT JEFF COSTA 636-399-1299 FO…"
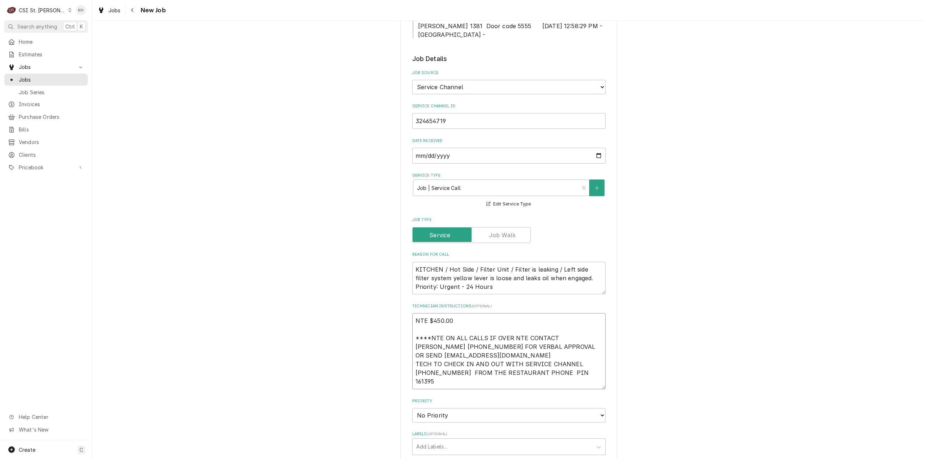
type textarea "x"
type textarea "NTE $450.00 ****NTE ON ALL CALLS IF OVER NTE CONTACT JEFF COSTA 636-399-1299 FO…"
type textarea "x"
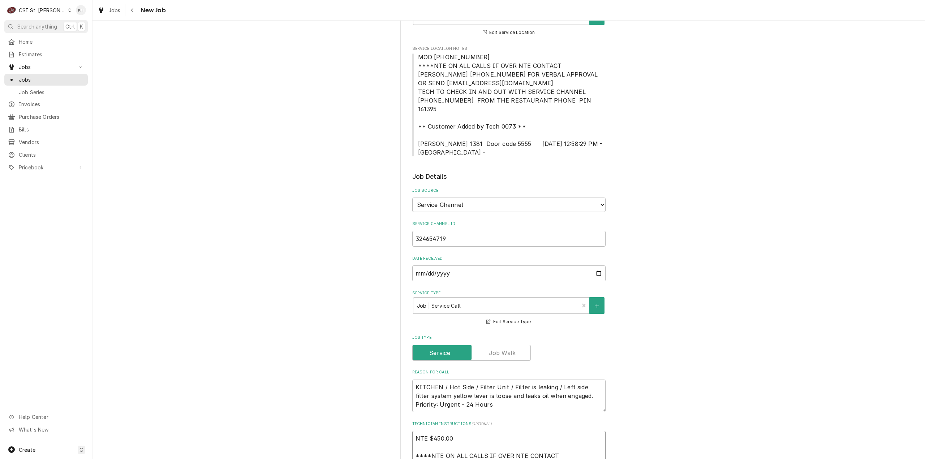
scroll to position [145, 0]
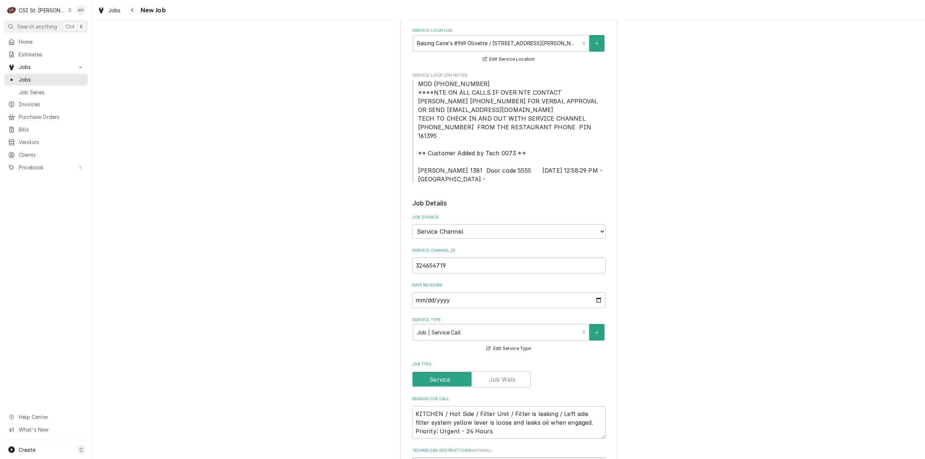
type textarea "NTE $450.00 ****NTE ON ALL CALLS IF OVER NTE CONTACT JEFF COSTA 636-399-1299 FO…"
drag, startPoint x: 455, startPoint y: 163, endPoint x: 530, endPoint y: 159, distance: 74.9
click at [530, 159] on span "MOD (314) 513-0268 ****NTE ON ALL CALLS IF OVER NTE CONTACT JEFF COSTA 636-399-…" at bounding box center [511, 131] width 186 height 103
copy span "Alarm 1381 Door code 555"
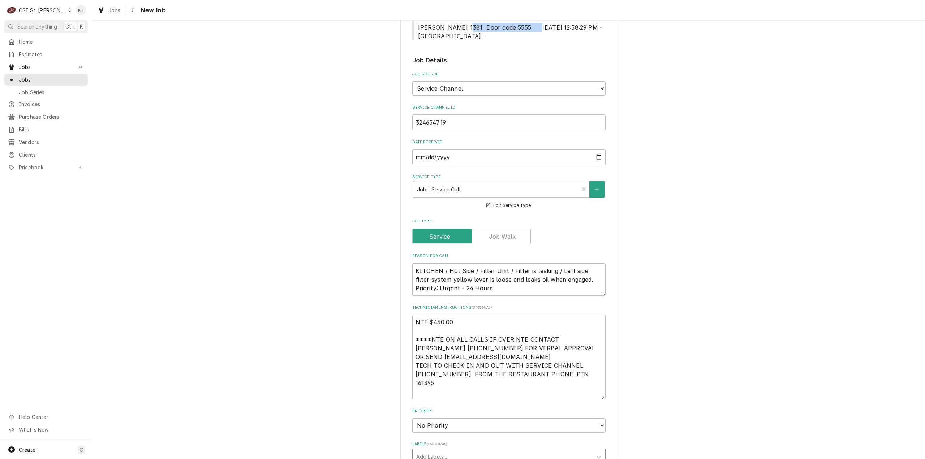
scroll to position [397, 0]
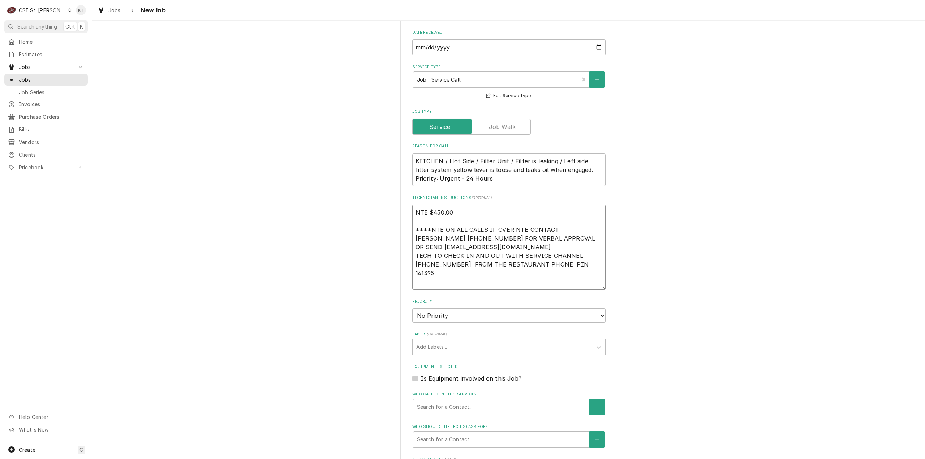
click at [435, 273] on textarea "NTE $450.00 ****NTE ON ALL CALLS IF OVER NTE CONTACT JEFF COSTA 636-399-1299 FO…" at bounding box center [508, 247] width 193 height 85
paste textarea "Alarm 1381 Door code 555"
type textarea "x"
type textarea "NTE $450.00 ****NTE ON ALL CALLS IF OVER NTE CONTACT JEFF COSTA 636-399-1299 FO…"
type textarea "x"
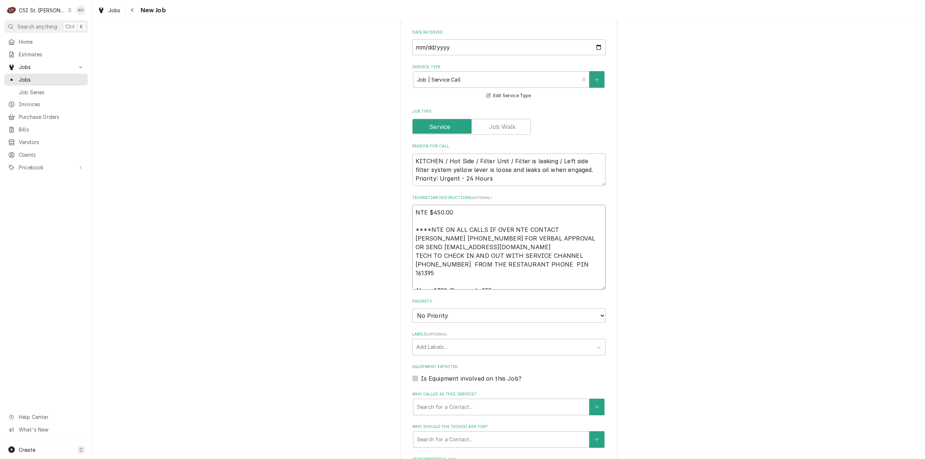
type textarea "NTE $450.00 ****NTE ON ALL CALLS IF OVER NTE CONTACT JEFF COSTA 636-399-1299 FO…"
type textarea "x"
type textarea "NTE $450.00 ****NTE ON ALL CALLS IF OVER NTE CONTACT JEFF COSTA 636-399-1299 FO…"
type textarea "x"
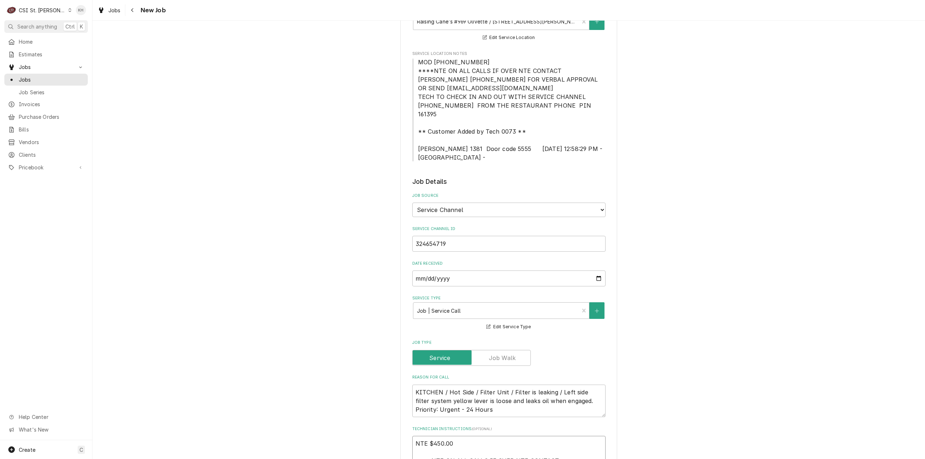
scroll to position [145, 0]
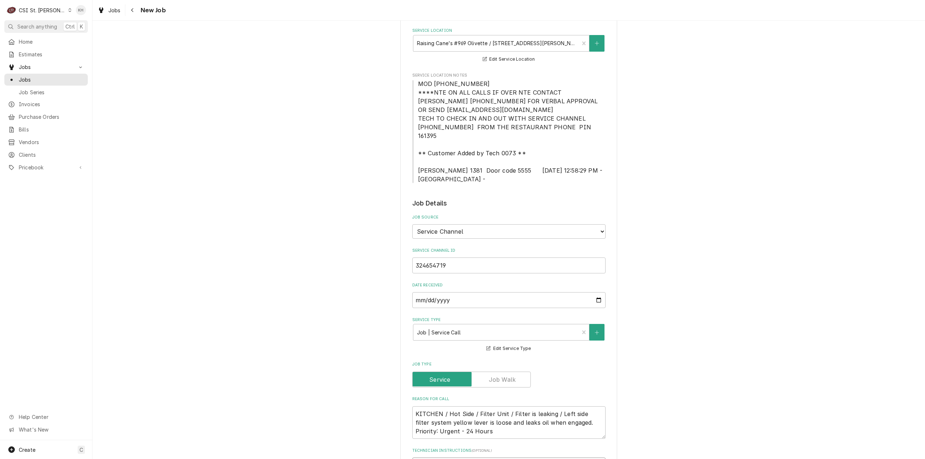
type textarea "NTE $450.00 ****NTE ON ALL CALLS IF OVER NTE CONTACT JEFF COSTA 636-399-1299 FO…"
drag, startPoint x: 416, startPoint y: 83, endPoint x: 474, endPoint y: 85, distance: 57.8
click at [475, 84] on span "MOD (314) 513-0268 ****NTE ON ALL CALLS IF OVER NTE CONTACT JEFF COSTA 636-399-…" at bounding box center [508, 131] width 193 height 104
copy span "MOD (314) 513-0268"
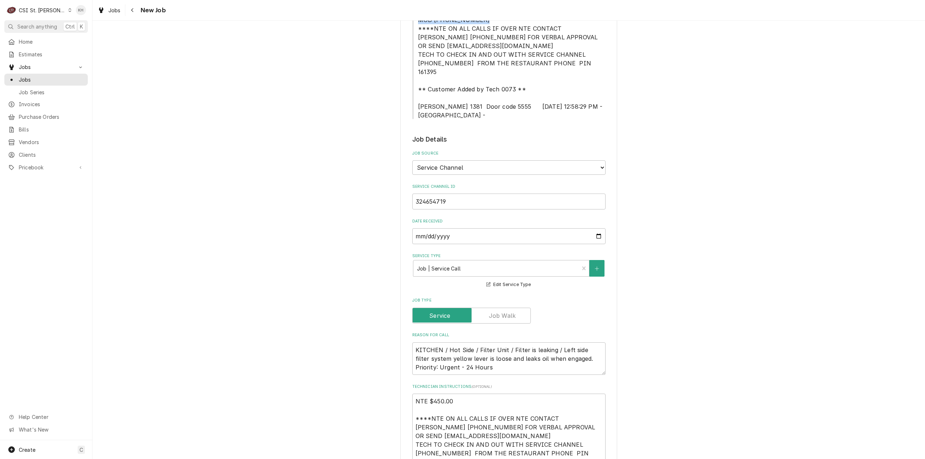
scroll to position [397, 0]
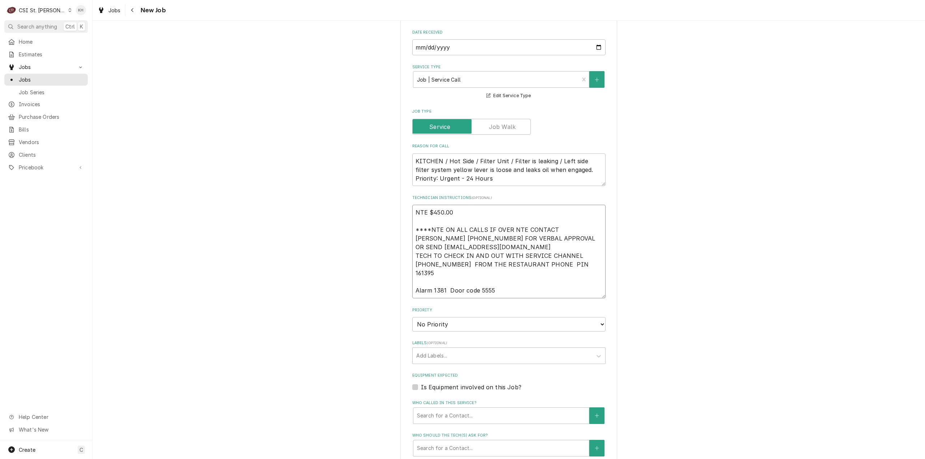
click at [438, 284] on textarea "NTE $450.00 ****NTE ON ALL CALLS IF OVER NTE CONTACT JEFF COSTA 636-399-1299 FO…" at bounding box center [508, 252] width 193 height 94
type textarea "x"
type textarea "NTE $450.00 ****NTE ON ALL CALLS IF OVER NTE CONTACT JEFF COSTA 636-399-1299 FO…"
paste textarea "MOD (314) 513-0268"
type textarea "x"
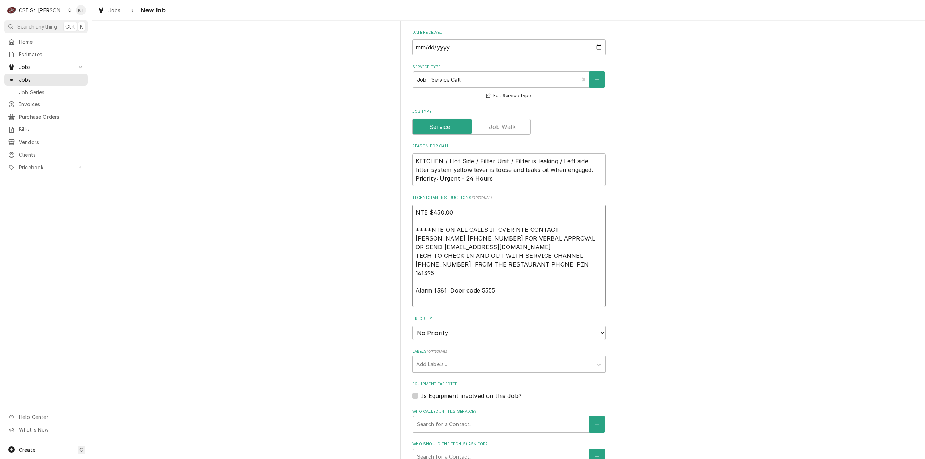
type textarea "NTE $450.00 ****NTE ON ALL CALLS IF OVER NTE CONTACT JEFF COSTA 636-399-1299 FO…"
type textarea "x"
type textarea "NTE $450.00 ****NTE ON ALL CALLS IF OVER NTE CONTACT JEFF COSTA 636-399-1299 FO…"
click at [451, 327] on select "No Priority Urgent High Medium Low" at bounding box center [508, 333] width 193 height 14
select select "3"
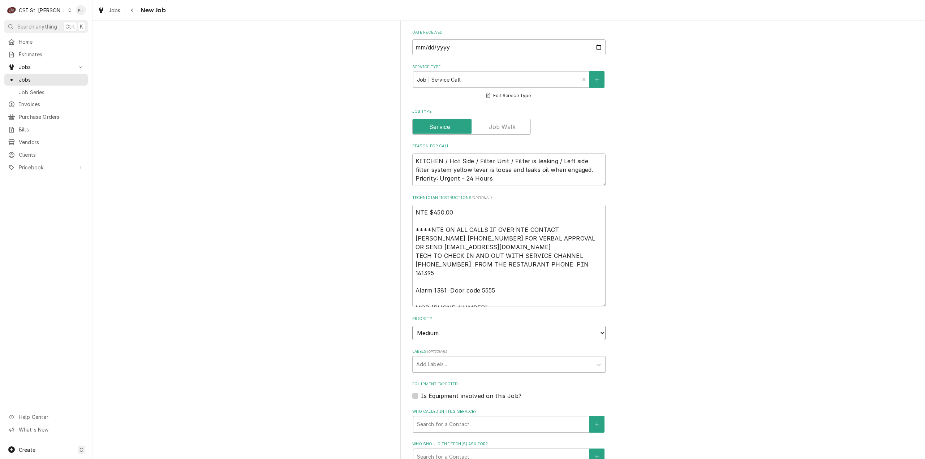
click at [412, 326] on select "No Priority Urgent High Medium Low" at bounding box center [508, 333] width 193 height 14
type textarea "x"
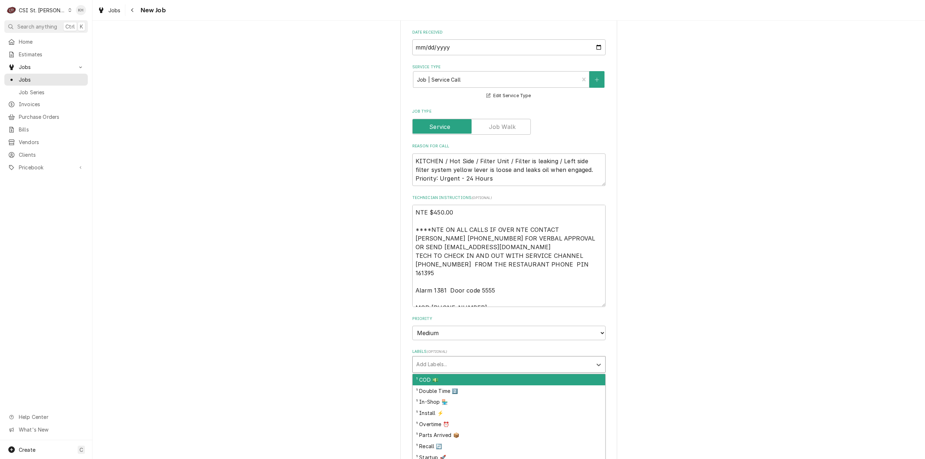
click at [447, 358] on div "Labels" at bounding box center [502, 364] width 172 height 13
type input "cook"
click at [455, 374] on div "² Cooking 🔥" at bounding box center [509, 379] width 193 height 11
type textarea "x"
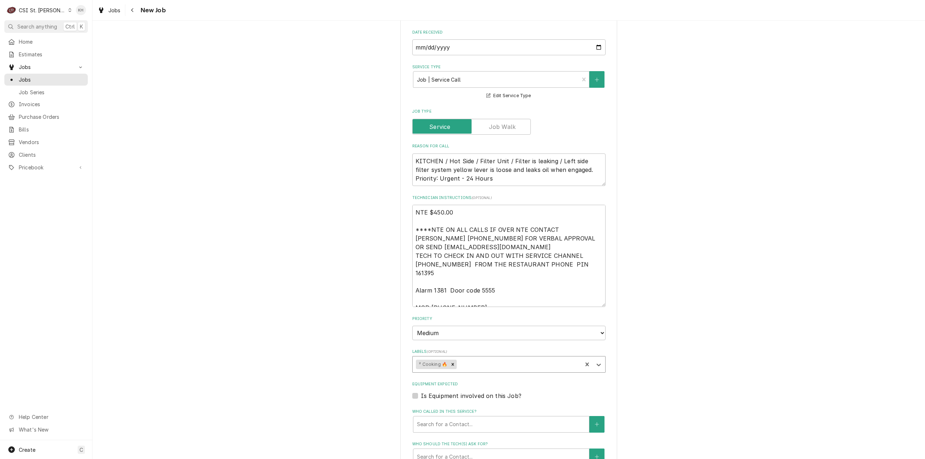
type textarea "x"
click at [421, 392] on label "Is Equipment involved on this Job?" at bounding box center [471, 396] width 100 height 9
click at [421, 392] on input "Equipment Expected" at bounding box center [517, 400] width 193 height 16
checkbox input "true"
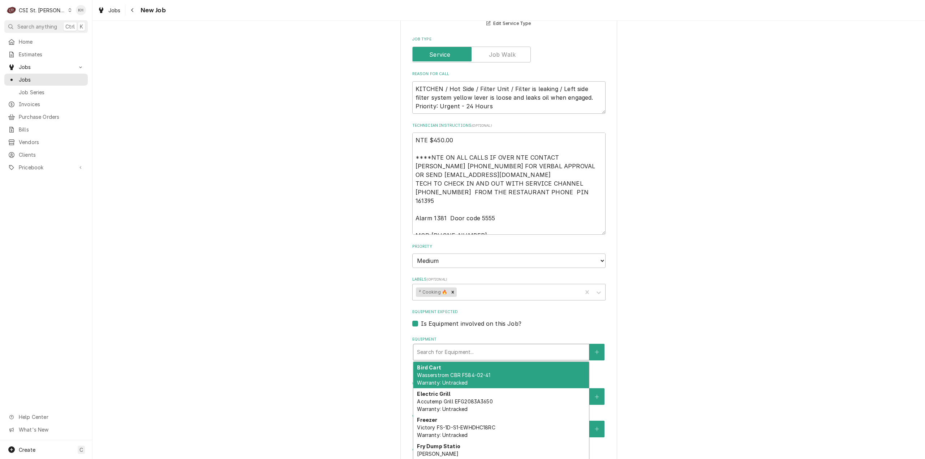
click at [464, 346] on div "Equipment" at bounding box center [501, 352] width 168 height 13
type textarea "x"
type input "f"
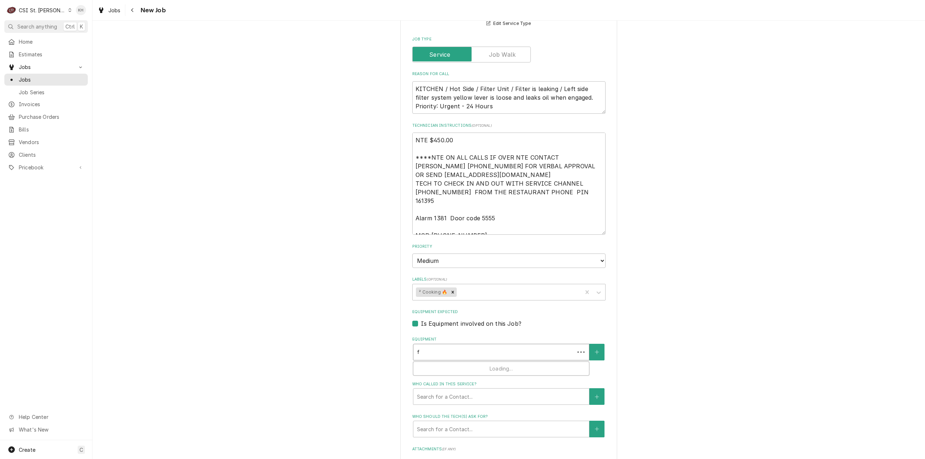
type textarea "x"
type input "fr"
type textarea "x"
type input "fry"
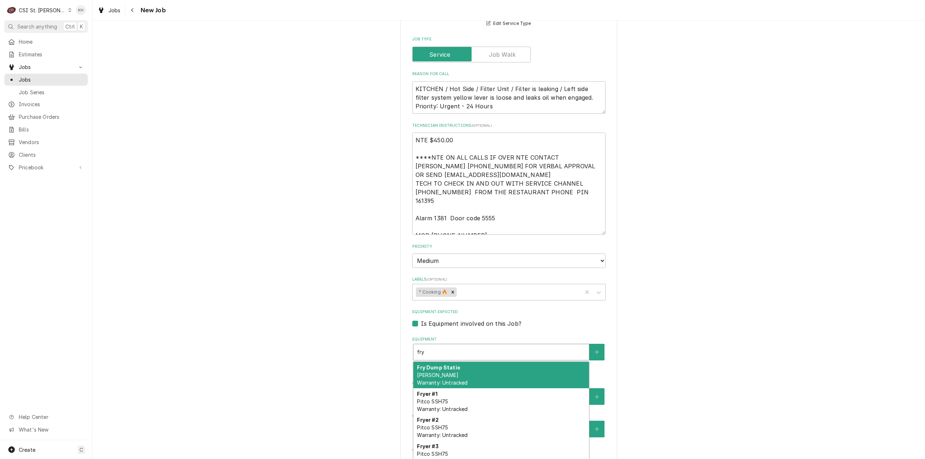
type textarea "x"
type input "frye"
type textarea "x"
type input "fryer"
drag, startPoint x: 459, startPoint y: 368, endPoint x: 466, endPoint y: 375, distance: 9.7
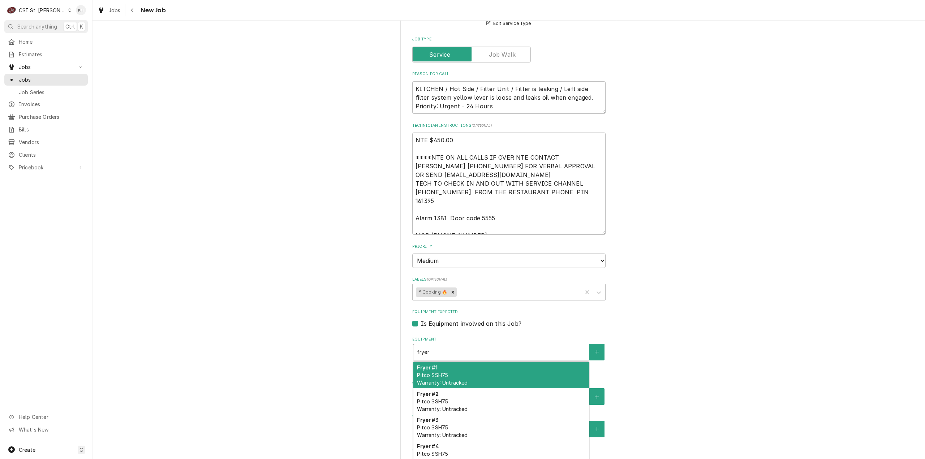
click at [459, 368] on div "Fryer #1 Pitco SSH75 Warranty: Untracked" at bounding box center [501, 375] width 176 height 26
type textarea "x"
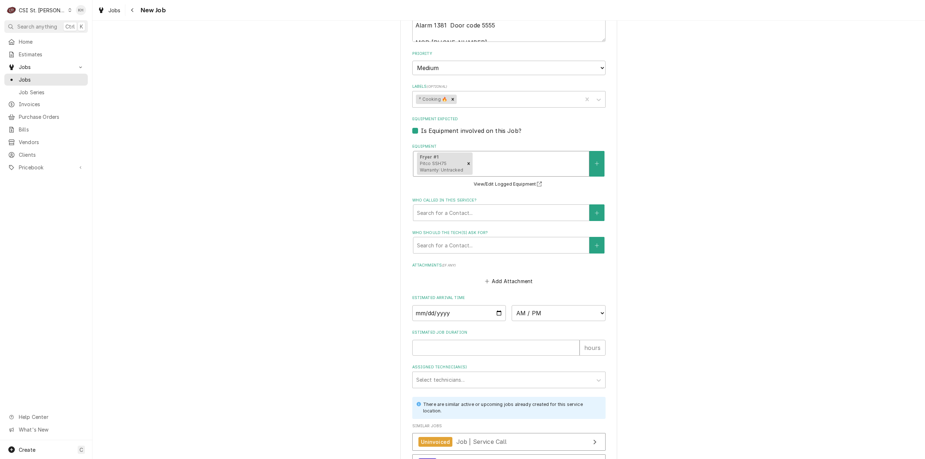
scroll to position [686, 0]
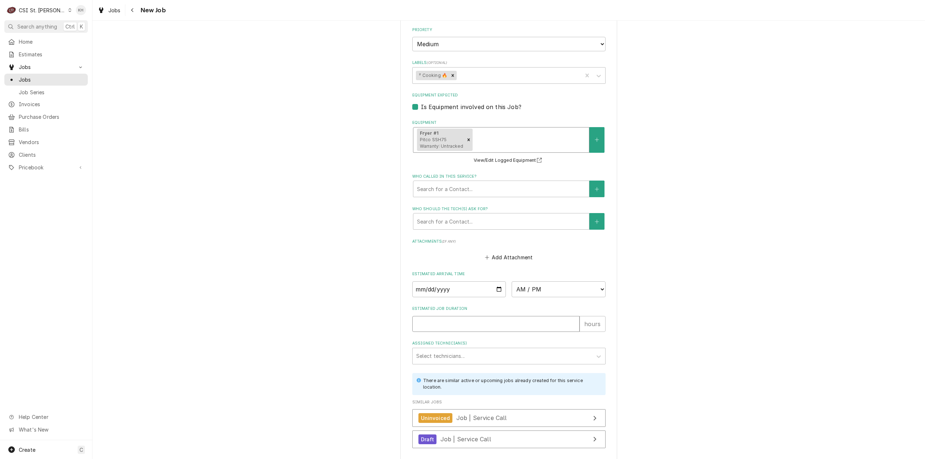
click at [474, 316] on input "Estimated Job Duration" at bounding box center [495, 324] width 167 height 16
type textarea "x"
type input "2"
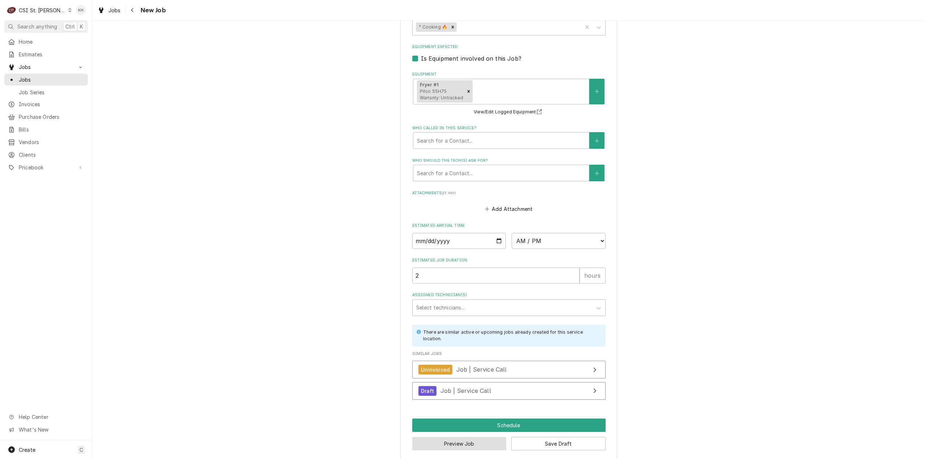
click at [475, 437] on button "Preview Job" at bounding box center [459, 443] width 94 height 13
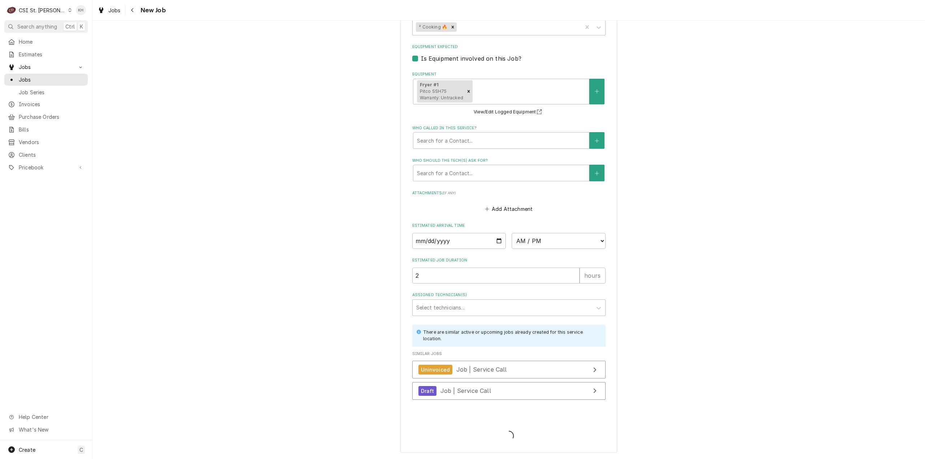
scroll to position [728, 0]
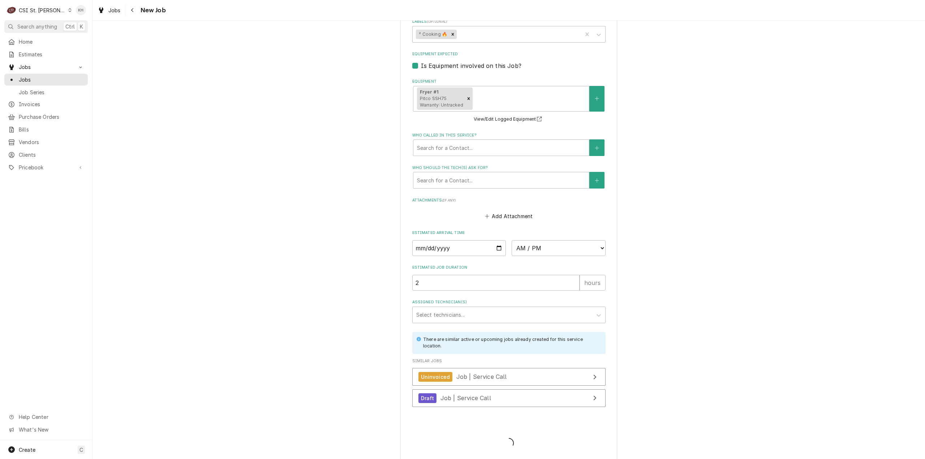
type textarea "x"
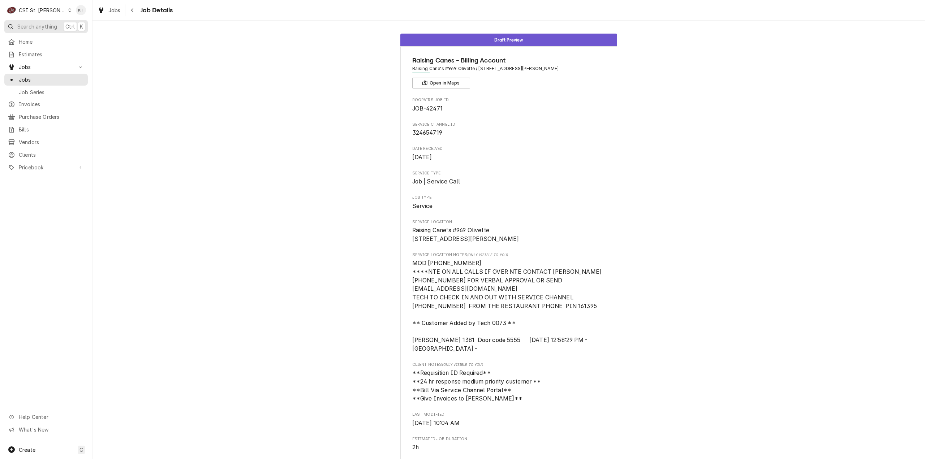
click at [44, 23] on span "Search anything" at bounding box center [37, 27] width 40 height 8
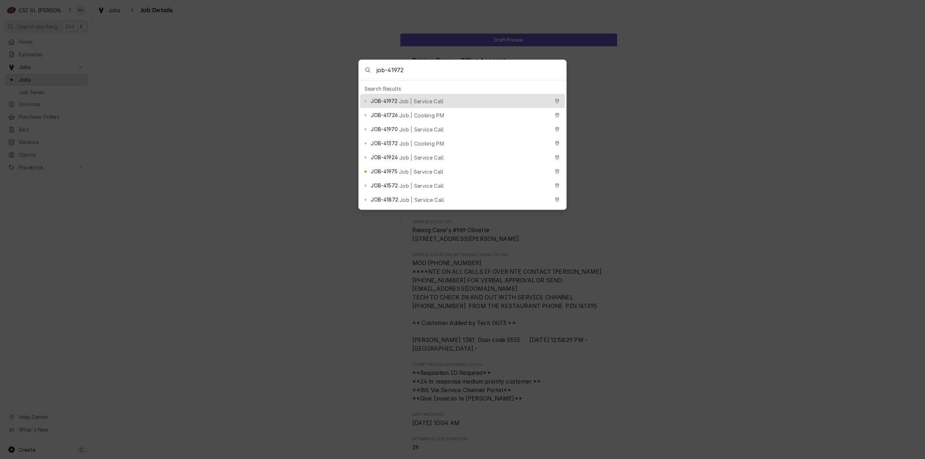
type input "job-41972"
click at [416, 97] on div "JOB-41972 Job | Service Call" at bounding box center [460, 101] width 178 height 8
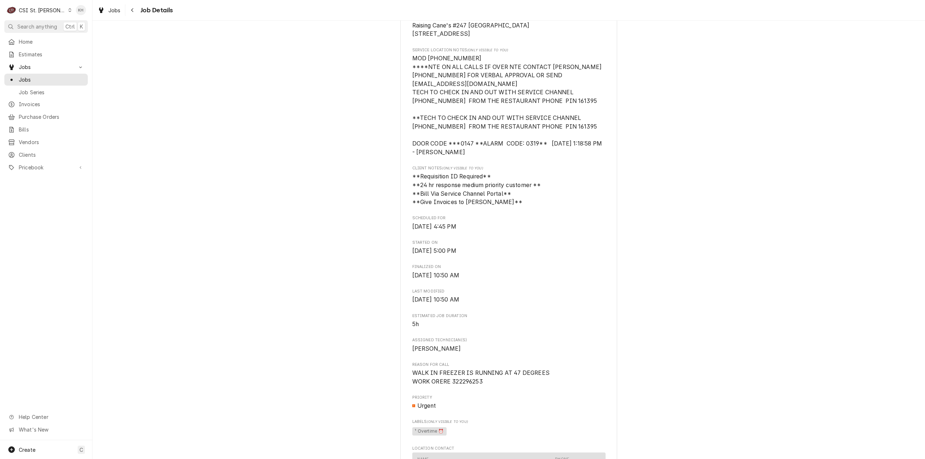
scroll to position [217, 0]
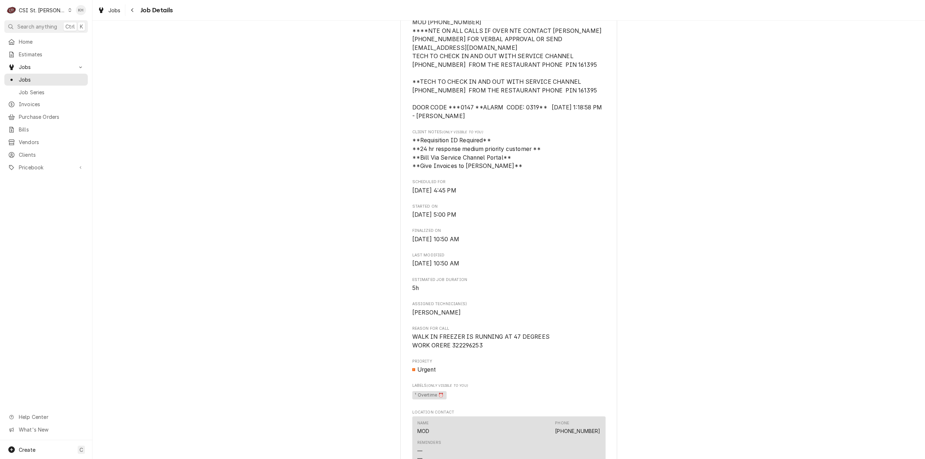
click at [467, 349] on span "WALK IN FREEZER IS RUNNING AT 47 DEGREES WORK ORERE 322296253" at bounding box center [481, 341] width 139 height 16
copy span "322296253"
